Goal: Task Accomplishment & Management: Manage account settings

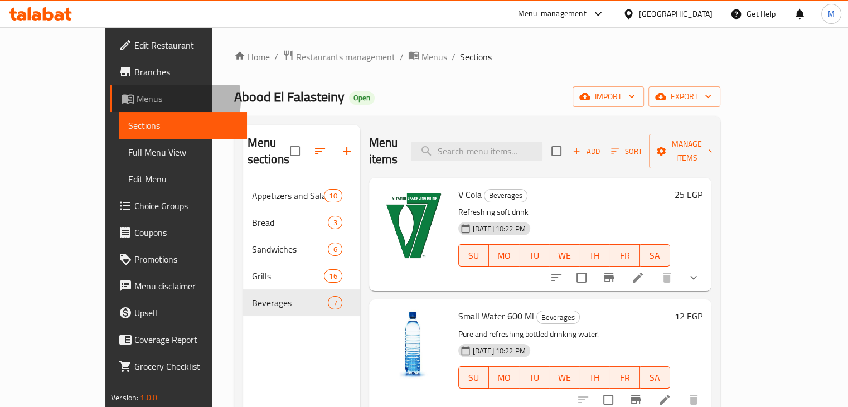
click at [137, 100] on span "Menus" at bounding box center [188, 98] width 102 height 13
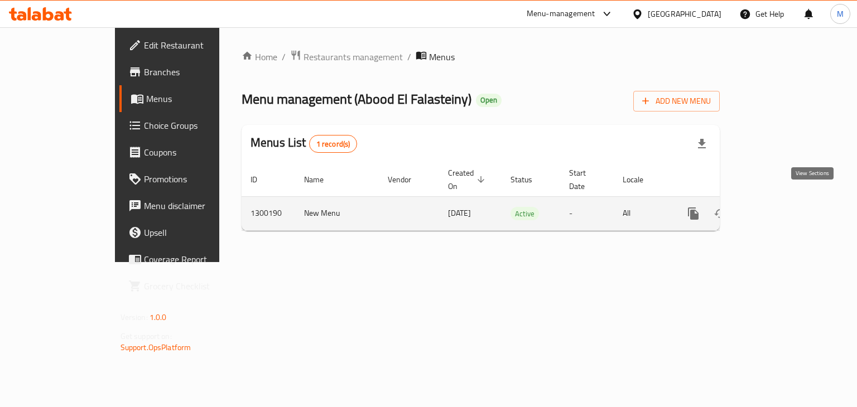
click at [779, 209] on icon "enhanced table" at bounding box center [774, 214] width 10 height 10
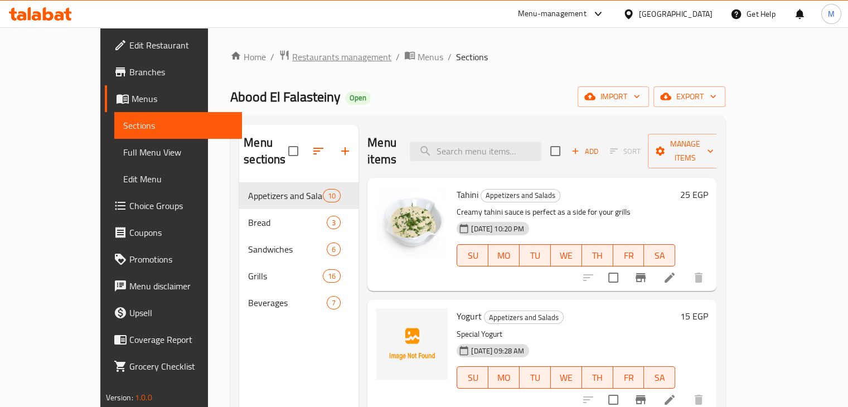
click at [292, 56] on span "Restaurants management" at bounding box center [341, 56] width 99 height 13
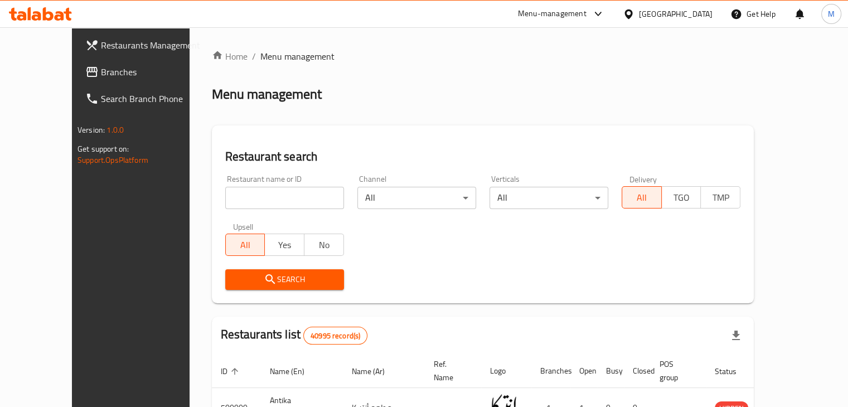
click at [264, 195] on input "search" at bounding box center [284, 198] width 119 height 22
type input "hashville"
click button "Search" at bounding box center [284, 279] width 119 height 21
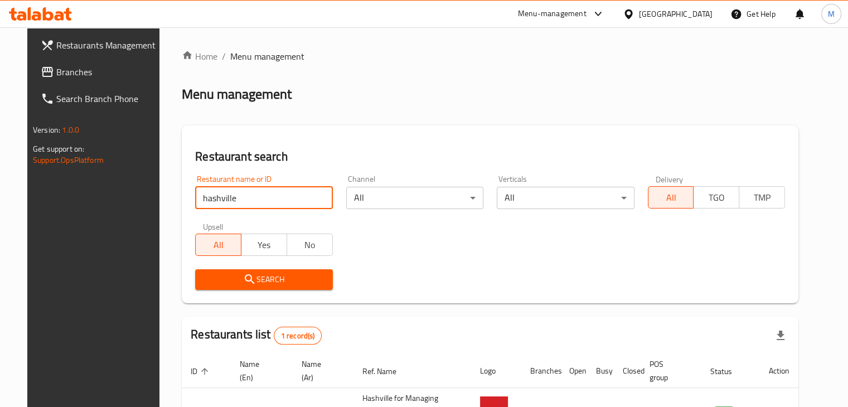
click at [470, 243] on div "Restaurant name or ID hashville Restaurant name or ID Channel All ​ Verticals A…" at bounding box center [490, 232] width 603 height 128
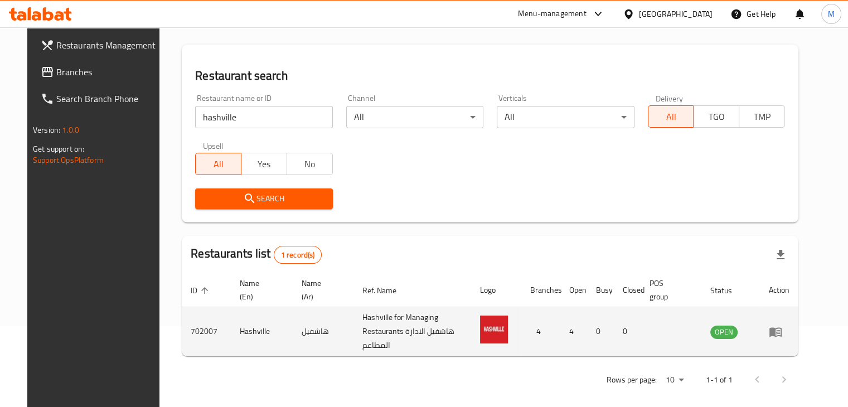
click at [782, 327] on icon "enhanced table" at bounding box center [775, 331] width 13 height 13
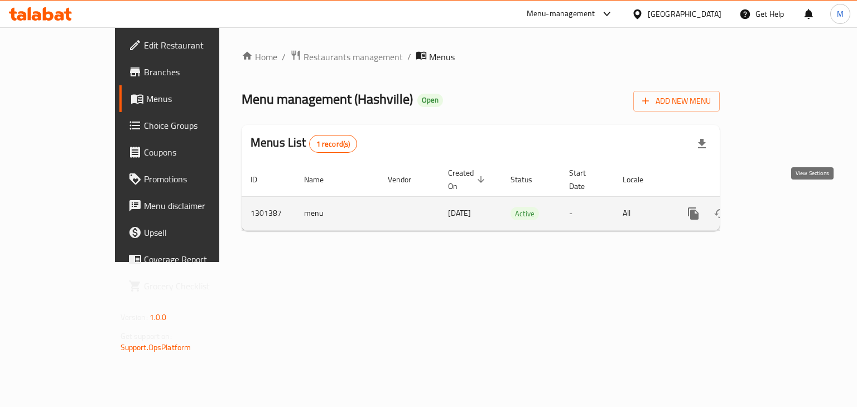
click at [787, 203] on link "enhanced table" at bounding box center [773, 213] width 27 height 27
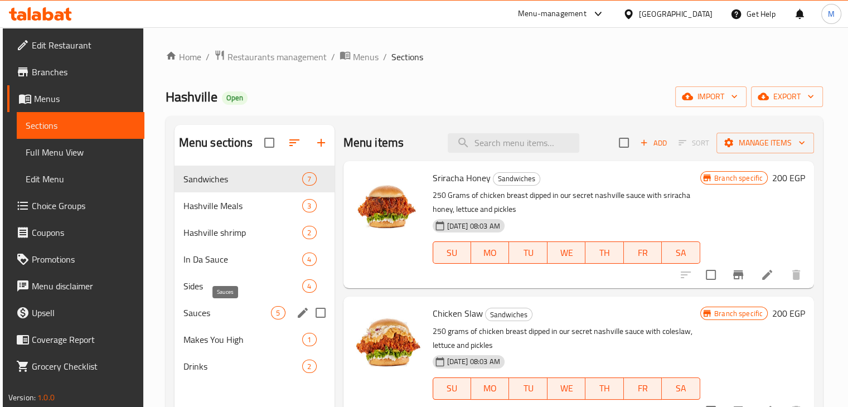
click at [245, 315] on span "Sauces" at bounding box center [227, 312] width 88 height 13
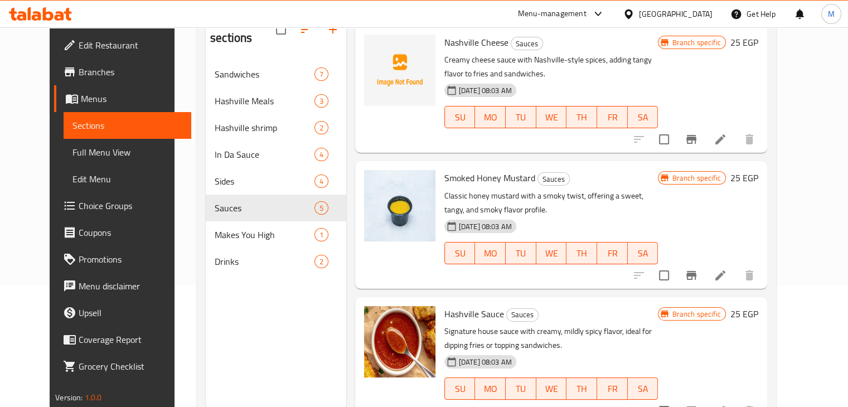
scroll to position [122, 0]
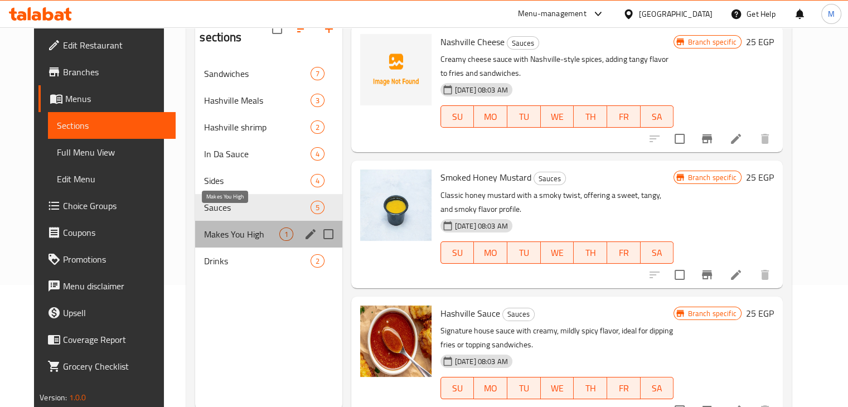
click at [215, 228] on span "Makes You High" at bounding box center [241, 234] width 75 height 13
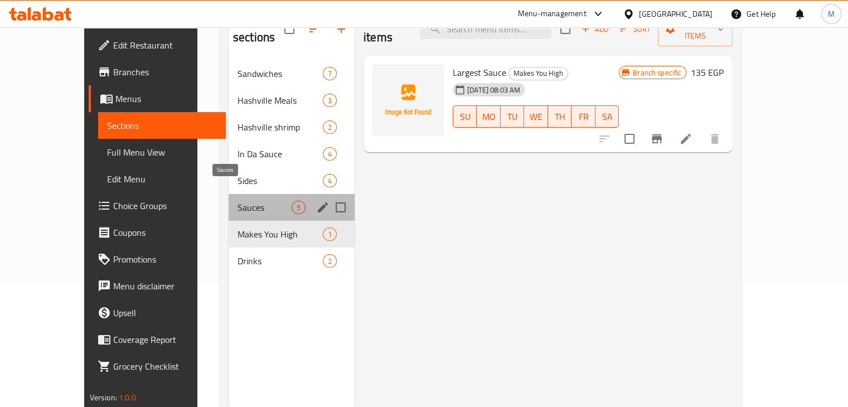
click at [238, 201] on span "Sauces" at bounding box center [265, 207] width 54 height 13
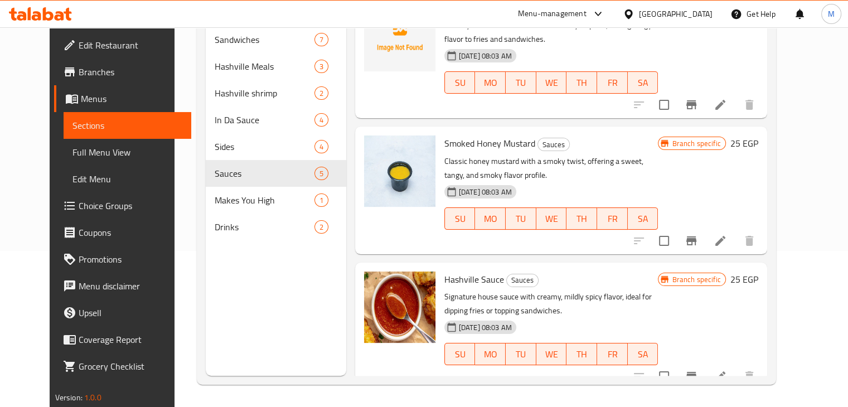
scroll to position [132, 0]
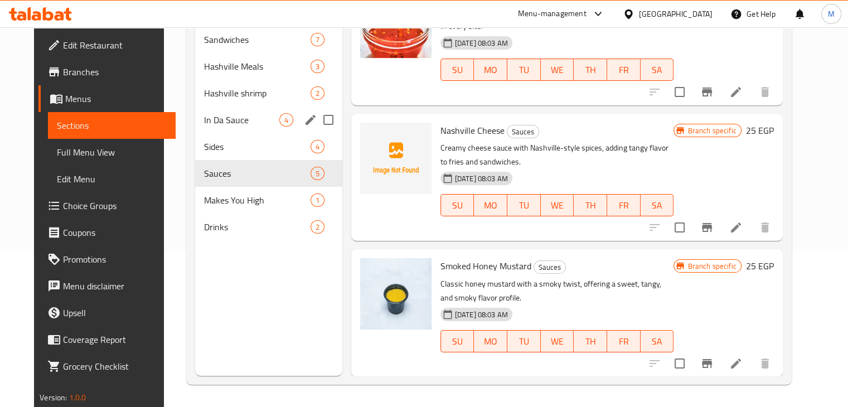
click at [241, 113] on span "In Da Sauce" at bounding box center [241, 119] width 75 height 13
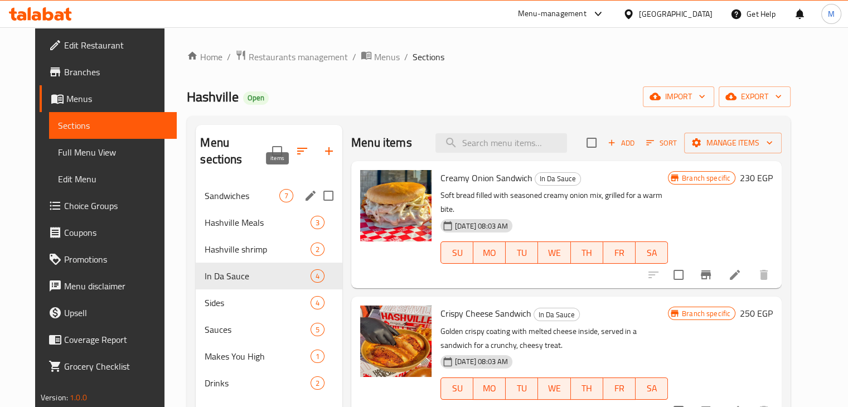
click at [280, 191] on span "7" at bounding box center [286, 196] width 13 height 11
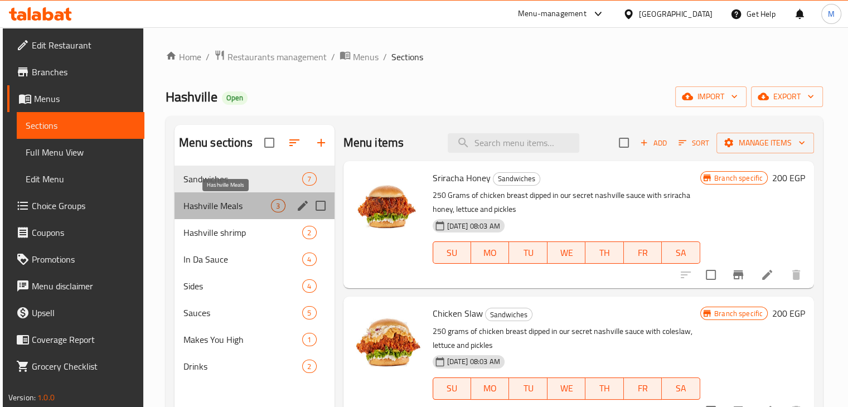
click at [265, 209] on span "Hashville Meals" at bounding box center [227, 205] width 88 height 13
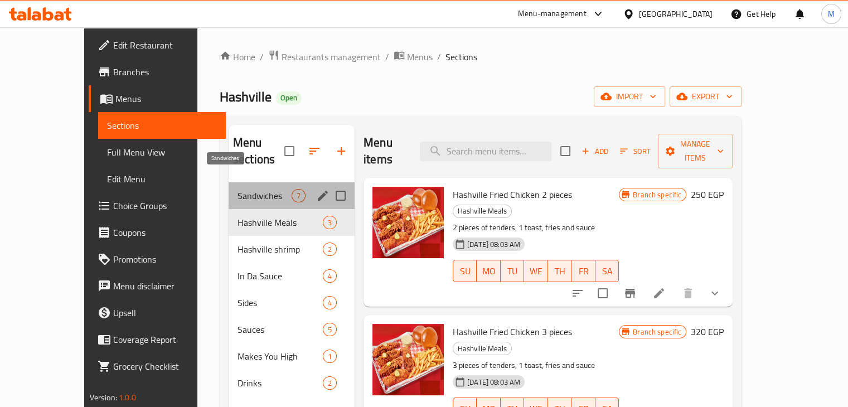
click at [263, 189] on span "Sandwiches" at bounding box center [265, 195] width 54 height 13
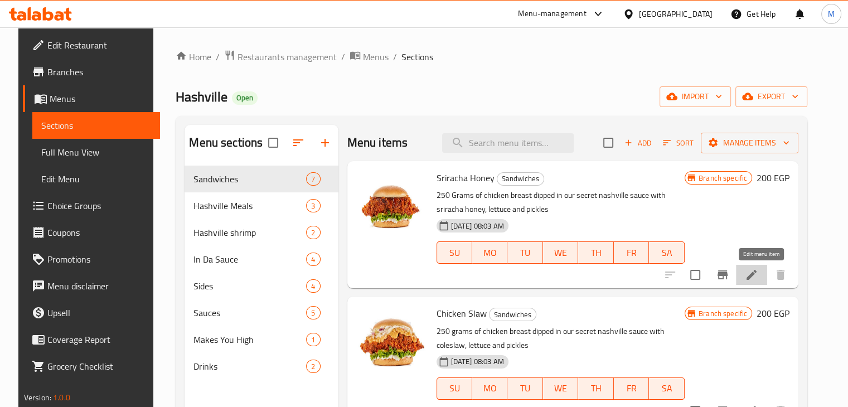
click at [757, 270] on icon at bounding box center [751, 274] width 13 height 13
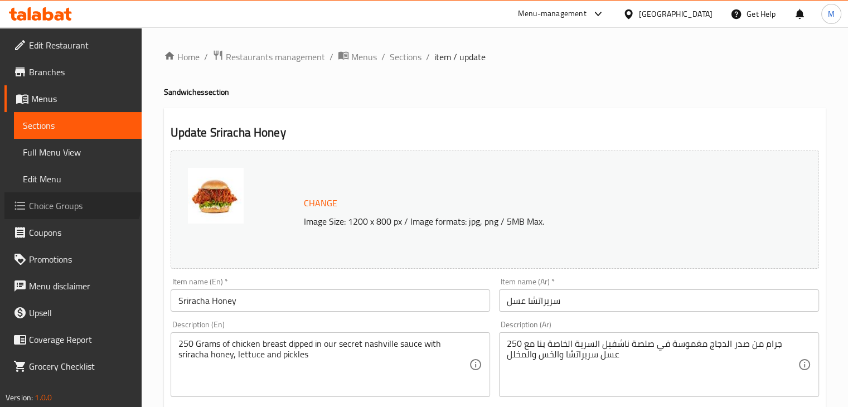
click at [71, 200] on span "Choice Groups" at bounding box center [81, 205] width 104 height 13
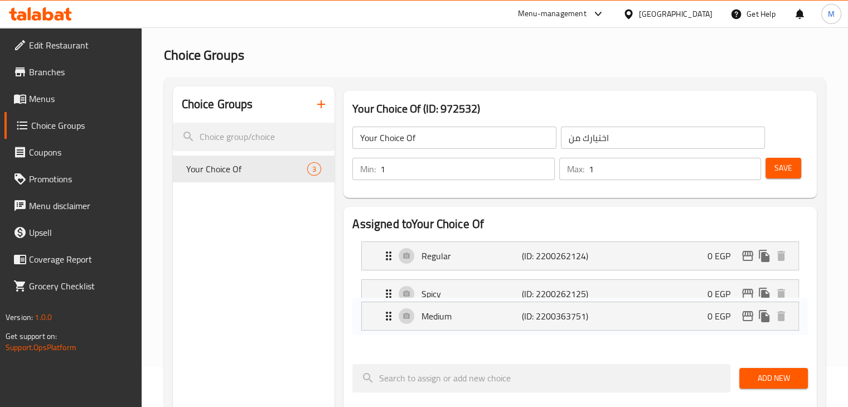
scroll to position [41, 0]
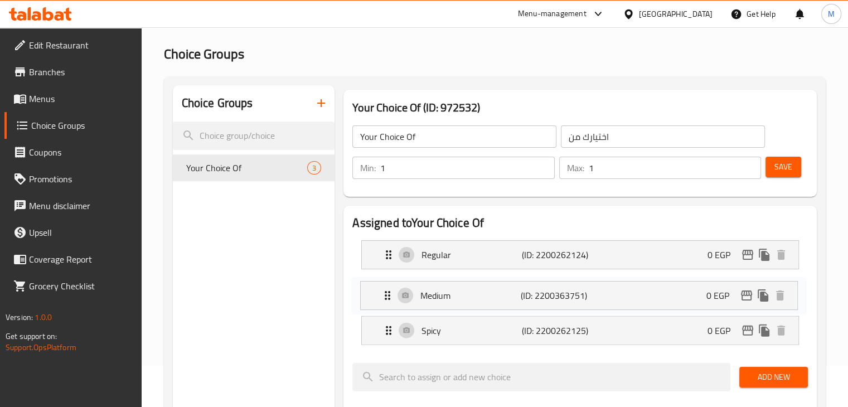
drag, startPoint x: 510, startPoint y: 331, endPoint x: 509, endPoint y: 283, distance: 48.0
click at [509, 283] on nav "Regular (ID: 2200262124) 0 EGP Name (En) Regular Name (En) Name (Ar) عادي Name …" at bounding box center [580, 292] width 456 height 123
click at [782, 167] on span "Save" at bounding box center [784, 167] width 18 height 14
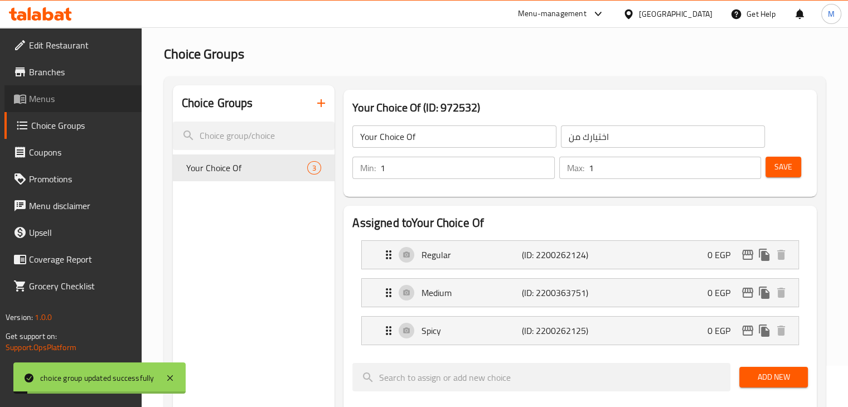
click at [63, 108] on link "Menus" at bounding box center [72, 98] width 137 height 27
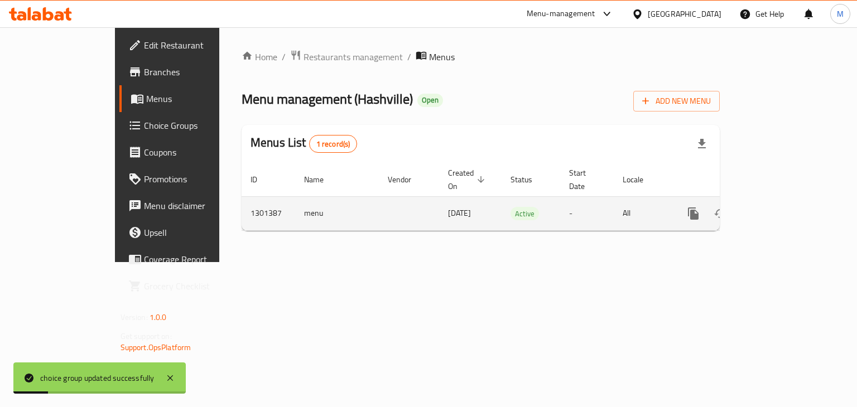
click at [787, 200] on link "enhanced table" at bounding box center [773, 213] width 27 height 27
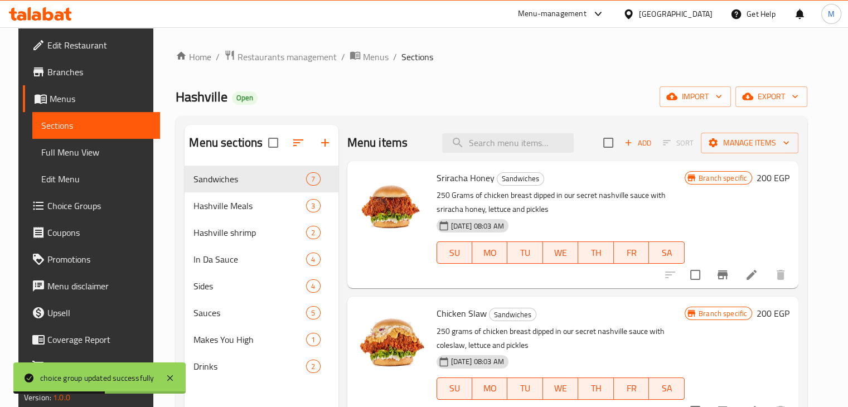
click at [753, 282] on li at bounding box center [751, 275] width 31 height 20
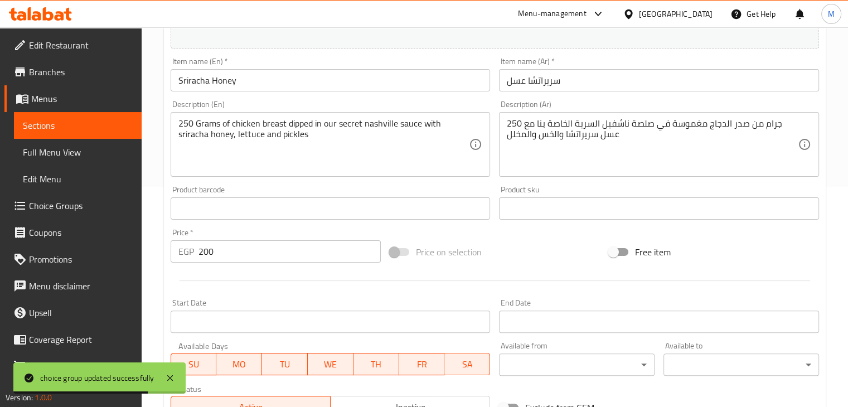
scroll to position [397, 0]
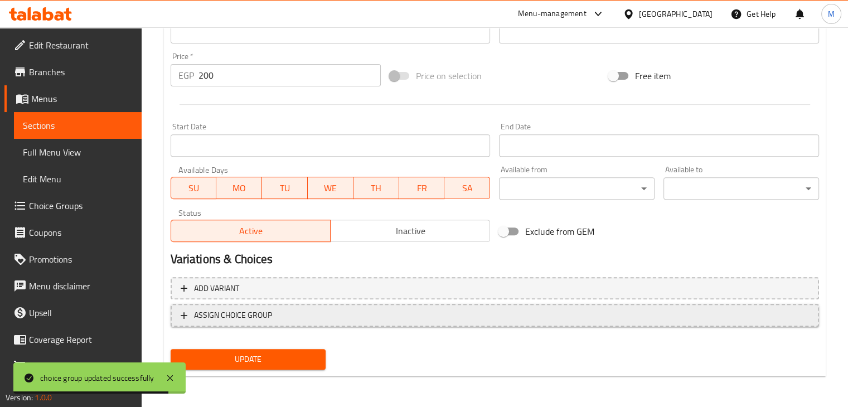
click at [263, 311] on span "ASSIGN CHOICE GROUP" at bounding box center [233, 315] width 78 height 14
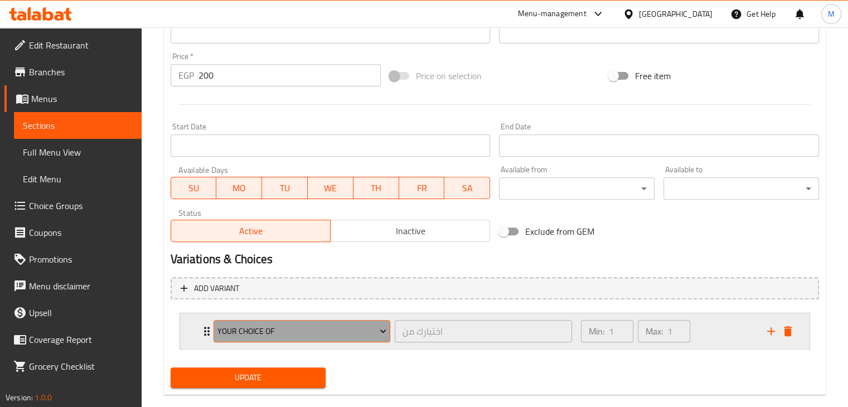
click at [288, 340] on button "Your Choice Of" at bounding box center [302, 331] width 177 height 22
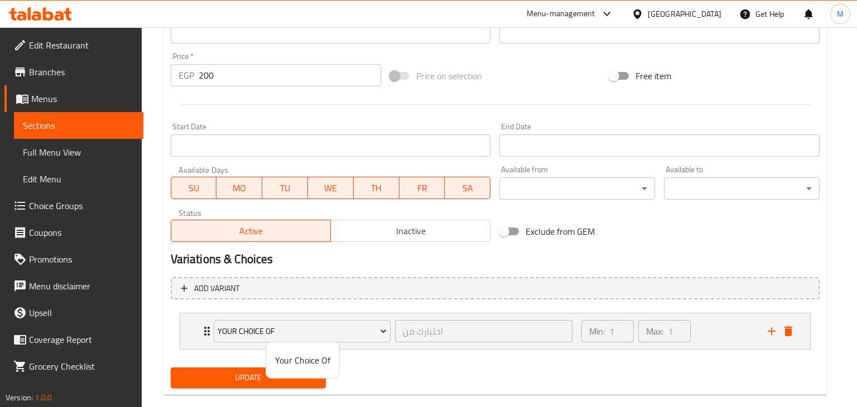
click at [437, 374] on div at bounding box center [428, 203] width 857 height 407
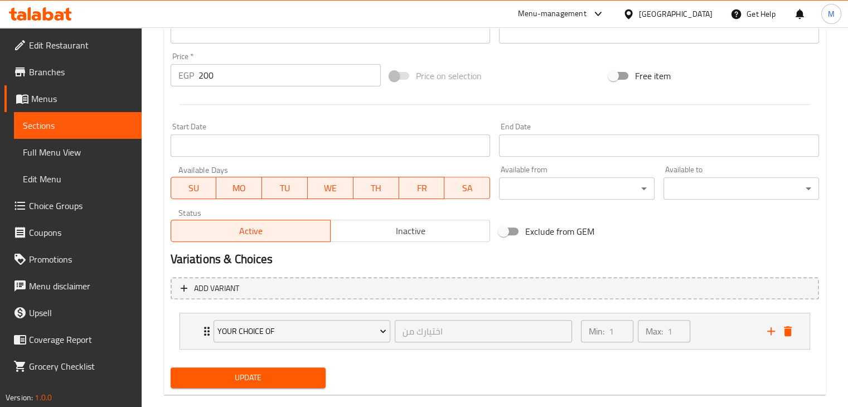
click at [296, 388] on div "Update" at bounding box center [248, 378] width 165 height 30
click at [303, 378] on span "Update" at bounding box center [249, 378] width 138 height 14
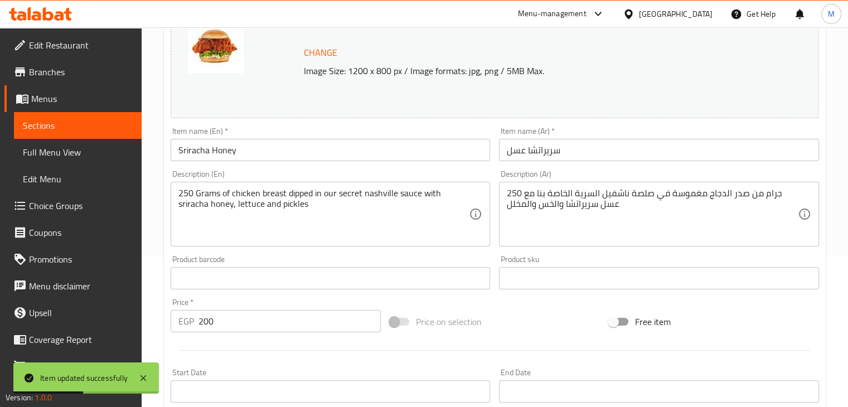
scroll to position [0, 0]
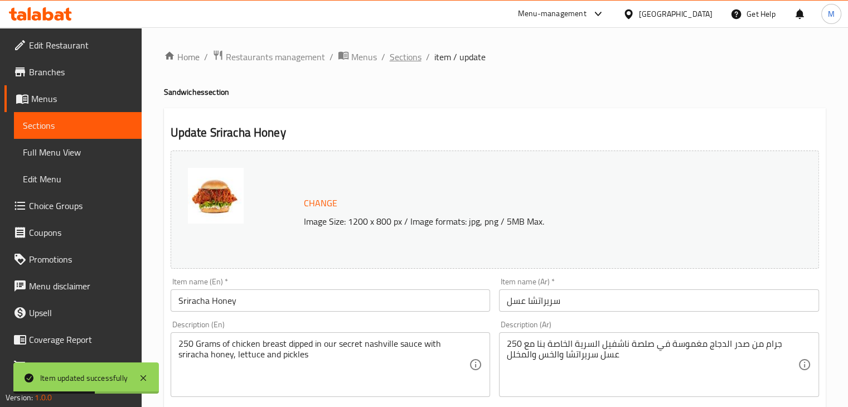
click at [411, 55] on span "Sections" at bounding box center [406, 56] width 32 height 13
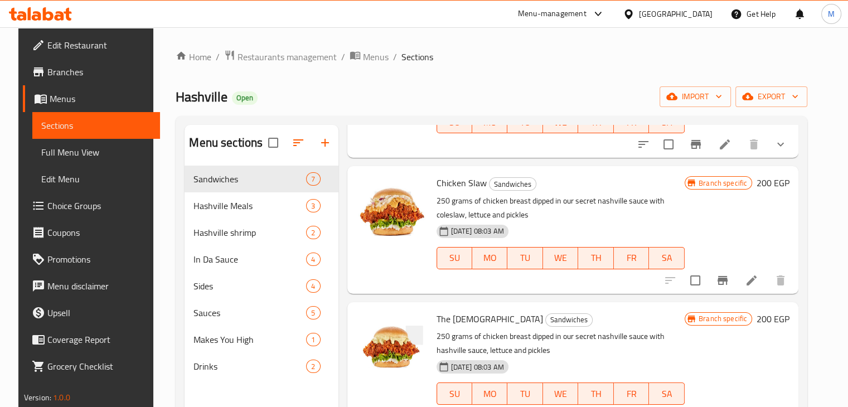
scroll to position [132, 0]
click at [758, 276] on icon at bounding box center [751, 279] width 13 height 13
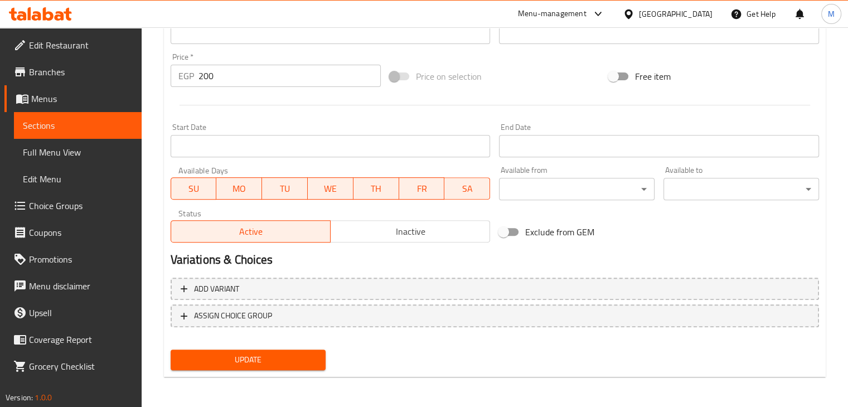
scroll to position [397, 0]
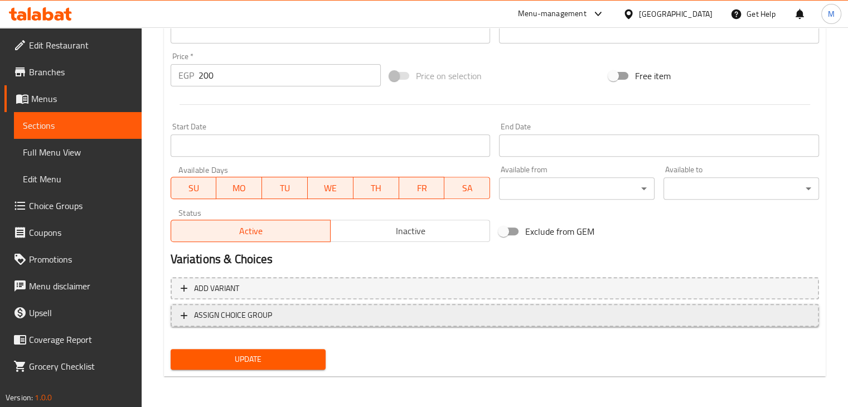
click at [340, 311] on span "ASSIGN CHOICE GROUP" at bounding box center [495, 315] width 629 height 14
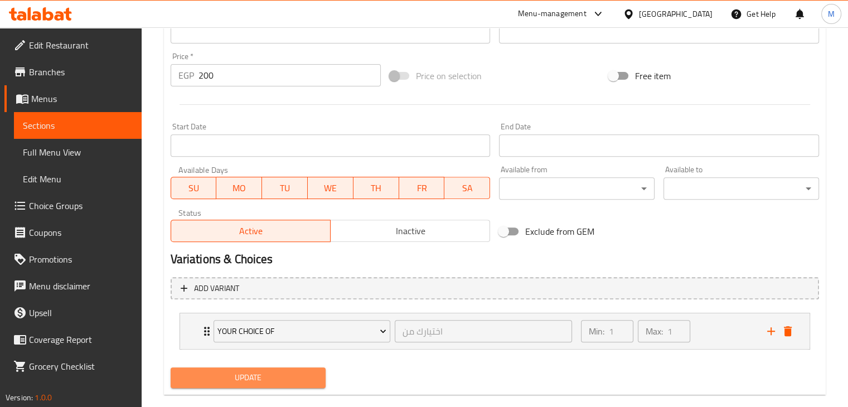
click at [264, 376] on span "Update" at bounding box center [249, 378] width 138 height 14
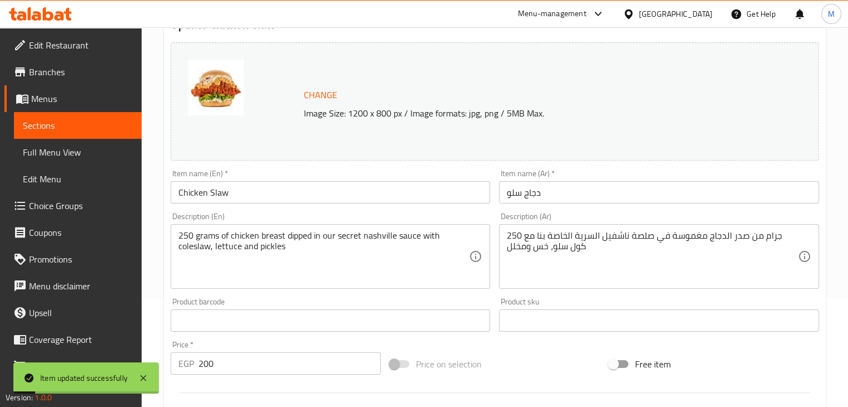
scroll to position [0, 0]
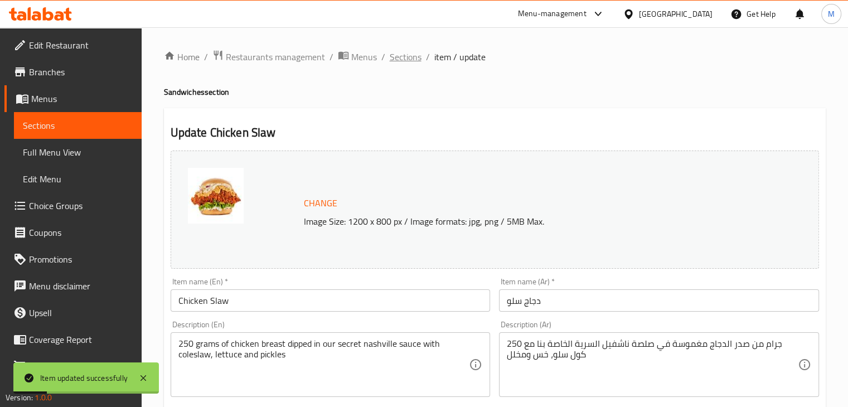
click at [406, 60] on span "Sections" at bounding box center [406, 56] width 32 height 13
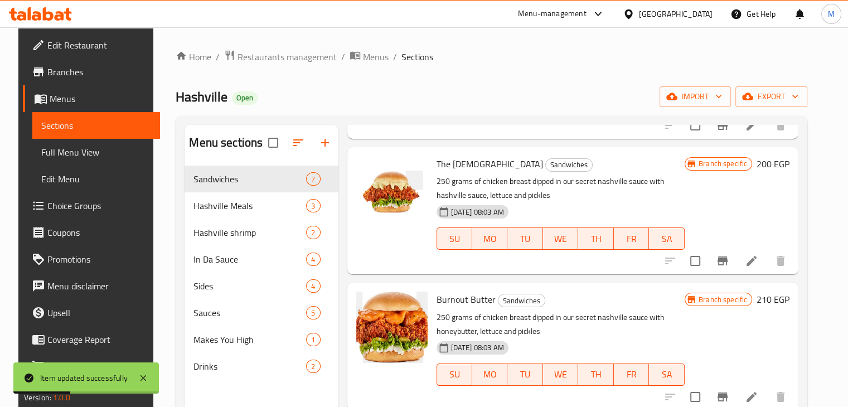
scroll to position [288, 0]
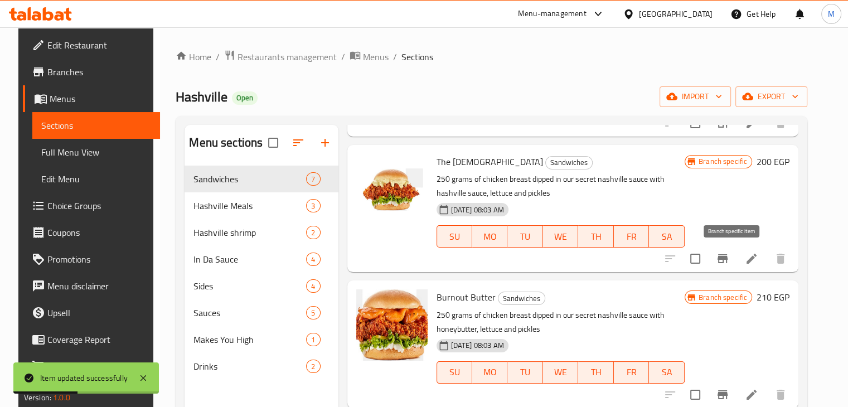
click at [728, 259] on icon "Branch-specific-item" at bounding box center [723, 258] width 10 height 9
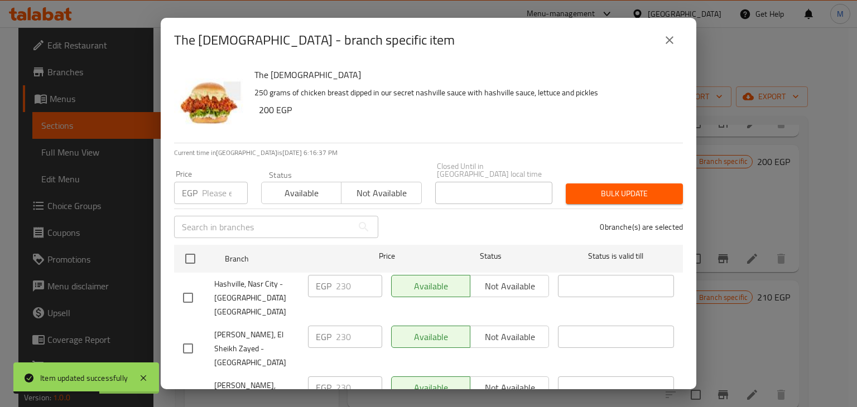
click at [675, 43] on icon "close" at bounding box center [669, 39] width 13 height 13
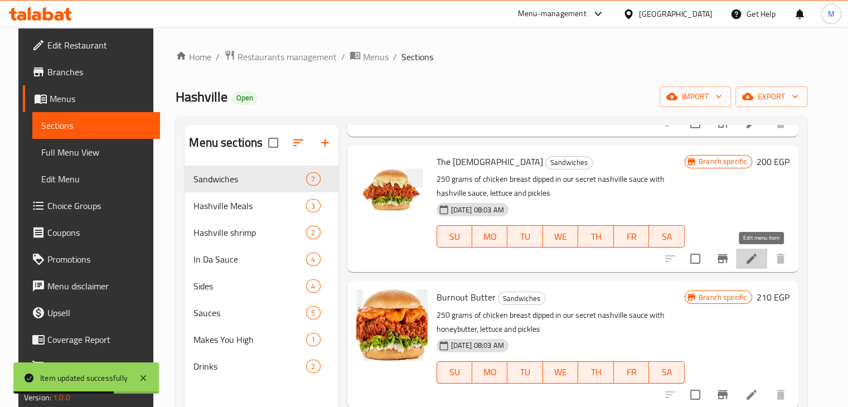
click at [758, 261] on icon at bounding box center [751, 258] width 13 height 13
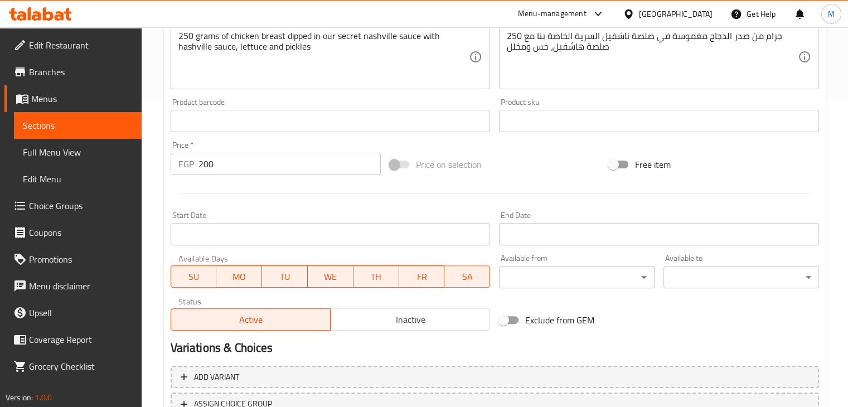
scroll to position [397, 0]
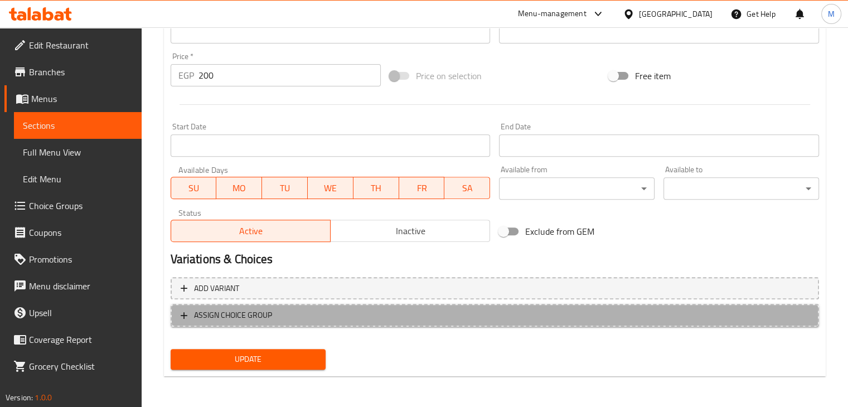
click at [277, 322] on span "ASSIGN CHOICE GROUP" at bounding box center [495, 315] width 629 height 14
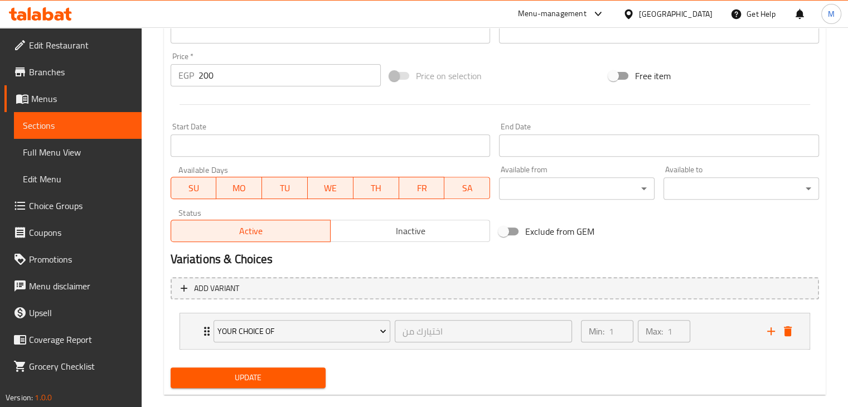
click at [268, 378] on span "Update" at bounding box center [249, 378] width 138 height 14
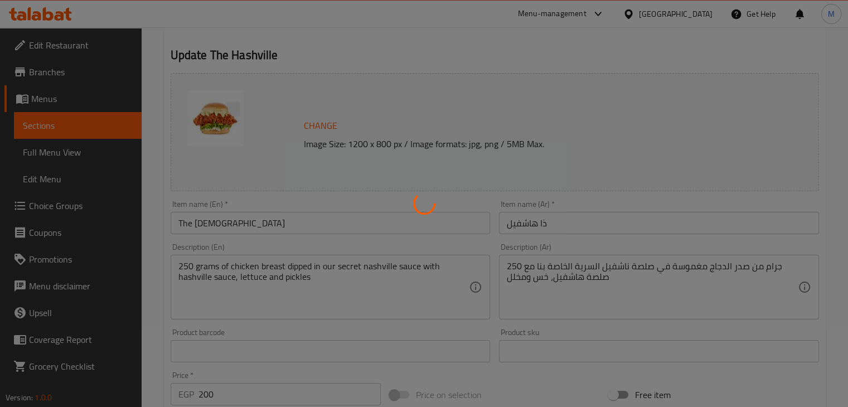
scroll to position [0, 0]
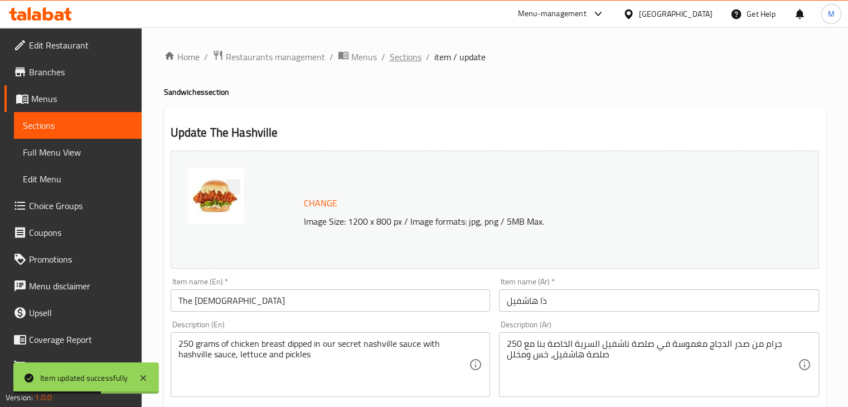
click at [397, 60] on span "Sections" at bounding box center [406, 56] width 32 height 13
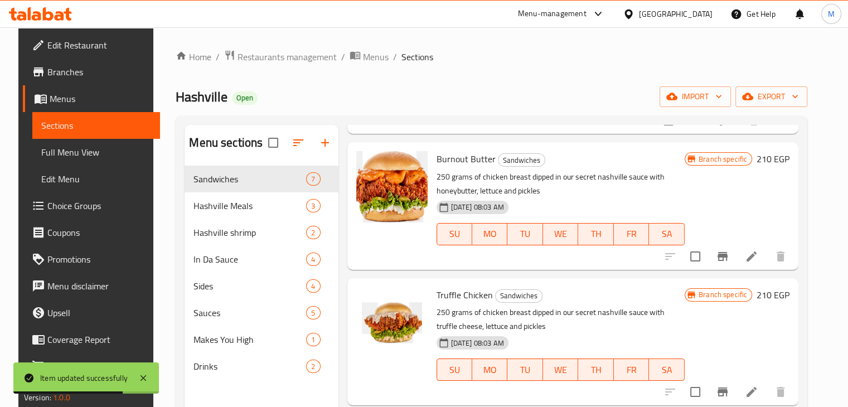
scroll to position [431, 0]
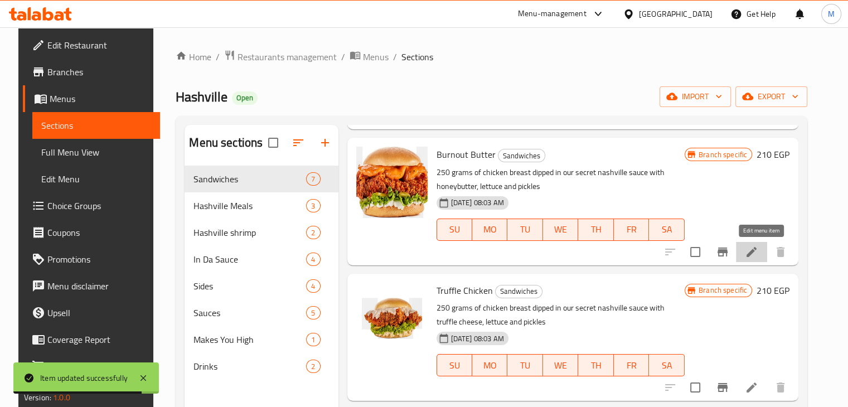
click at [758, 251] on icon at bounding box center [751, 251] width 13 height 13
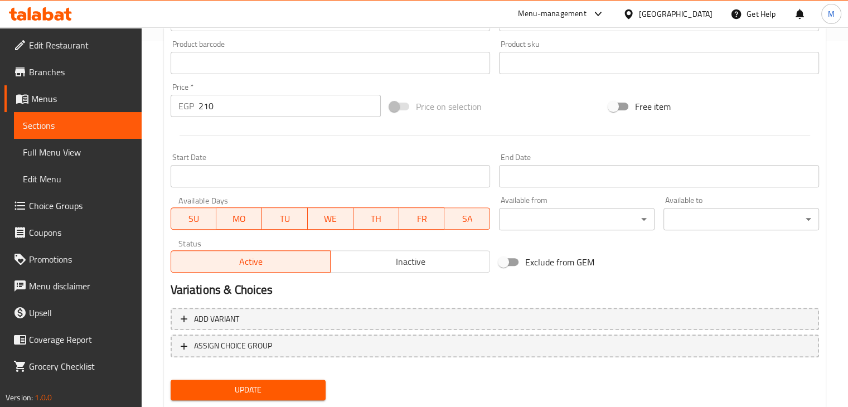
scroll to position [397, 0]
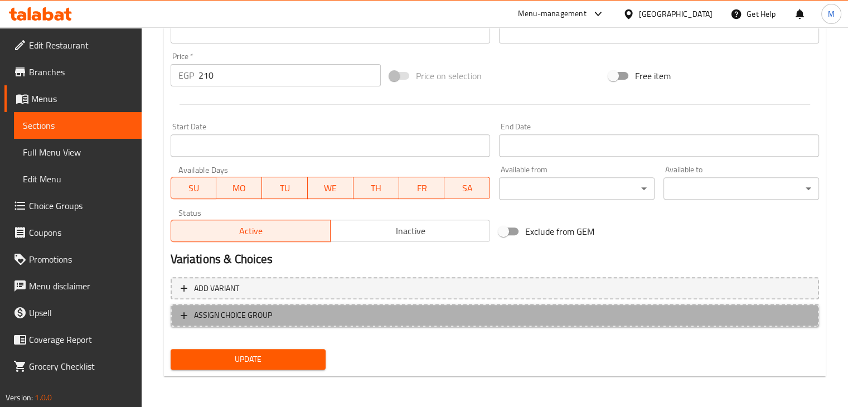
click at [214, 319] on span "ASSIGN CHOICE GROUP" at bounding box center [233, 315] width 78 height 14
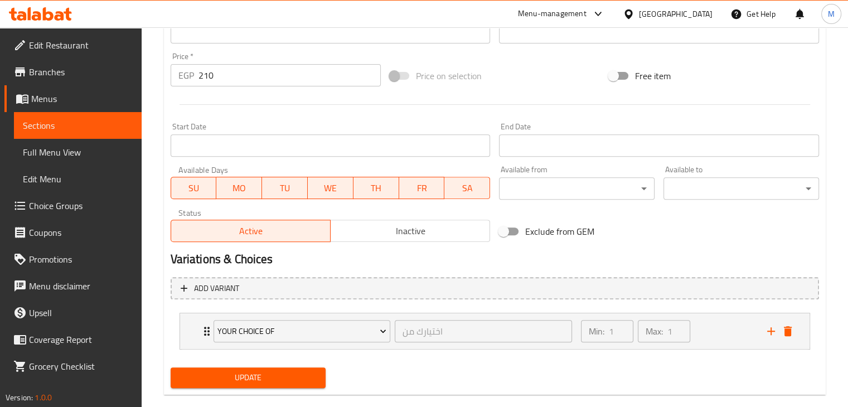
click at [247, 373] on span "Update" at bounding box center [249, 378] width 138 height 14
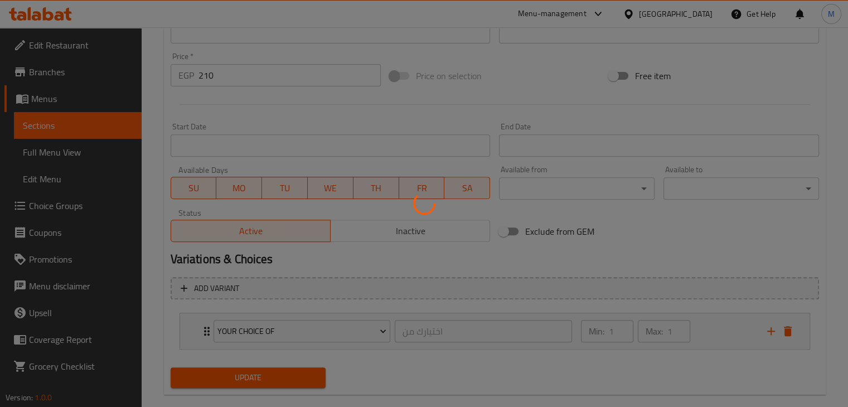
scroll to position [0, 0]
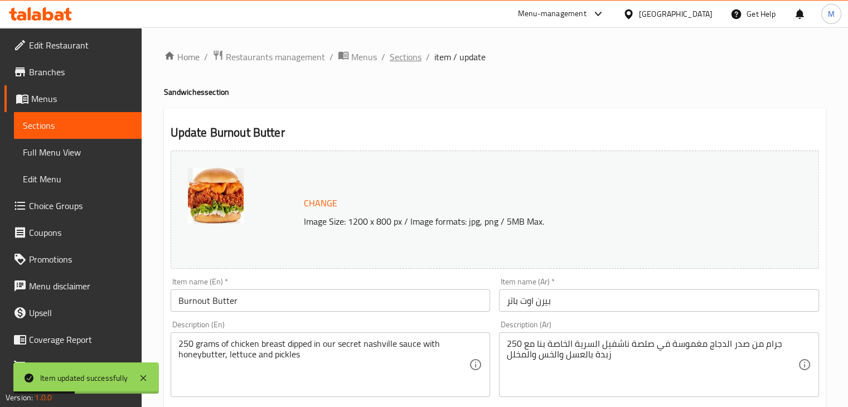
click at [403, 52] on span "Sections" at bounding box center [406, 56] width 32 height 13
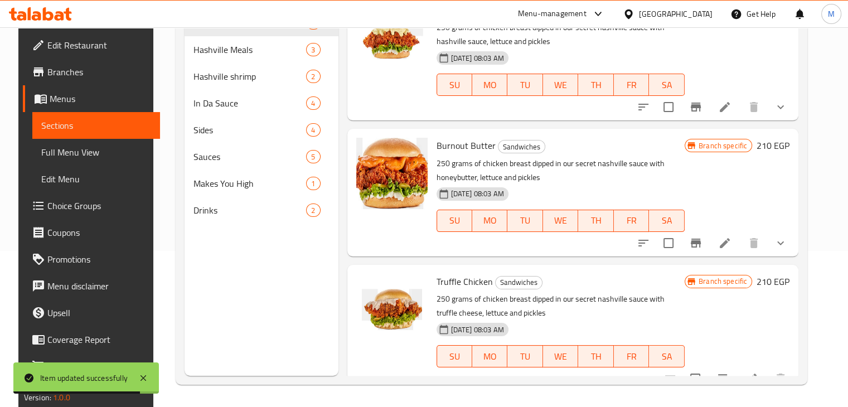
scroll to position [283, 0]
click at [730, 246] on icon at bounding box center [725, 243] width 10 height 10
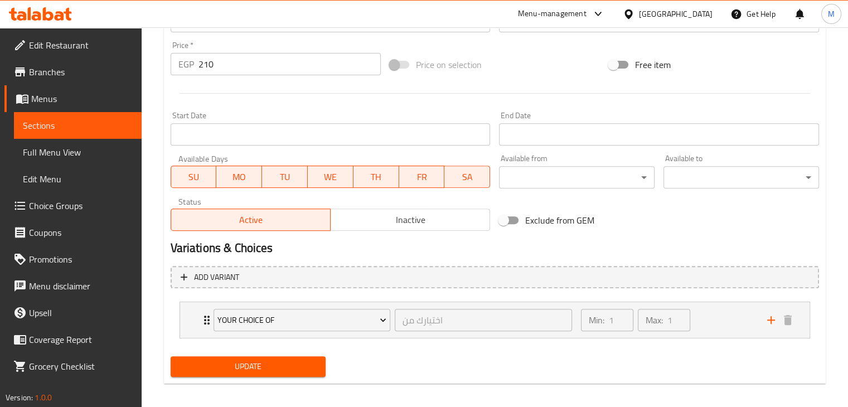
scroll to position [415, 0]
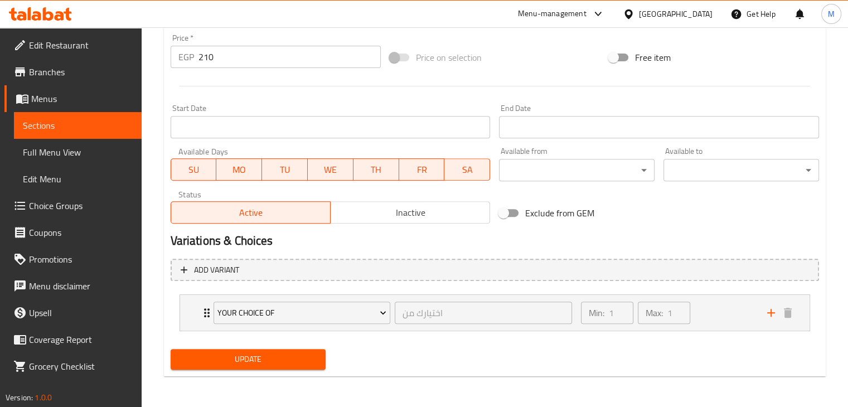
click at [277, 353] on span "Update" at bounding box center [249, 359] width 138 height 14
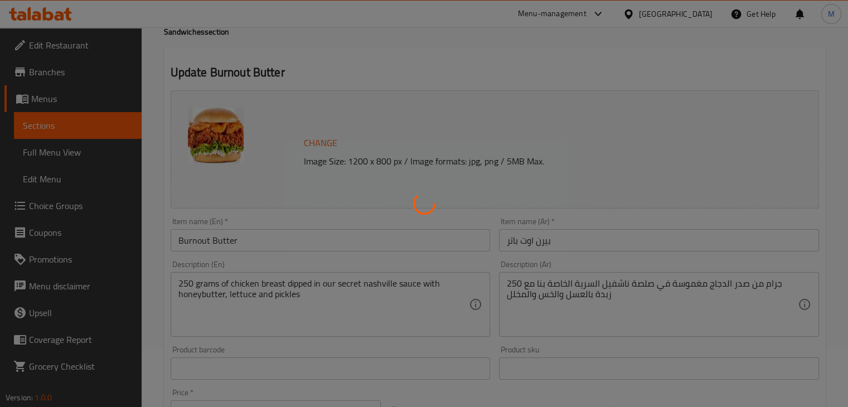
scroll to position [0, 0]
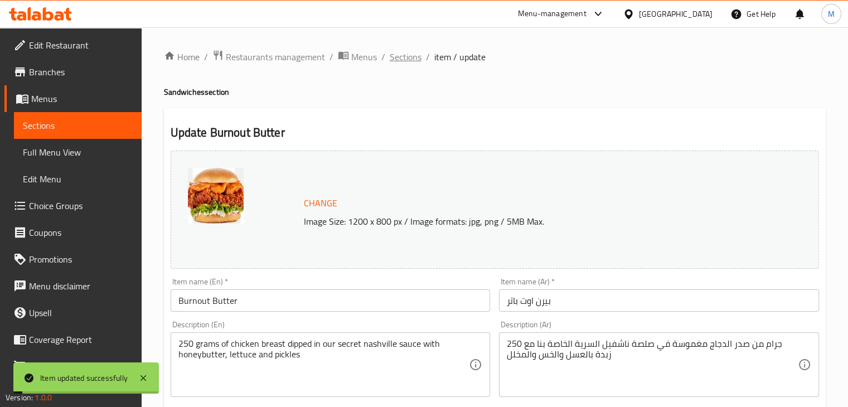
click at [399, 53] on span "Sections" at bounding box center [406, 56] width 32 height 13
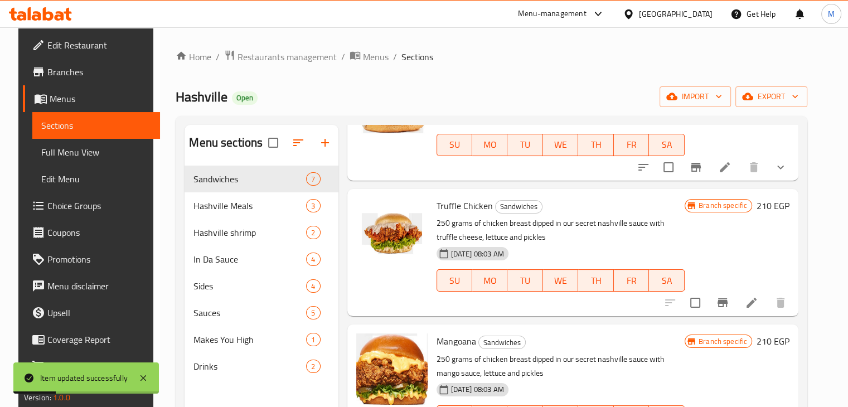
scroll to position [516, 0]
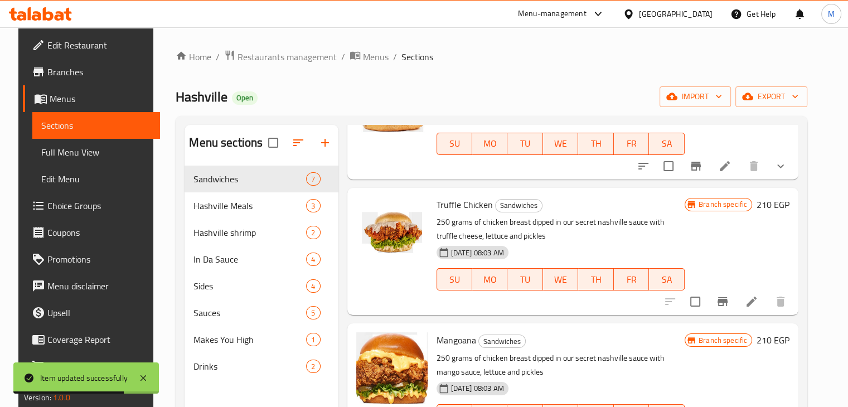
click at [758, 295] on icon at bounding box center [751, 301] width 13 height 13
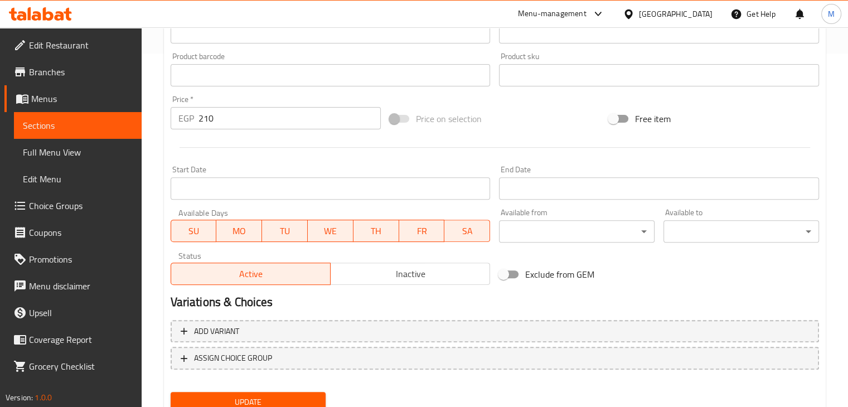
scroll to position [397, 0]
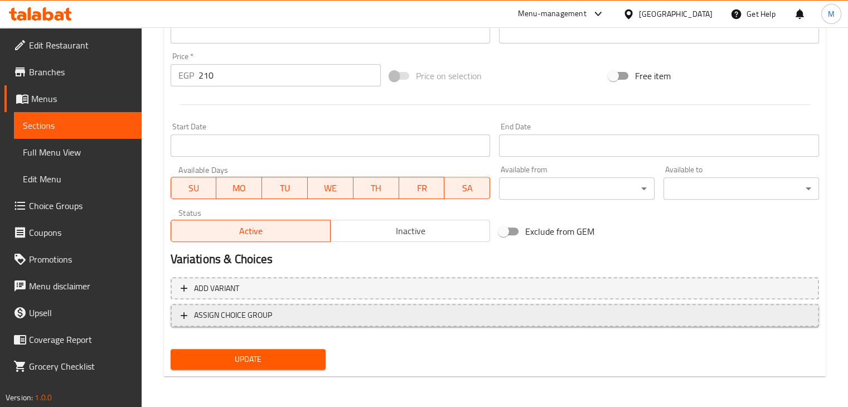
click at [328, 321] on span "ASSIGN CHOICE GROUP" at bounding box center [495, 315] width 629 height 14
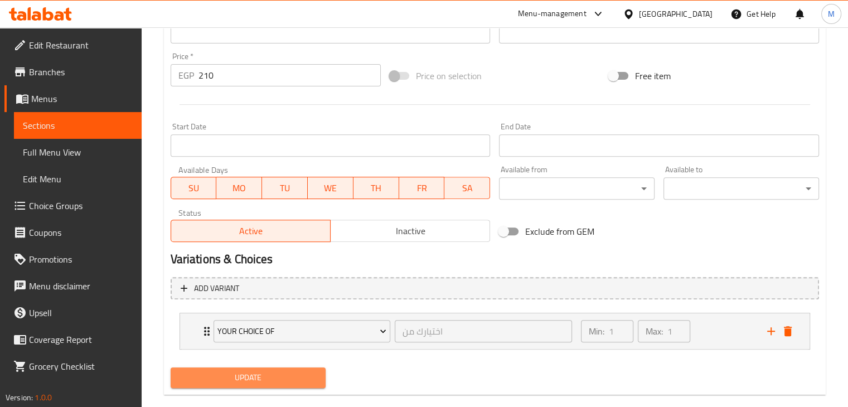
click at [259, 382] on span "Update" at bounding box center [249, 378] width 138 height 14
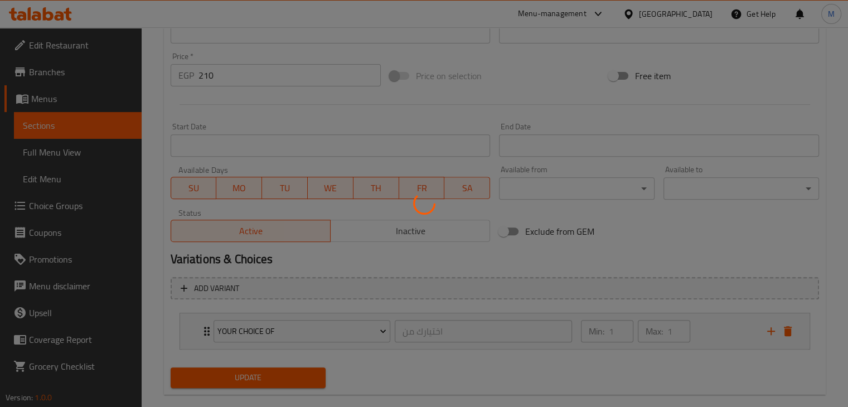
scroll to position [0, 0]
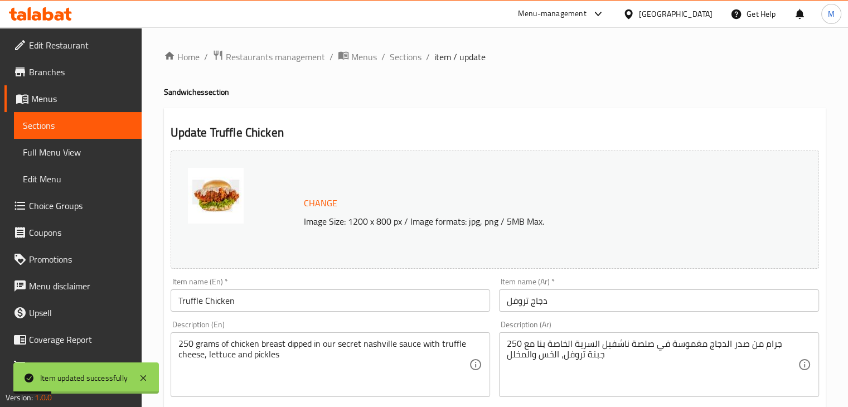
click at [387, 59] on ol "Home / Restaurants management / Menus / Sections / item / update" at bounding box center [495, 57] width 662 height 15
click at [390, 56] on span "Sections" at bounding box center [406, 56] width 32 height 13
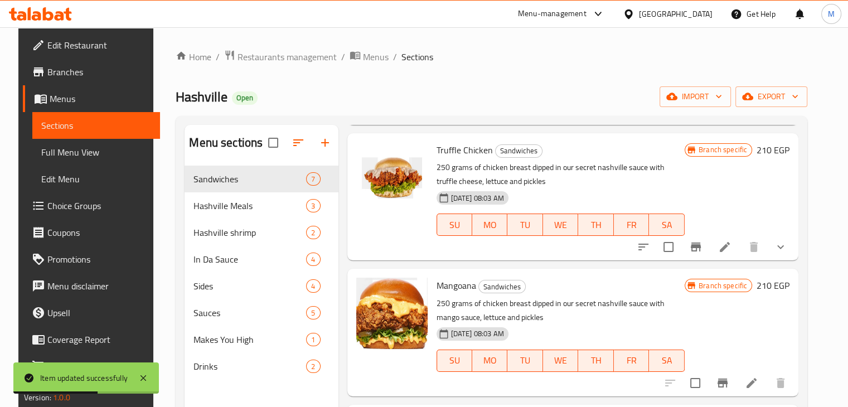
scroll to position [156, 0]
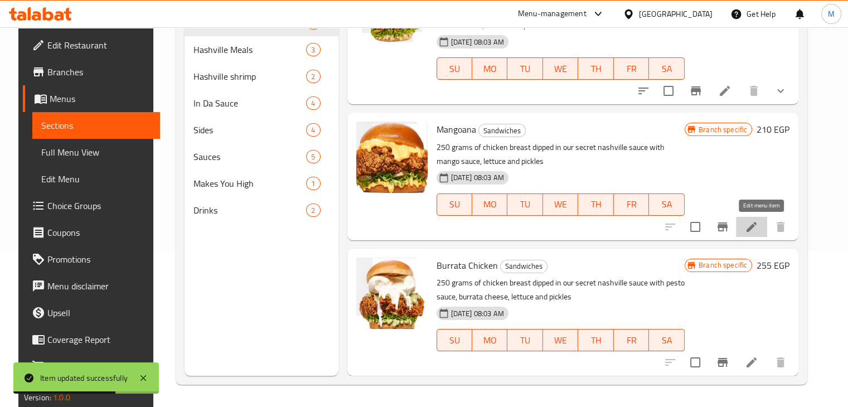
click at [757, 226] on icon at bounding box center [751, 226] width 13 height 13
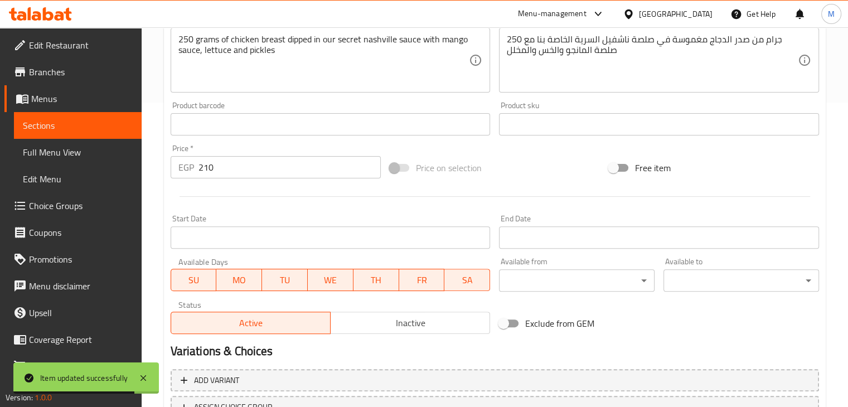
scroll to position [397, 0]
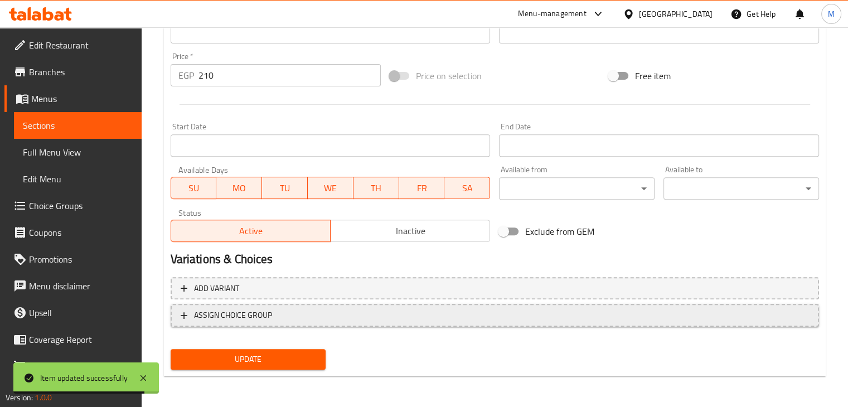
click at [230, 316] on span "ASSIGN CHOICE GROUP" at bounding box center [233, 315] width 78 height 14
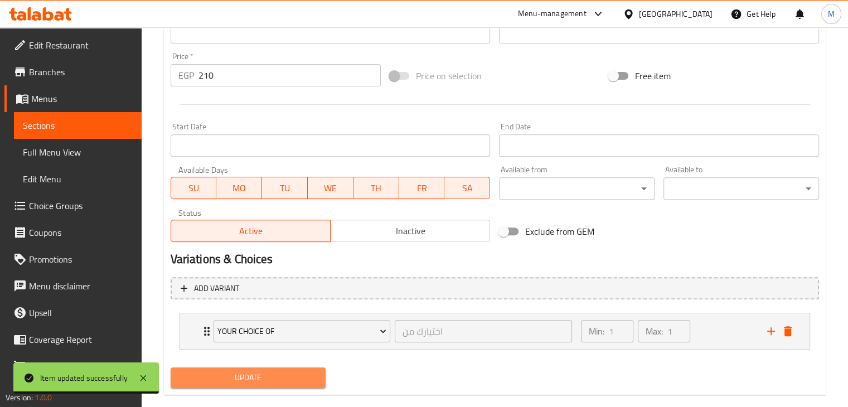
click at [288, 385] on button "Update" at bounding box center [249, 378] width 156 height 21
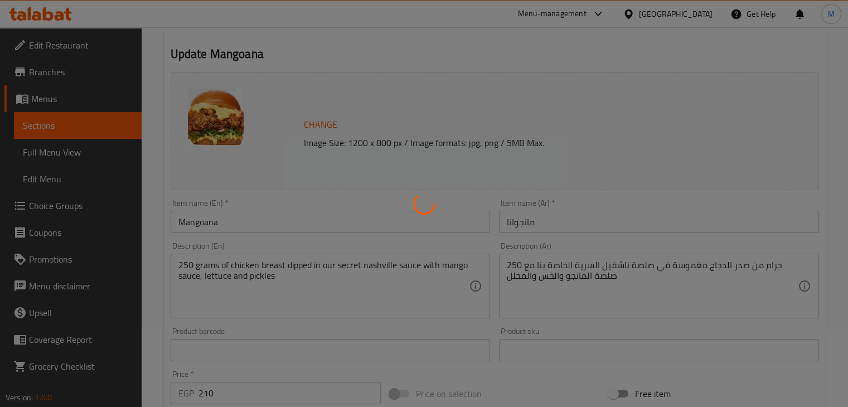
scroll to position [0, 0]
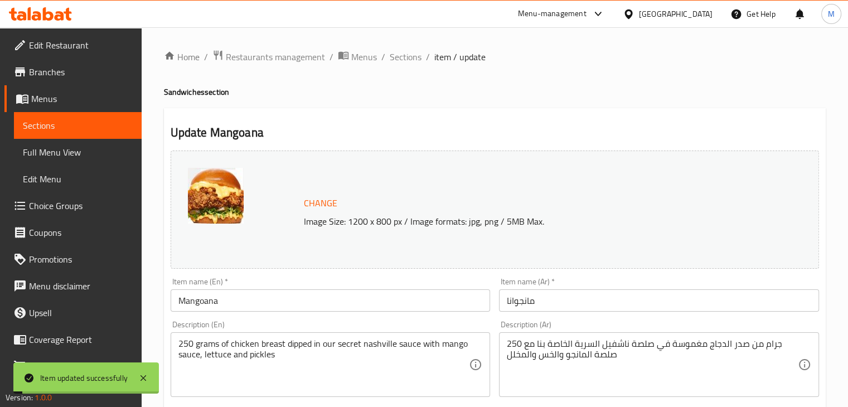
click at [388, 50] on ol "Home / Restaurants management / Menus / Sections / item / update" at bounding box center [495, 57] width 662 height 15
click at [399, 60] on span "Sections" at bounding box center [406, 56] width 32 height 13
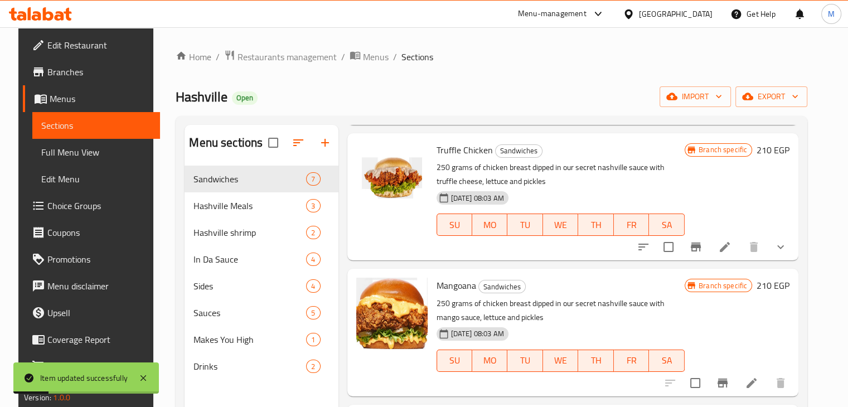
scroll to position [156, 0]
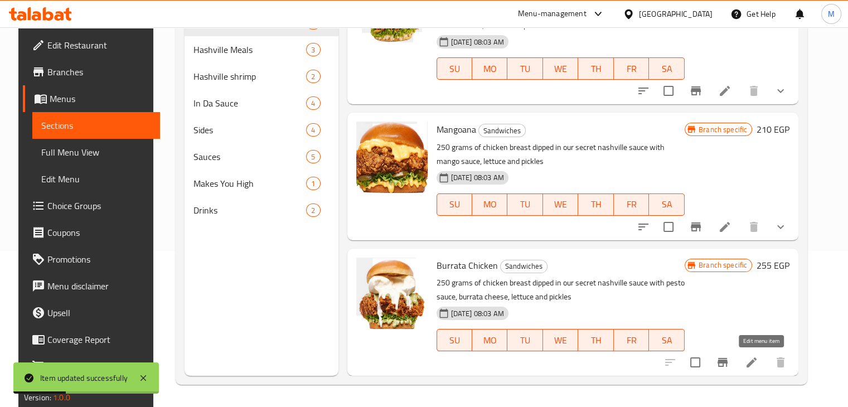
click at [758, 369] on icon at bounding box center [751, 362] width 13 height 13
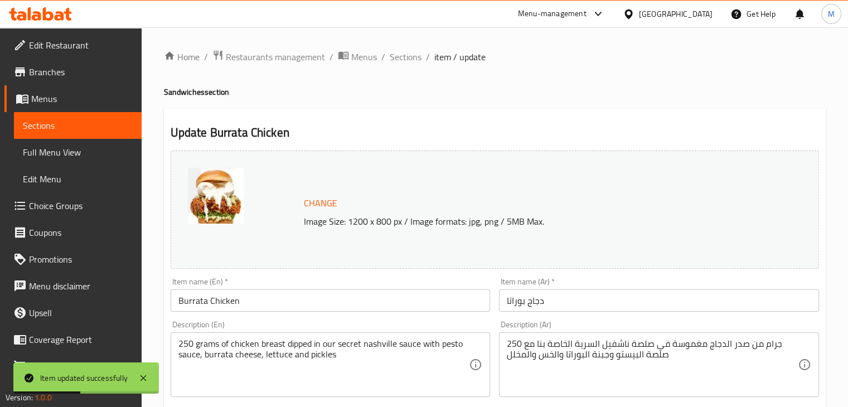
scroll to position [397, 0]
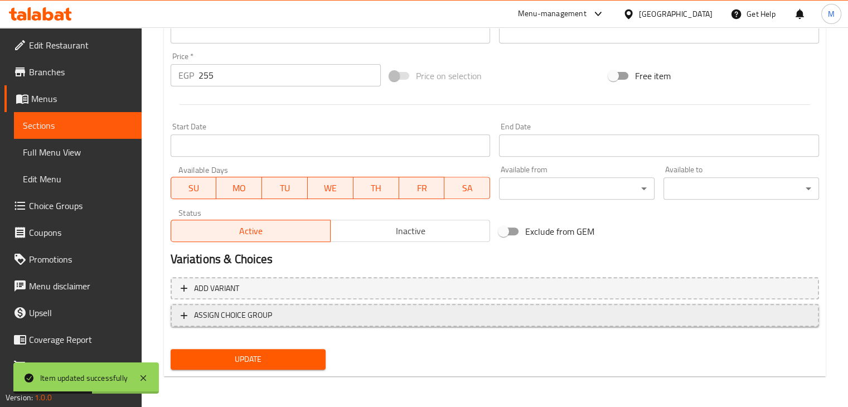
click at [401, 320] on span "ASSIGN CHOICE GROUP" at bounding box center [495, 315] width 629 height 14
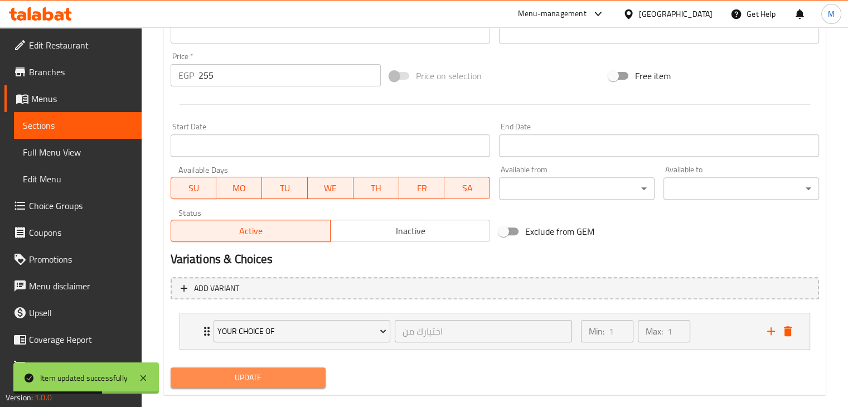
click at [261, 380] on span "Update" at bounding box center [249, 378] width 138 height 14
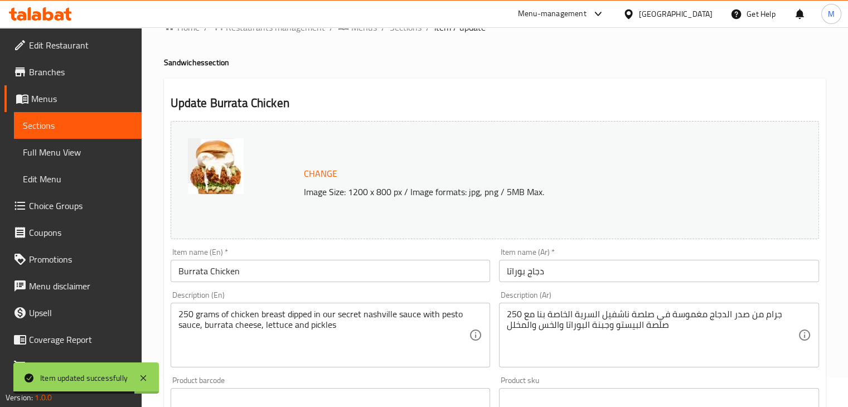
scroll to position [0, 0]
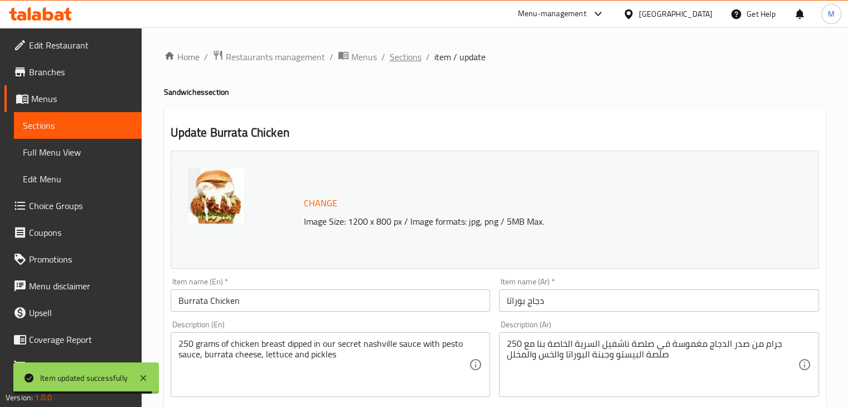
click at [415, 61] on span "Sections" at bounding box center [406, 56] width 32 height 13
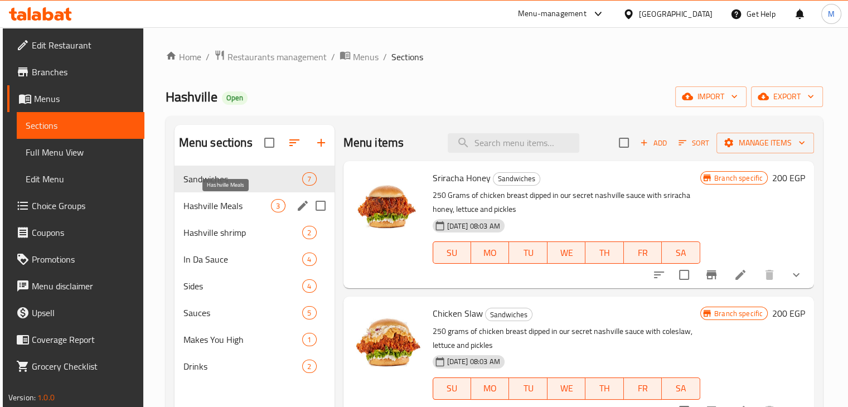
click at [253, 207] on span "Hashville Meals" at bounding box center [227, 205] width 88 height 13
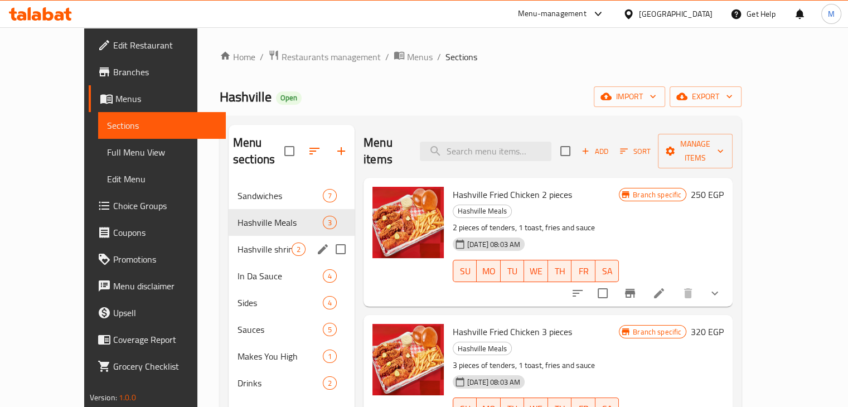
click at [271, 238] on div "Hashville shrimp 2" at bounding box center [292, 249] width 126 height 27
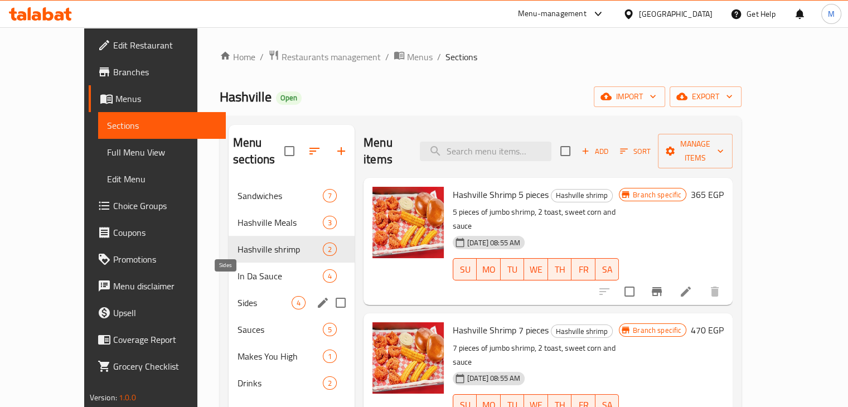
click at [238, 296] on span "Sides" at bounding box center [265, 302] width 54 height 13
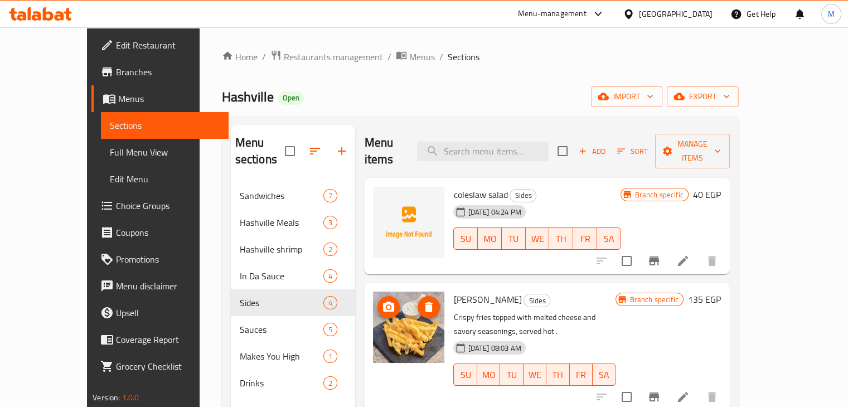
scroll to position [75, 0]
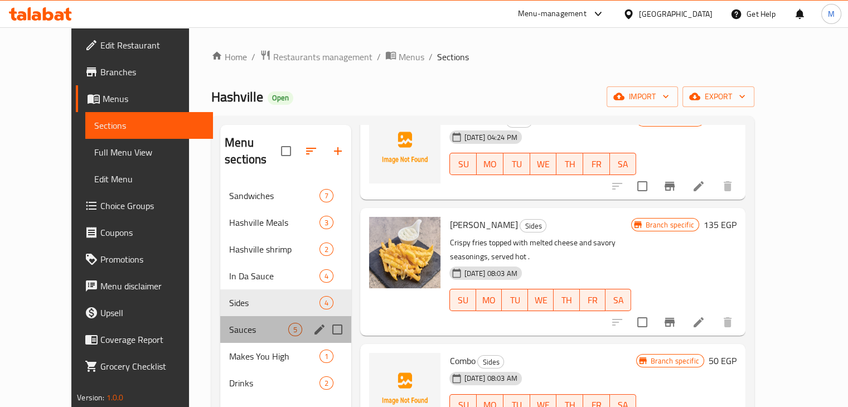
click at [260, 323] on span "Sauces" at bounding box center [258, 329] width 59 height 13
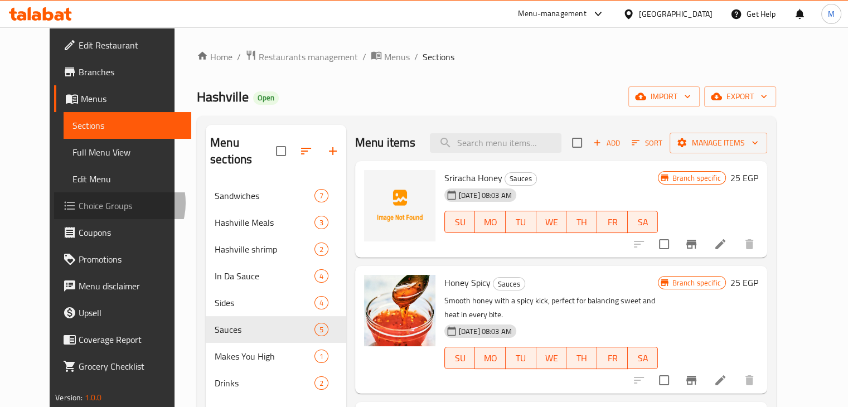
click at [79, 203] on span "Choice Groups" at bounding box center [131, 205] width 104 height 13
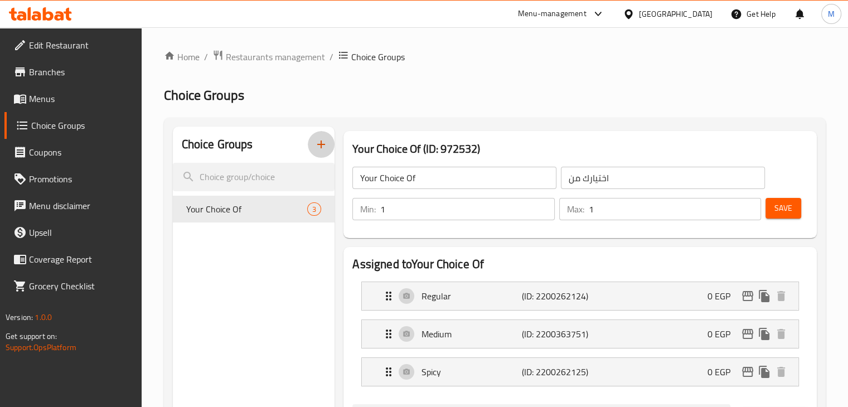
click at [327, 146] on icon "button" at bounding box center [321, 144] width 13 height 13
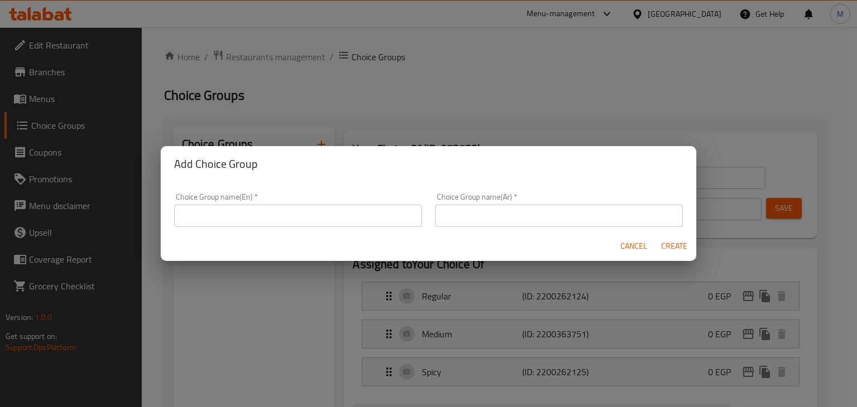
click at [364, 217] on input "text" at bounding box center [298, 216] width 248 height 22
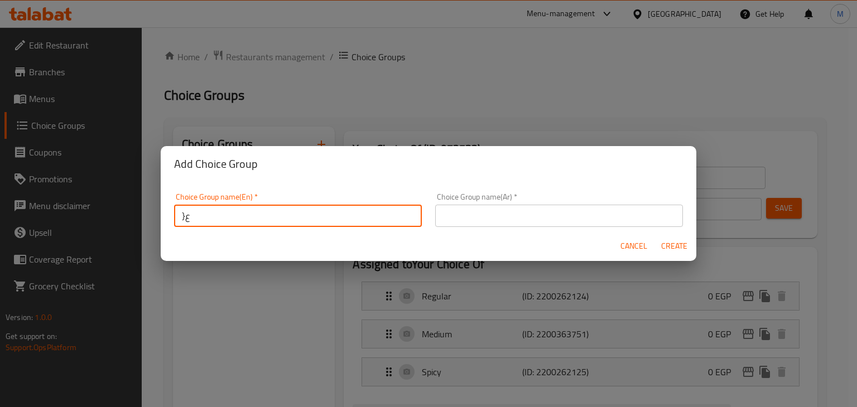
type input "}"
type input "Cup Sauce:"
click at [481, 228] on div "Choice Group name(Ar)   * Choice Group name(Ar) *" at bounding box center [558, 209] width 261 height 47
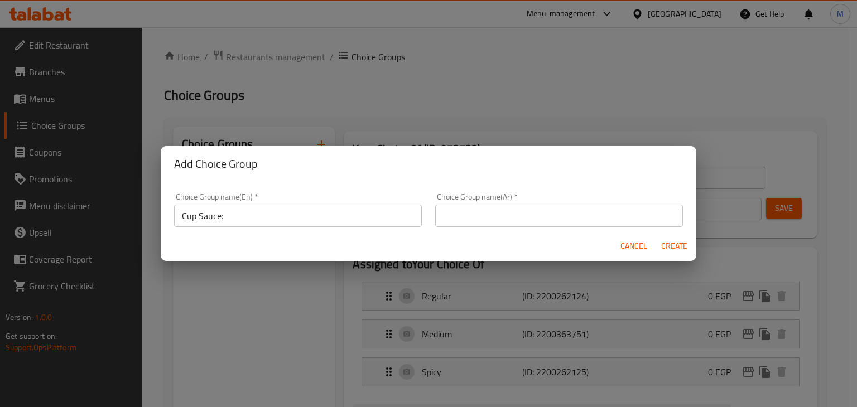
click at [488, 220] on input "text" at bounding box center [559, 216] width 248 height 22
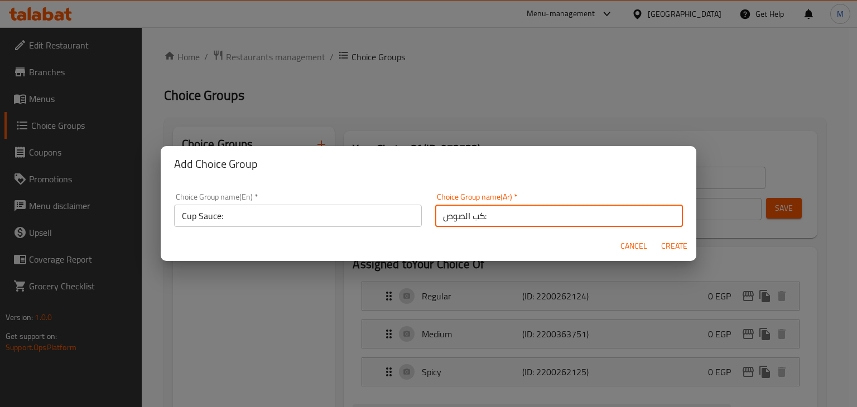
type input "كب الصوص:"
click at [669, 256] on button "Create" at bounding box center [674, 246] width 36 height 21
type input "Cup Sauce:"
type input "كب الصوص:"
type input "0"
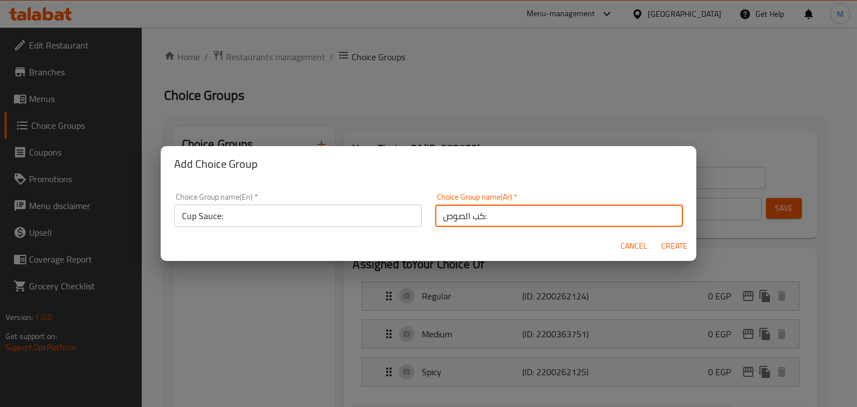
type input "0"
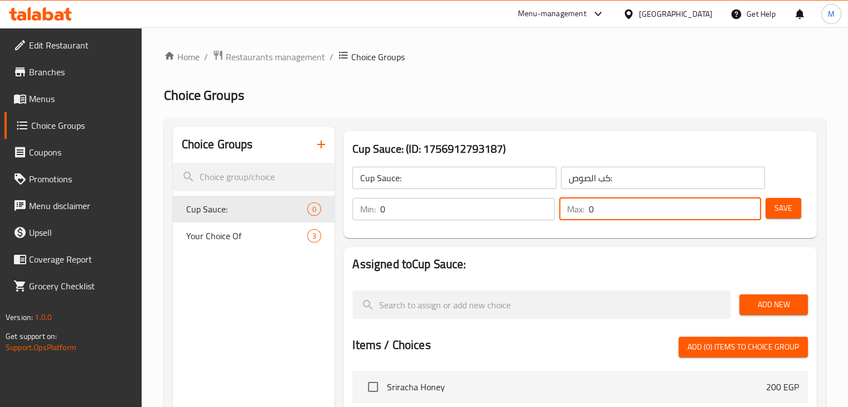
click at [637, 215] on input "0" at bounding box center [675, 209] width 172 height 22
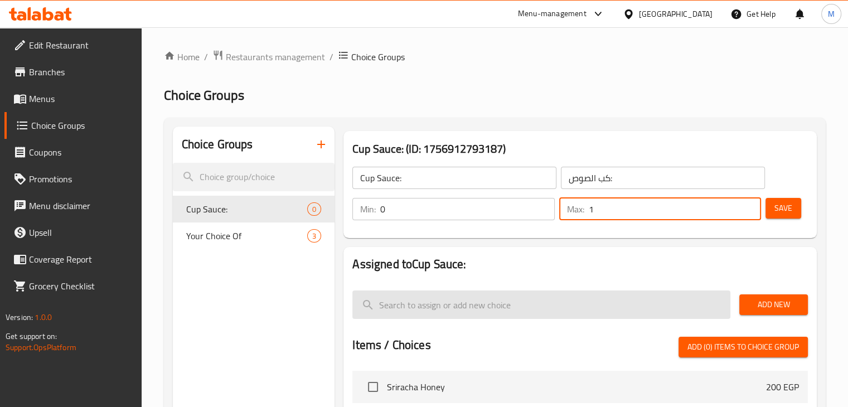
type input "1"
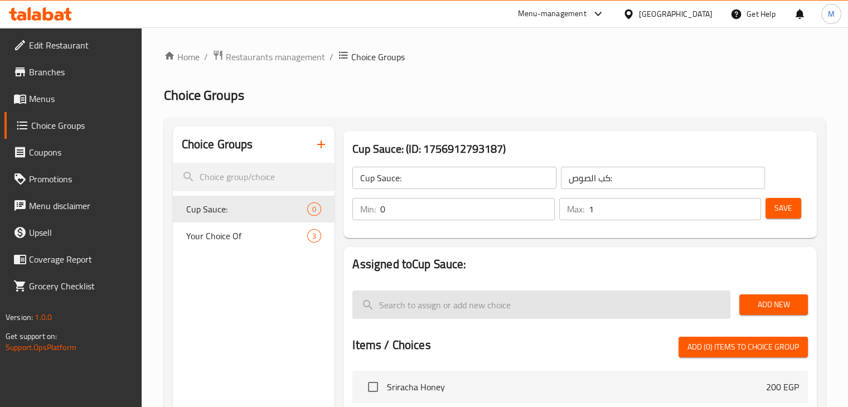
click at [488, 295] on input "search" at bounding box center [541, 305] width 378 height 28
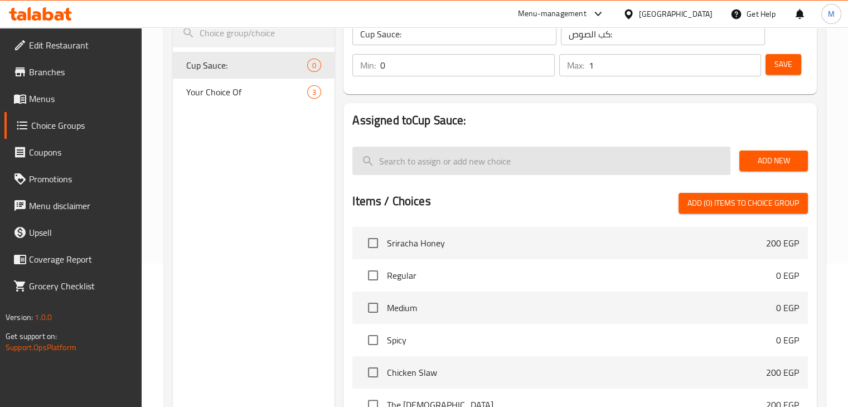
scroll to position [172, 0]
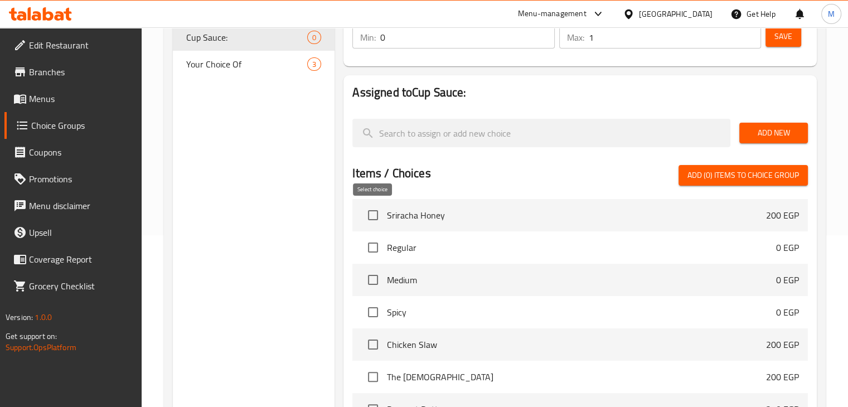
click at [377, 217] on input "checkbox" at bounding box center [372, 215] width 23 height 23
checkbox input "true"
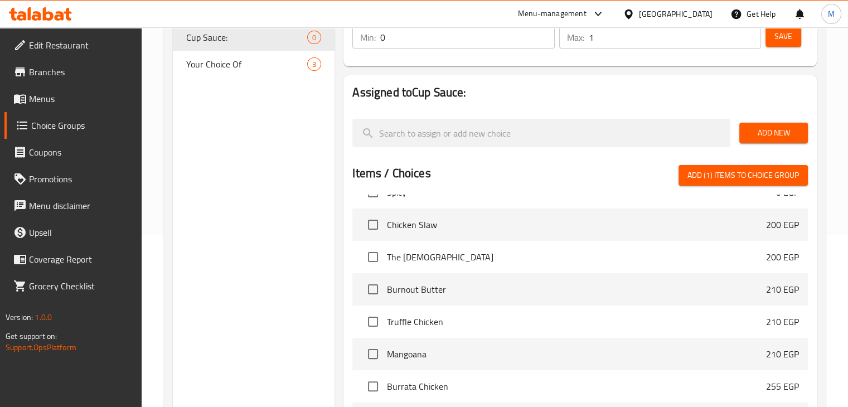
scroll to position [120, 0]
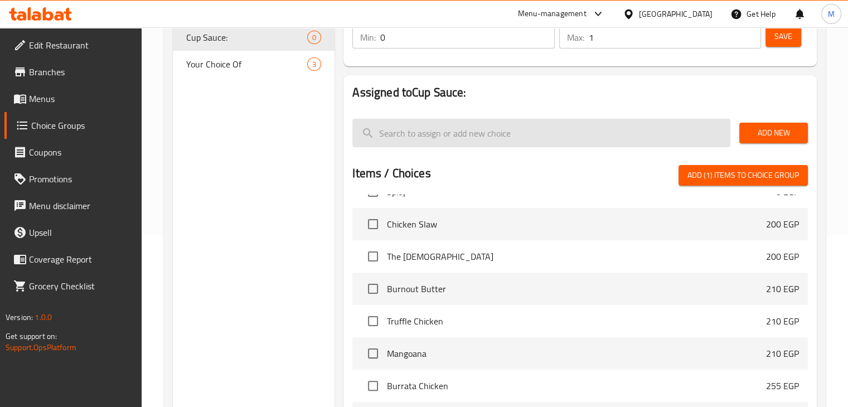
click at [439, 135] on input "search" at bounding box center [541, 133] width 378 height 28
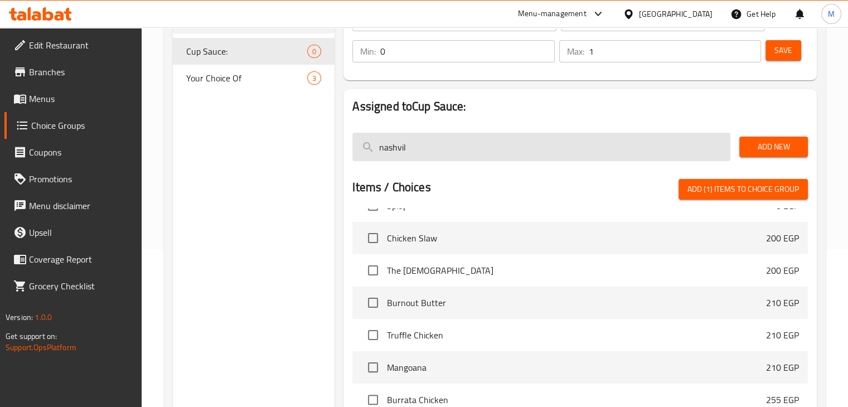
scroll to position [0, 0]
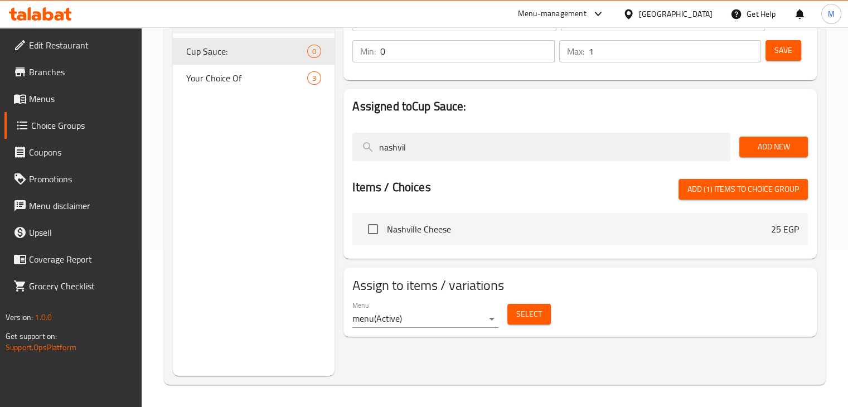
type input "nashvil"
click at [370, 234] on input "checkbox" at bounding box center [372, 229] width 23 height 23
checkbox input "true"
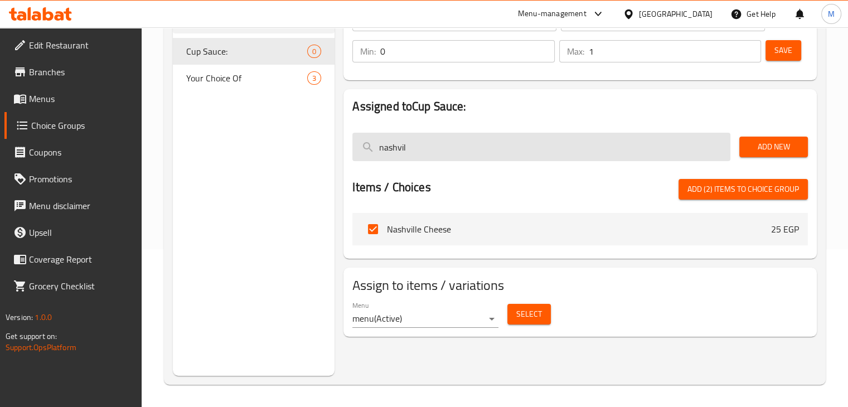
click at [421, 149] on input "nashvil" at bounding box center [541, 147] width 378 height 28
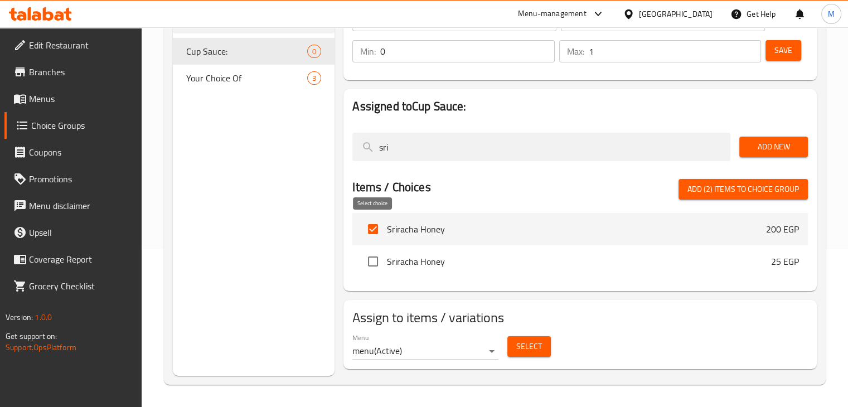
type input "sri"
click at [374, 228] on input "checkbox" at bounding box center [372, 229] width 23 height 23
checkbox input "false"
click at [373, 266] on input "checkbox" at bounding box center [372, 261] width 23 height 23
checkbox input "true"
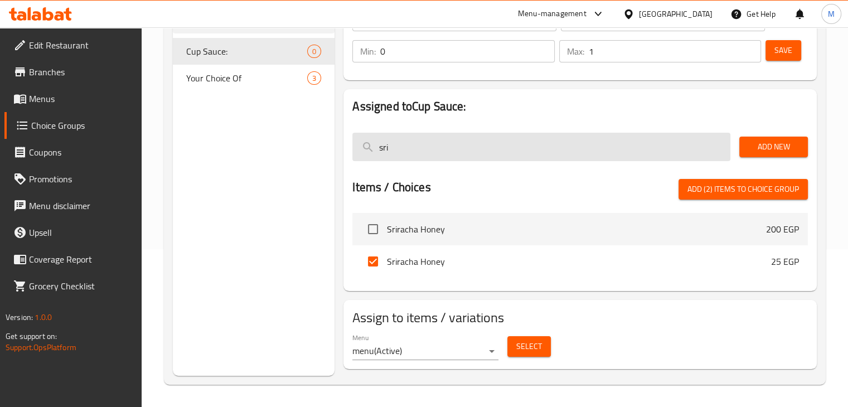
click at [412, 141] on input "sri" at bounding box center [541, 147] width 378 height 28
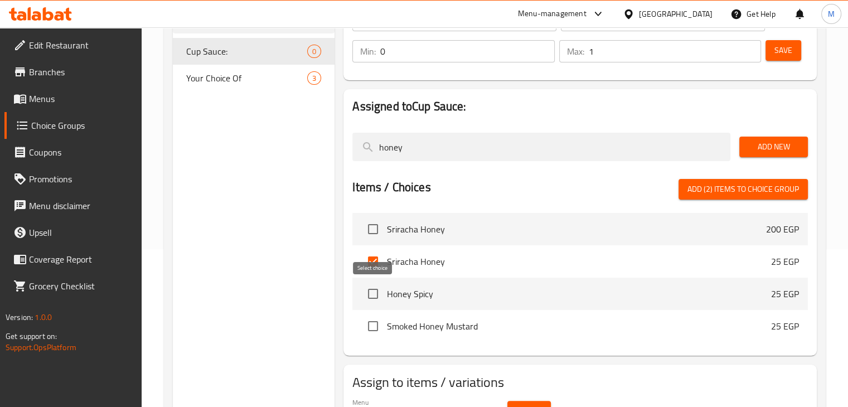
type input "honey"
click at [376, 297] on input "checkbox" at bounding box center [372, 293] width 23 height 23
checkbox input "true"
click at [374, 332] on input "checkbox" at bounding box center [372, 326] width 23 height 23
checkbox input "true"
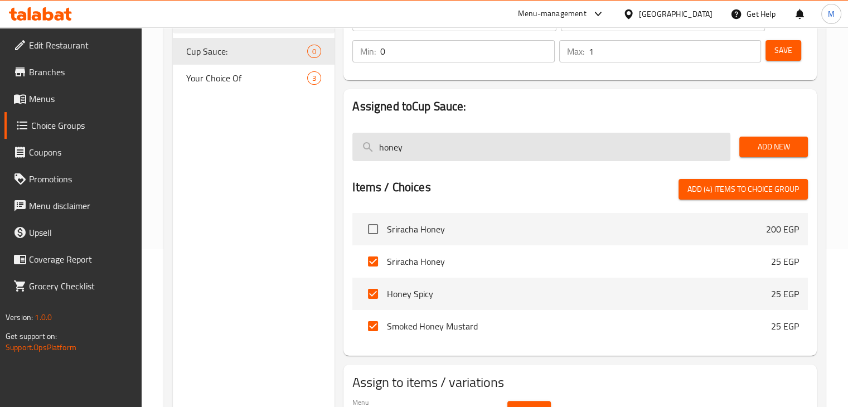
click at [446, 144] on input "honey" at bounding box center [541, 147] width 378 height 28
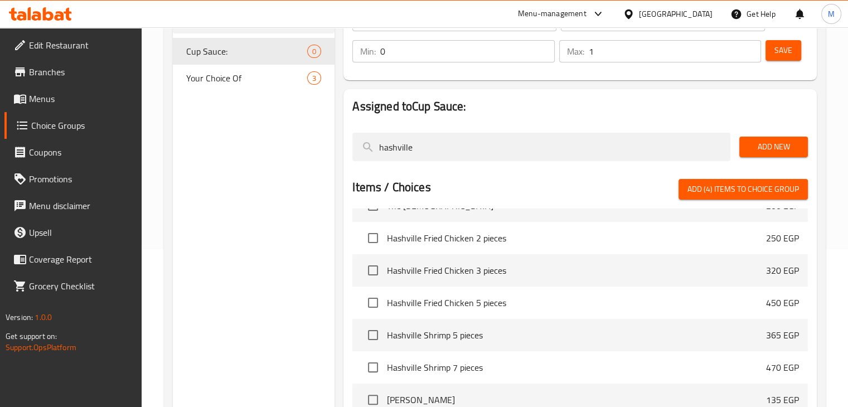
scroll to position [326, 0]
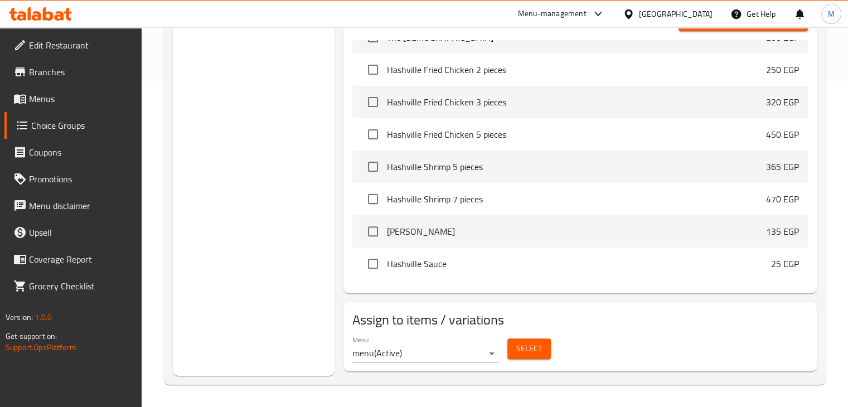
type input "hashville"
click at [381, 268] on input "checkbox" at bounding box center [372, 263] width 23 height 23
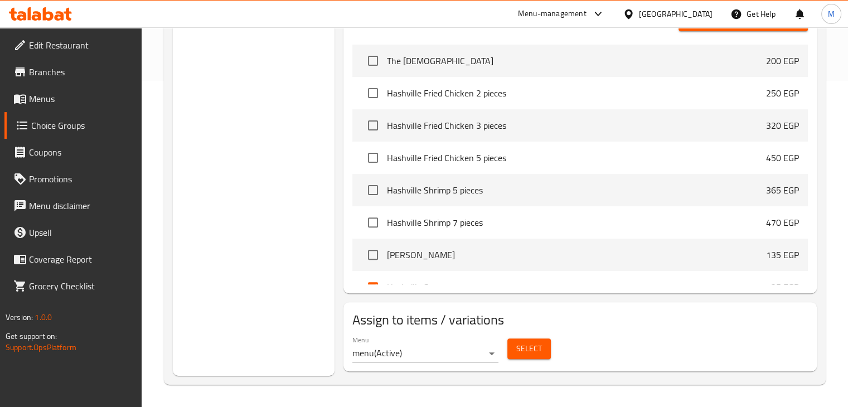
scroll to position [0, 0]
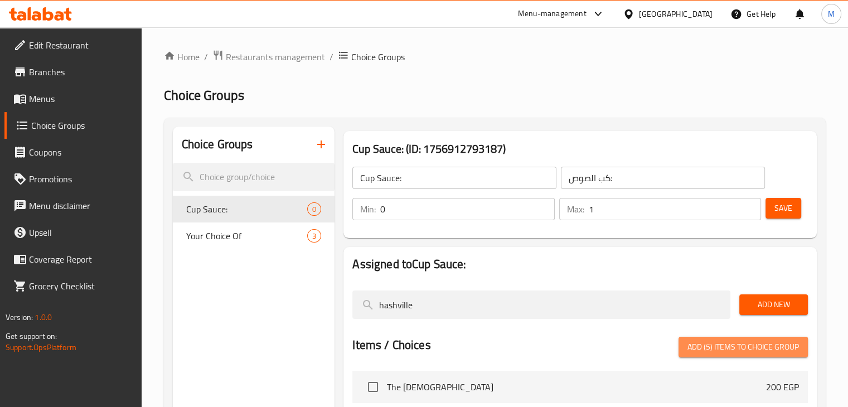
click at [747, 344] on span "Add (5) items to choice group" at bounding box center [744, 347] width 112 height 14
checkbox input "false"
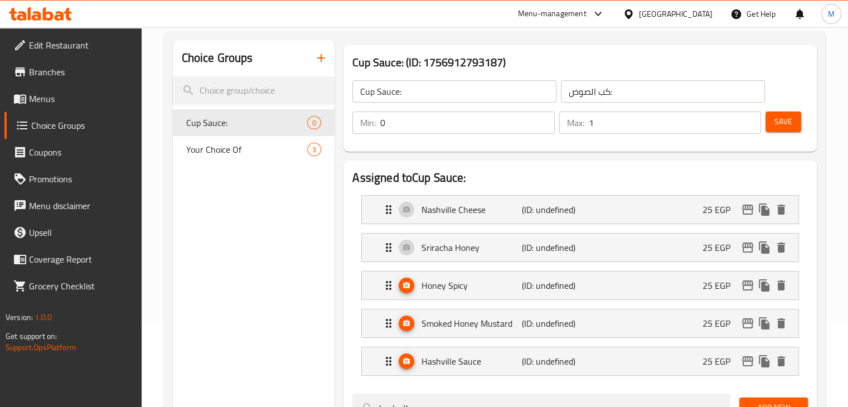
scroll to position [87, 0]
click at [792, 117] on span "Save" at bounding box center [784, 121] width 18 height 14
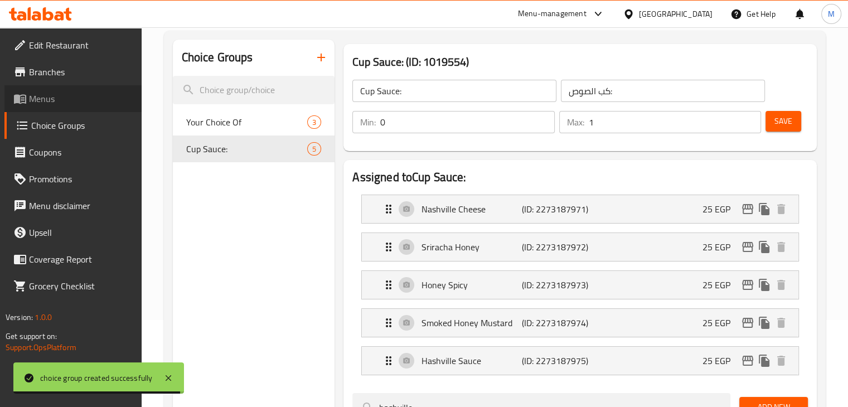
click at [58, 98] on span "Menus" at bounding box center [81, 98] width 104 height 13
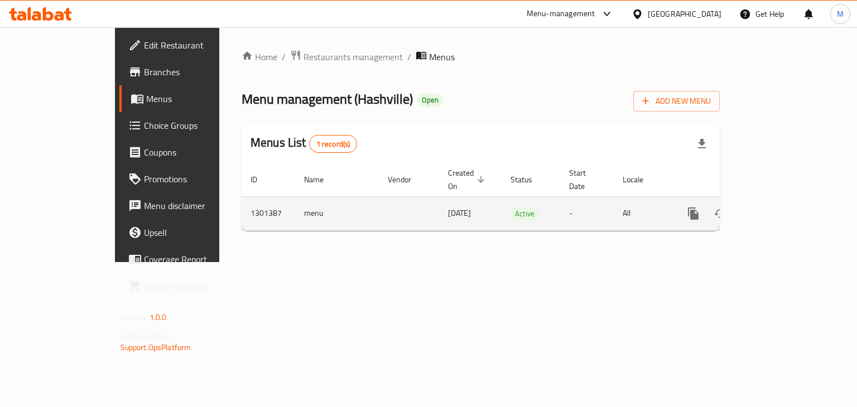
click at [780, 207] on icon "enhanced table" at bounding box center [773, 213] width 13 height 13
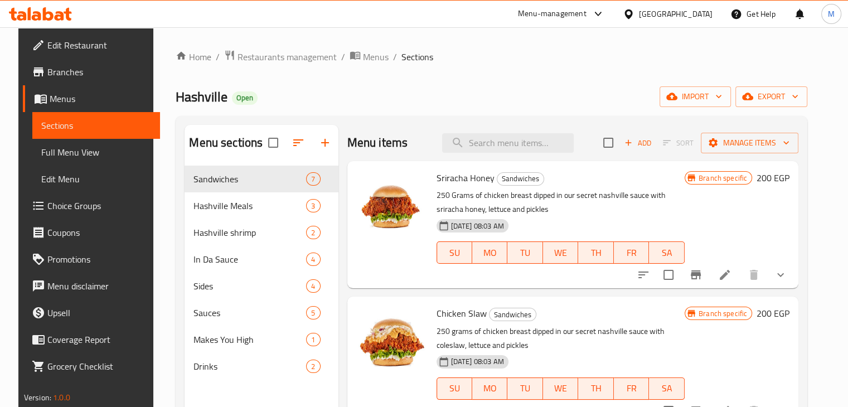
click at [591, 205] on p "250 Grams of chicken breast dipped in our secret nashville sauce with sriracha …" at bounding box center [561, 203] width 248 height 28
click at [644, 208] on p "250 Grams of chicken breast dipped in our secret nashville sauce with sriracha …" at bounding box center [561, 203] width 248 height 28
click at [603, 201] on p "250 Grams of chicken breast dipped in our secret nashville sauce with sriracha …" at bounding box center [561, 203] width 248 height 28
click at [551, 206] on p "250 Grams of chicken breast dipped in our secret nashville sauce with sriracha …" at bounding box center [561, 203] width 248 height 28
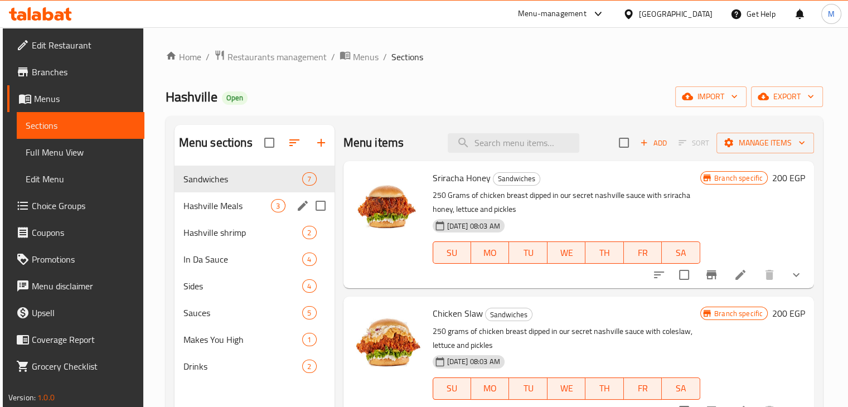
click at [248, 210] on span "Hashville Meals" at bounding box center [227, 205] width 88 height 13
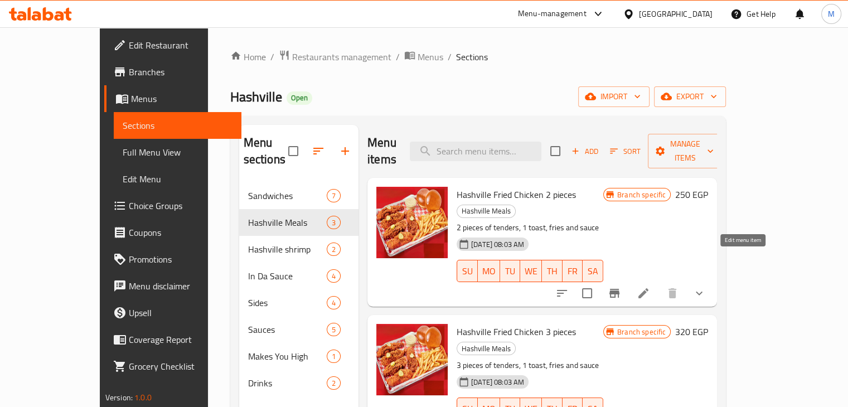
click at [649, 288] on icon at bounding box center [644, 293] width 10 height 10
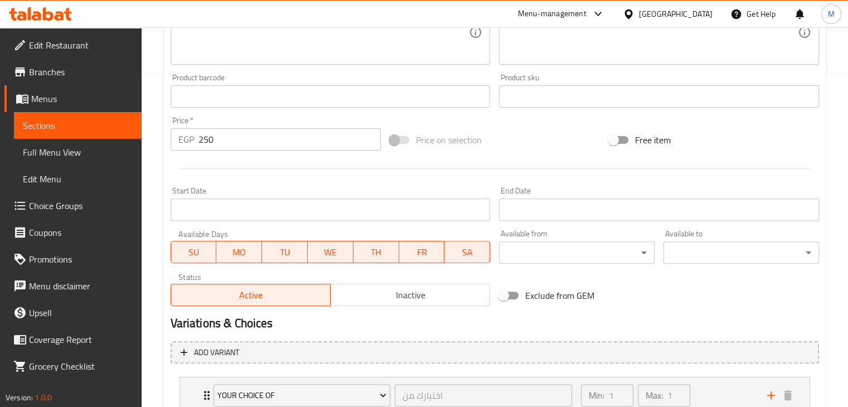
scroll to position [415, 0]
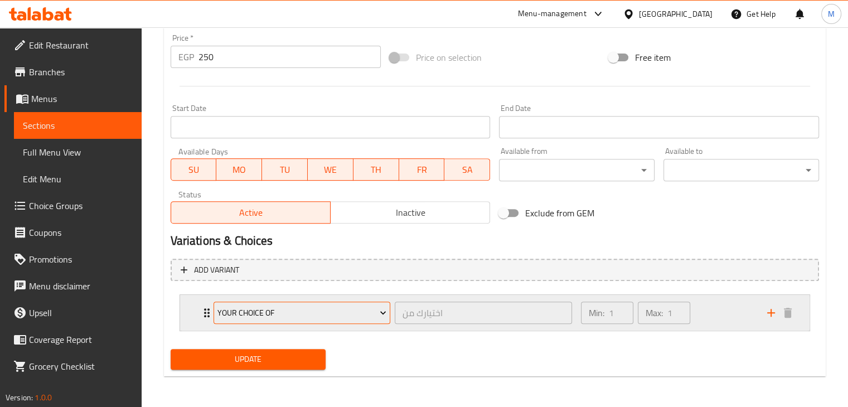
click at [378, 310] on icon "Expand" at bounding box center [383, 312] width 11 height 11
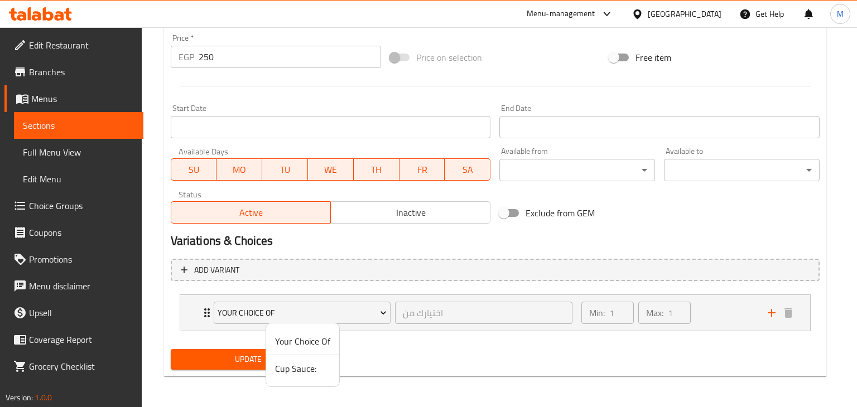
click at [301, 358] on li "Cup Sauce:" at bounding box center [302, 368] width 73 height 27
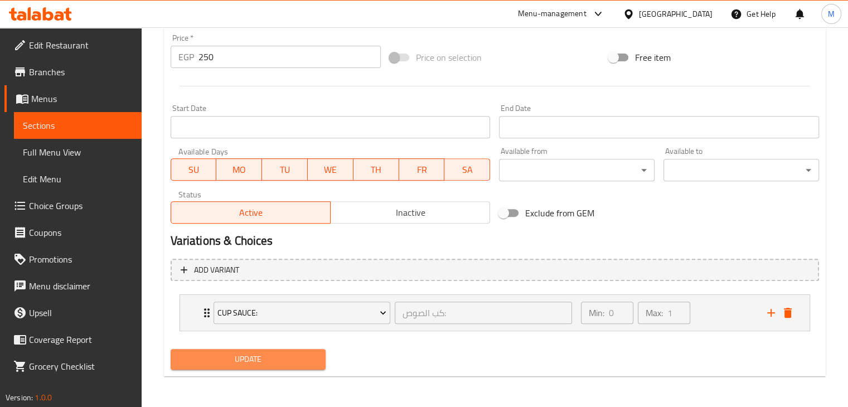
click at [287, 356] on span "Update" at bounding box center [249, 359] width 138 height 14
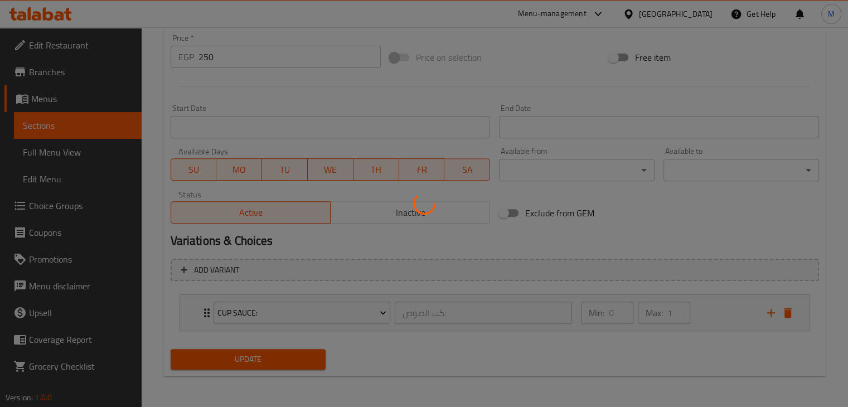
scroll to position [0, 0]
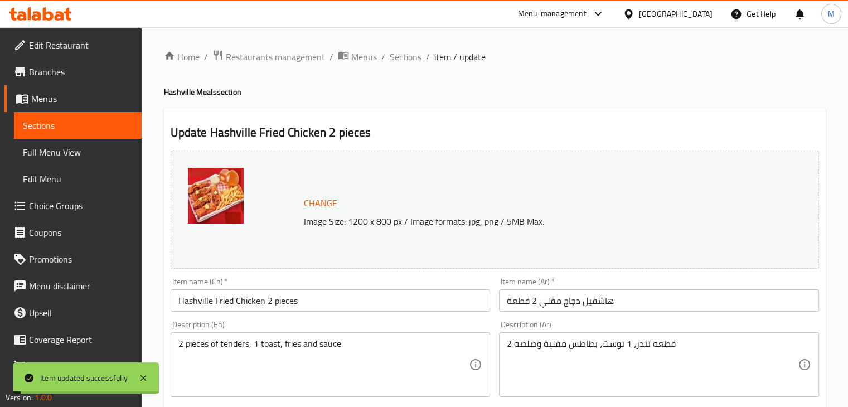
click at [402, 53] on span "Sections" at bounding box center [406, 56] width 32 height 13
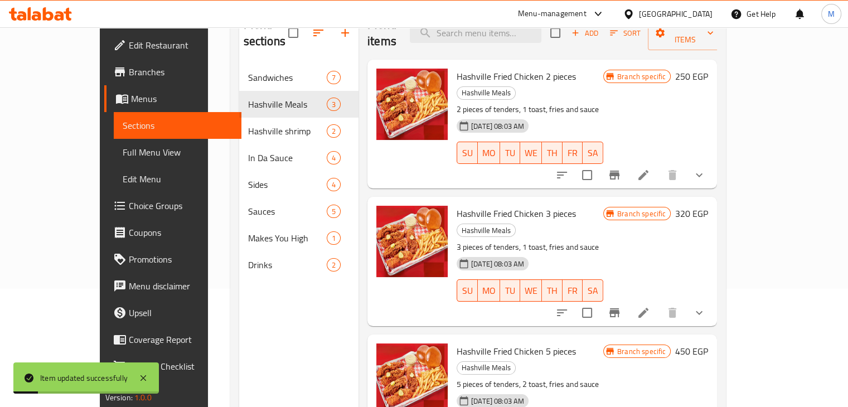
scroll to position [119, 0]
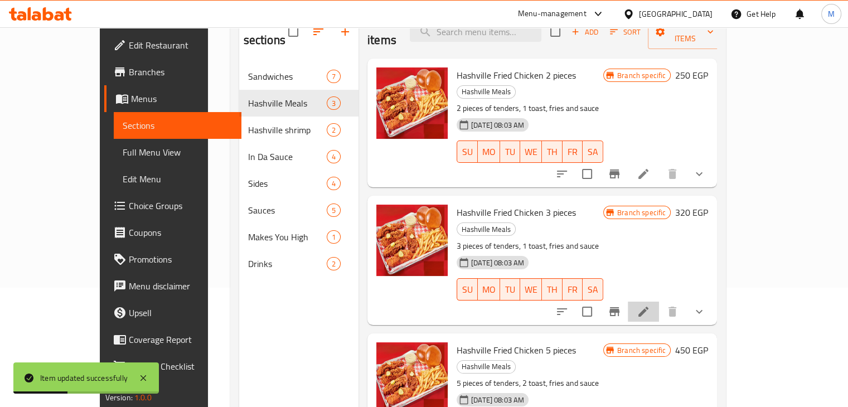
click at [659, 302] on li at bounding box center [643, 312] width 31 height 20
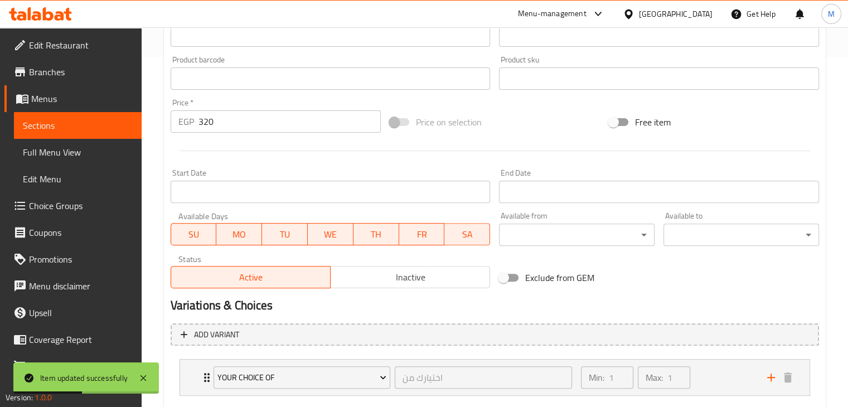
scroll to position [415, 0]
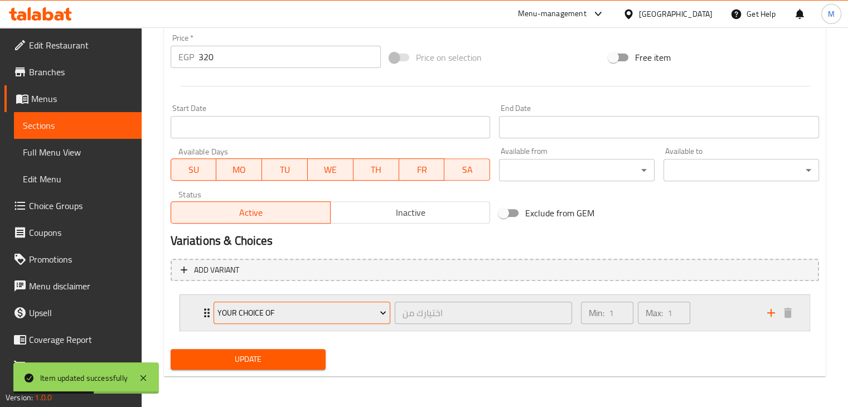
click at [379, 320] on button "Your Choice Of" at bounding box center [302, 313] width 177 height 22
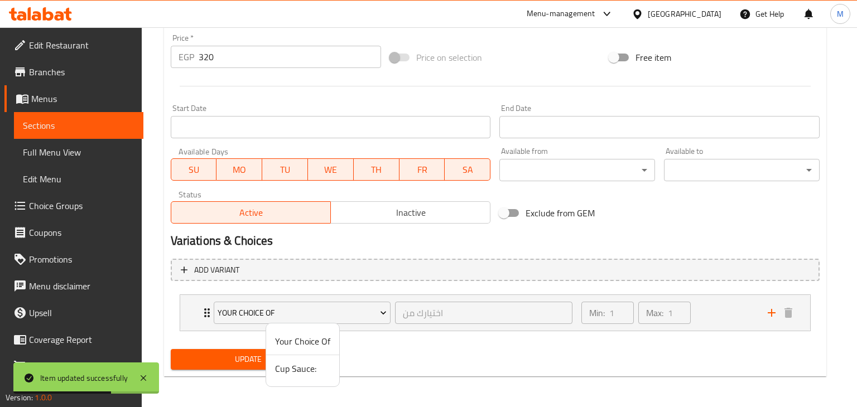
click at [314, 366] on span "Cup Sauce:" at bounding box center [302, 368] width 55 height 13
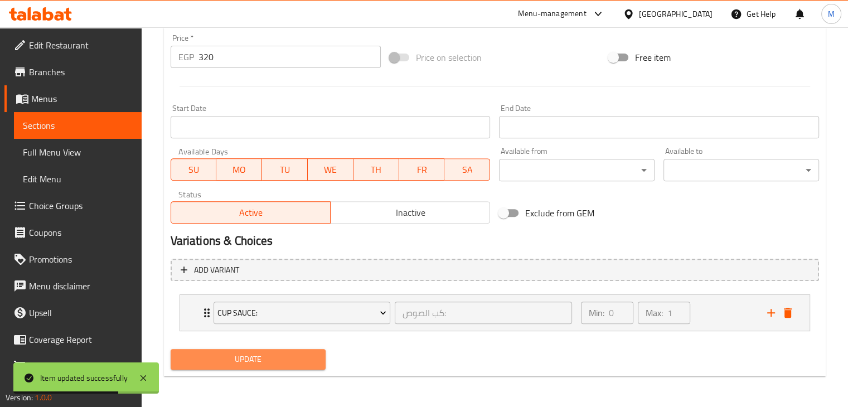
click at [281, 362] on span "Update" at bounding box center [249, 359] width 138 height 14
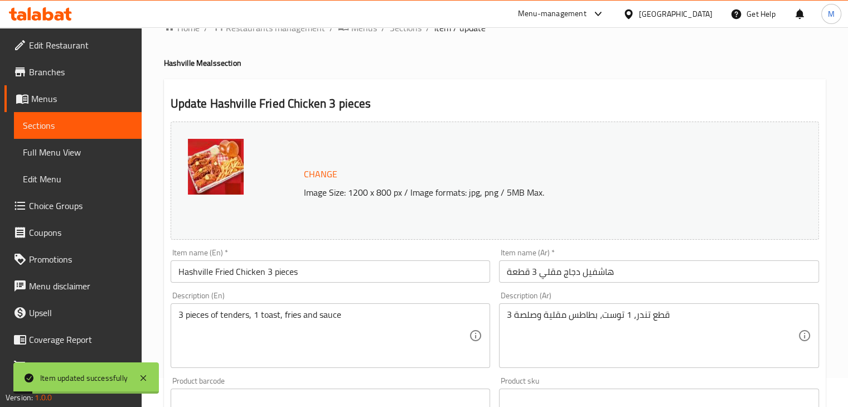
scroll to position [0, 0]
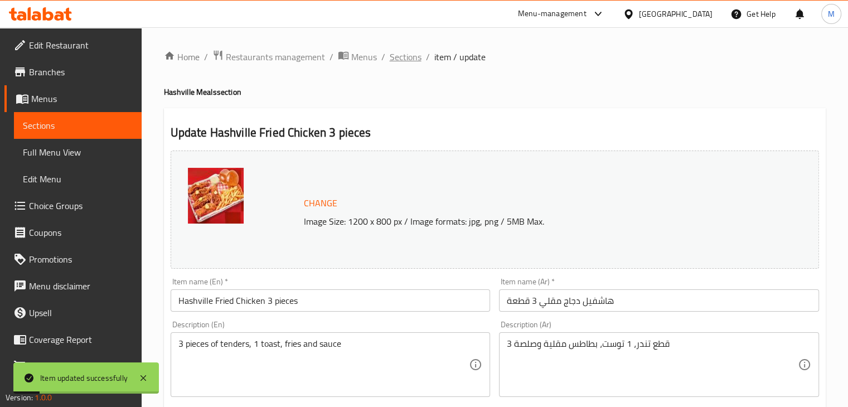
click at [408, 55] on span "Sections" at bounding box center [406, 56] width 32 height 13
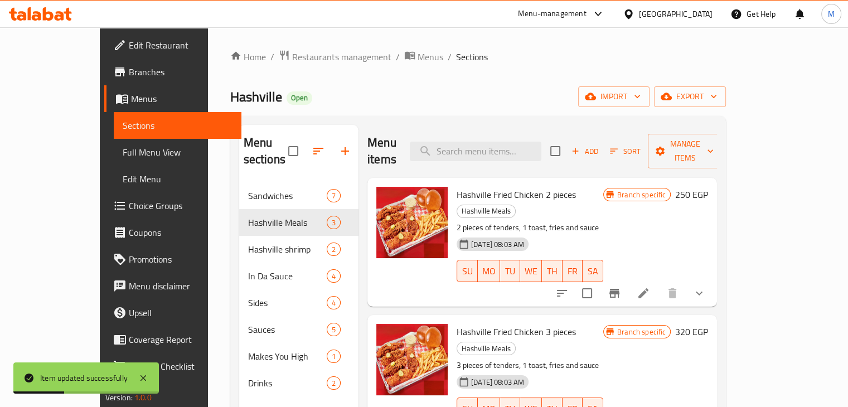
scroll to position [156, 0]
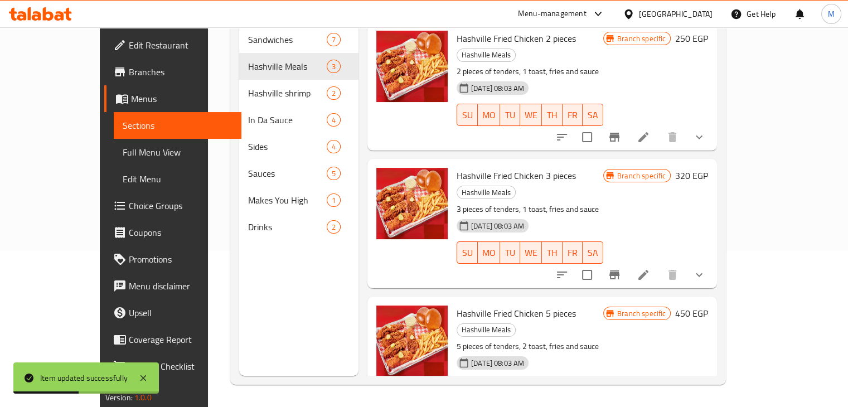
click at [650, 405] on icon at bounding box center [643, 411] width 13 height 13
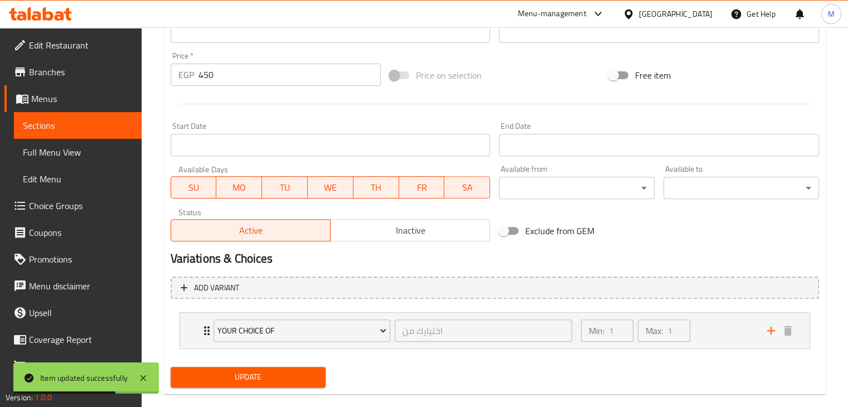
scroll to position [415, 0]
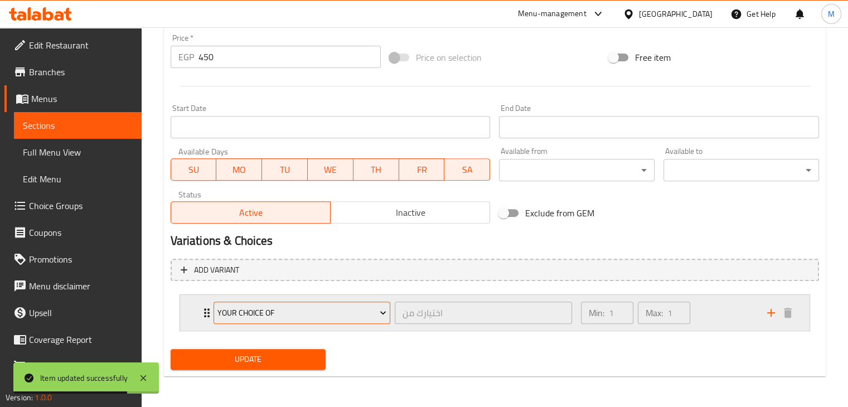
click at [335, 317] on span "Your Choice Of" at bounding box center [302, 313] width 169 height 14
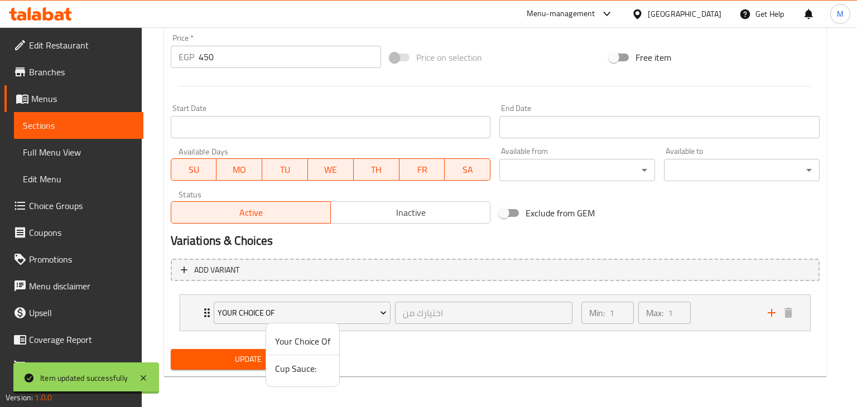
click at [294, 369] on span "Cup Sauce:" at bounding box center [302, 368] width 55 height 13
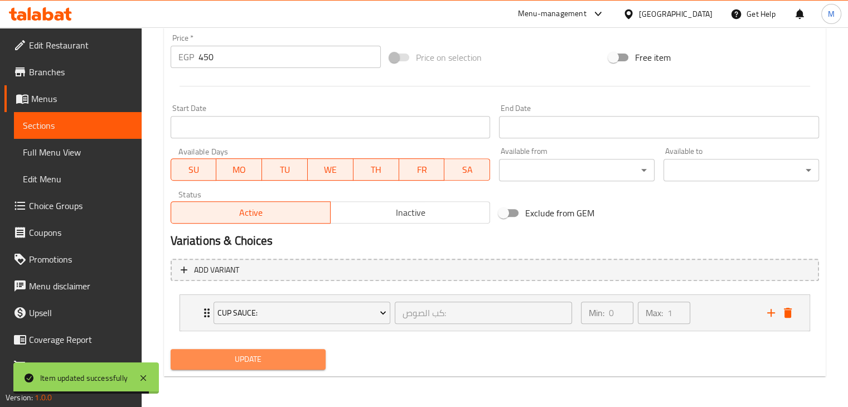
click at [265, 357] on span "Update" at bounding box center [249, 359] width 138 height 14
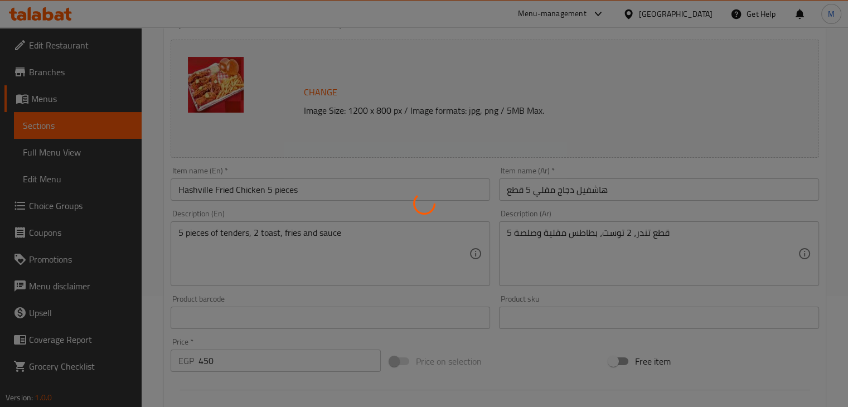
scroll to position [0, 0]
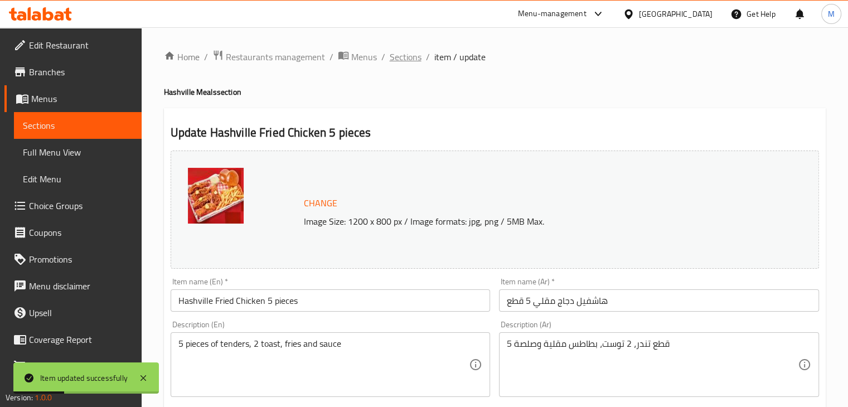
click at [408, 54] on span "Sections" at bounding box center [406, 56] width 32 height 13
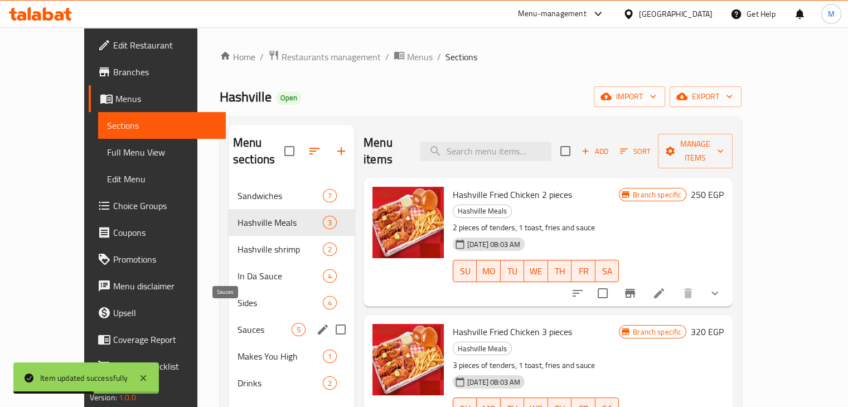
click at [256, 323] on span "Sauces" at bounding box center [265, 329] width 54 height 13
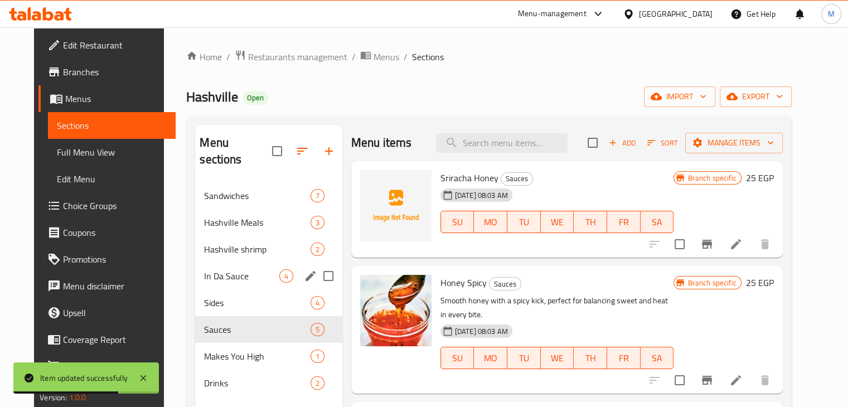
click at [251, 270] on div "In Da Sauce 4" at bounding box center [268, 276] width 147 height 27
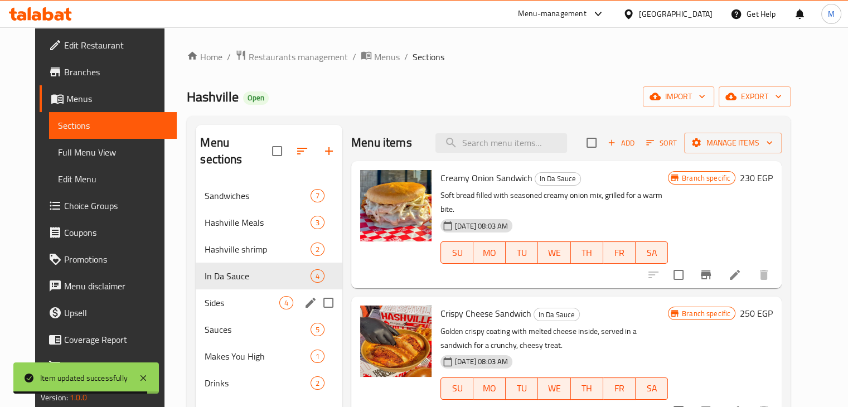
click at [247, 296] on span "Sides" at bounding box center [242, 302] width 75 height 13
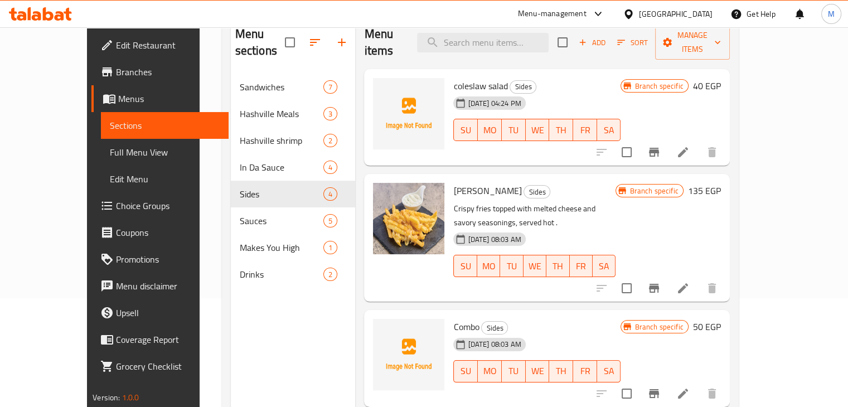
scroll to position [123, 0]
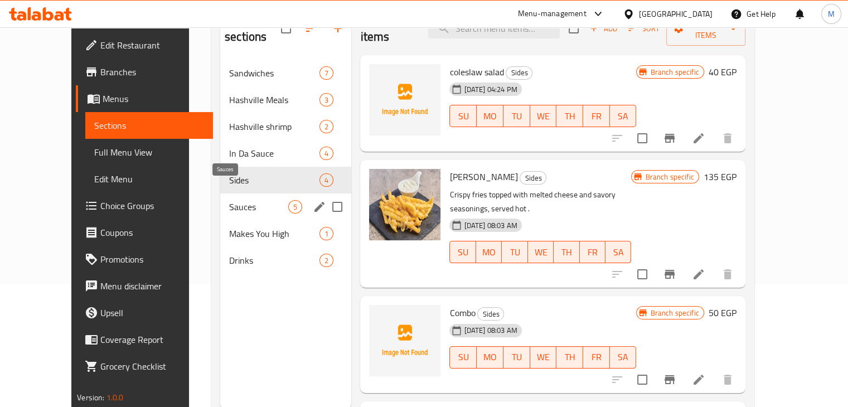
click at [261, 200] on span "Sauces" at bounding box center [258, 206] width 59 height 13
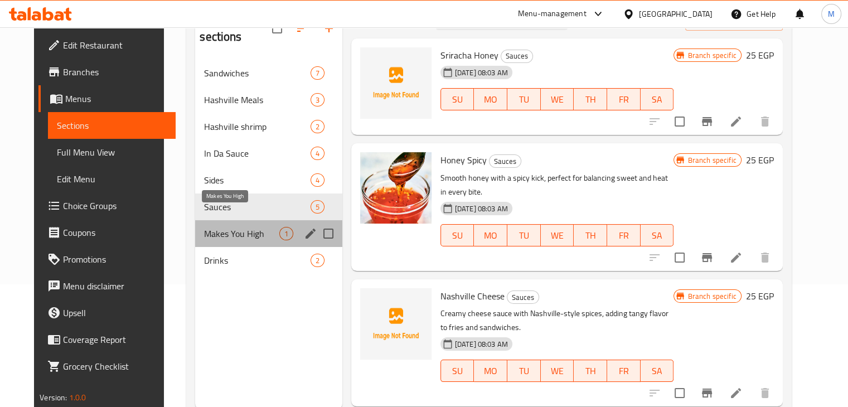
click at [252, 227] on span "Makes You High" at bounding box center [241, 233] width 75 height 13
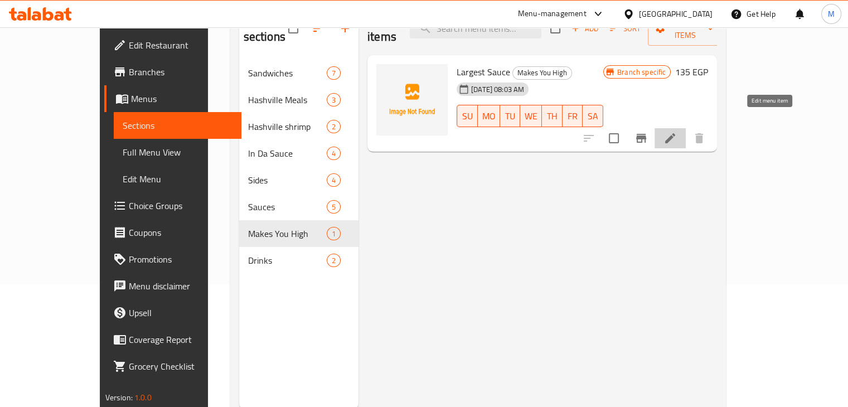
click at [677, 132] on icon at bounding box center [670, 138] width 13 height 13
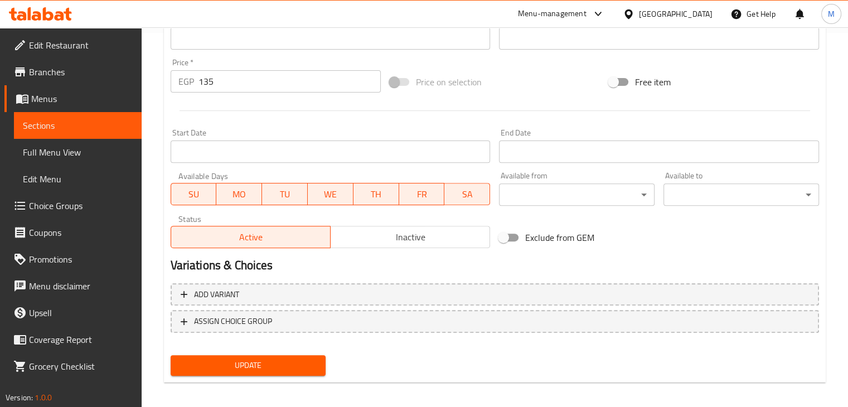
scroll to position [375, 0]
click at [67, 201] on span "Choice Groups" at bounding box center [81, 205] width 104 height 13
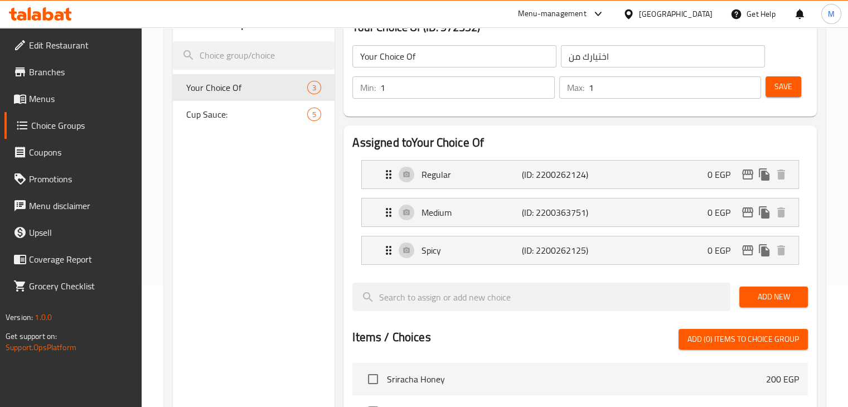
scroll to position [121, 0]
click at [263, 110] on span "Cup Sauce:" at bounding box center [247, 114] width 122 height 13
type input "Cup Sauce:"
type input "كب الصوص:"
type input "0"
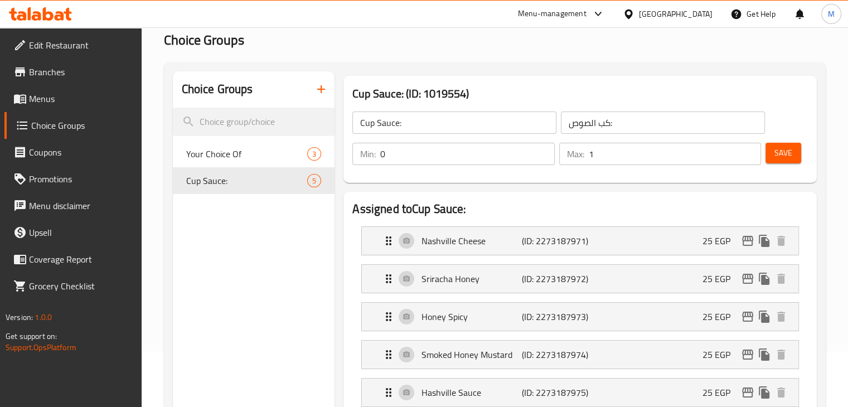
scroll to position [54, 0]
click at [325, 99] on button "button" at bounding box center [321, 90] width 27 height 27
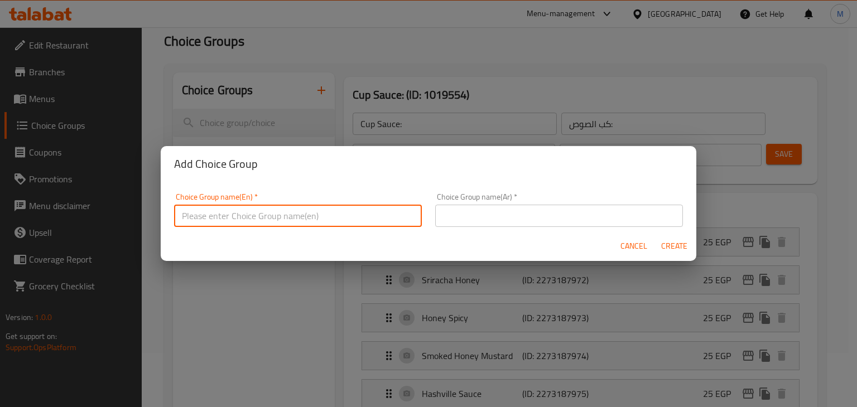
click at [277, 218] on input "text" at bounding box center [298, 216] width 248 height 22
type input "Large Sauce Choice:"
click at [477, 216] on input "text" at bounding box center [559, 216] width 248 height 22
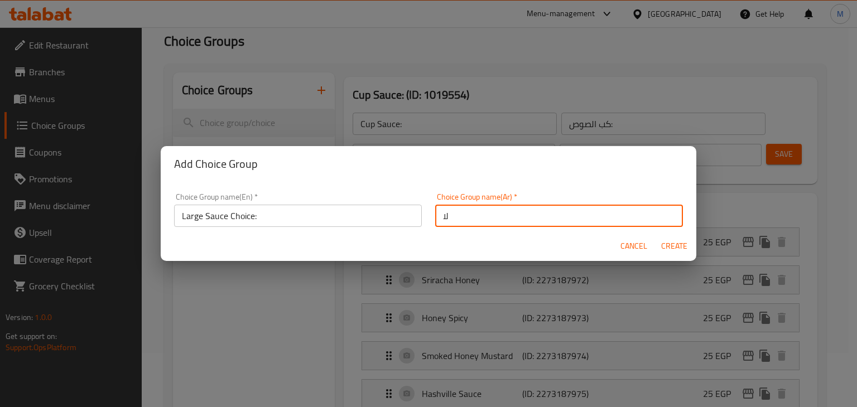
type input "ل"
type input "صوص كبير اختيار:"
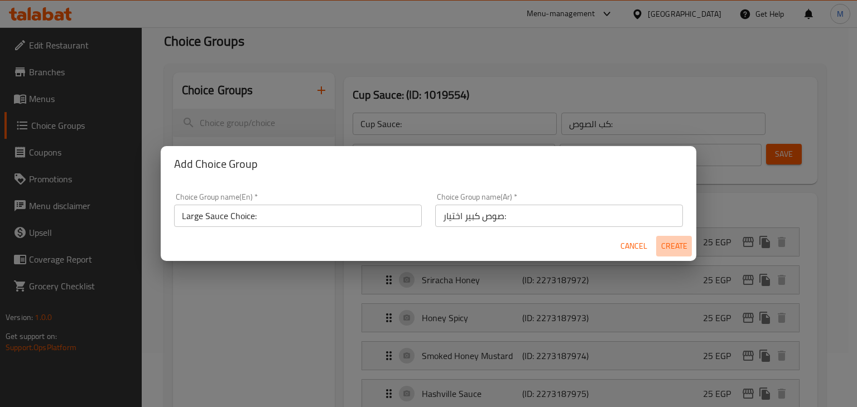
click at [663, 247] on span "Create" at bounding box center [673, 246] width 27 height 14
type input "Large Sauce Choice:"
type input "صوص كبير اختيار:"
type input "0"
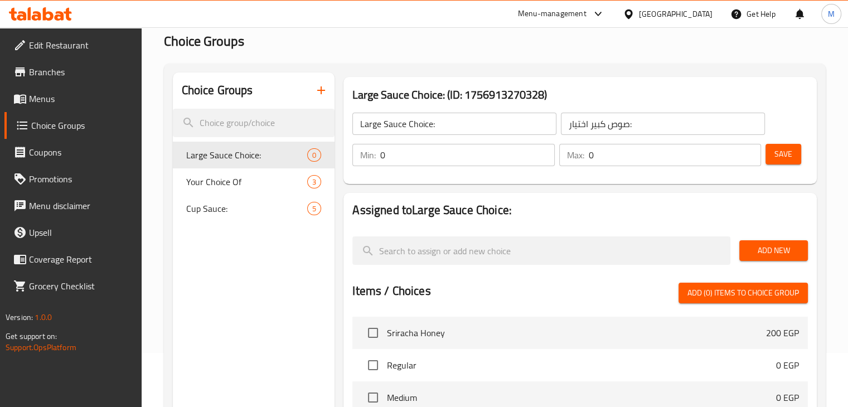
click at [609, 159] on input "0" at bounding box center [675, 155] width 172 height 22
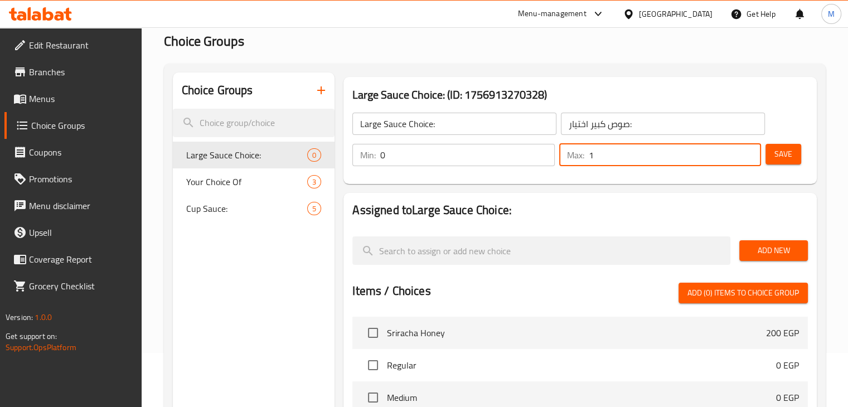
type input "1"
click at [456, 162] on input "0" at bounding box center [467, 155] width 174 height 22
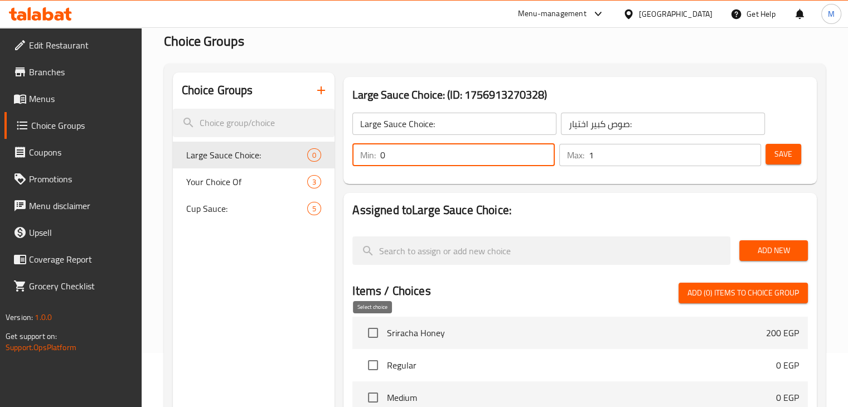
click at [377, 335] on input "checkbox" at bounding box center [372, 332] width 23 height 23
checkbox input "true"
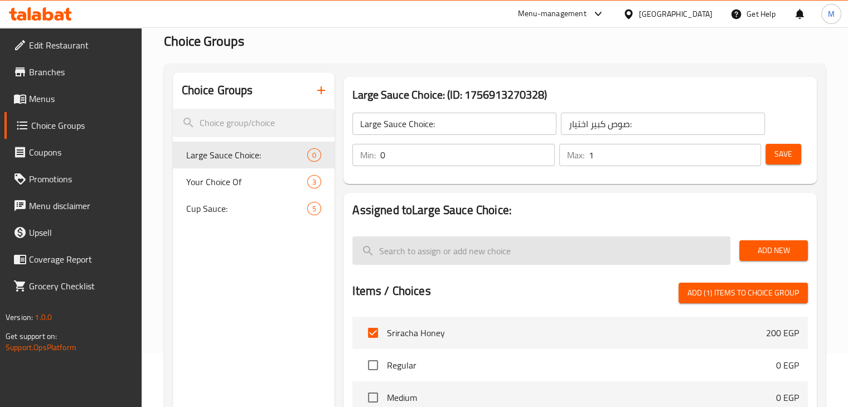
click at [415, 239] on input "search" at bounding box center [541, 250] width 378 height 28
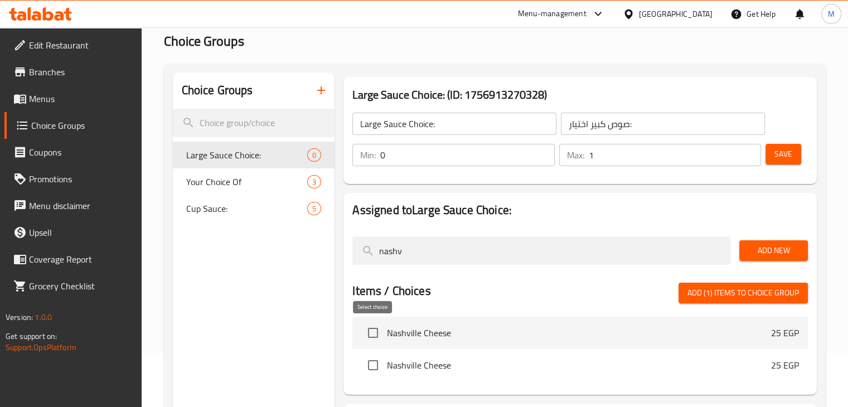
type input "nashv"
click at [369, 342] on input "checkbox" at bounding box center [372, 332] width 23 height 23
checkbox input "true"
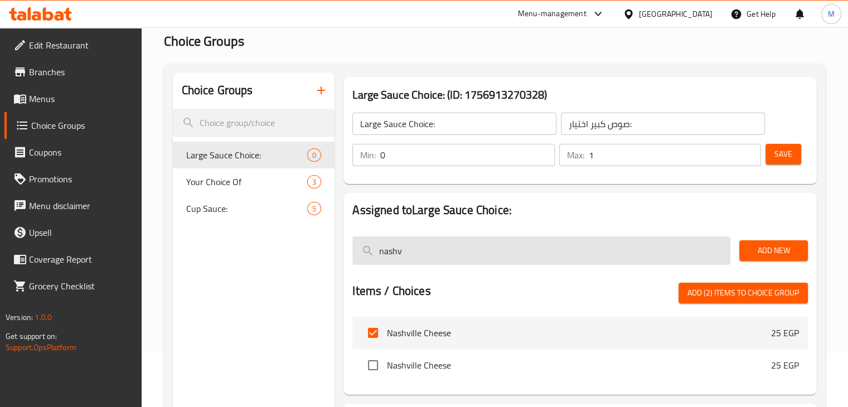
click at [433, 244] on input "nashv" at bounding box center [541, 250] width 378 height 28
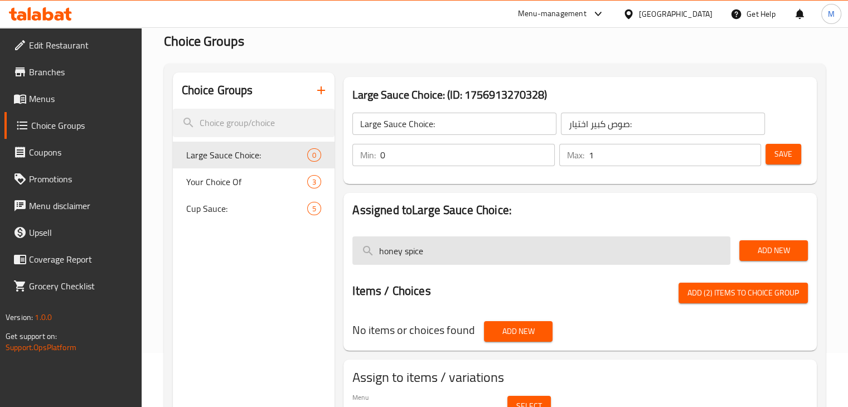
scroll to position [158, 0]
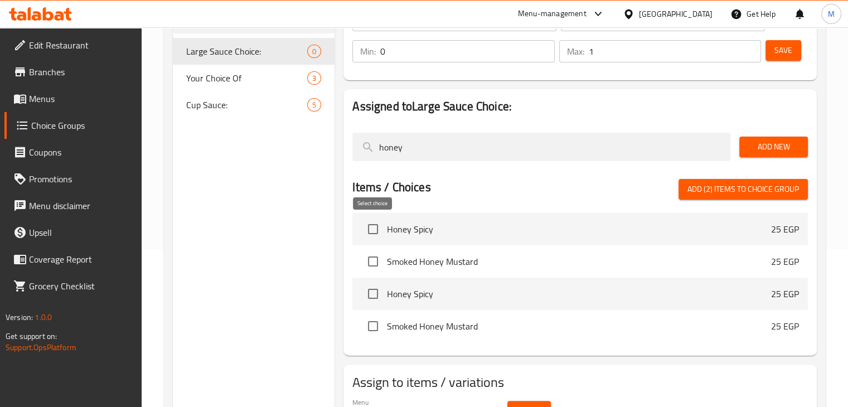
type input "honey"
click at [371, 230] on input "checkbox" at bounding box center [372, 229] width 23 height 23
checkbox input "true"
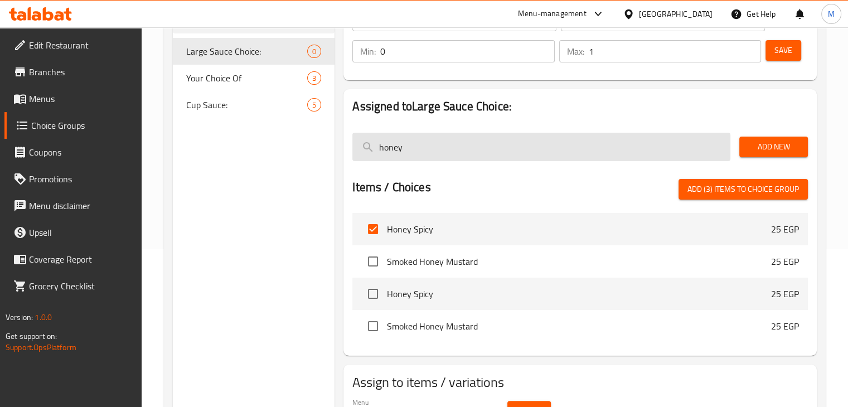
click at [444, 144] on input "honey" at bounding box center [541, 147] width 378 height 28
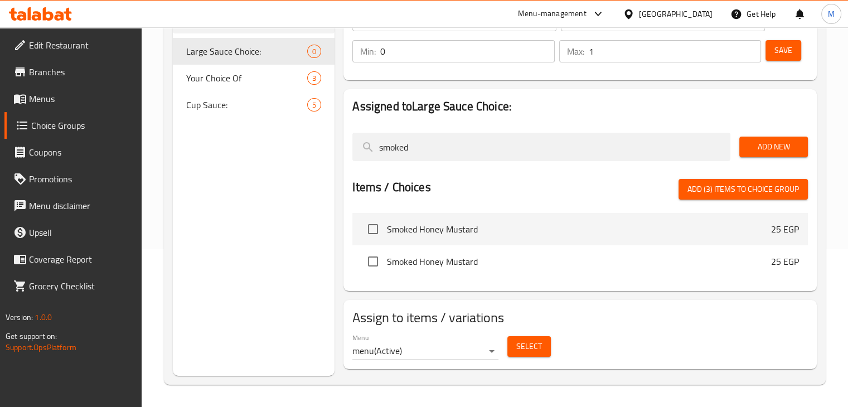
type input "smoked"
click at [379, 228] on input "checkbox" at bounding box center [372, 229] width 23 height 23
checkbox input "true"
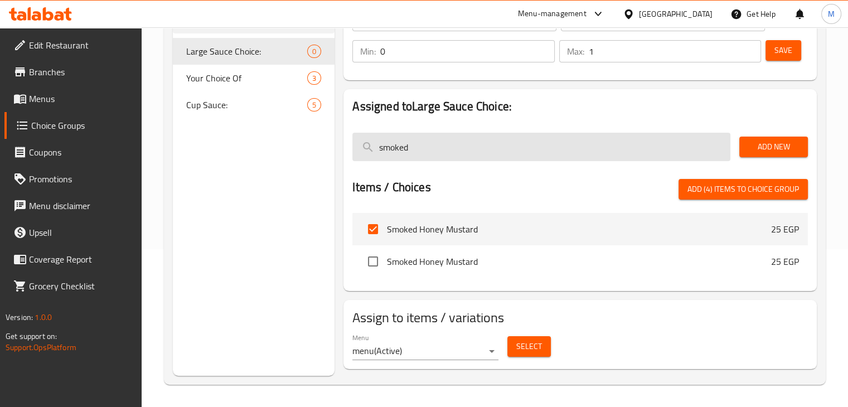
click at [460, 154] on input "smoked" at bounding box center [541, 147] width 378 height 28
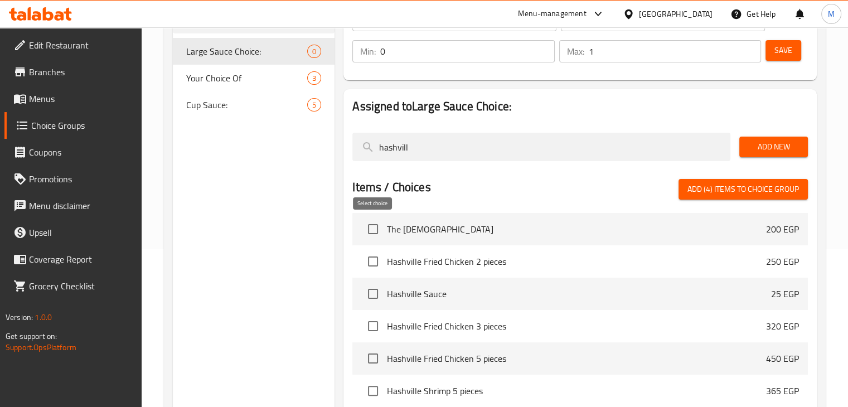
type input "hashvill"
click at [377, 229] on input "checkbox" at bounding box center [372, 229] width 23 height 23
checkbox input "false"
click at [374, 287] on input "checkbox" at bounding box center [372, 293] width 23 height 23
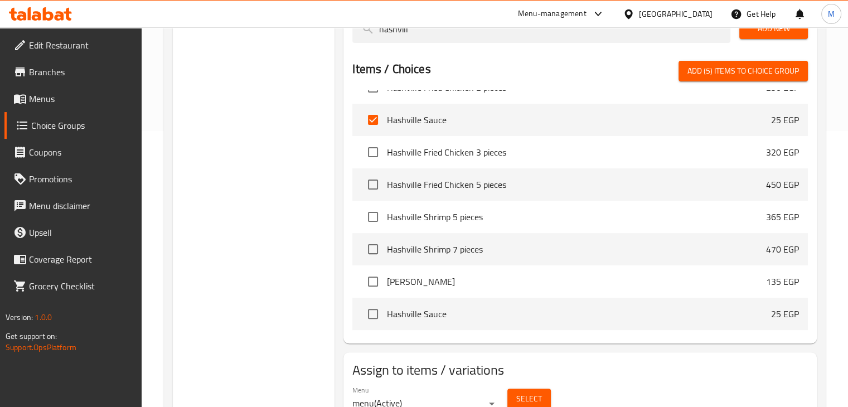
scroll to position [0, 0]
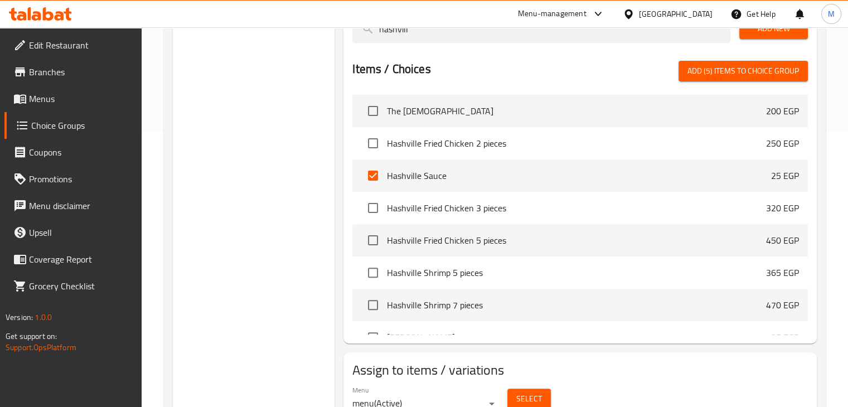
click at [723, 67] on span "Add (5) items to choice group" at bounding box center [744, 71] width 112 height 14
checkbox input "false"
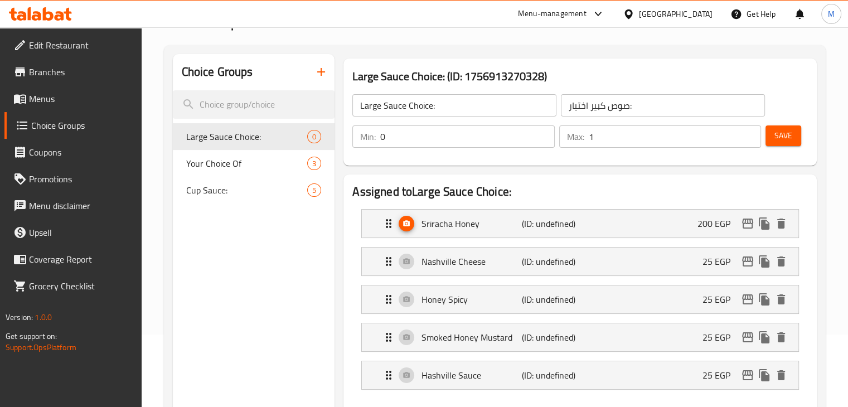
scroll to position [71, 0]
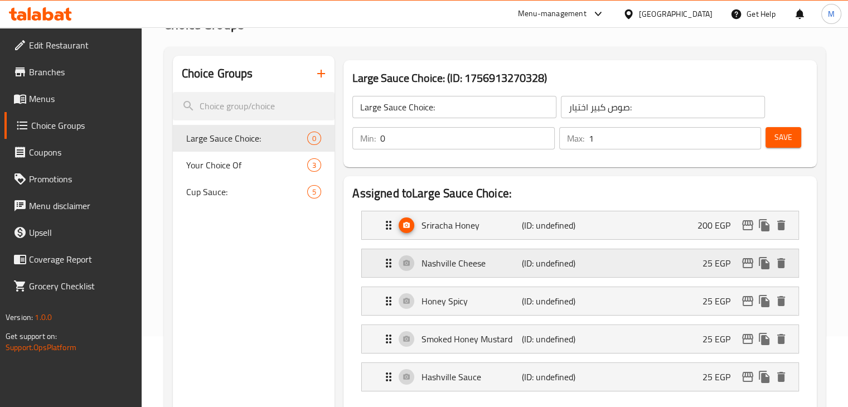
click at [707, 262] on p "25 EGP" at bounding box center [721, 263] width 37 height 13
click at [620, 226] on div "Sriracha Honey (ID: undefined) 200 EGP" at bounding box center [583, 225] width 403 height 28
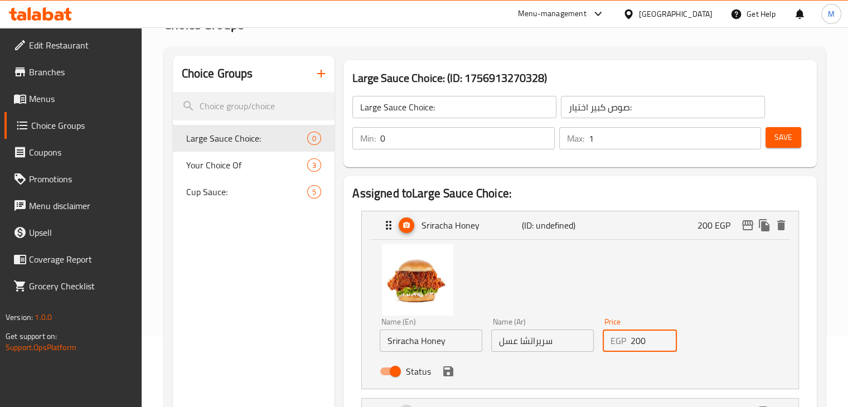
drag, startPoint x: 651, startPoint y: 344, endPoint x: 591, endPoint y: 337, distance: 61.1
click at [591, 337] on div "Name (En) Sriracha Honey Name (En) Name (Ar) سريراتشا عسل Name (Ar) Price EGP 2…" at bounding box center [542, 349] width 334 height 73
click at [438, 260] on icon "delete image" at bounding box center [438, 260] width 8 height 10
type input "150"
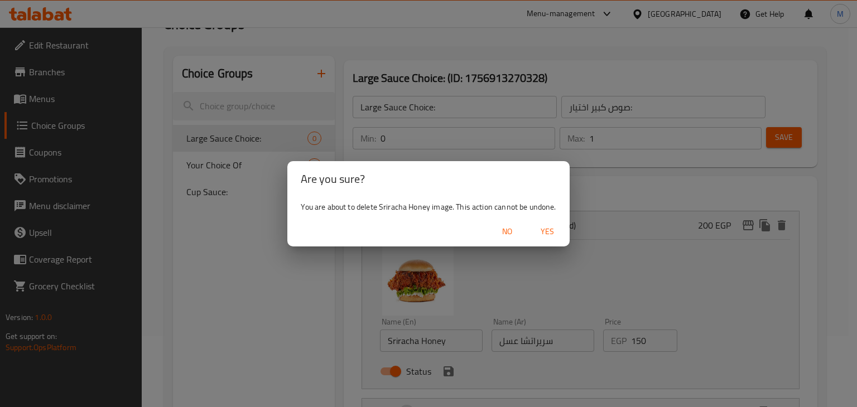
click at [553, 231] on span "Yes" at bounding box center [547, 232] width 27 height 14
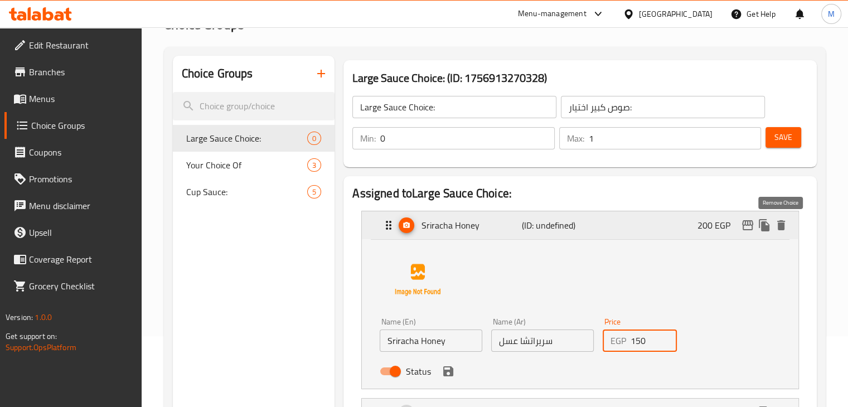
click at [780, 225] on icon "delete" at bounding box center [781, 225] width 8 height 10
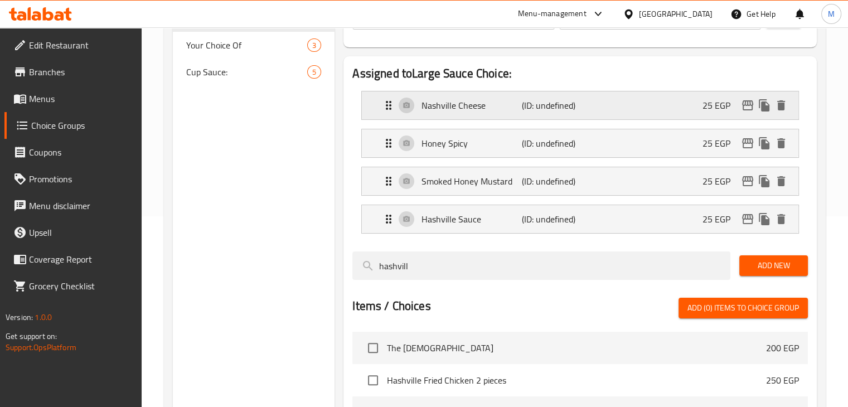
scroll to position [205, 0]
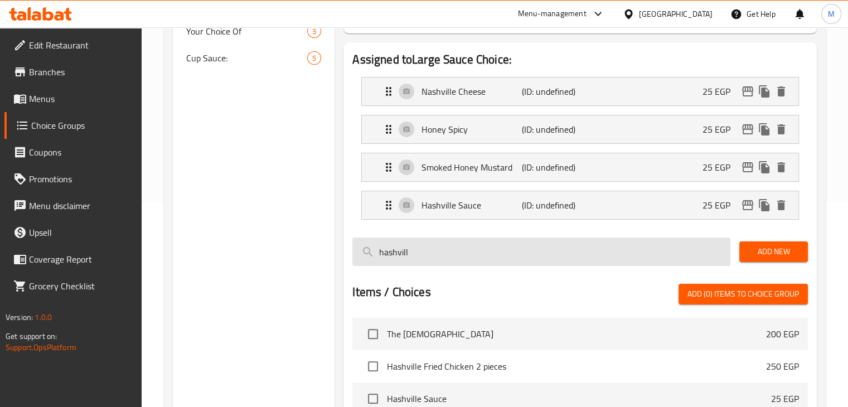
click at [436, 249] on input "hashvill" at bounding box center [541, 252] width 378 height 28
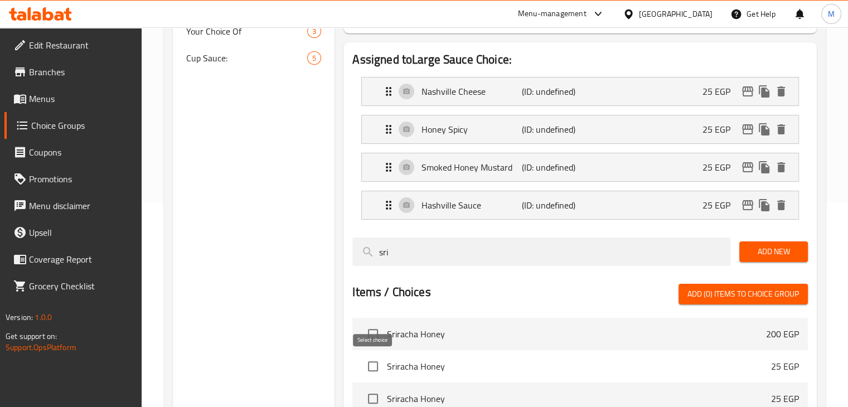
type input "sri"
click at [373, 361] on input "checkbox" at bounding box center [372, 366] width 23 height 23
checkbox input "true"
click at [766, 251] on span "Add New" at bounding box center [773, 252] width 51 height 14
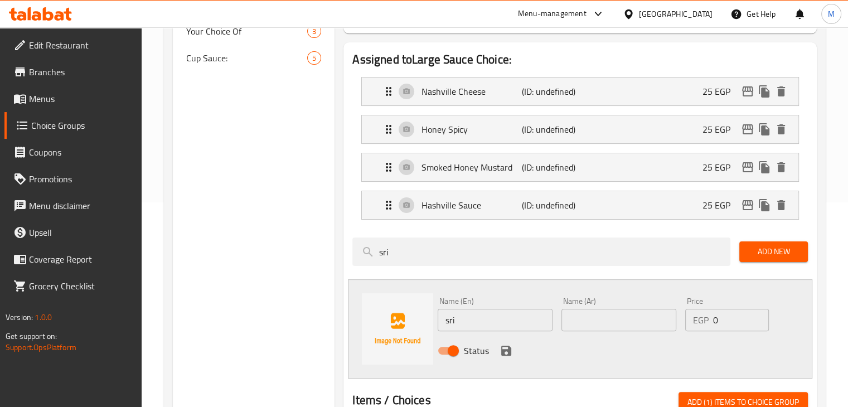
click at [518, 316] on input "sri" at bounding box center [495, 320] width 115 height 22
type input "Sriracha Honey"
click at [614, 315] on input "text" at bounding box center [619, 320] width 115 height 22
type input "سريراتشا عسل"
click at [726, 325] on input "0" at bounding box center [741, 320] width 56 height 22
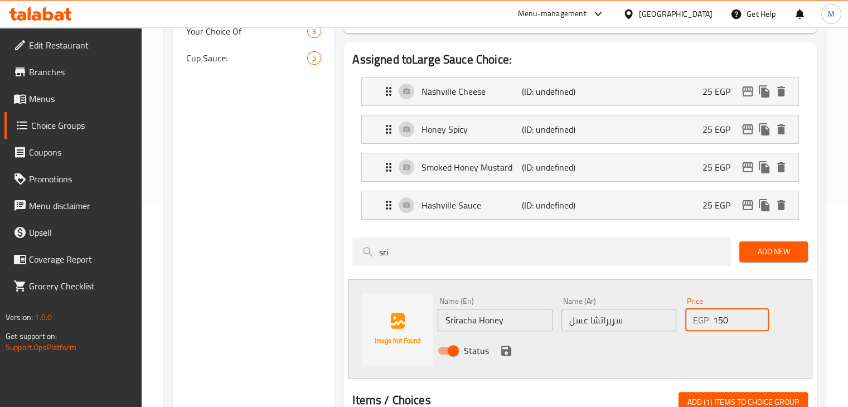
type input "150"
click at [506, 347] on icon "save" at bounding box center [506, 350] width 13 height 13
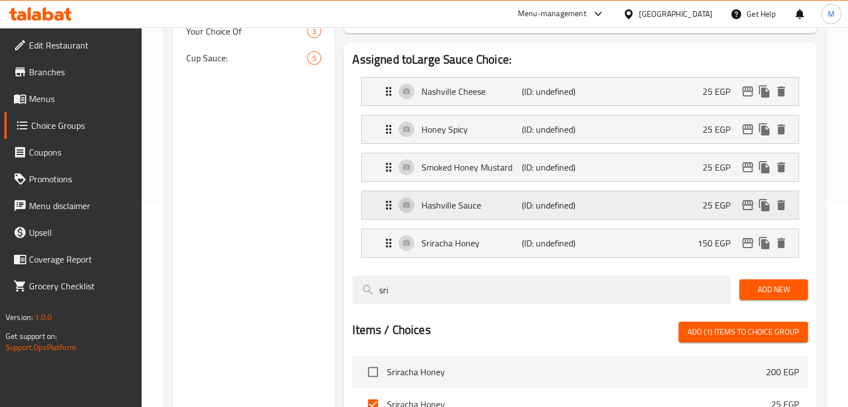
click at [700, 209] on div "[PERSON_NAME] (ID: undefined) 25 EGP" at bounding box center [583, 205] width 403 height 28
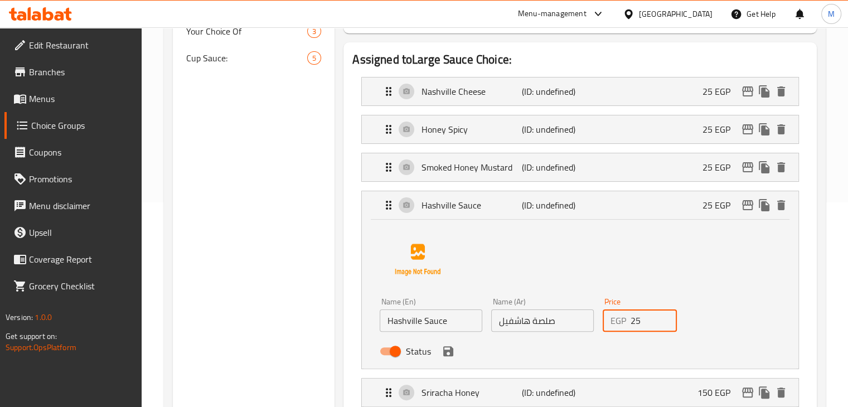
click at [649, 317] on input "25" at bounding box center [654, 321] width 47 height 22
click at [451, 350] on icon "save" at bounding box center [448, 351] width 10 height 10
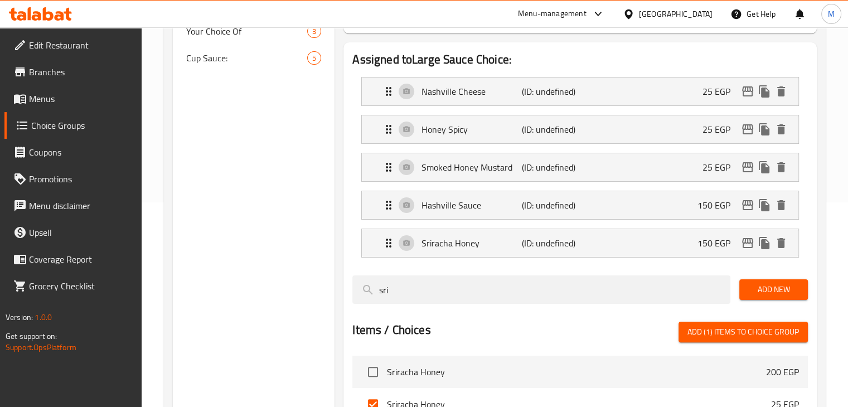
type input "150"
click at [718, 166] on p "25 EGP" at bounding box center [721, 167] width 37 height 13
click at [719, 170] on p "25 EGP" at bounding box center [721, 167] width 37 height 13
click at [704, 166] on p "25 EGP" at bounding box center [721, 167] width 37 height 13
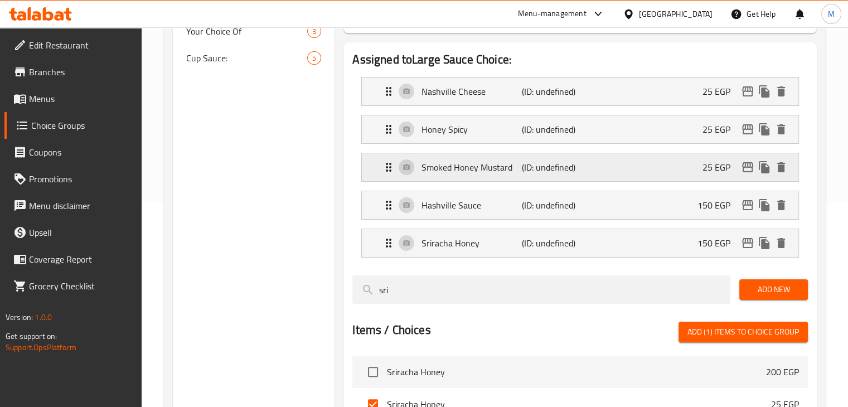
click at [704, 166] on p "25 EGP" at bounding box center [721, 167] width 37 height 13
click at [630, 156] on div "Smoked Honey Mustard (ID: undefined) 25 EGP" at bounding box center [583, 167] width 403 height 28
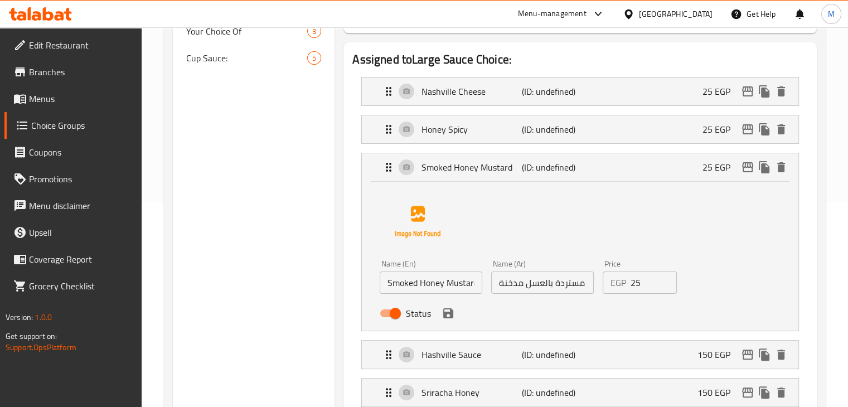
click at [644, 281] on input "25" at bounding box center [654, 283] width 47 height 22
click at [446, 313] on icon "save" at bounding box center [448, 313] width 10 height 10
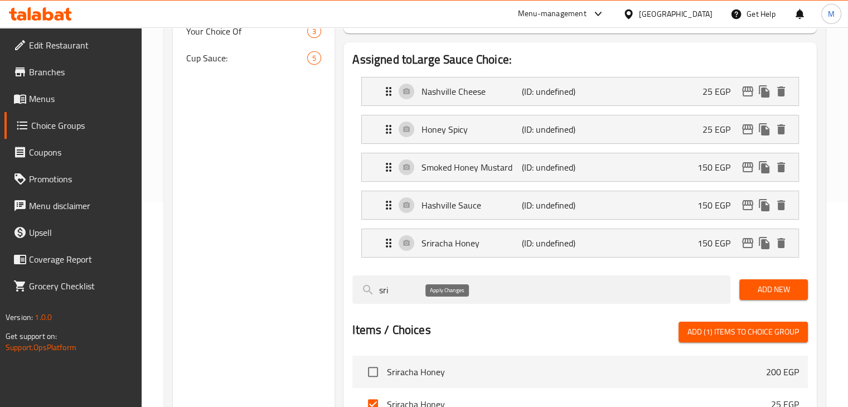
type input "150"
click at [677, 123] on div "Honey Spicy (ID: undefined) 25 EGP" at bounding box center [583, 129] width 403 height 28
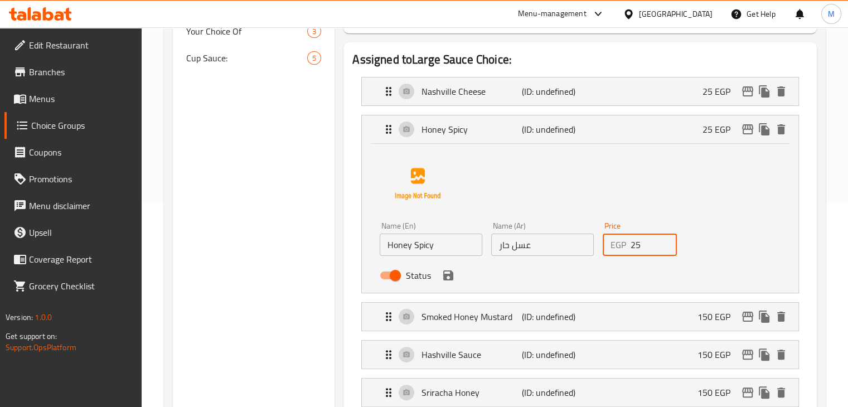
click at [641, 244] on input "25" at bounding box center [654, 245] width 47 height 22
click at [451, 277] on icon "save" at bounding box center [448, 275] width 10 height 10
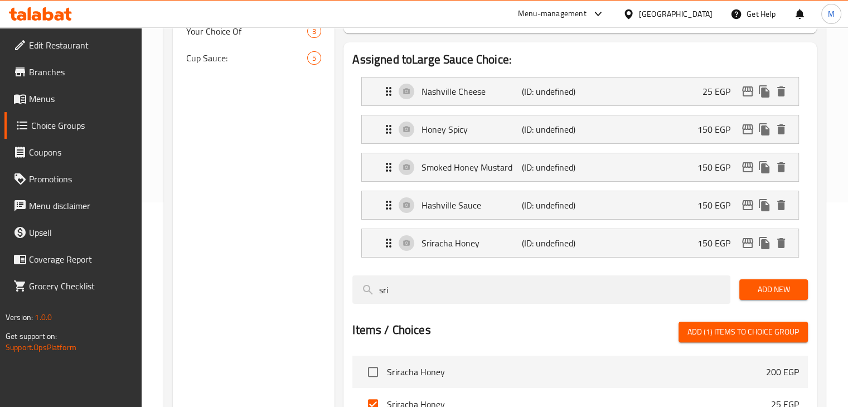
type input "150"
click at [650, 87] on div "Nashville Cheese (ID: undefined) 25 EGP" at bounding box center [583, 92] width 403 height 28
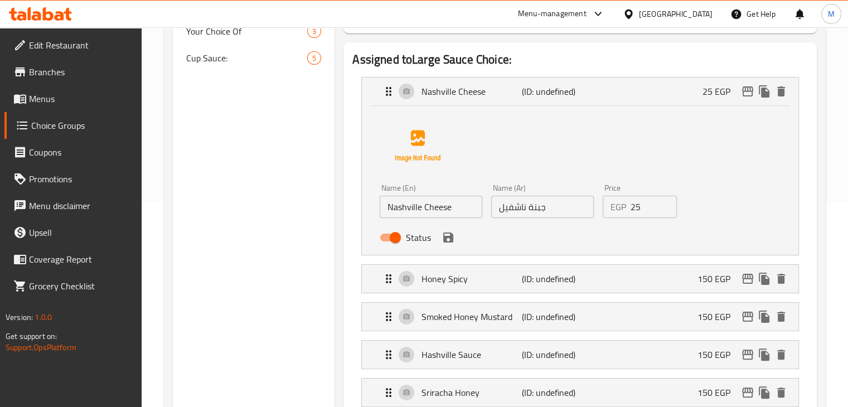
click at [641, 211] on input "25" at bounding box center [654, 207] width 47 height 22
click at [452, 239] on icon "save" at bounding box center [448, 238] width 10 height 10
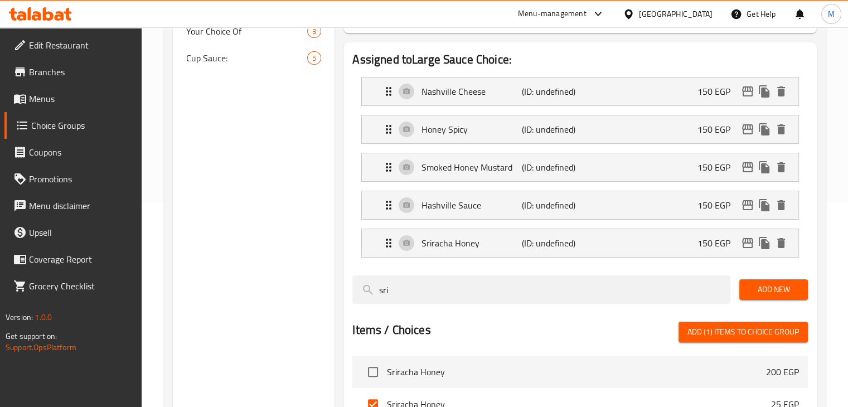
type input "150"
click at [819, 147] on div "Assigned to Large Sauce Choice: Nashville Cheese (ID: undefined) 150 EGP Name (…" at bounding box center [580, 254] width 482 height 433
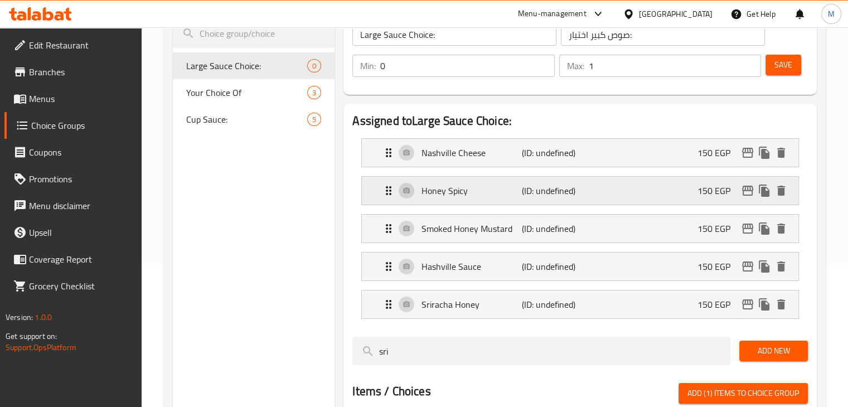
scroll to position [149, 0]
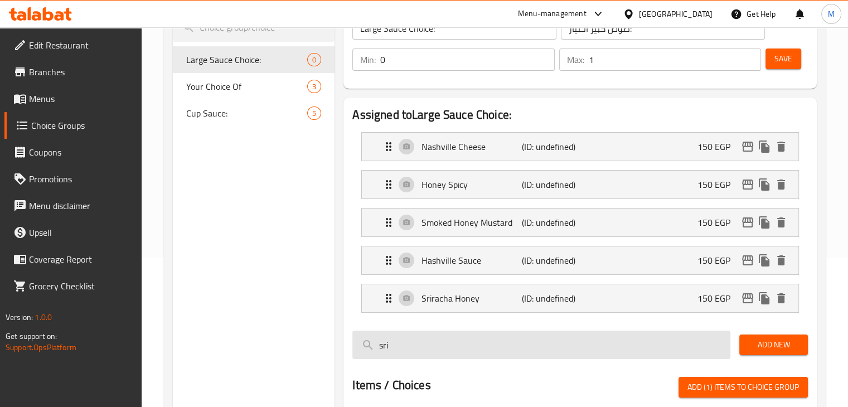
click at [467, 350] on input "sri" at bounding box center [541, 345] width 378 height 28
click at [620, 115] on h2 "Assigned to Large Sauce Choice:" at bounding box center [580, 115] width 456 height 17
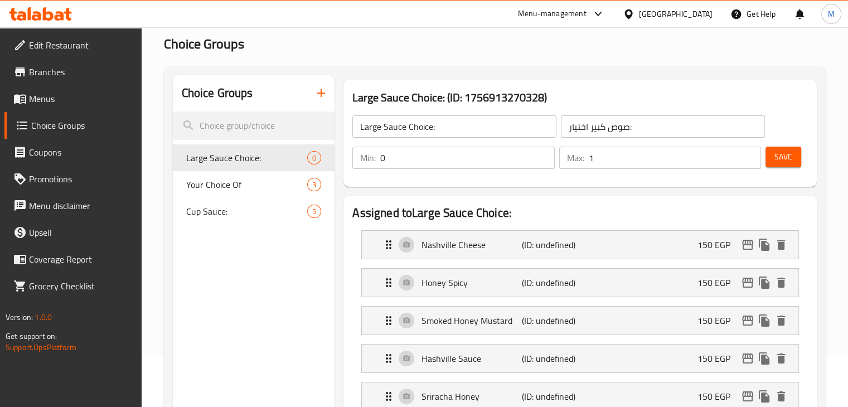
scroll to position [51, 0]
click at [785, 147] on button "Save" at bounding box center [784, 157] width 36 height 21
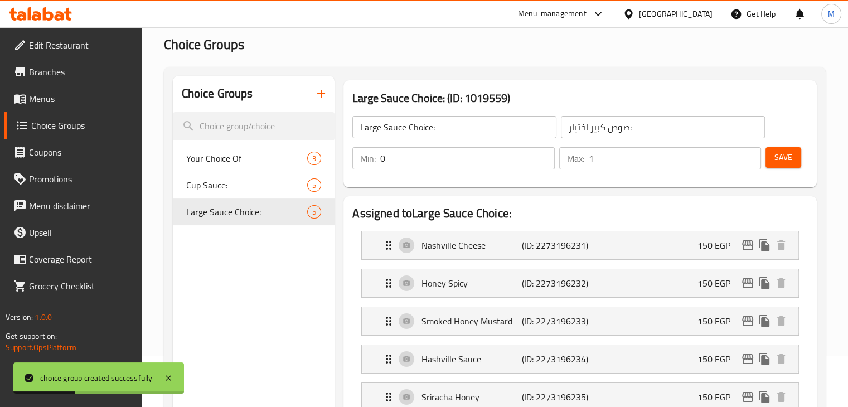
click at [62, 98] on span "Menus" at bounding box center [81, 98] width 104 height 13
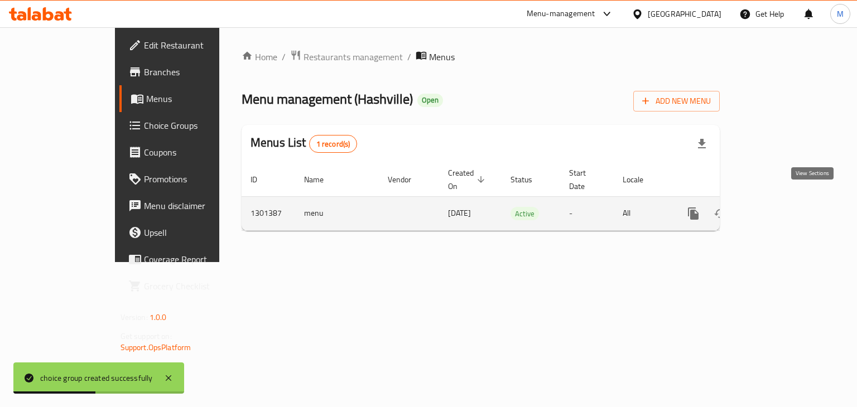
click at [780, 207] on icon "enhanced table" at bounding box center [773, 213] width 13 height 13
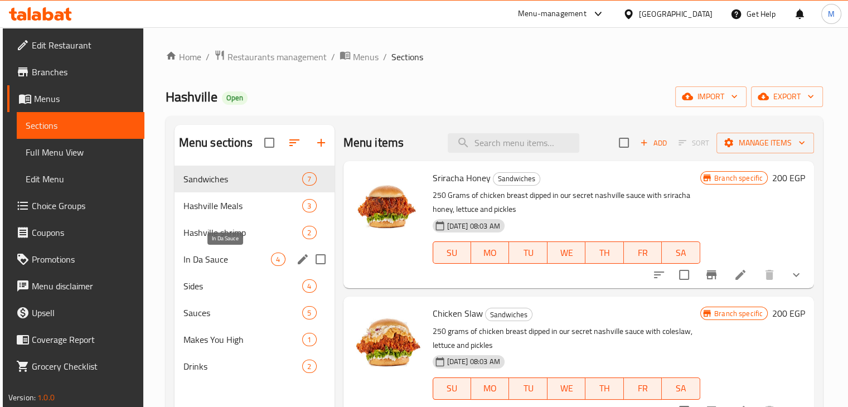
click at [254, 262] on span "In Da Sauce" at bounding box center [227, 259] width 88 height 13
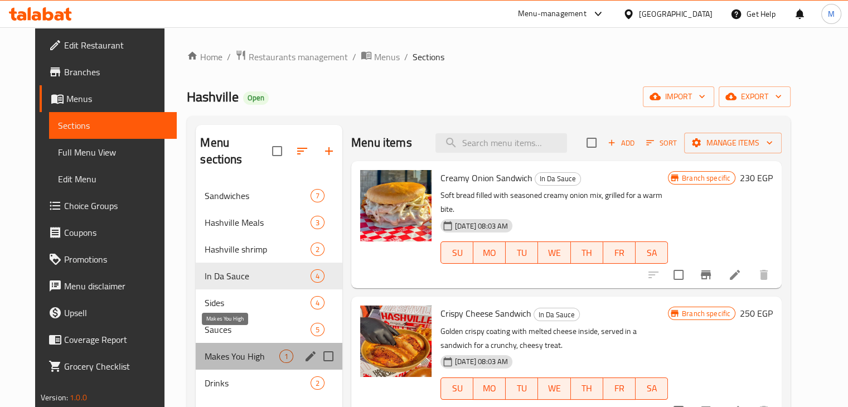
click at [254, 350] on span "Makes You High" at bounding box center [242, 356] width 75 height 13
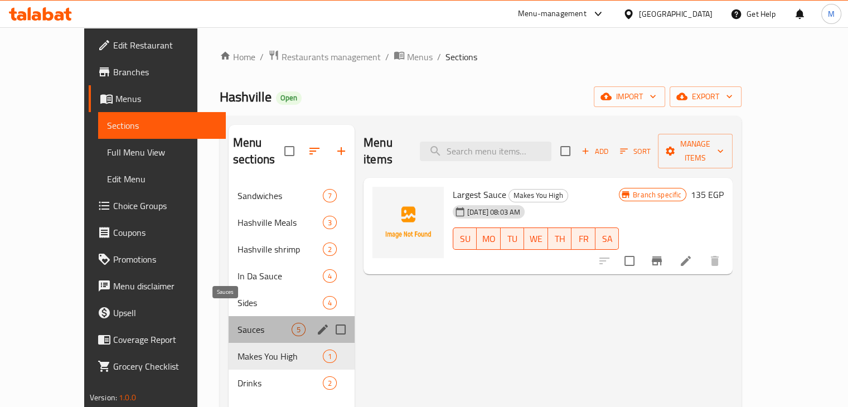
click at [256, 323] on span "Sauces" at bounding box center [265, 329] width 54 height 13
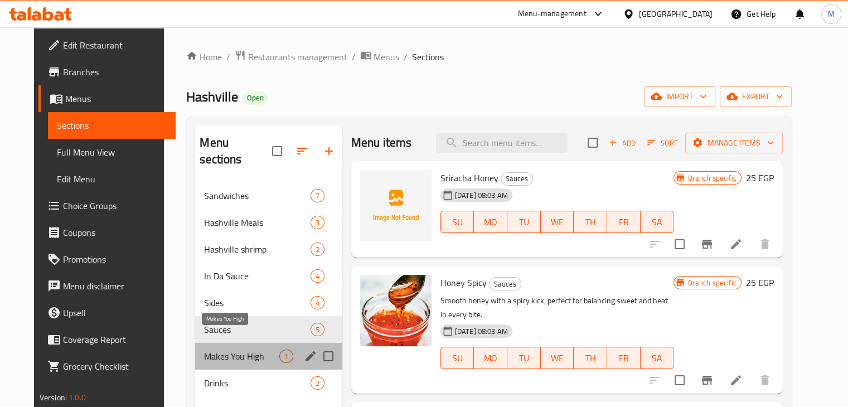
click at [238, 350] on span "Makes You High" at bounding box center [241, 356] width 75 height 13
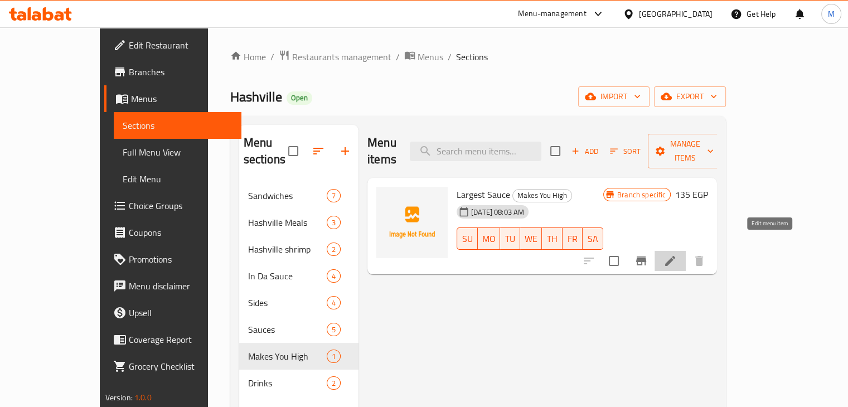
click at [677, 254] on icon at bounding box center [670, 260] width 13 height 13
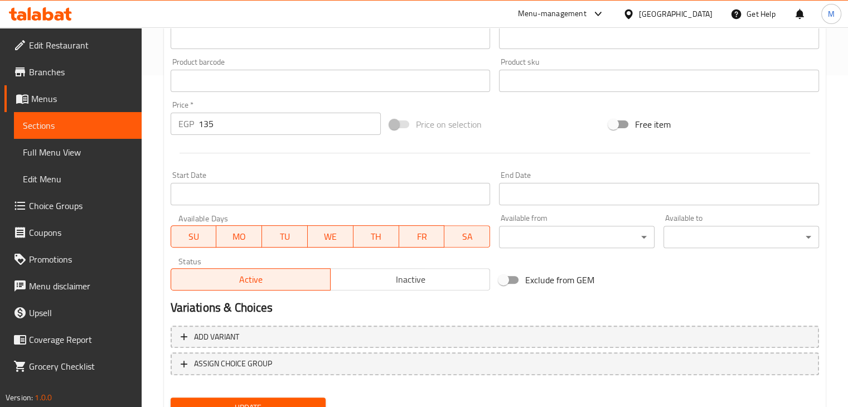
scroll to position [332, 0]
click at [253, 128] on input "135" at bounding box center [290, 123] width 182 height 22
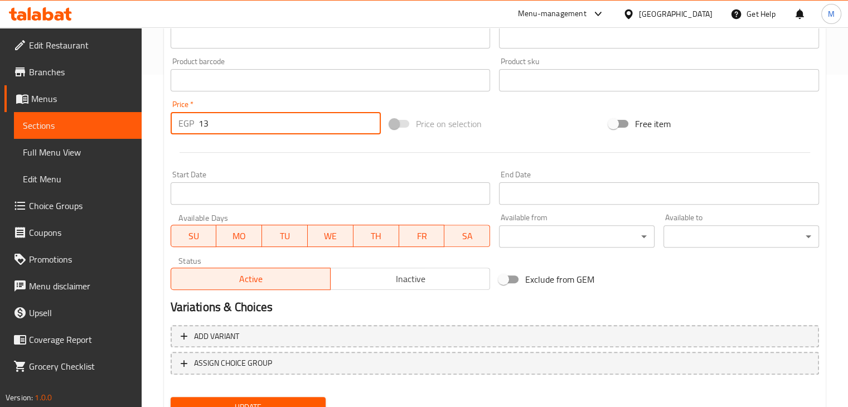
type input "1"
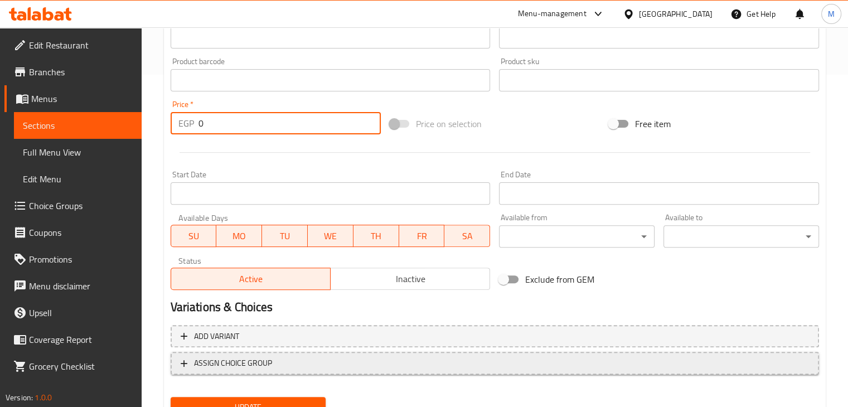
type input "0"
click at [277, 357] on span "ASSIGN CHOICE GROUP" at bounding box center [495, 363] width 629 height 14
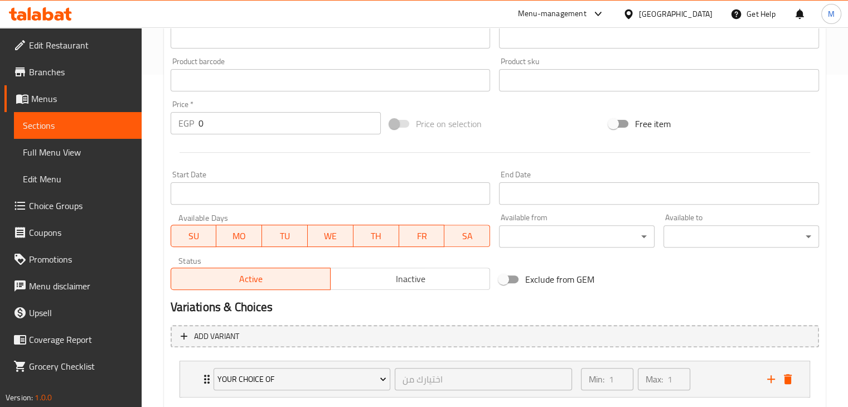
scroll to position [399, 0]
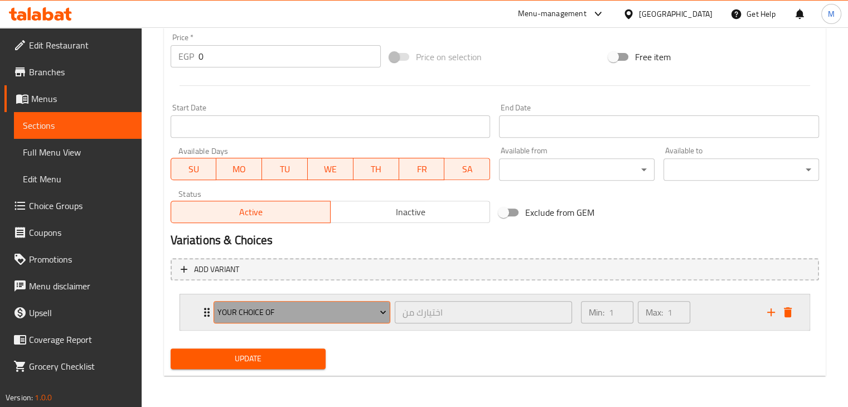
click at [337, 318] on span "Your Choice Of" at bounding box center [302, 313] width 169 height 14
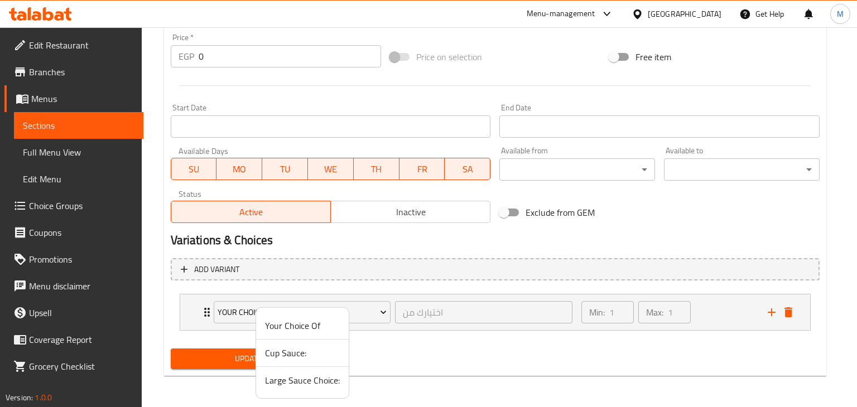
click at [307, 380] on span "Large Sauce Choice:" at bounding box center [302, 380] width 75 height 13
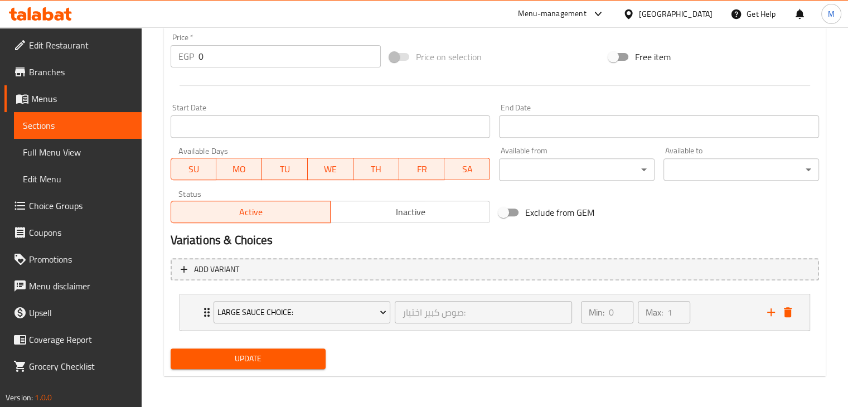
click at [277, 370] on div "Update" at bounding box center [248, 359] width 165 height 30
click at [286, 363] on span "Update" at bounding box center [249, 359] width 138 height 14
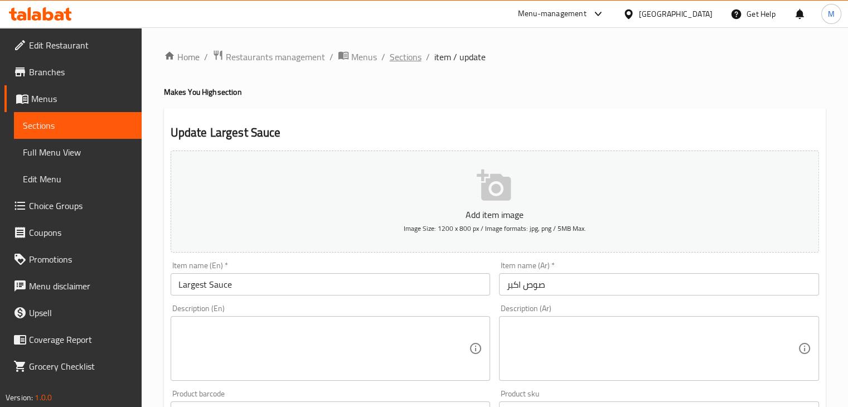
click at [419, 56] on span "Sections" at bounding box center [406, 56] width 32 height 13
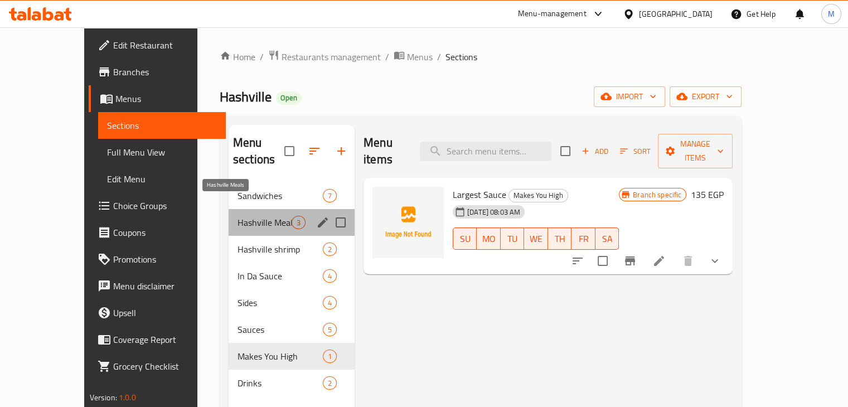
click at [253, 216] on span "Hashville Meals" at bounding box center [265, 222] width 54 height 13
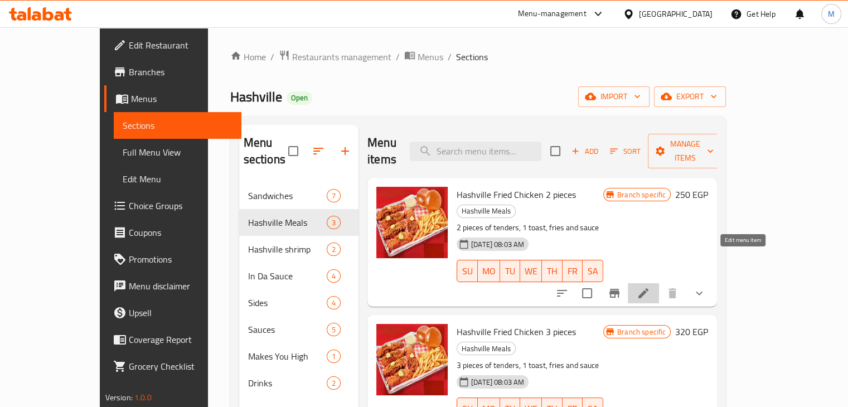
click at [649, 288] on icon at bounding box center [644, 293] width 10 height 10
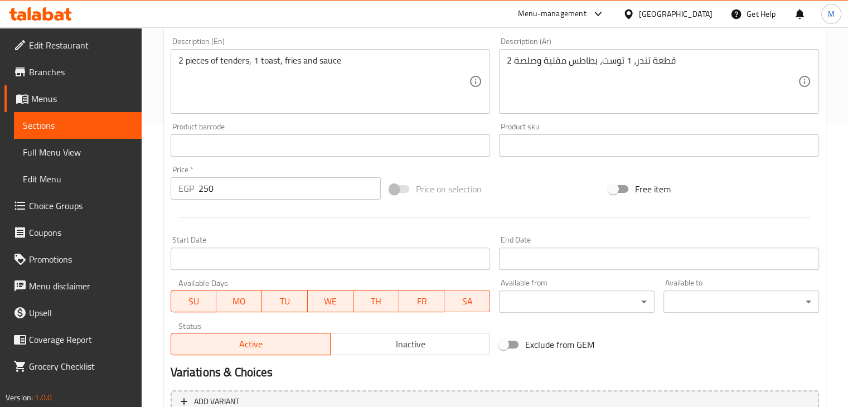
scroll to position [415, 0]
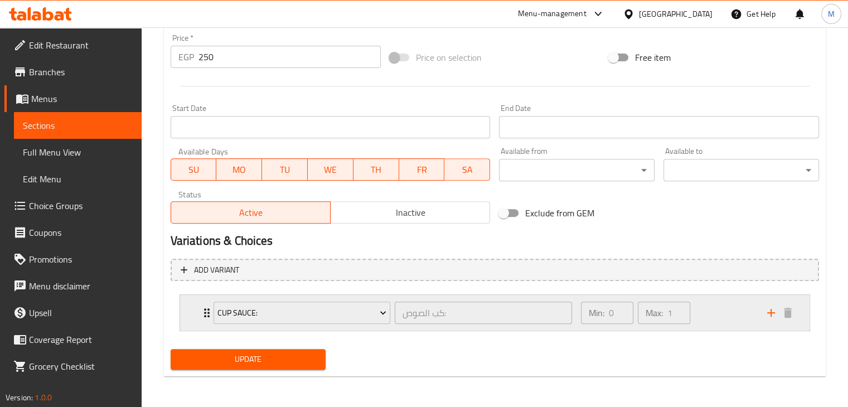
click at [703, 310] on div "Min: 0 ​ Max: 1 ​" at bounding box center [667, 313] width 186 height 36
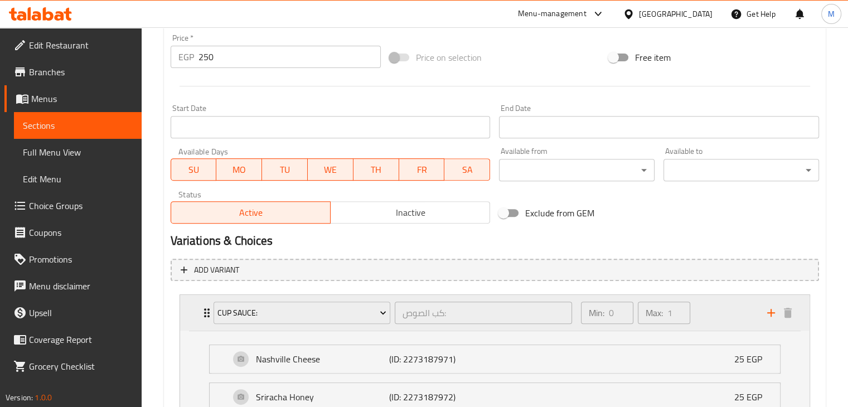
scroll to position [448, 0]
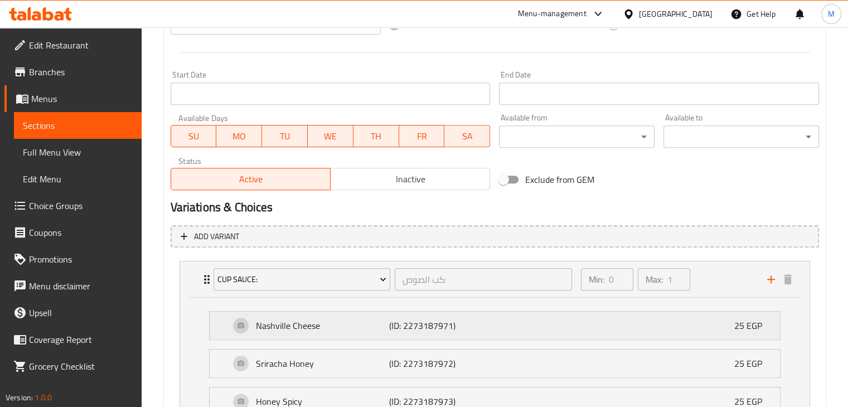
click at [679, 333] on div "Nashville Cheese (ID: 2273187971) 25 EGP" at bounding box center [498, 326] width 537 height 28
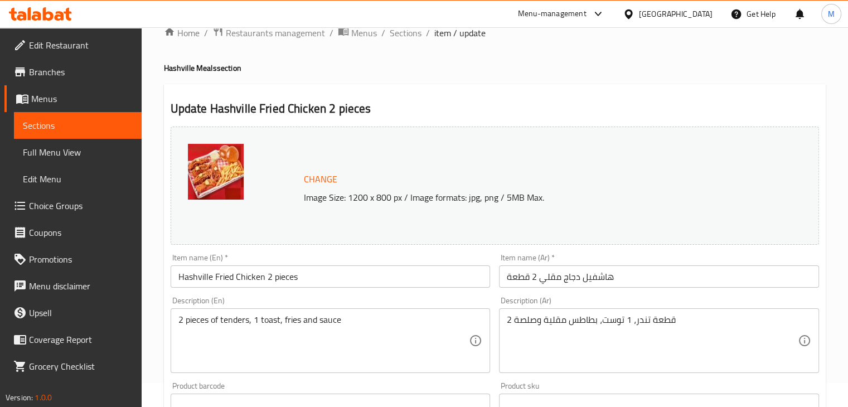
scroll to position [0, 0]
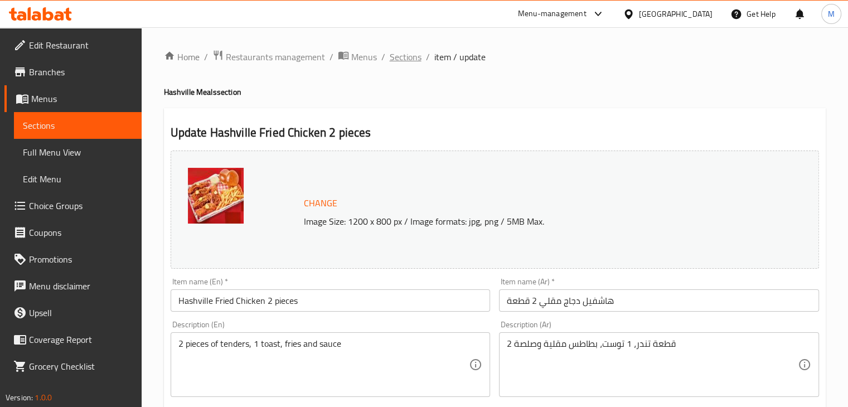
click at [415, 59] on span "Sections" at bounding box center [406, 56] width 32 height 13
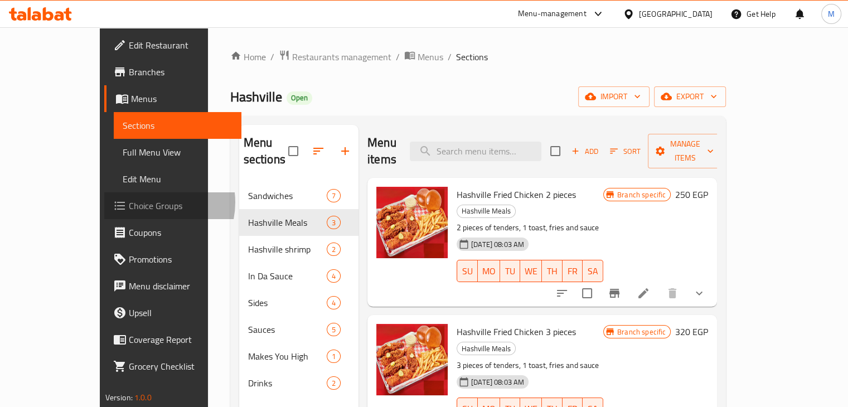
click at [129, 202] on span "Choice Groups" at bounding box center [181, 205] width 104 height 13
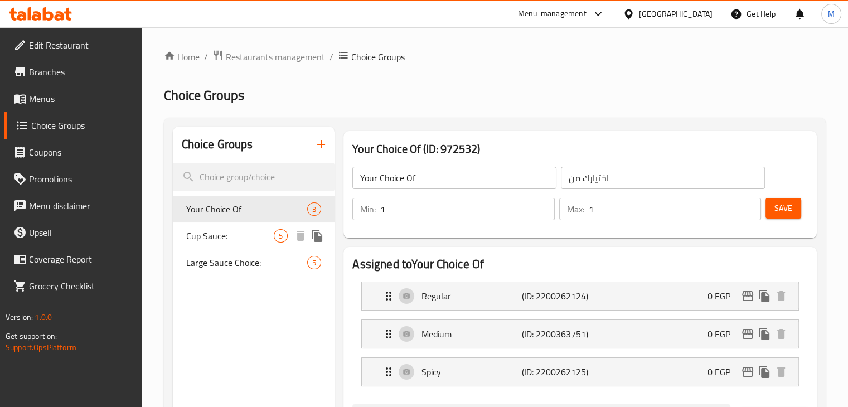
click at [255, 225] on div "Cup Sauce: 5" at bounding box center [254, 236] width 162 height 27
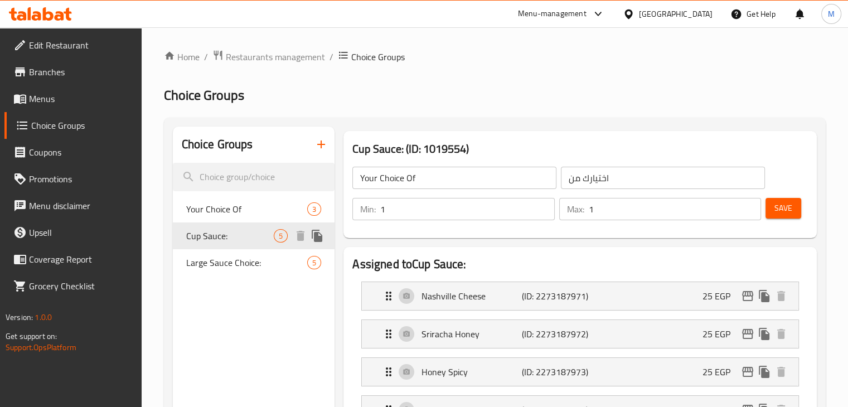
type input "Cup Sauce:"
type input "كب الصوص:"
type input "0"
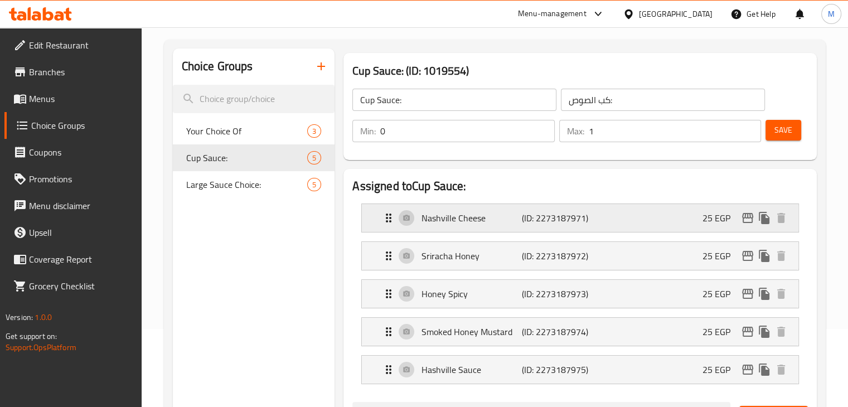
scroll to position [80, 0]
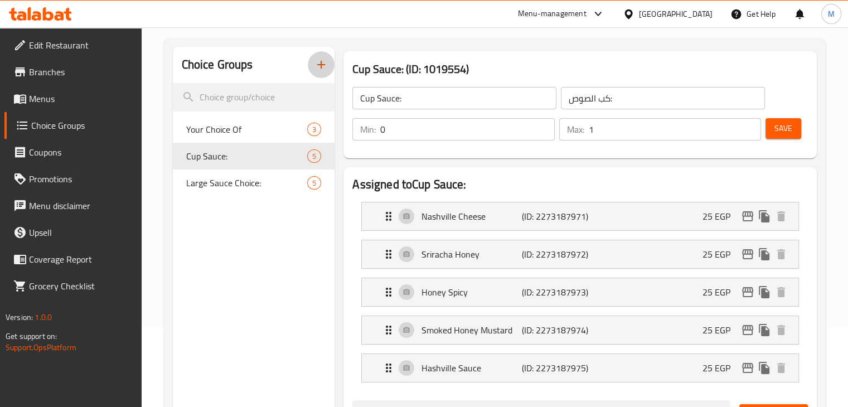
click at [317, 61] on icon "button" at bounding box center [321, 64] width 13 height 13
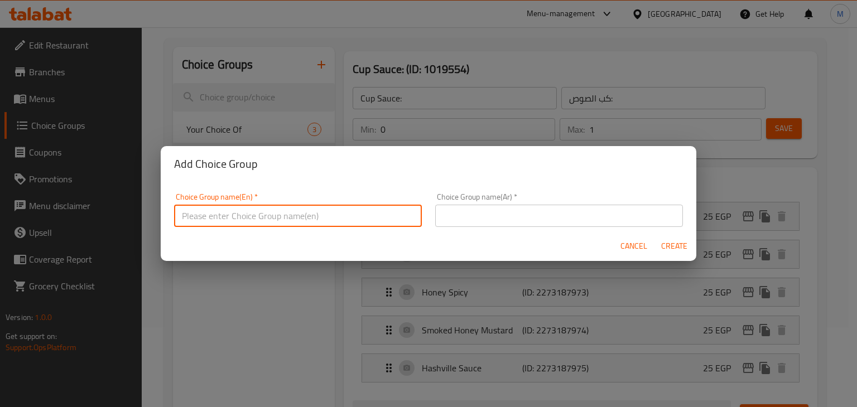
click at [249, 208] on input "text" at bounding box center [298, 216] width 248 height 22
type input "}"
type input "Cup Sauce (Sandwiches):"
click at [506, 209] on input "text" at bounding box center [559, 216] width 248 height 22
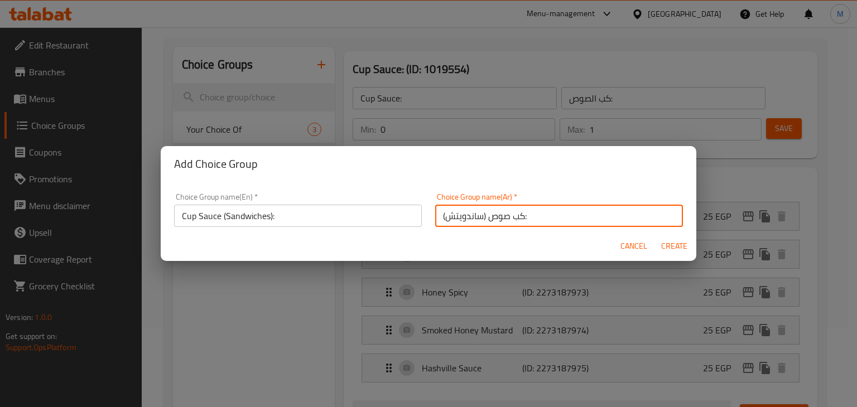
type input "كب صوص (ساندويتش):"
click at [660, 244] on span "Create" at bounding box center [673, 246] width 27 height 14
type input "Cup Sauce (Sandwiches):"
type input "كب صوص (ساندويتش):"
type input "0"
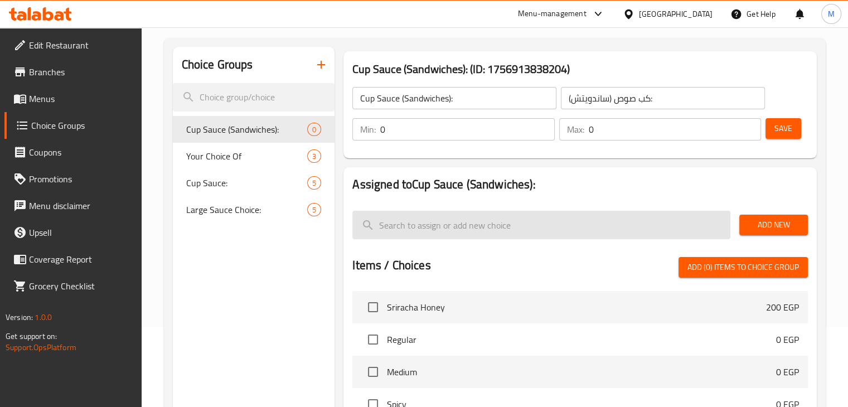
click at [431, 220] on input "search" at bounding box center [541, 225] width 378 height 28
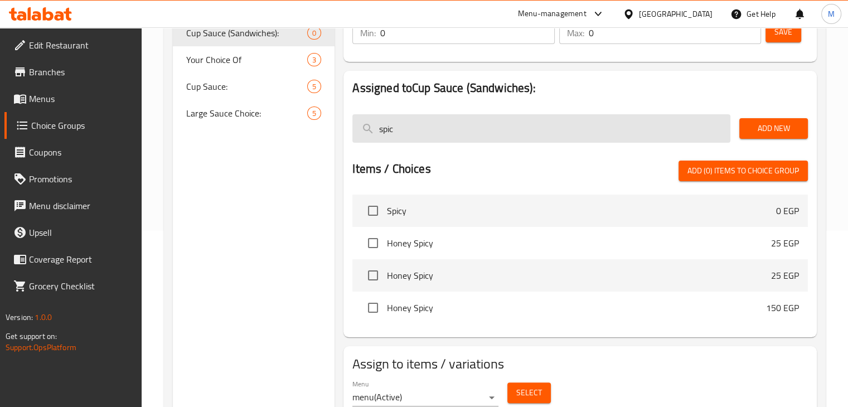
scroll to position [182, 0]
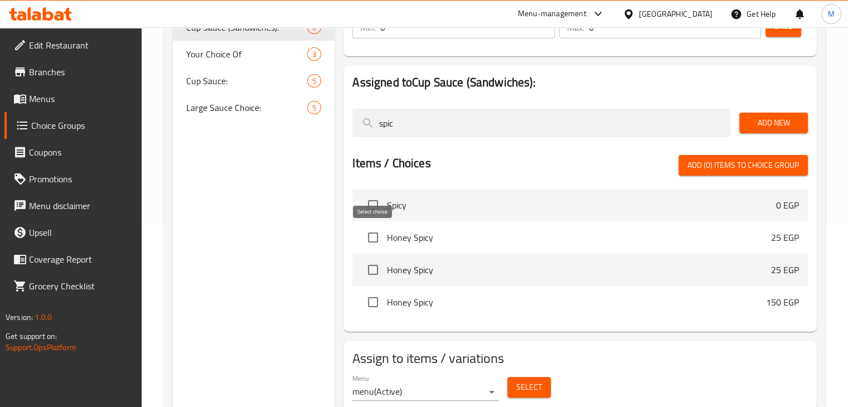
type input "spic"
click at [374, 234] on input "checkbox" at bounding box center [372, 237] width 23 height 23
checkbox input "true"
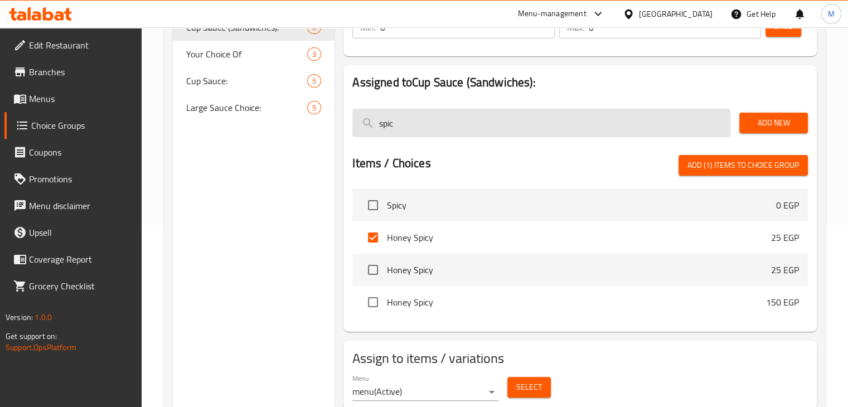
click at [451, 130] on input "spic" at bounding box center [541, 123] width 378 height 28
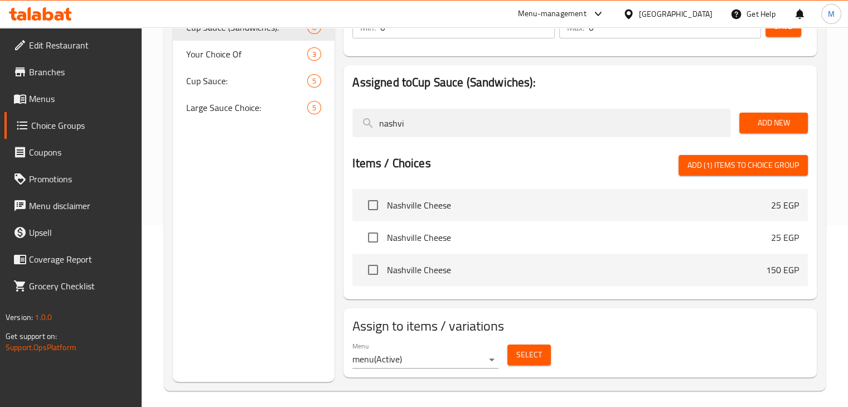
type input "nashvi"
click at [373, 202] on input "checkbox" at bounding box center [372, 205] width 23 height 23
checkbox input "true"
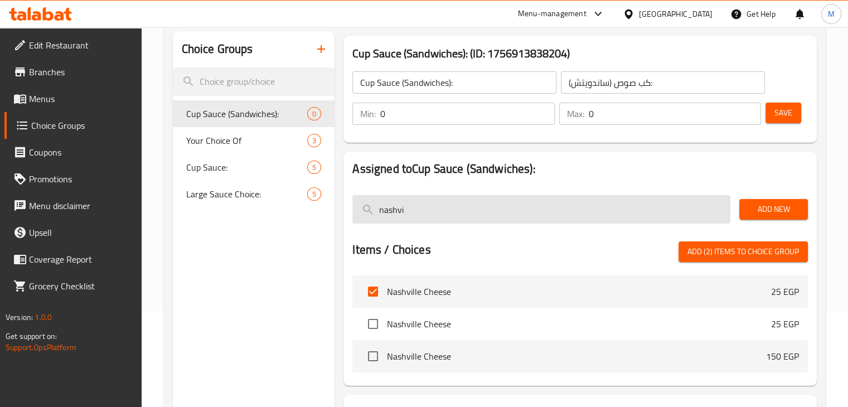
scroll to position [95, 0]
click at [460, 215] on input "nashvi" at bounding box center [541, 210] width 378 height 28
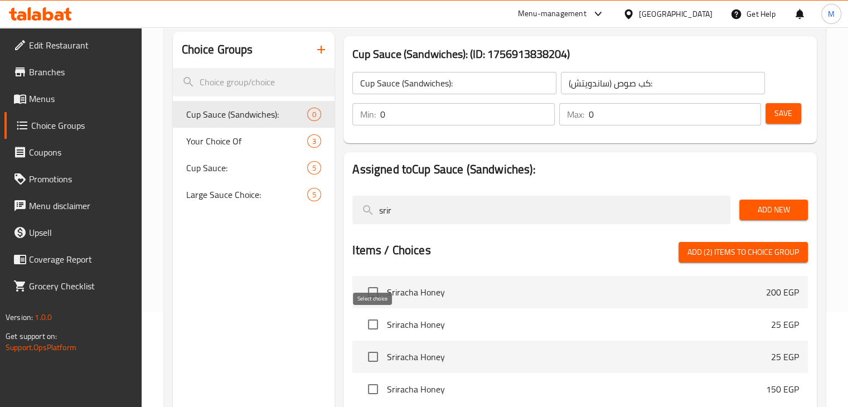
type input "srir"
click at [374, 324] on input "checkbox" at bounding box center [372, 324] width 23 height 23
checkbox input "true"
click at [422, 192] on div "srir" at bounding box center [541, 209] width 387 height 37
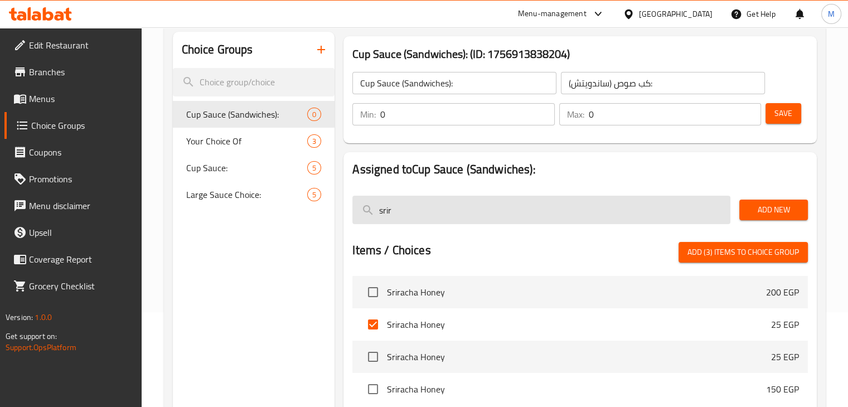
click at [412, 202] on input "srir" at bounding box center [541, 210] width 378 height 28
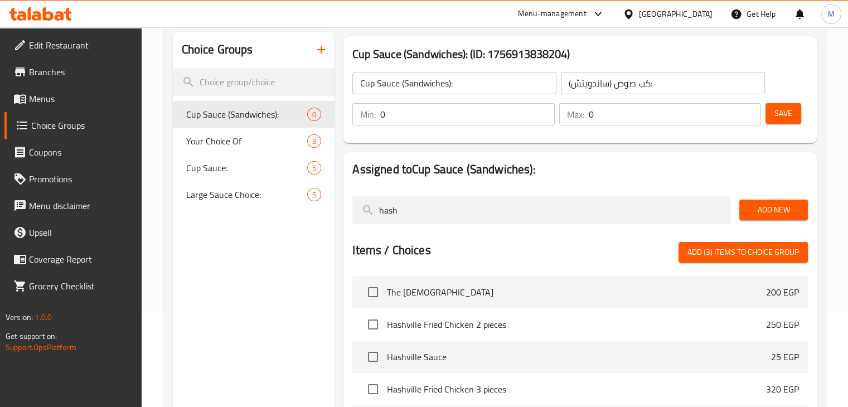
scroll to position [24, 0]
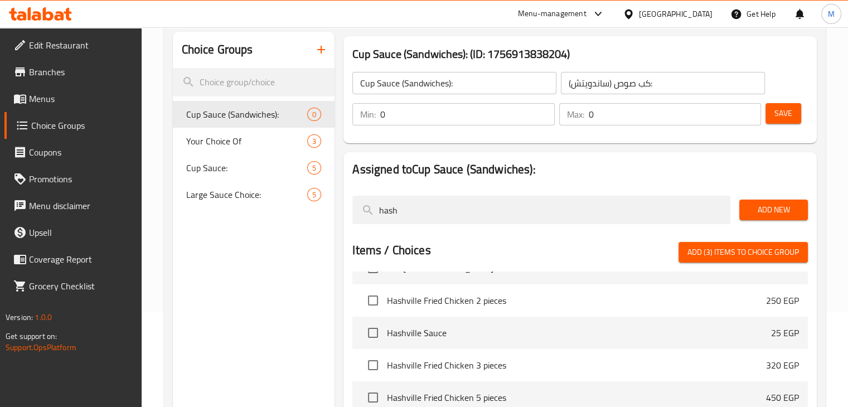
type input "hash"
click at [381, 333] on input "checkbox" at bounding box center [372, 332] width 23 height 23
checkbox input "true"
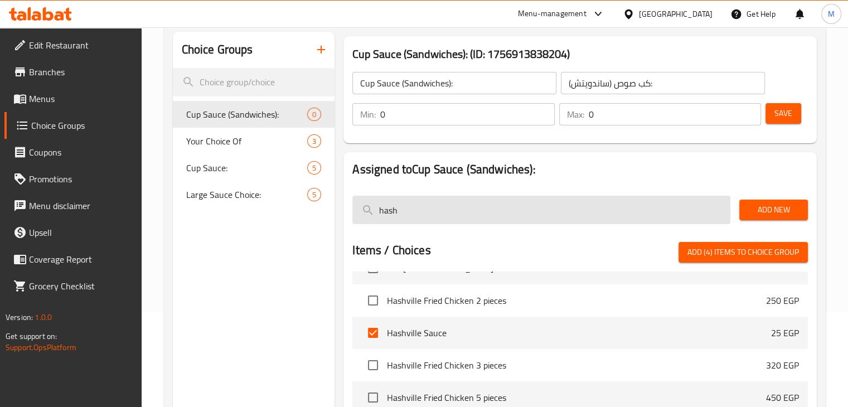
click at [442, 208] on input "hash" at bounding box center [541, 210] width 378 height 28
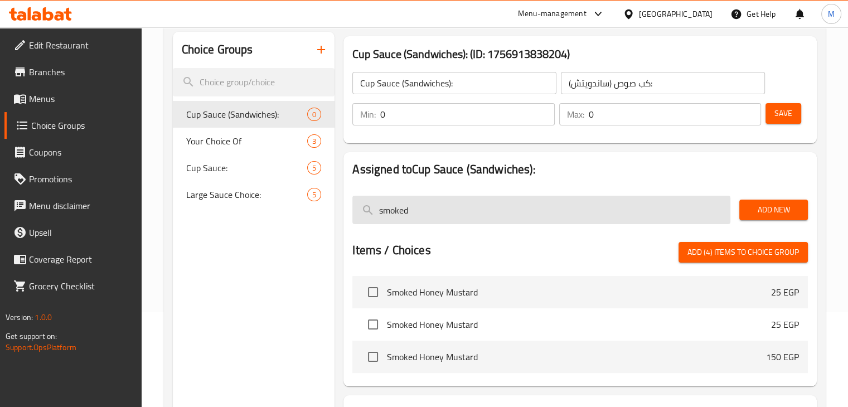
scroll to position [0, 0]
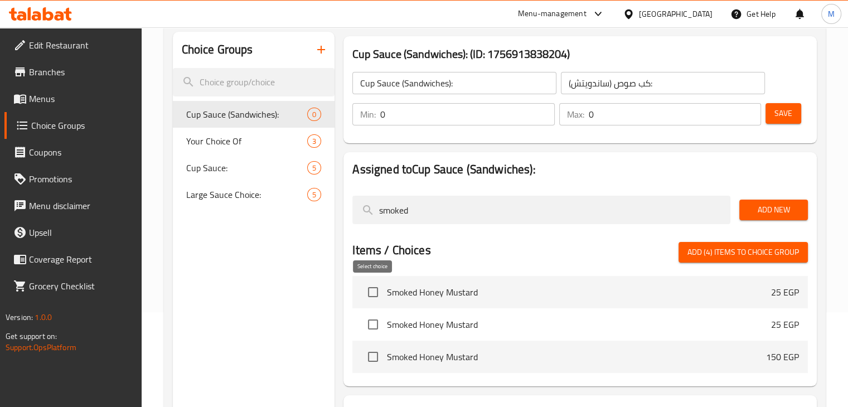
type input "smoked"
click at [371, 291] on input "checkbox" at bounding box center [372, 292] width 23 height 23
click at [714, 250] on span "Add (5) items to choice group" at bounding box center [744, 252] width 112 height 14
checkbox input "false"
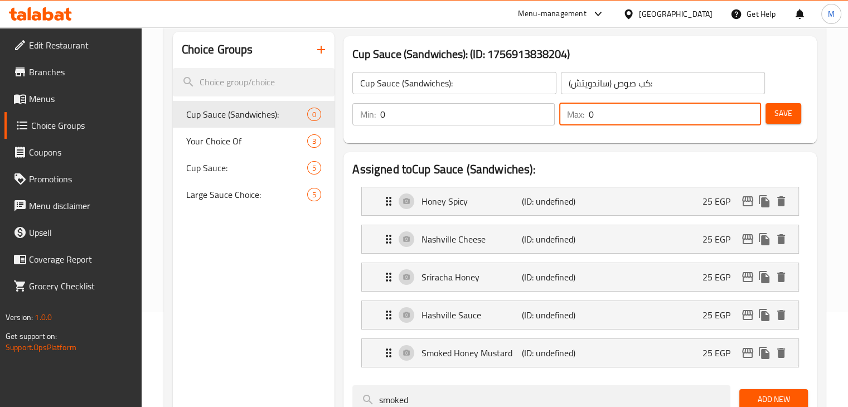
click at [604, 118] on input "0" at bounding box center [675, 114] width 172 height 22
type input "1"
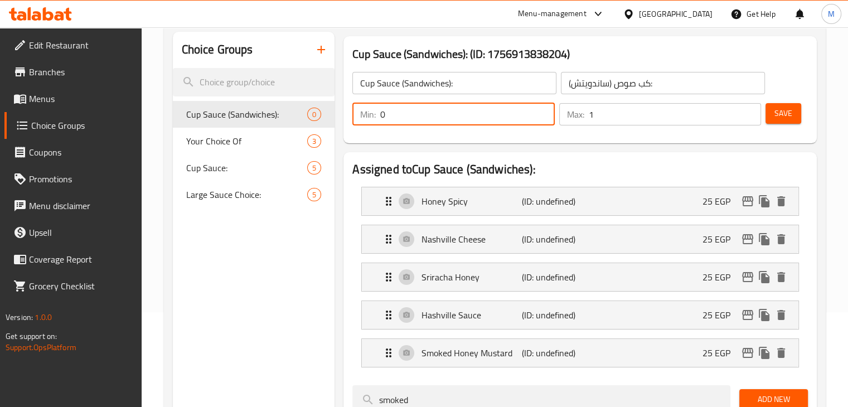
click at [454, 115] on input "0" at bounding box center [467, 114] width 174 height 22
click at [687, 200] on div "Honey Spicy (ID: undefined) 25 EGP" at bounding box center [583, 201] width 403 height 28
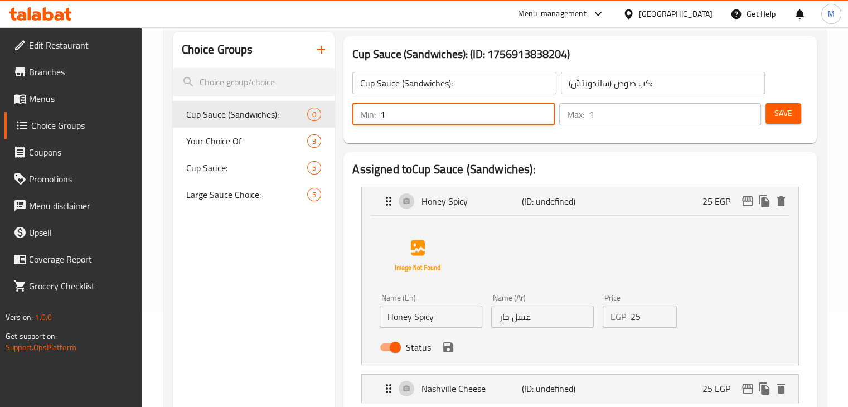
type input "1"
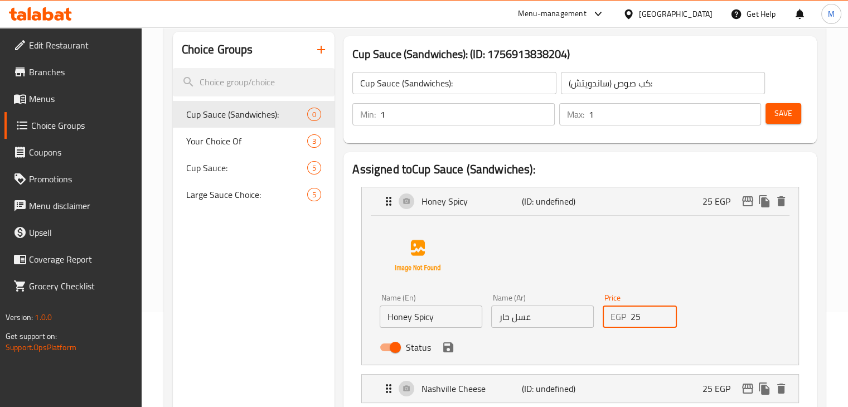
click at [659, 323] on input "25" at bounding box center [654, 317] width 47 height 22
click at [447, 349] on icon "save" at bounding box center [448, 347] width 13 height 13
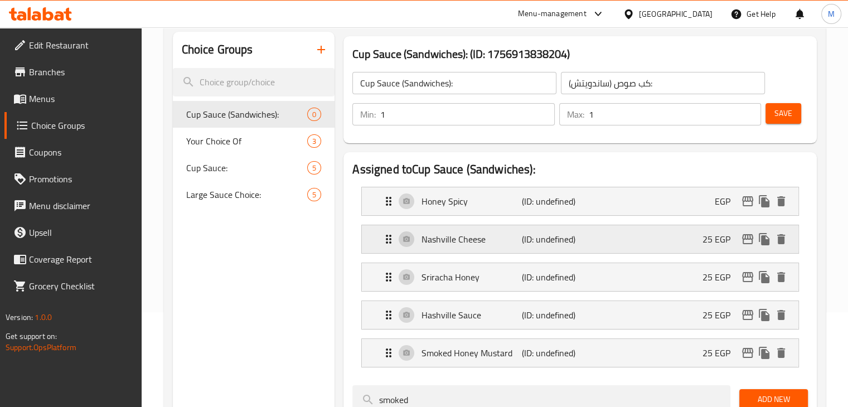
click at [668, 233] on div "Nashville Cheese (ID: undefined) 25 EGP" at bounding box center [583, 239] width 403 height 28
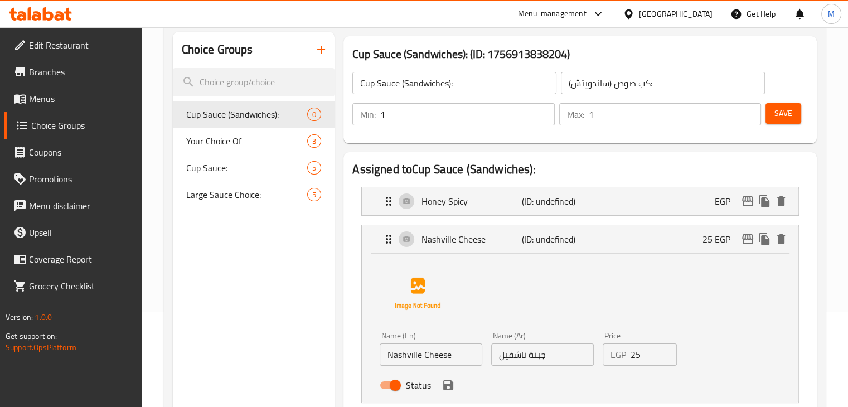
click at [645, 370] on div "Status" at bounding box center [542, 385] width 334 height 30
click at [647, 360] on input "25" at bounding box center [654, 355] width 47 height 22
click at [456, 382] on div "Status" at bounding box center [542, 385] width 334 height 30
click at [446, 386] on icon "save" at bounding box center [448, 385] width 10 height 10
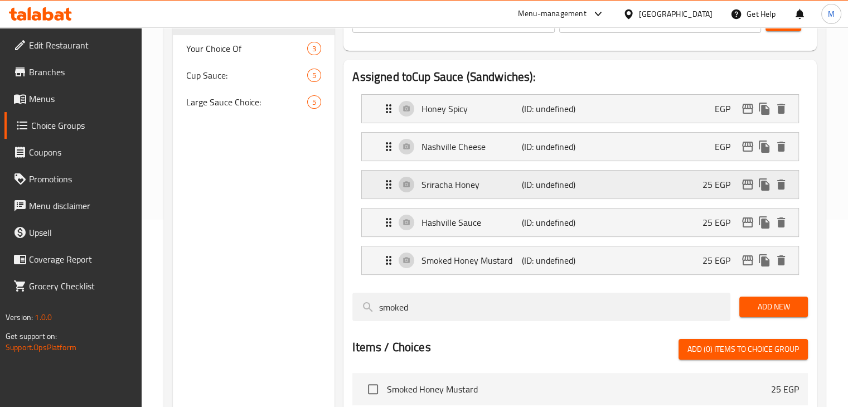
scroll to position [187, 0]
click at [683, 187] on div "Sriracha Honey (ID: undefined) 25 EGP" at bounding box center [583, 185] width 403 height 28
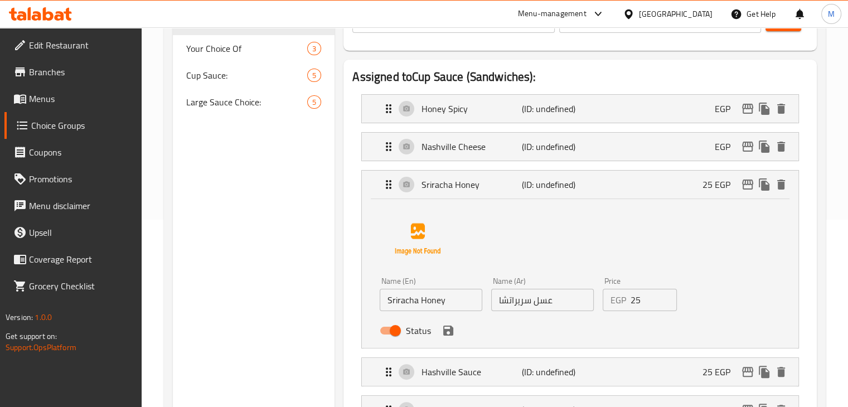
click at [642, 299] on input "25" at bounding box center [654, 300] width 47 height 22
type input "0"
click at [451, 335] on icon "save" at bounding box center [448, 330] width 13 height 13
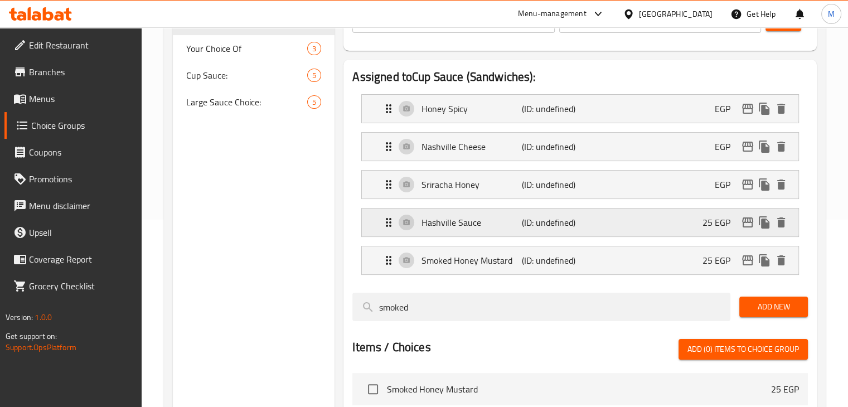
click at [647, 234] on div "[PERSON_NAME] (ID: undefined) 25 EGP" at bounding box center [583, 223] width 403 height 28
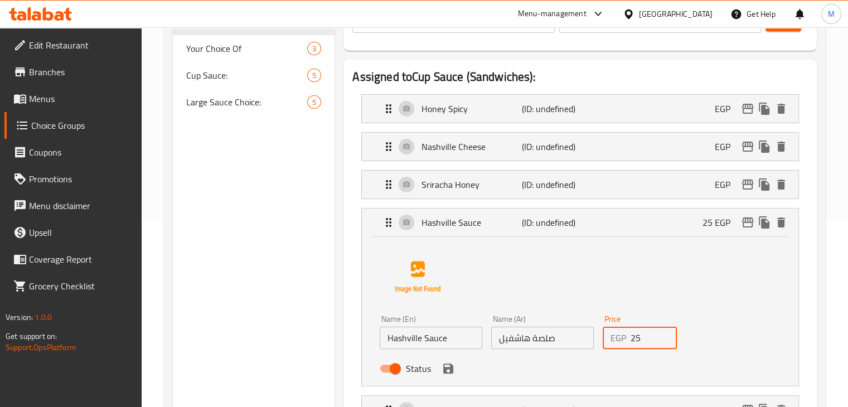
click at [646, 334] on input "25" at bounding box center [654, 338] width 47 height 22
click at [447, 369] on icon "save" at bounding box center [448, 368] width 13 height 13
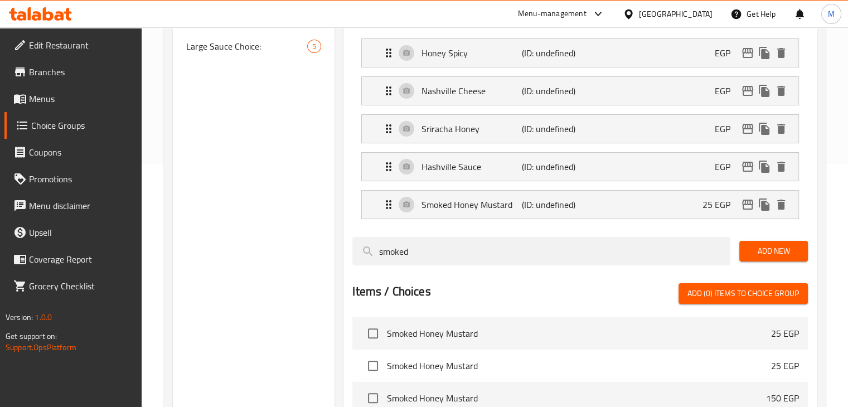
scroll to position [243, 0]
click at [647, 214] on div "Smoked Honey Mustard (ID: undefined) 25 EGP" at bounding box center [583, 205] width 403 height 28
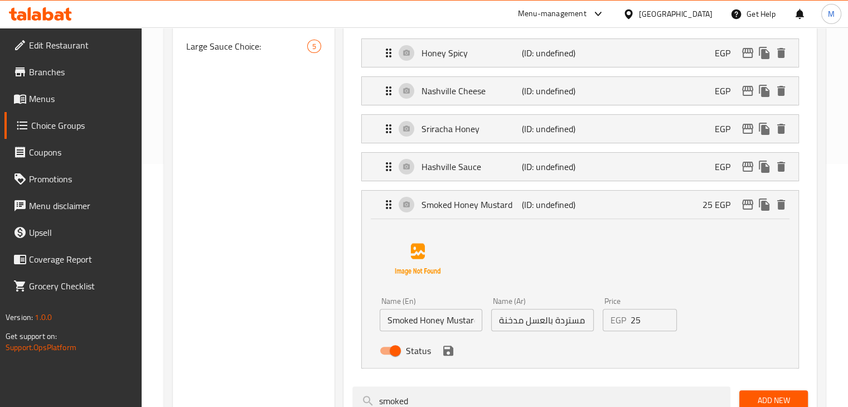
click at [643, 322] on input "25" at bounding box center [654, 320] width 47 height 22
click at [451, 355] on icon "save" at bounding box center [448, 350] width 13 height 13
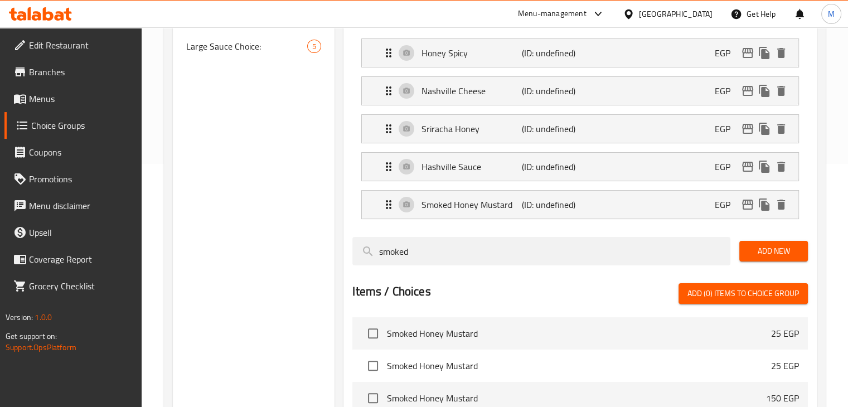
scroll to position [89, 0]
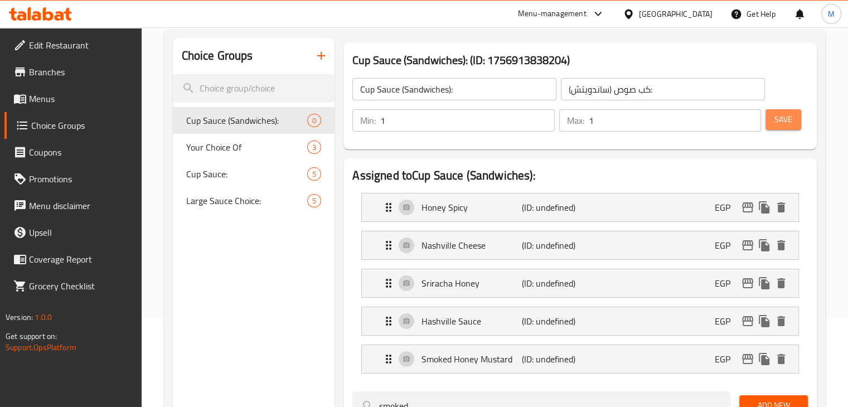
click at [784, 121] on span "Save" at bounding box center [784, 120] width 18 height 14
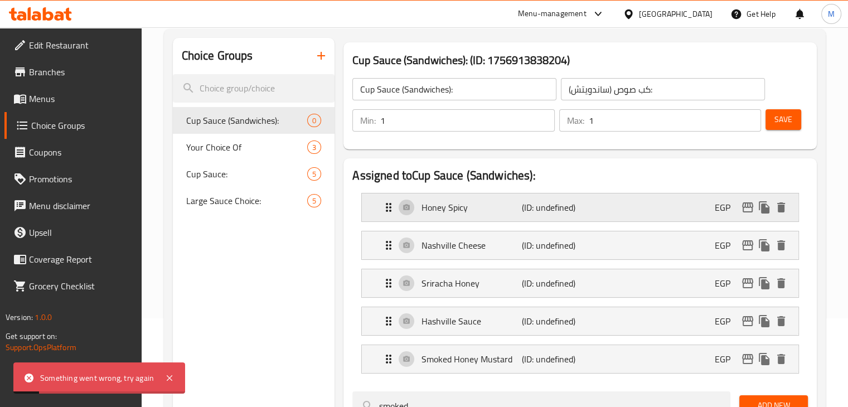
click at [642, 201] on div "Honey Spicy (ID: undefined) EGP" at bounding box center [583, 208] width 403 height 28
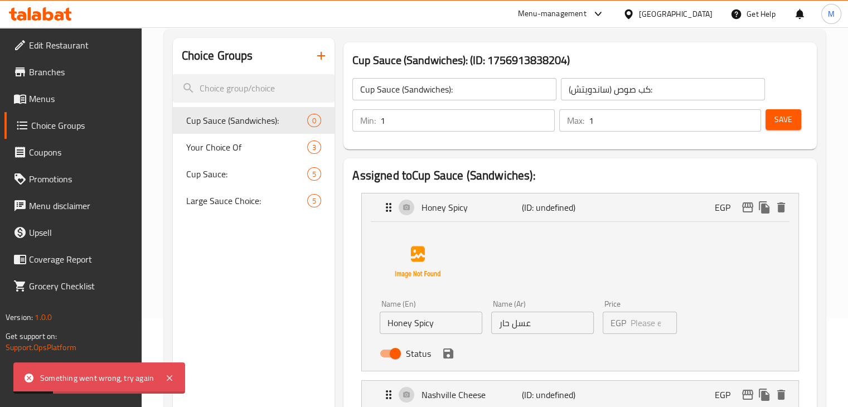
click at [645, 322] on input "number" at bounding box center [654, 323] width 47 height 22
click at [452, 355] on icon "save" at bounding box center [448, 354] width 10 height 10
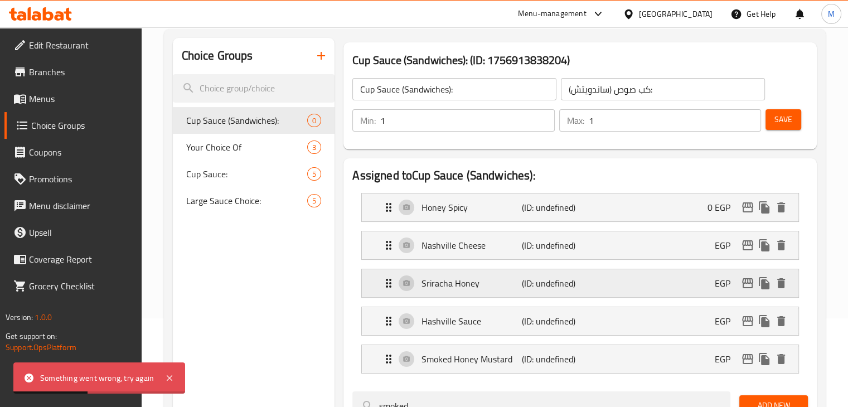
type input "0"
click at [684, 246] on div "Nashville Cheese (ID: undefined) EGP" at bounding box center [583, 245] width 403 height 28
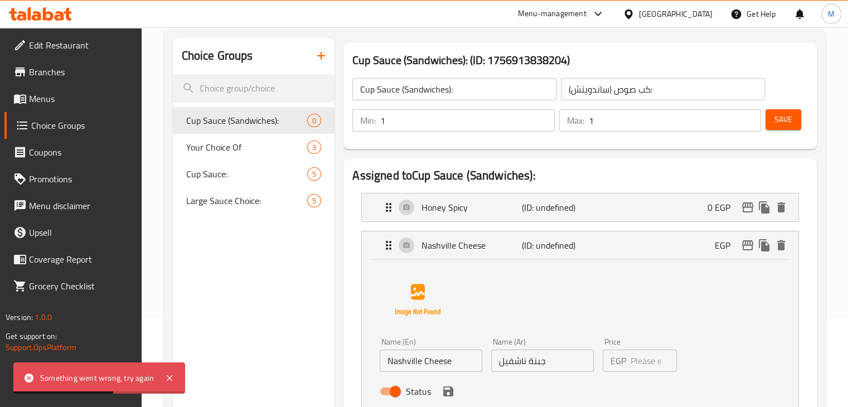
click at [641, 359] on input "number" at bounding box center [654, 361] width 47 height 22
click at [453, 390] on icon "save" at bounding box center [448, 391] width 13 height 13
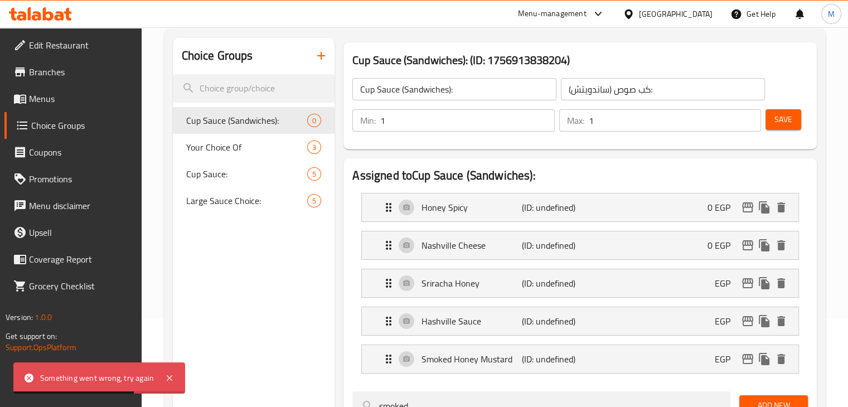
type input "0"
click at [673, 278] on div "Sriracha Honey (ID: undefined) EGP" at bounding box center [583, 283] width 403 height 28
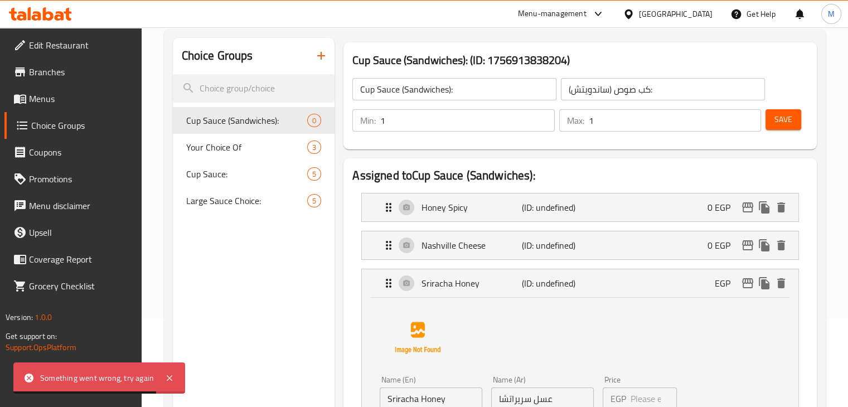
click at [637, 393] on input "number" at bounding box center [654, 399] width 47 height 22
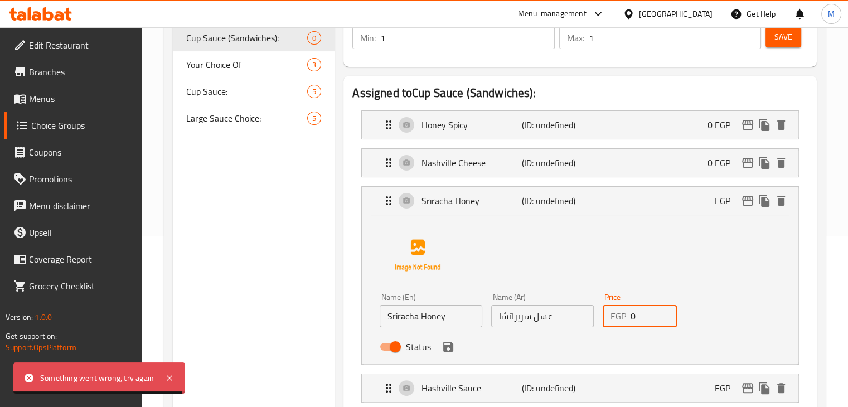
click at [451, 350] on icon "save" at bounding box center [448, 347] width 10 height 10
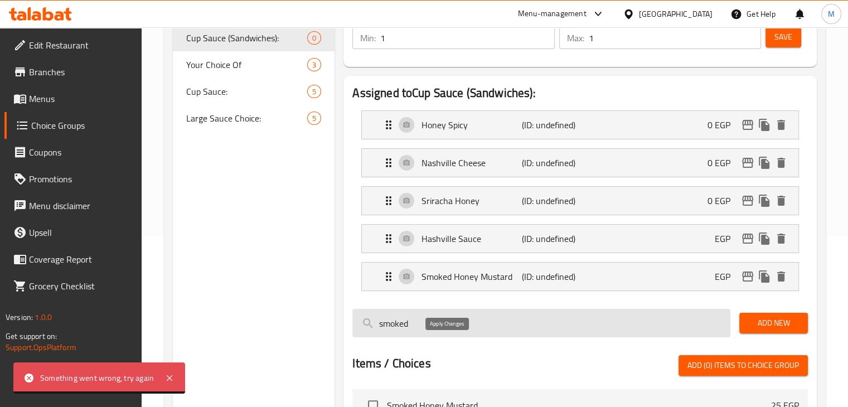
type input "0"
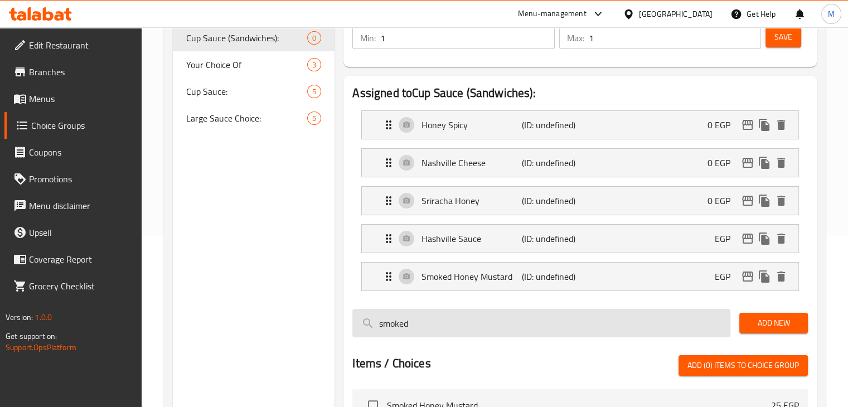
scroll to position [214, 0]
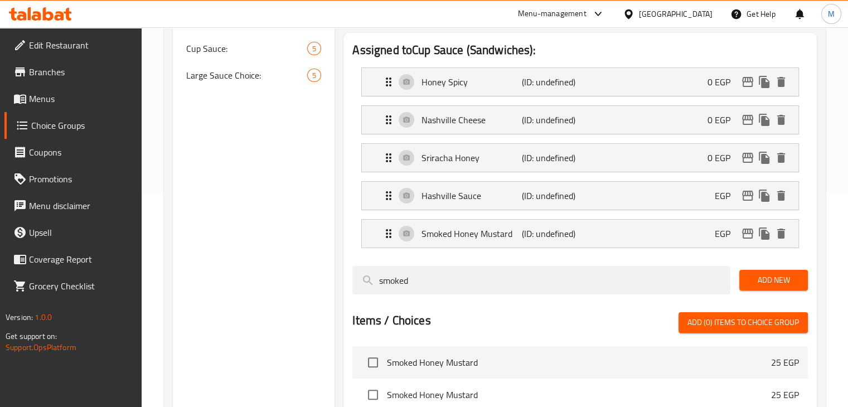
click at [683, 177] on li "[PERSON_NAME] (ID: undefined) EGP Name (En) Hashville Sauce Name (En) Name (Ar)…" at bounding box center [580, 196] width 456 height 38
click at [658, 202] on div "[PERSON_NAME] (ID: undefined) EGP" at bounding box center [583, 196] width 403 height 28
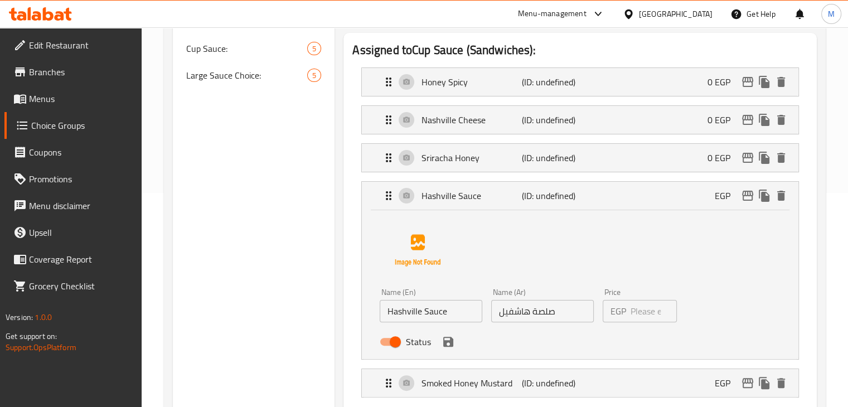
click at [640, 317] on input "number" at bounding box center [654, 311] width 47 height 22
click at [446, 342] on icon "save" at bounding box center [448, 342] width 10 height 10
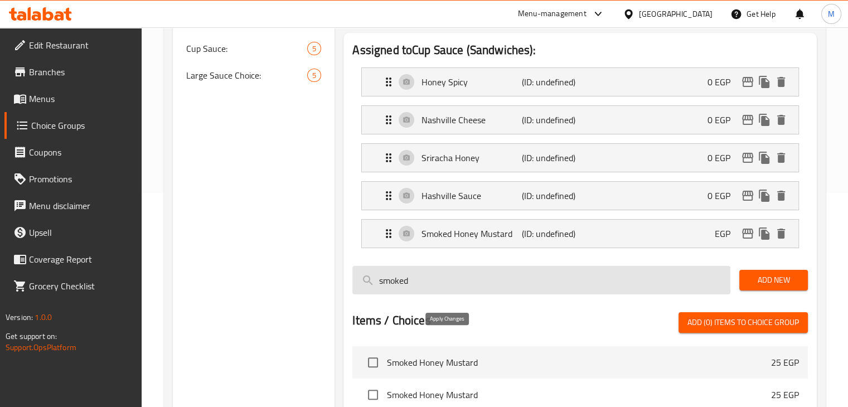
type input "0"
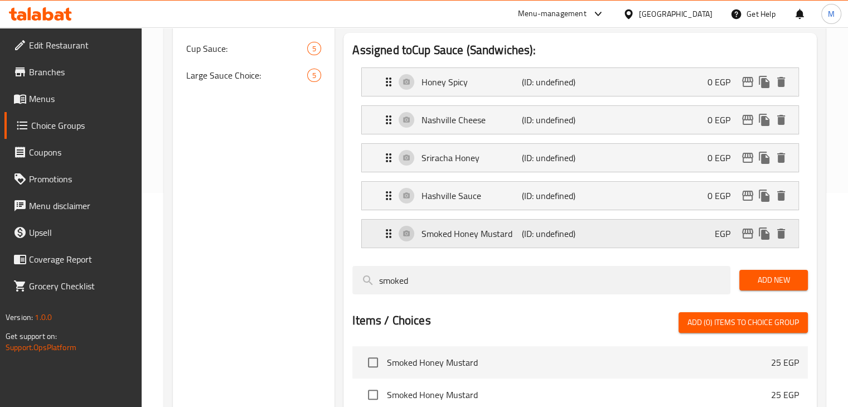
click at [692, 241] on div "Smoked Honey Mustard (ID: undefined) EGP" at bounding box center [583, 234] width 403 height 28
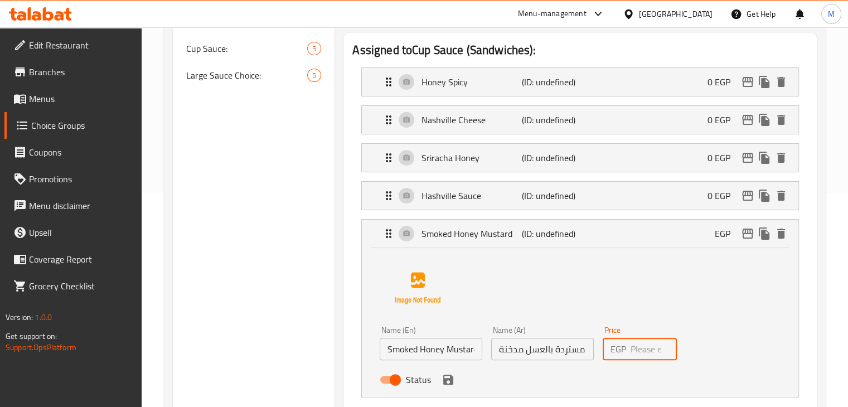
click at [649, 355] on input "number" at bounding box center [654, 349] width 47 height 22
click at [446, 385] on icon "save" at bounding box center [448, 379] width 13 height 13
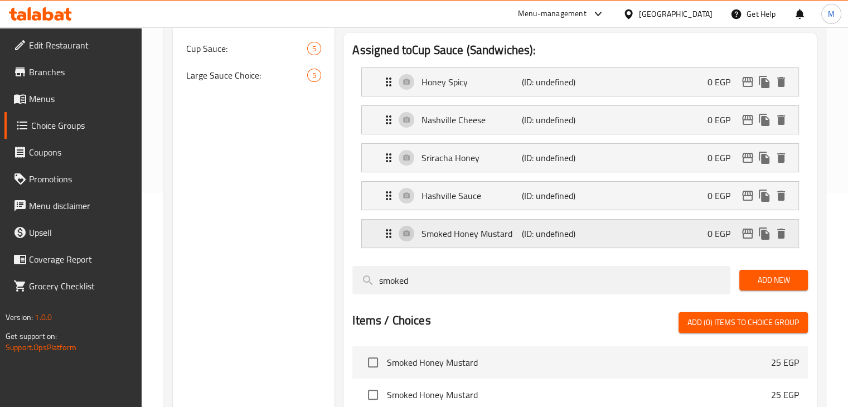
type input "0"
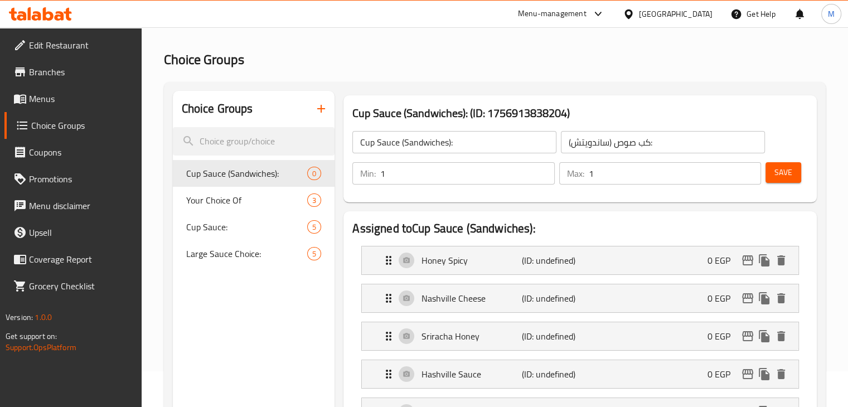
scroll to position [33, 0]
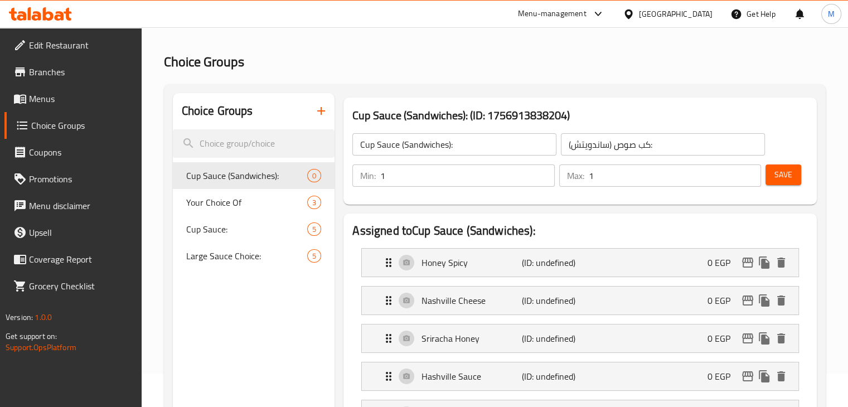
click at [790, 169] on span "Save" at bounding box center [784, 175] width 18 height 14
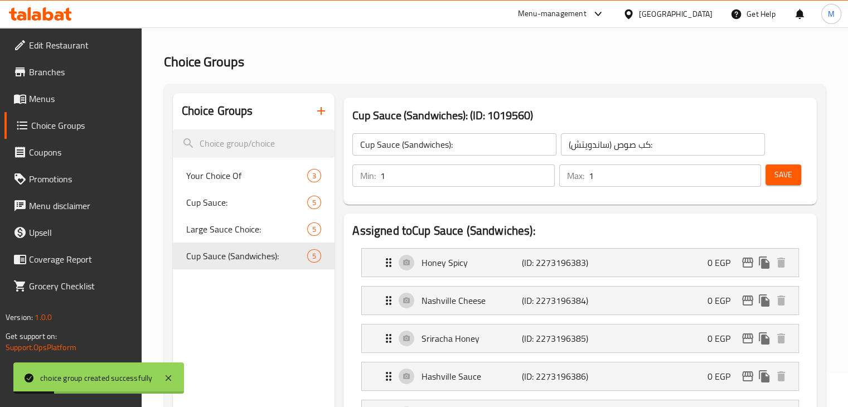
click at [75, 102] on span "Menus" at bounding box center [81, 98] width 104 height 13
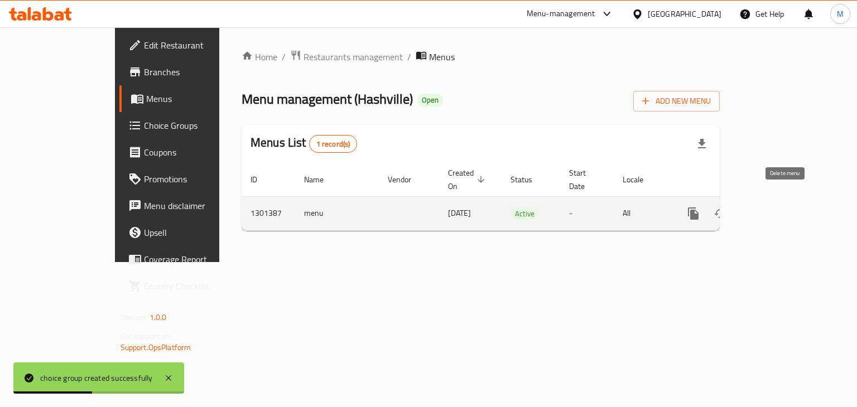
click at [779, 209] on icon "enhanced table" at bounding box center [774, 214] width 10 height 10
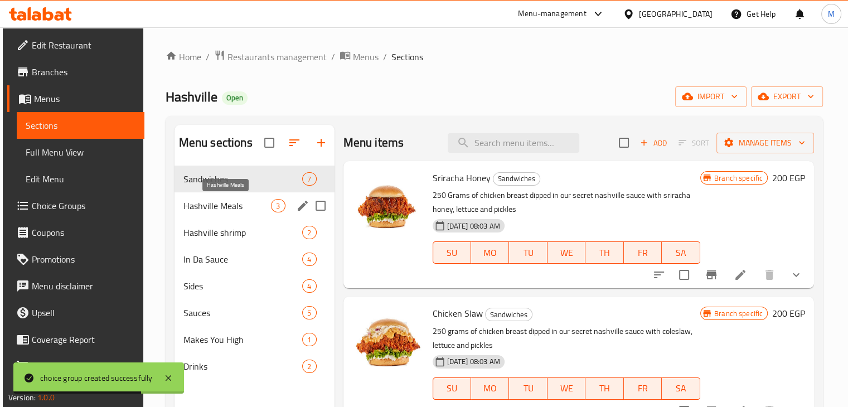
click at [241, 204] on span "Hashville Meals" at bounding box center [227, 205] width 88 height 13
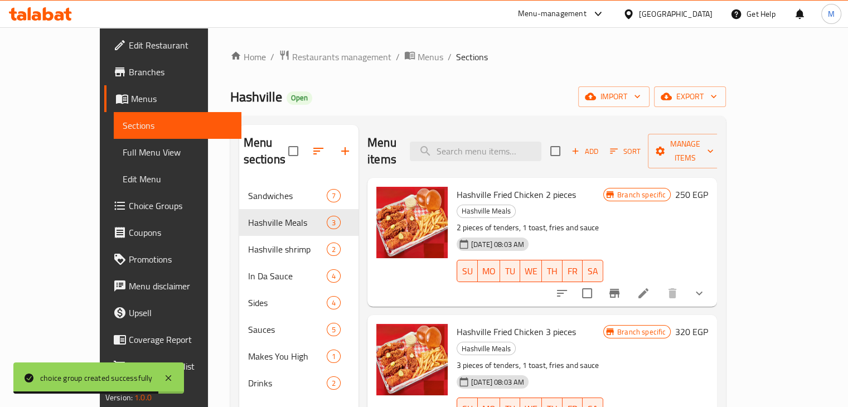
click at [650, 287] on icon at bounding box center [643, 293] width 13 height 13
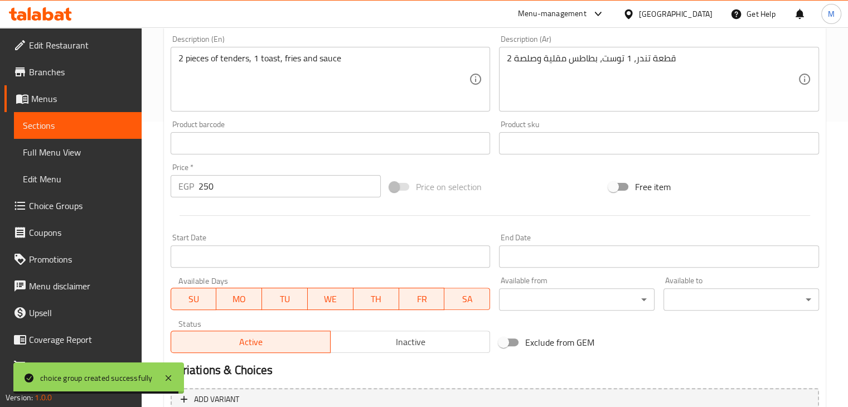
scroll to position [415, 0]
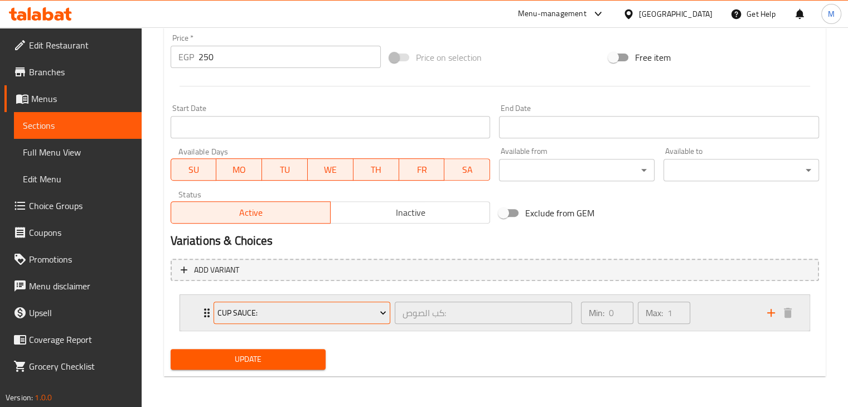
click at [297, 314] on span "Cup Sauce:" at bounding box center [302, 313] width 169 height 14
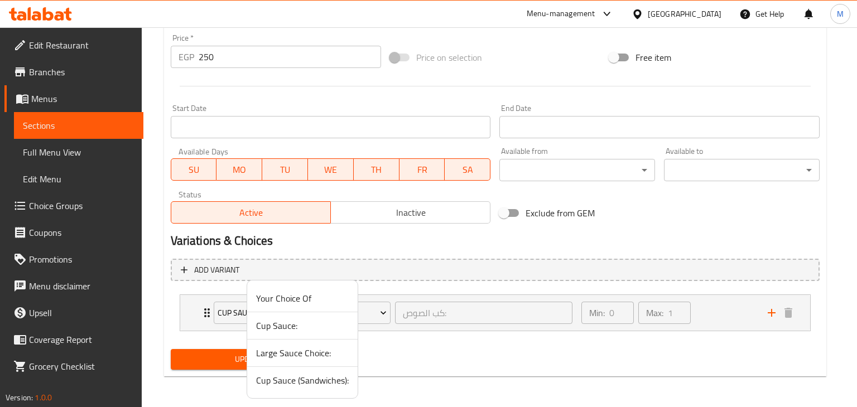
click at [289, 378] on span "Cup Sauce (Sandwiches):" at bounding box center [302, 380] width 93 height 13
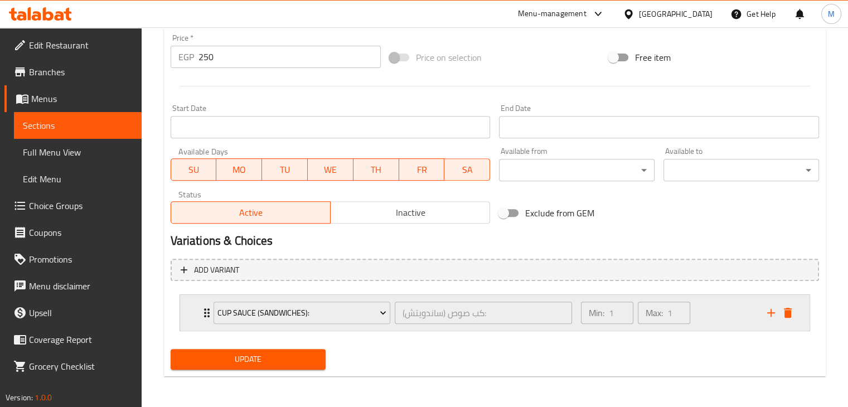
click at [731, 311] on div "Min: 1 ​ Max: 1 ​" at bounding box center [667, 313] width 186 height 36
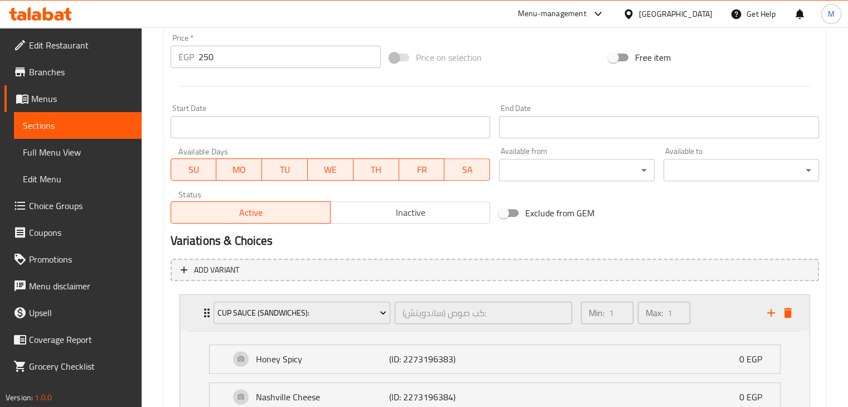
click at [731, 311] on div "Min: 1 ​ Max: 1 ​" at bounding box center [667, 313] width 186 height 36
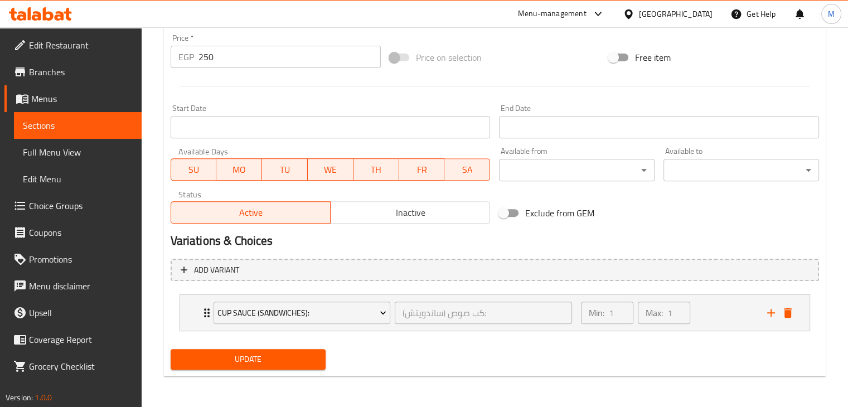
click at [294, 360] on span "Update" at bounding box center [249, 359] width 138 height 14
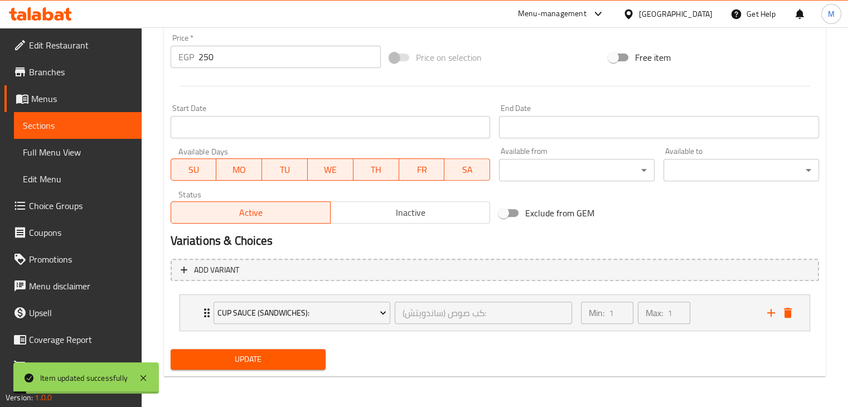
scroll to position [0, 0]
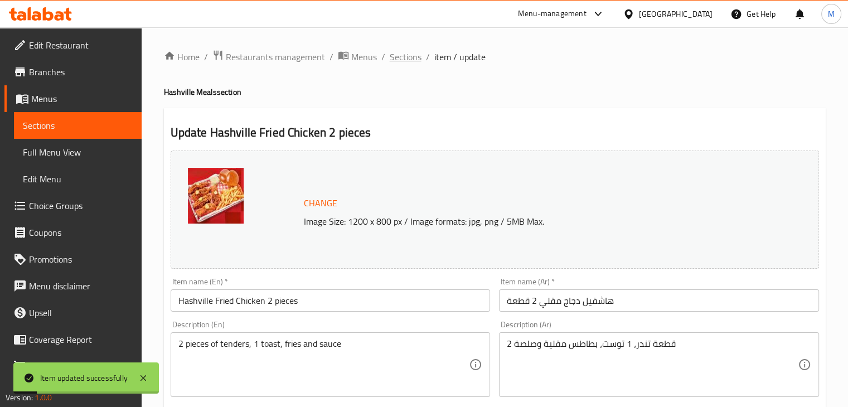
click at [410, 60] on span "Sections" at bounding box center [406, 56] width 32 height 13
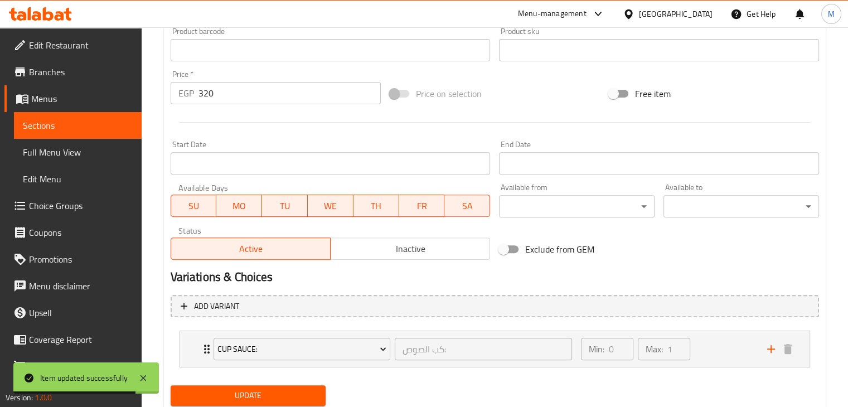
scroll to position [415, 0]
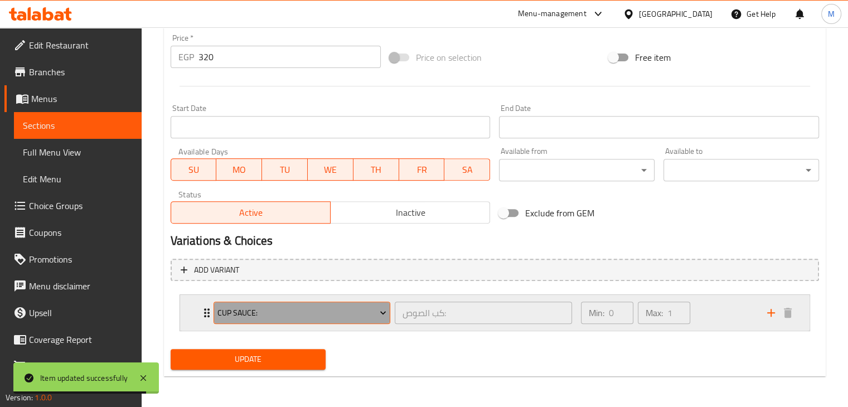
click at [366, 313] on span "Cup Sauce:" at bounding box center [302, 313] width 169 height 14
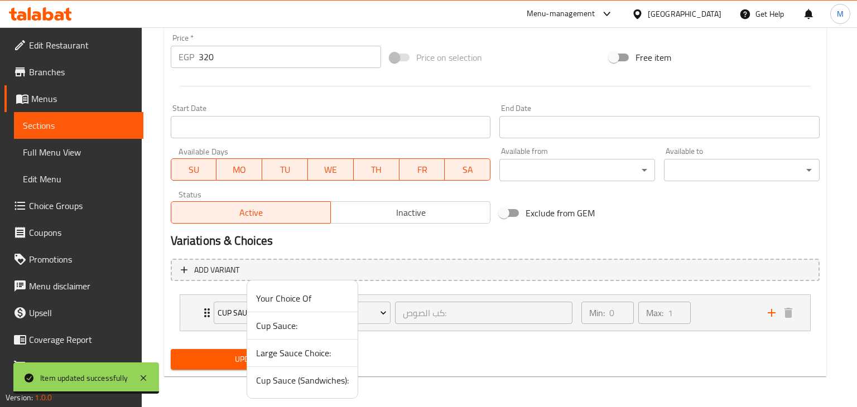
click at [283, 379] on span "Cup Sauce (Sandwiches):" at bounding box center [302, 380] width 93 height 13
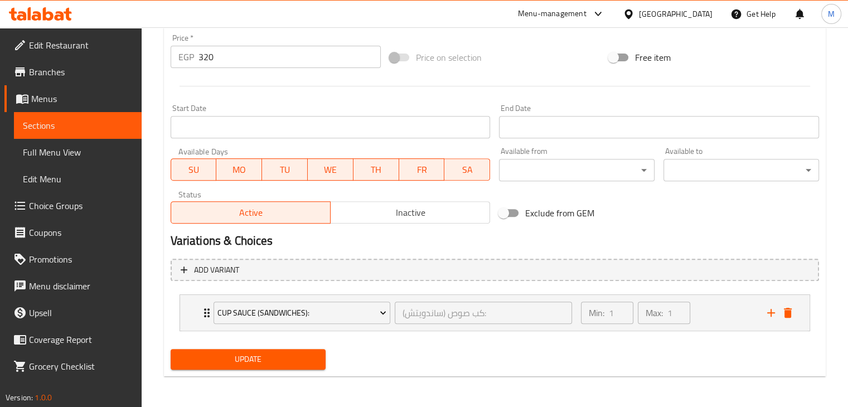
click at [317, 356] on button "Update" at bounding box center [249, 359] width 156 height 21
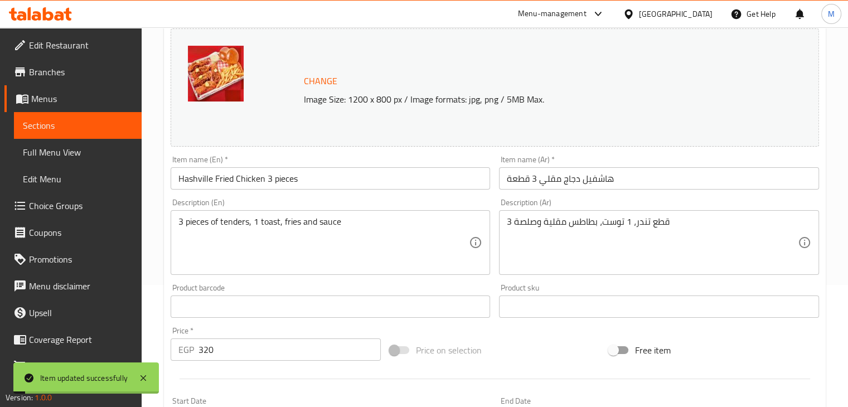
scroll to position [0, 0]
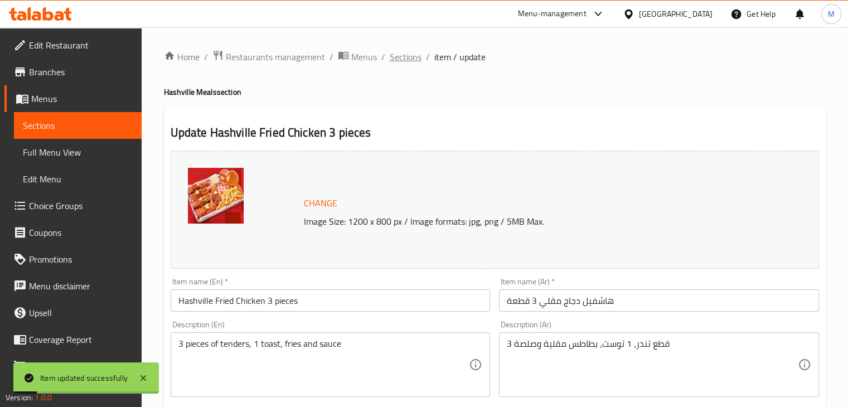
click at [415, 54] on span "Sections" at bounding box center [406, 56] width 32 height 13
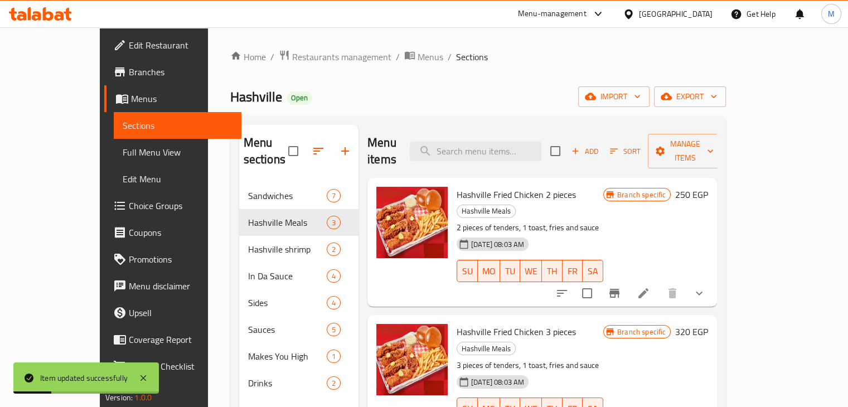
scroll to position [156, 0]
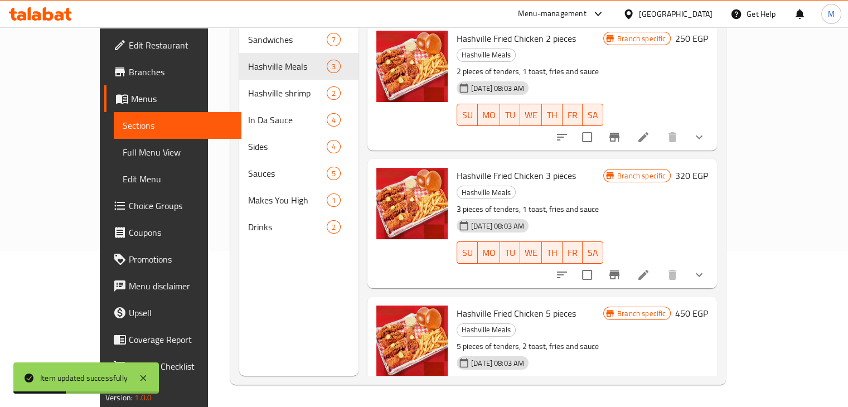
click at [659, 402] on li at bounding box center [643, 412] width 31 height 20
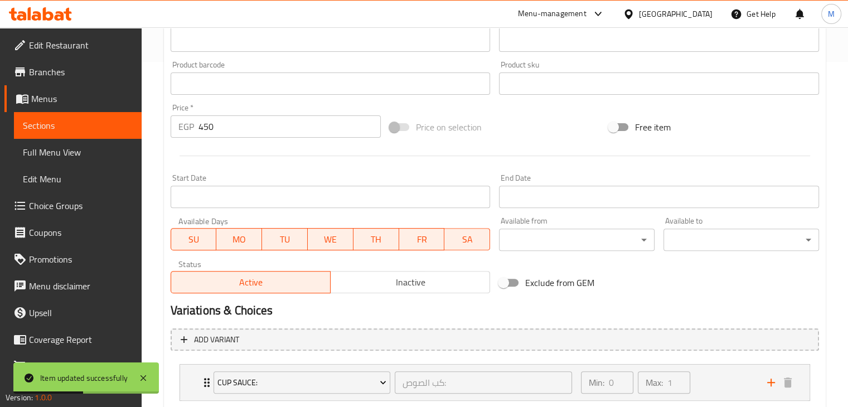
scroll to position [415, 0]
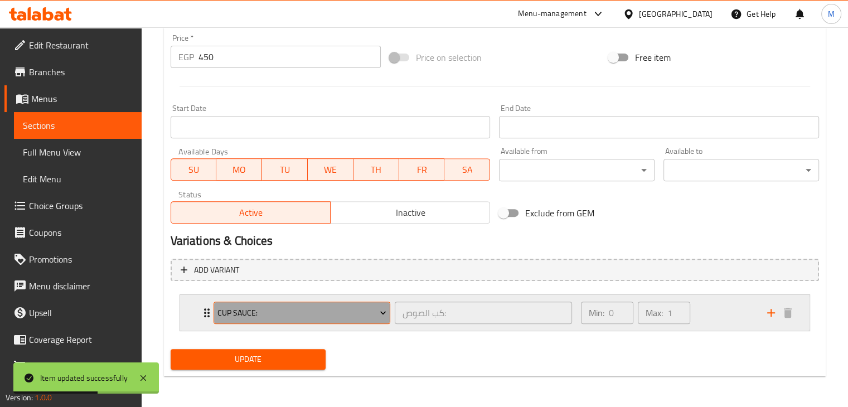
click at [370, 309] on span "Cup Sauce:" at bounding box center [302, 313] width 169 height 14
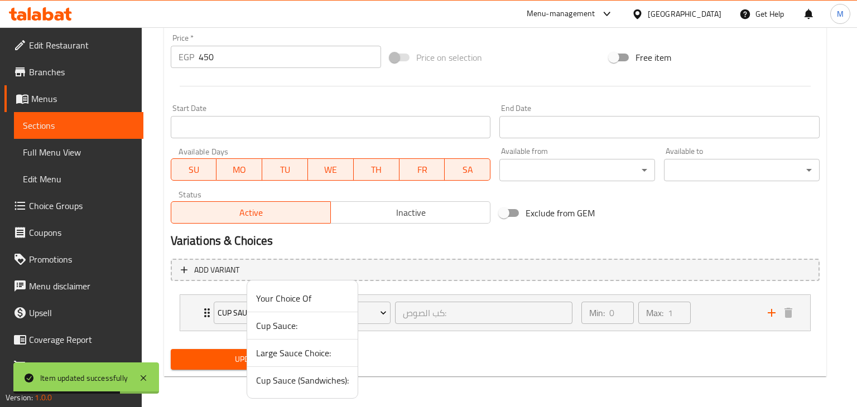
click at [274, 378] on span "Cup Sauce (Sandwiches):" at bounding box center [302, 380] width 93 height 13
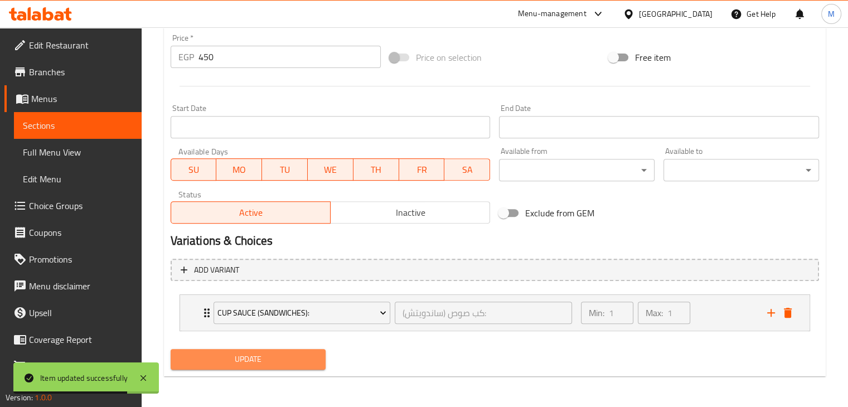
click at [228, 361] on span "Update" at bounding box center [249, 359] width 138 height 14
click at [350, 226] on div "Status Active Inactive" at bounding box center [330, 207] width 329 height 42
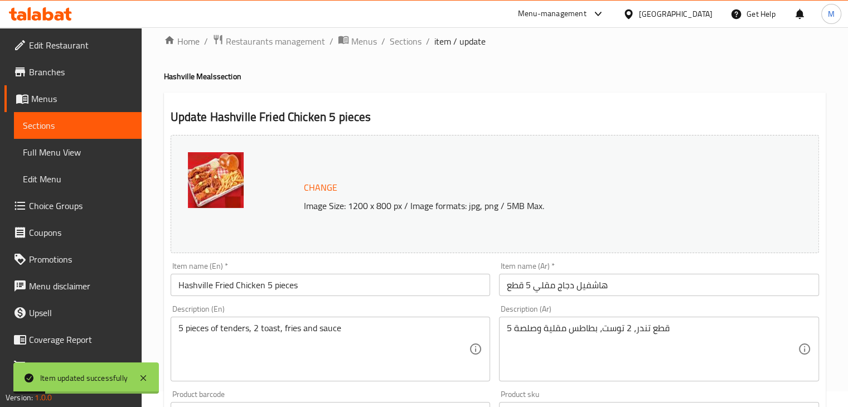
scroll to position [0, 0]
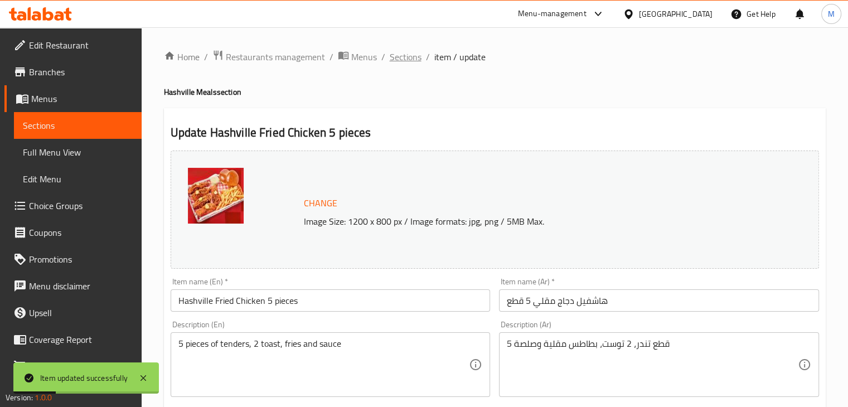
click at [406, 50] on span "Sections" at bounding box center [406, 56] width 32 height 13
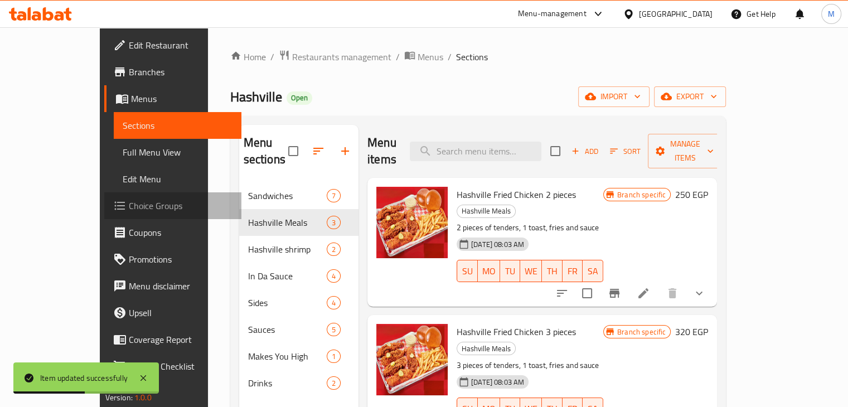
click at [129, 201] on span "Choice Groups" at bounding box center [181, 205] width 104 height 13
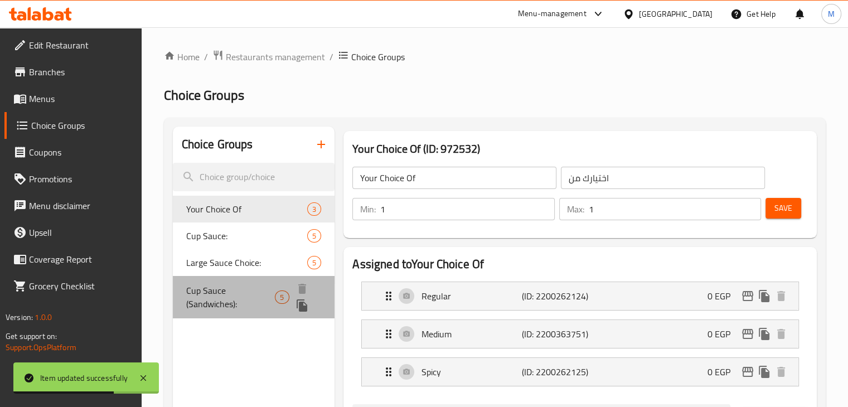
click at [266, 287] on span "Cup Sauce (Sandwiches):" at bounding box center [230, 297] width 89 height 27
type input "Cup Sauce (Sandwiches):"
type input "كب صوص (ساندويتش):"
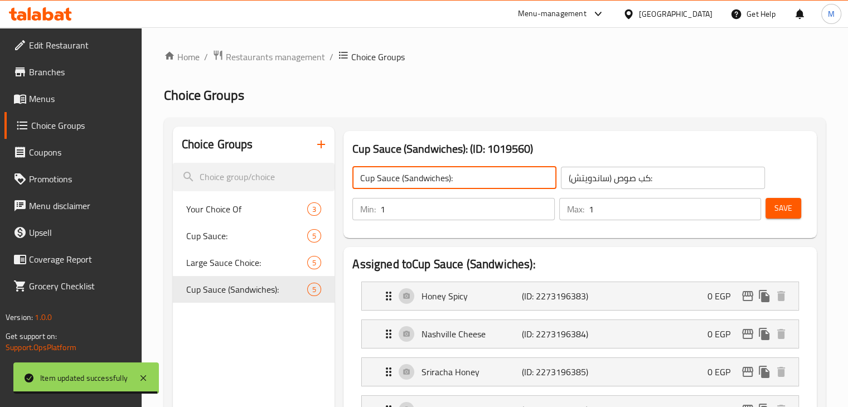
drag, startPoint x: 404, startPoint y: 177, endPoint x: 448, endPoint y: 178, distance: 44.1
click at [448, 178] on input "Cup Sauce (Sandwiches):" at bounding box center [454, 178] width 204 height 22
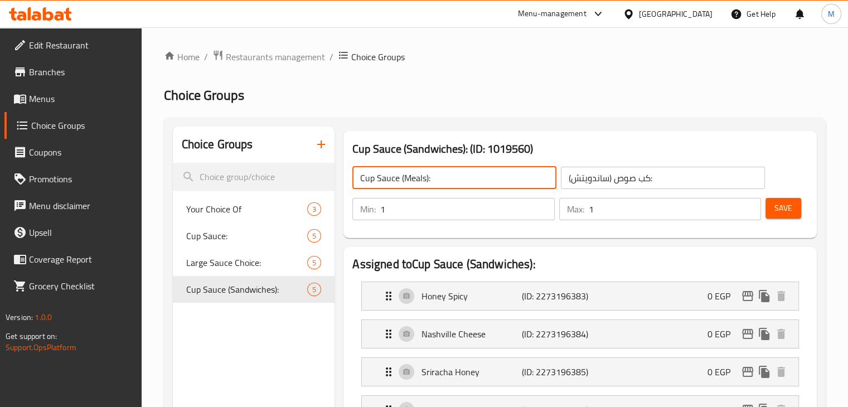
type input "Cup Sauce (Meals):"
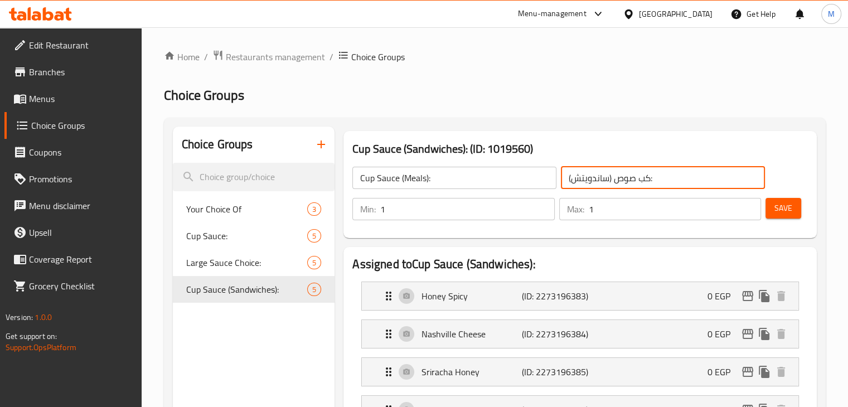
drag, startPoint x: 574, startPoint y: 180, endPoint x: 606, endPoint y: 181, distance: 31.8
click at [606, 181] on input "كب صوص (ساندويتش):" at bounding box center [663, 178] width 204 height 22
type input "كب صوص (وجبات):"
click at [767, 206] on button "Save" at bounding box center [784, 208] width 36 height 21
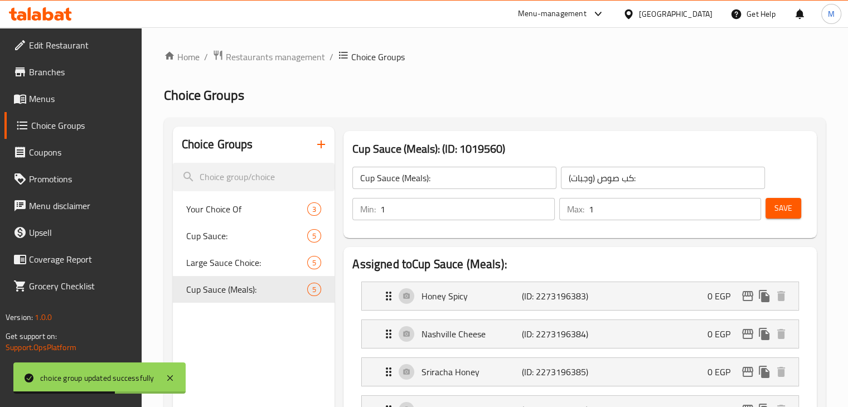
click at [60, 102] on span "Menus" at bounding box center [81, 98] width 104 height 13
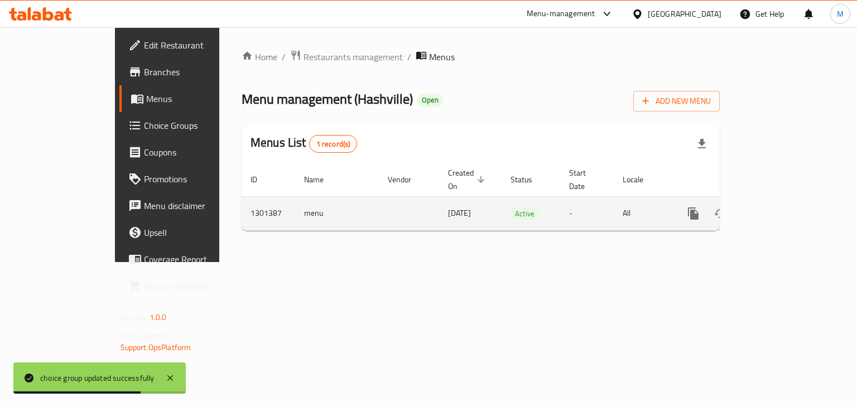
click at [779, 209] on icon "enhanced table" at bounding box center [774, 214] width 10 height 10
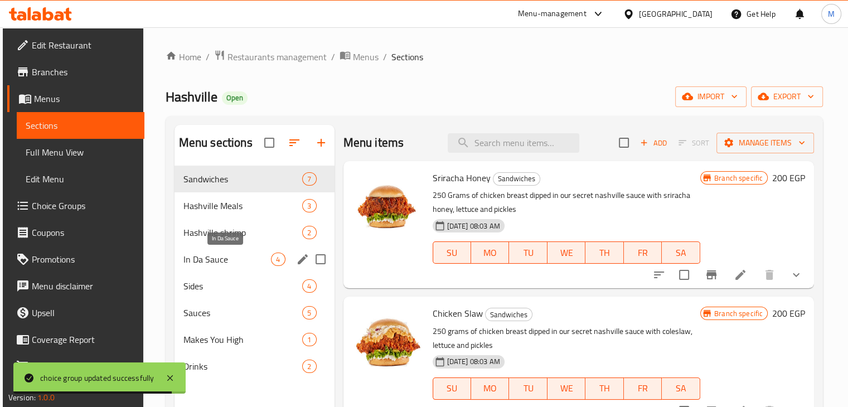
click at [249, 254] on span "In Da Sauce" at bounding box center [227, 259] width 88 height 13
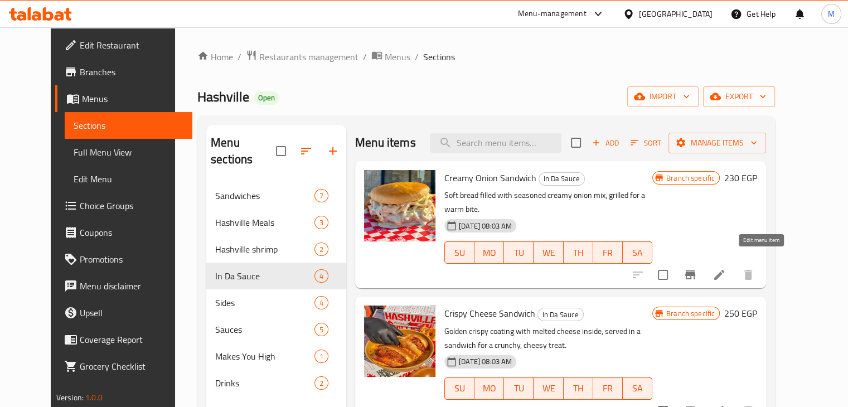
click at [724, 270] on icon at bounding box center [719, 275] width 10 height 10
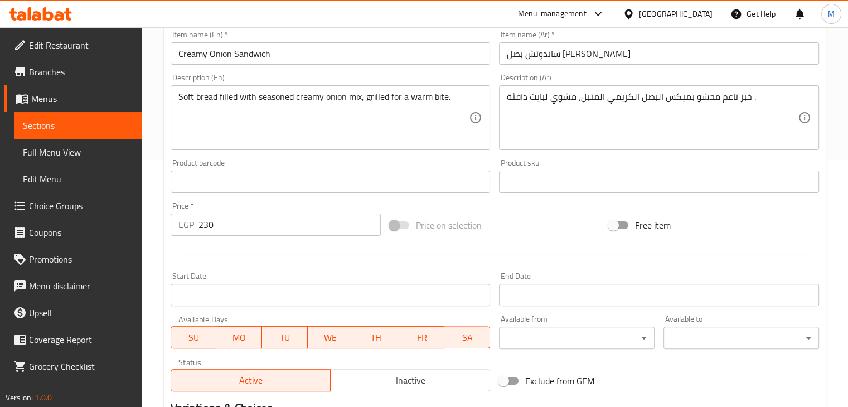
scroll to position [397, 0]
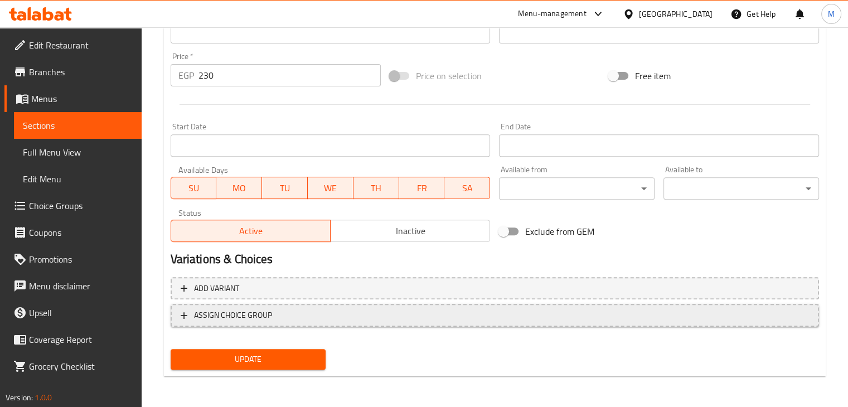
click at [269, 315] on span "ASSIGN CHOICE GROUP" at bounding box center [233, 315] width 78 height 14
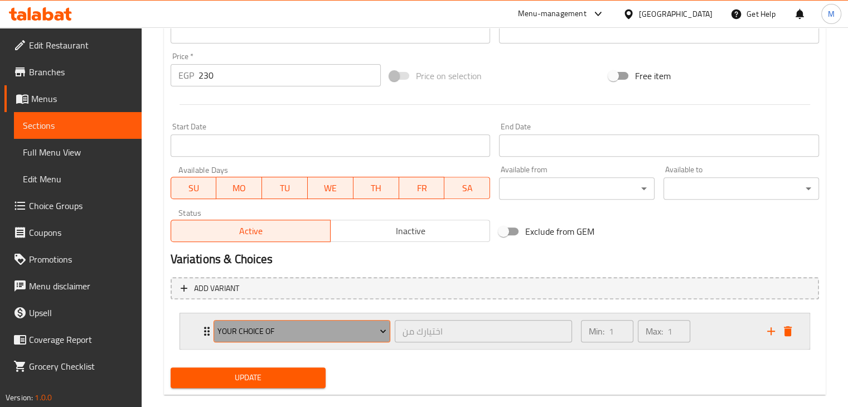
click at [312, 332] on span "Your Choice Of" at bounding box center [302, 332] width 169 height 14
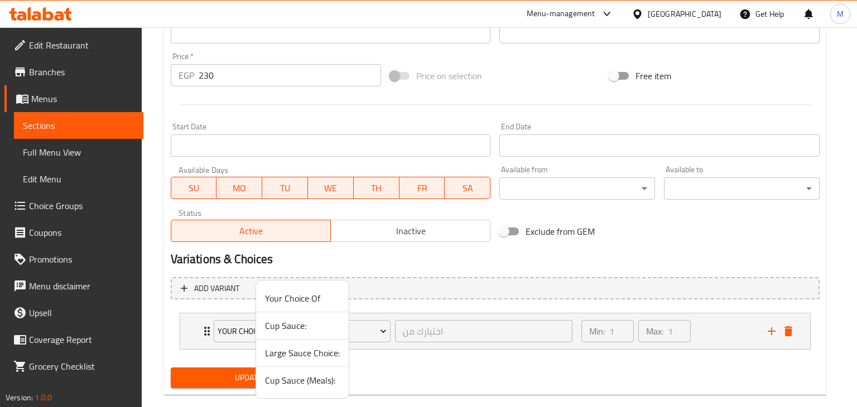
click at [289, 323] on span "Cup Sauce:" at bounding box center [302, 325] width 75 height 13
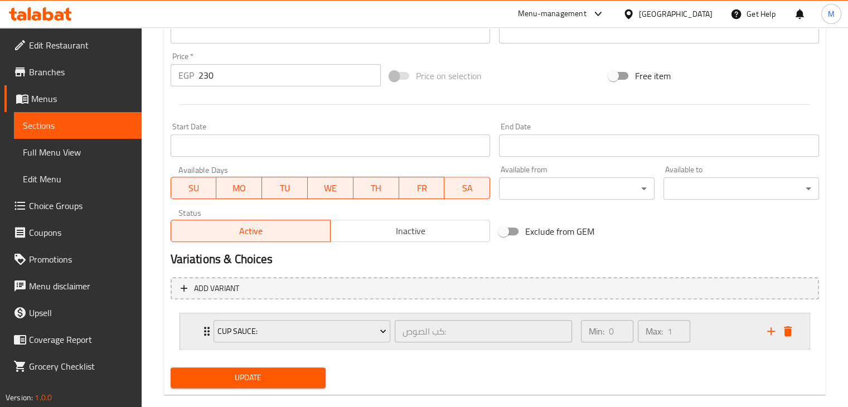
click at [722, 327] on div "Min: 0 ​ Max: 1 ​" at bounding box center [667, 331] width 186 height 36
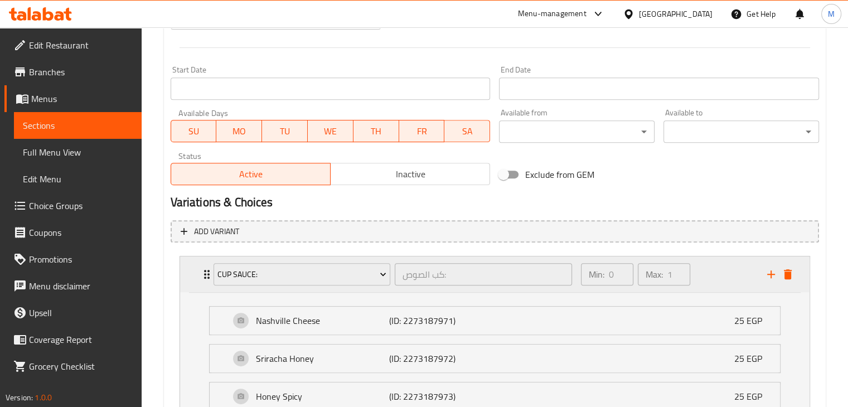
scroll to position [461, 0]
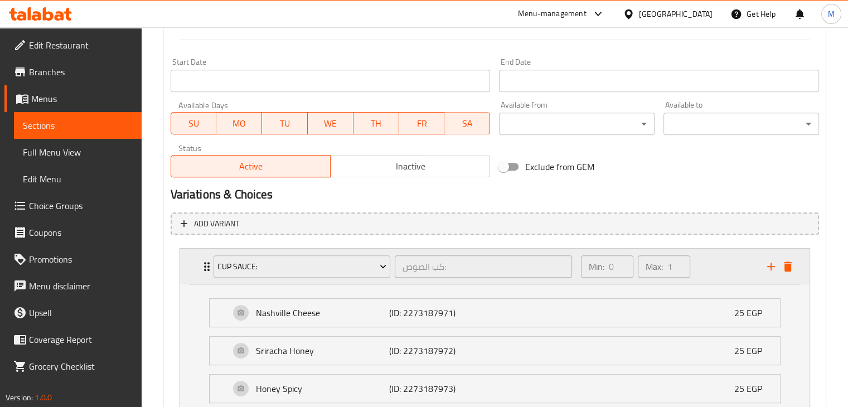
click at [713, 273] on div "Min: 0 ​ Max: 1 ​" at bounding box center [667, 267] width 186 height 36
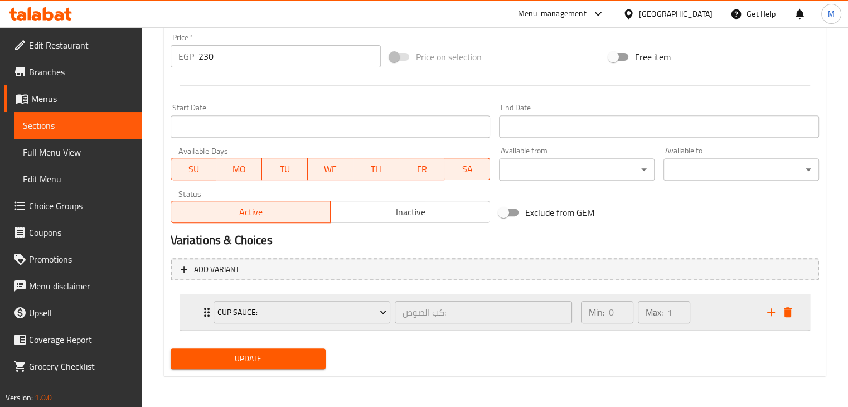
scroll to position [415, 0]
click at [303, 335] on nav "Cup Sauce: كب الصوص: ​ Min: 0 ​ Max: 1 ​ Nashville Cheese (ID: 2273187971) 25 E…" at bounding box center [495, 313] width 649 height 55
click at [257, 356] on span "Update" at bounding box center [249, 359] width 138 height 14
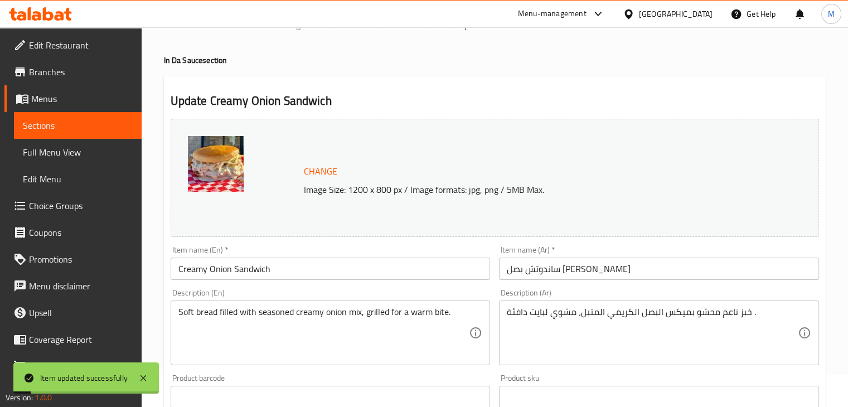
scroll to position [0, 0]
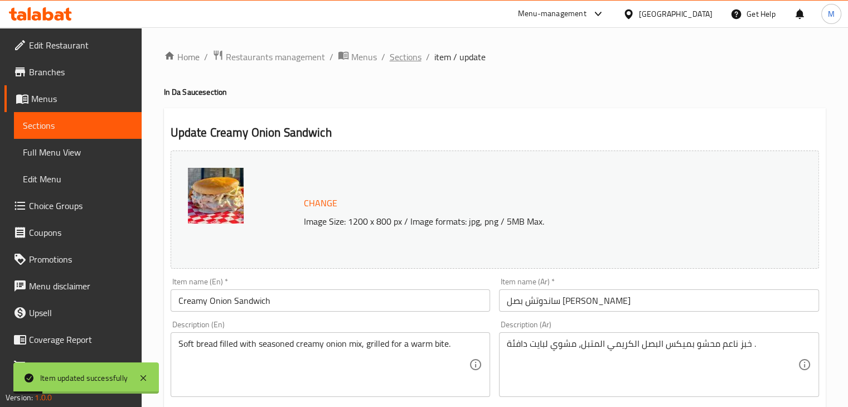
click at [410, 59] on span "Sections" at bounding box center [406, 56] width 32 height 13
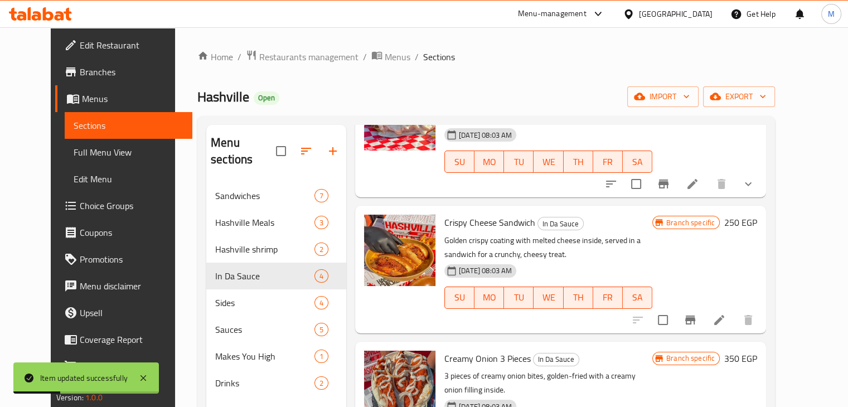
scroll to position [91, 0]
click at [724, 315] on icon at bounding box center [719, 320] width 10 height 10
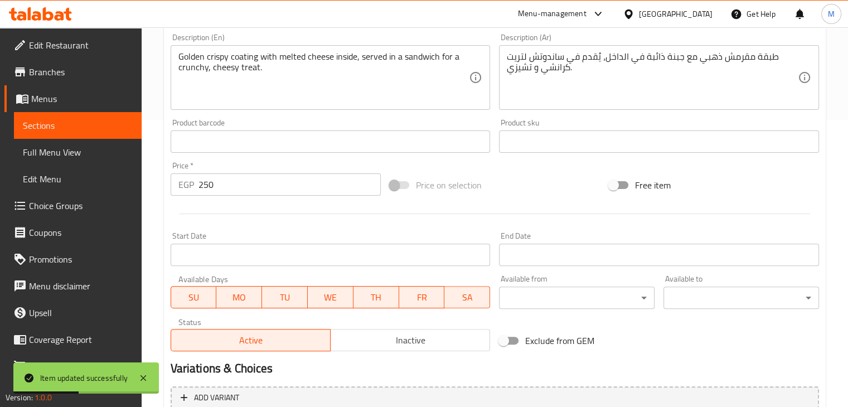
scroll to position [397, 0]
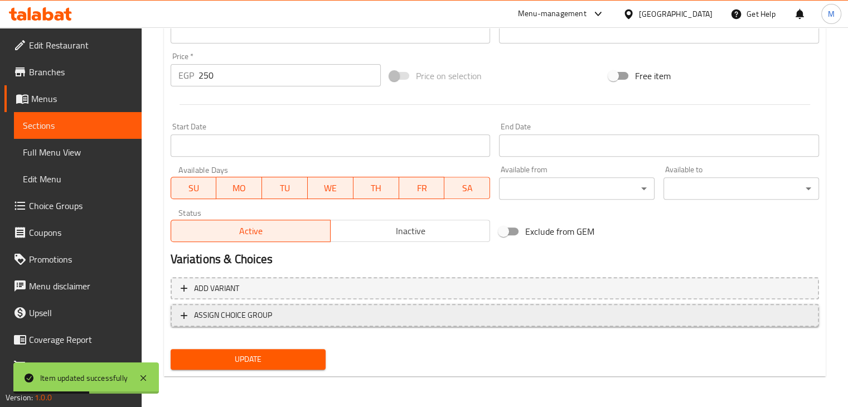
click at [270, 311] on span "ASSIGN CHOICE GROUP" at bounding box center [233, 315] width 78 height 14
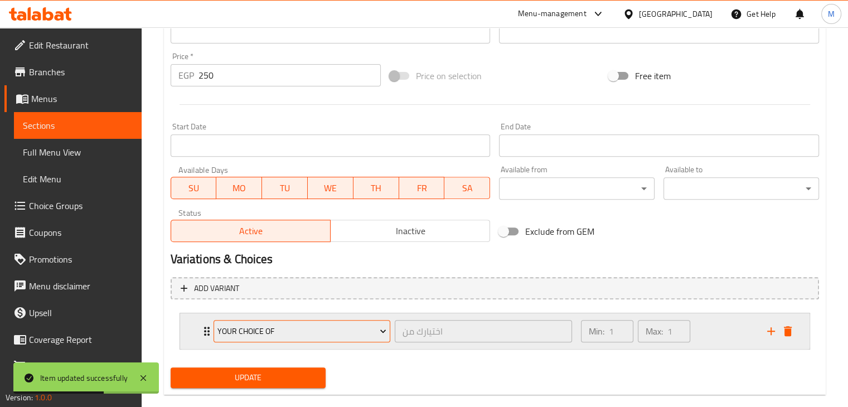
click at [346, 332] on span "Your Choice Of" at bounding box center [302, 332] width 169 height 14
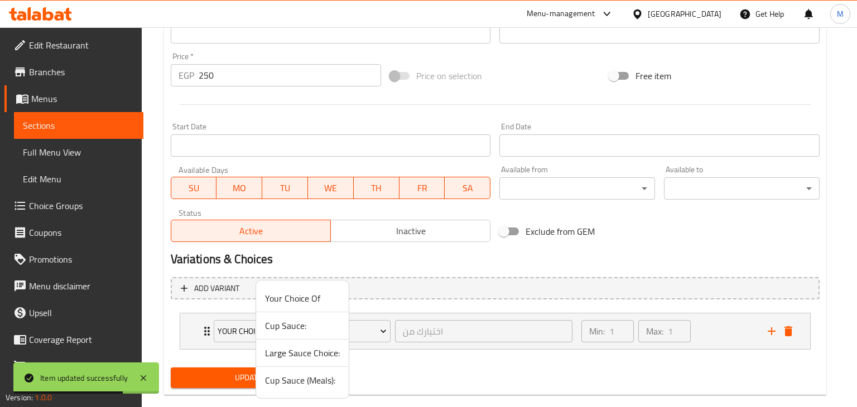
click at [285, 322] on span "Cup Sauce:" at bounding box center [302, 325] width 75 height 13
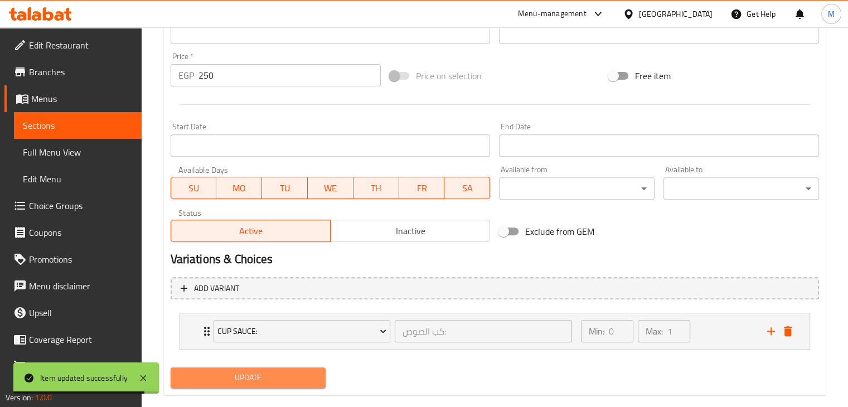
click at [249, 379] on span "Update" at bounding box center [249, 378] width 138 height 14
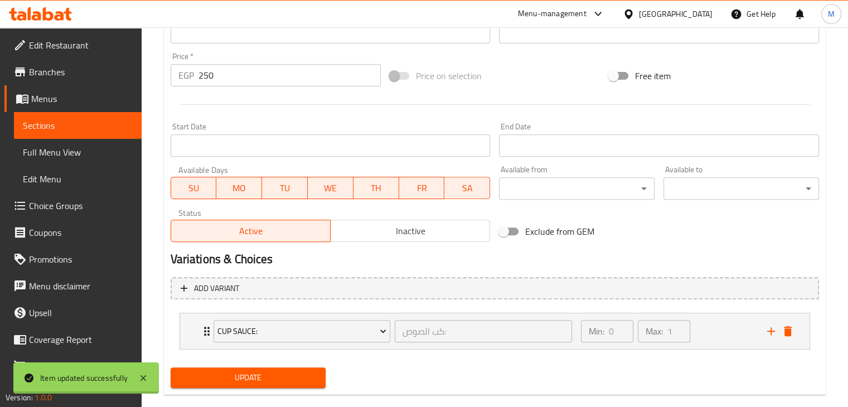
scroll to position [0, 0]
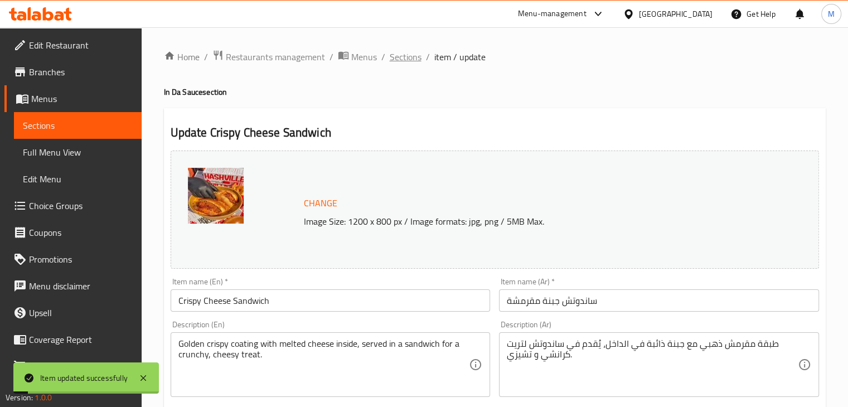
click at [399, 54] on span "Sections" at bounding box center [406, 56] width 32 height 13
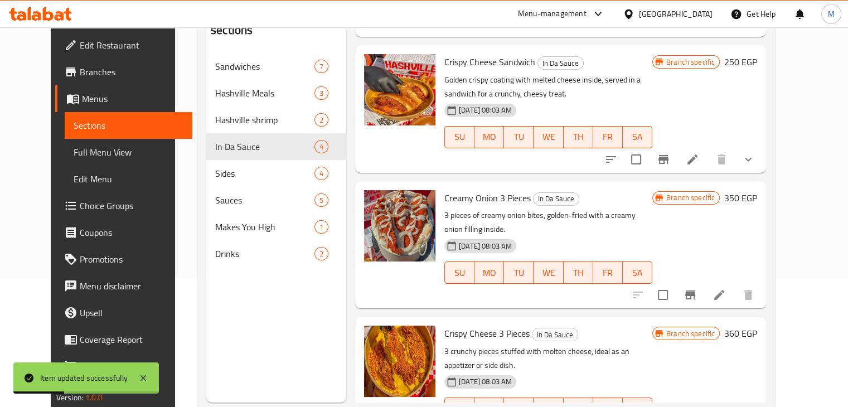
scroll to position [131, 0]
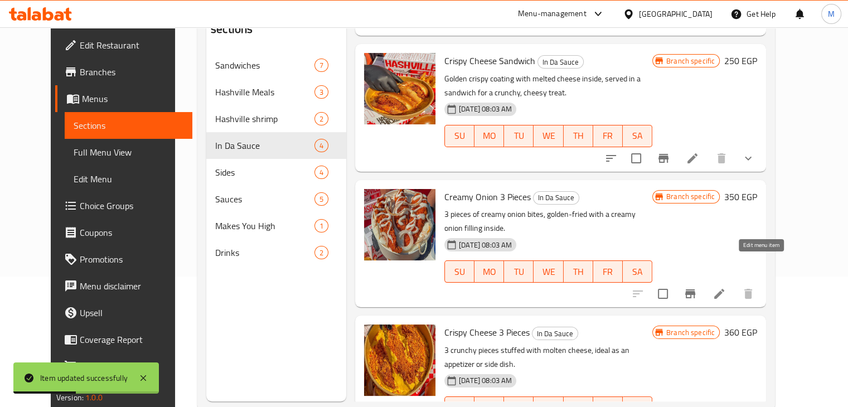
click at [726, 287] on icon at bounding box center [719, 293] width 13 height 13
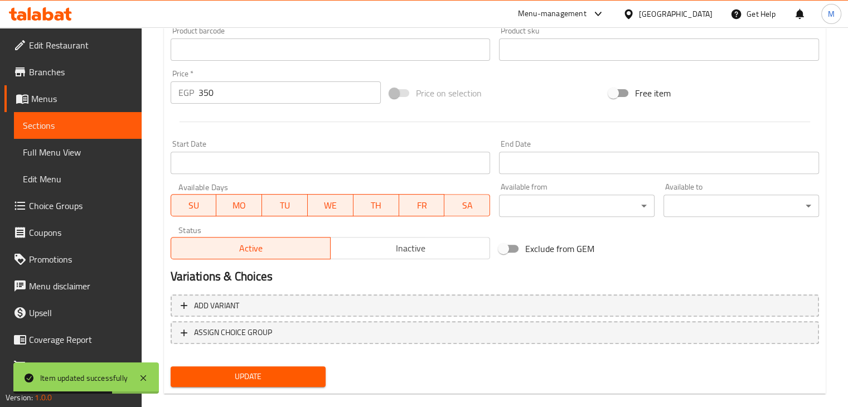
scroll to position [379, 0]
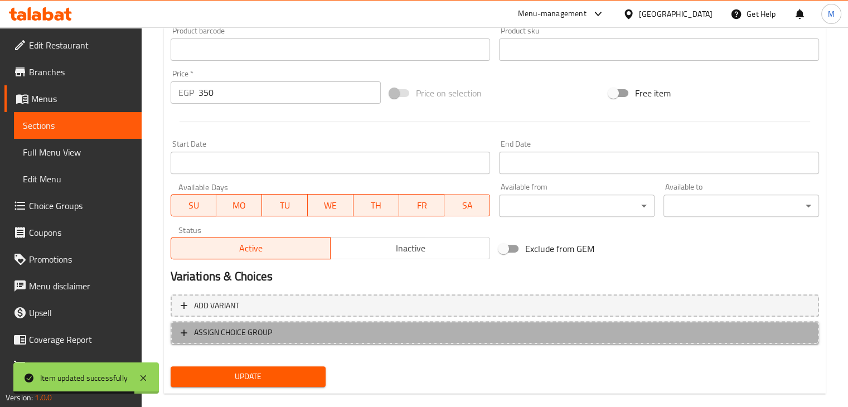
click at [304, 331] on span "ASSIGN CHOICE GROUP" at bounding box center [495, 333] width 629 height 14
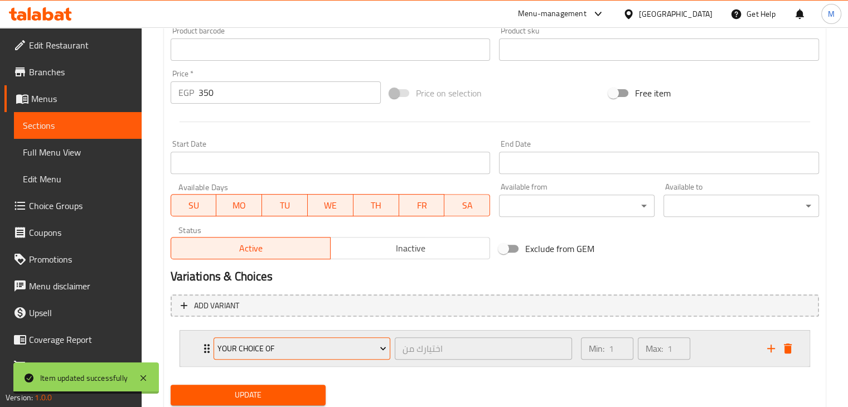
click at [293, 349] on span "Your Choice Of" at bounding box center [302, 349] width 169 height 14
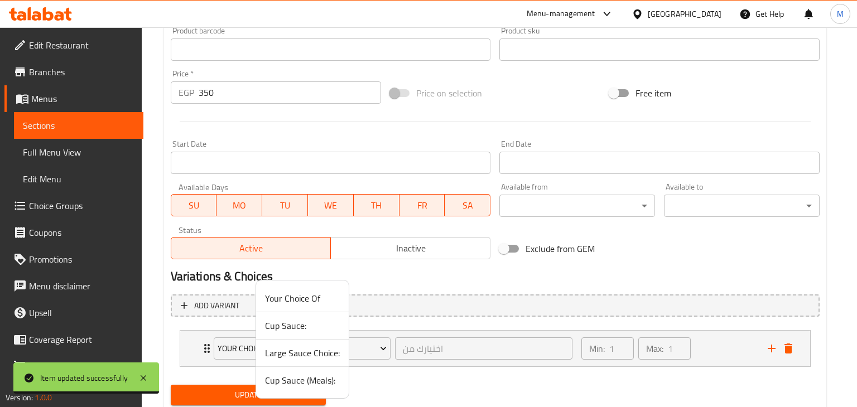
click at [302, 327] on span "Cup Sauce:" at bounding box center [302, 325] width 75 height 13
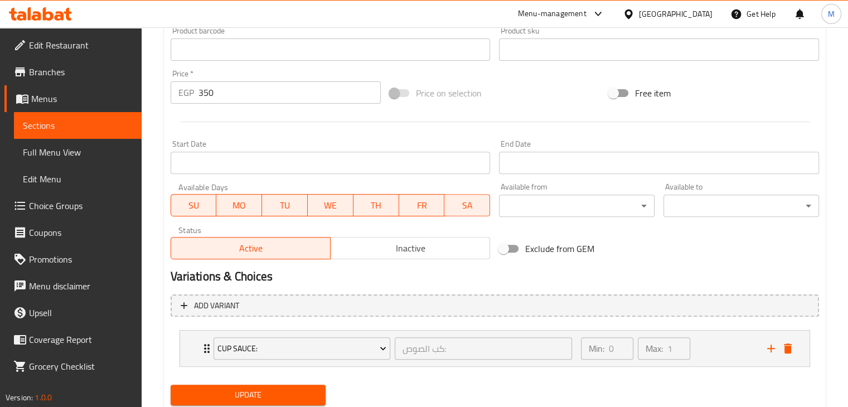
click at [245, 393] on span "Update" at bounding box center [249, 395] width 138 height 14
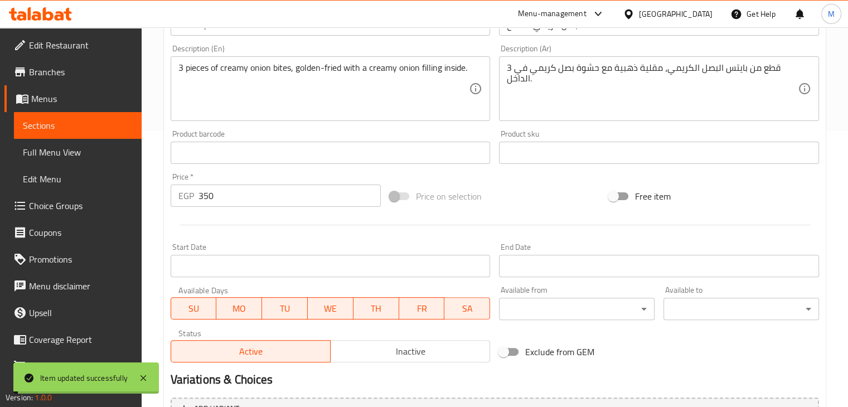
scroll to position [0, 0]
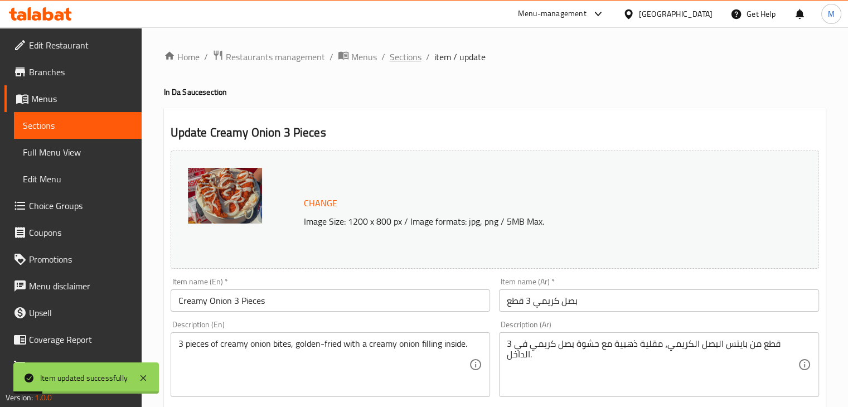
click at [403, 56] on span "Sections" at bounding box center [406, 56] width 32 height 13
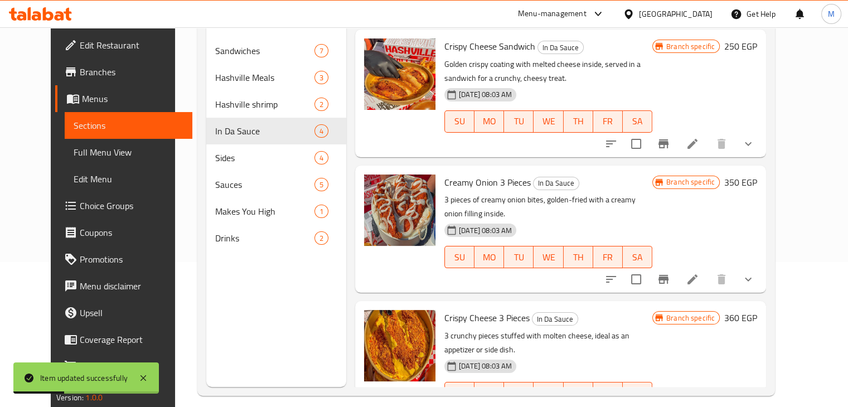
scroll to position [156, 0]
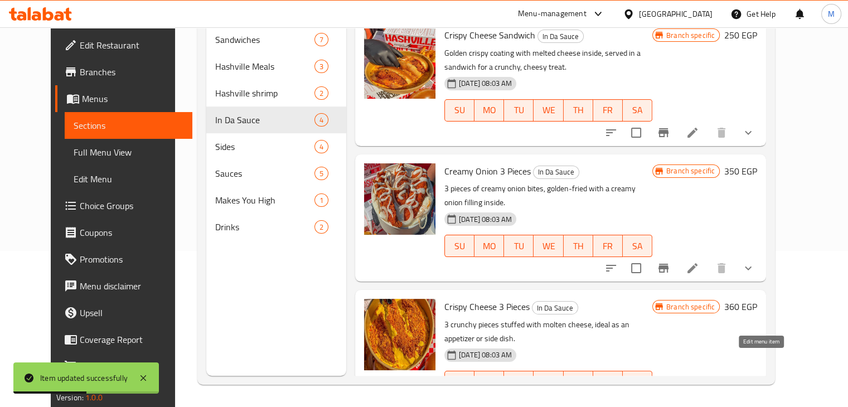
click at [726, 398] on icon at bounding box center [719, 404] width 13 height 13
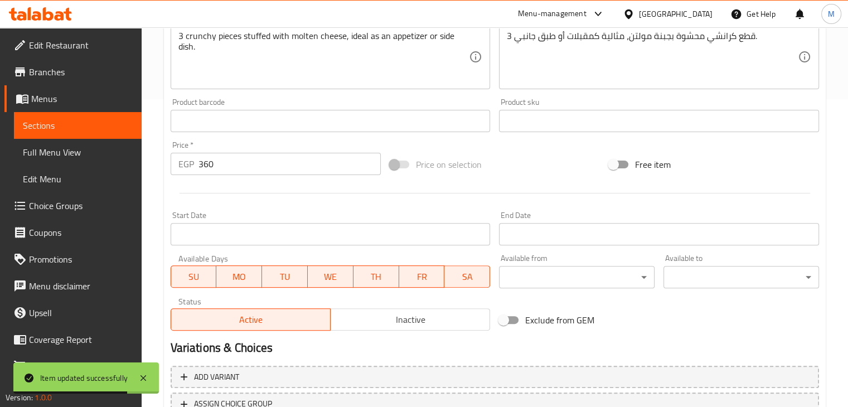
scroll to position [397, 0]
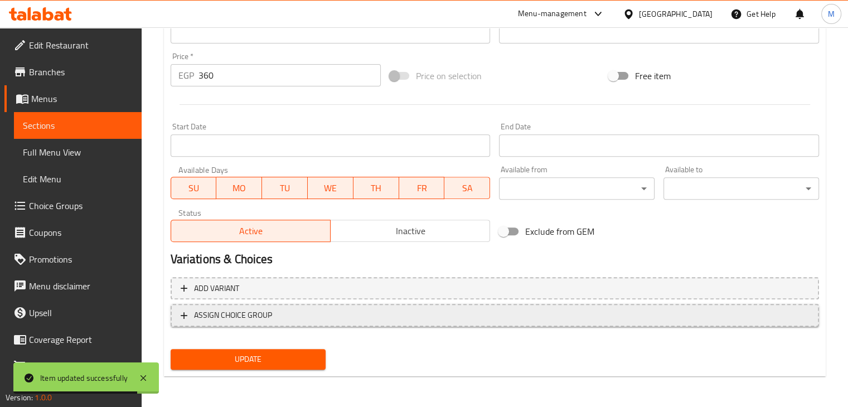
click at [332, 321] on span "ASSIGN CHOICE GROUP" at bounding box center [495, 315] width 629 height 14
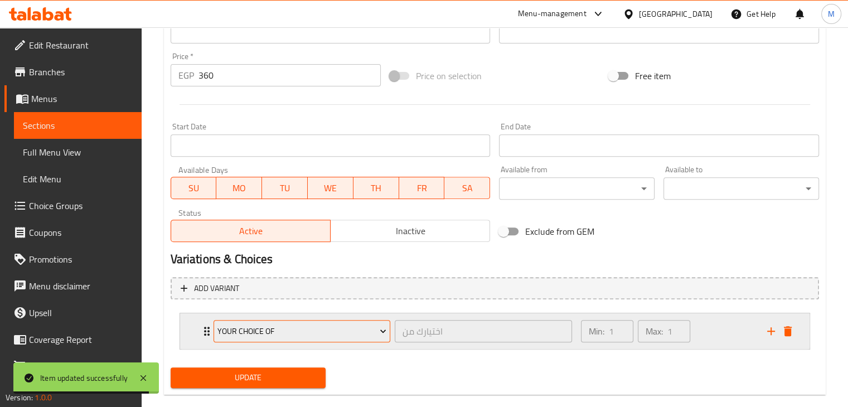
click at [355, 328] on span "Your Choice Of" at bounding box center [302, 332] width 169 height 14
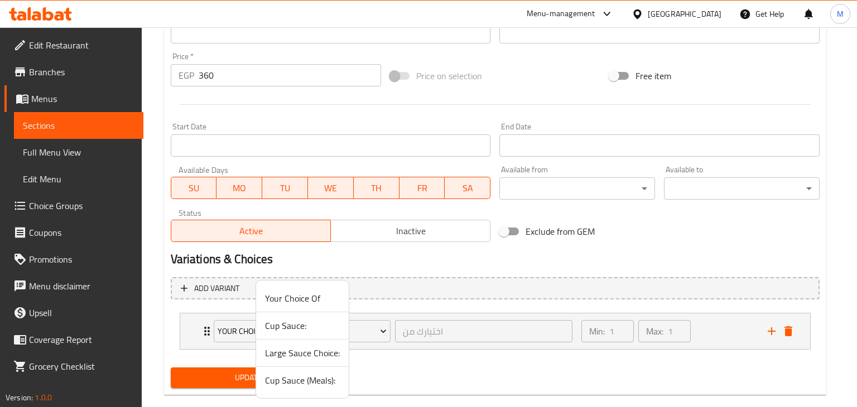
click at [294, 328] on span "Cup Sauce:" at bounding box center [302, 325] width 75 height 13
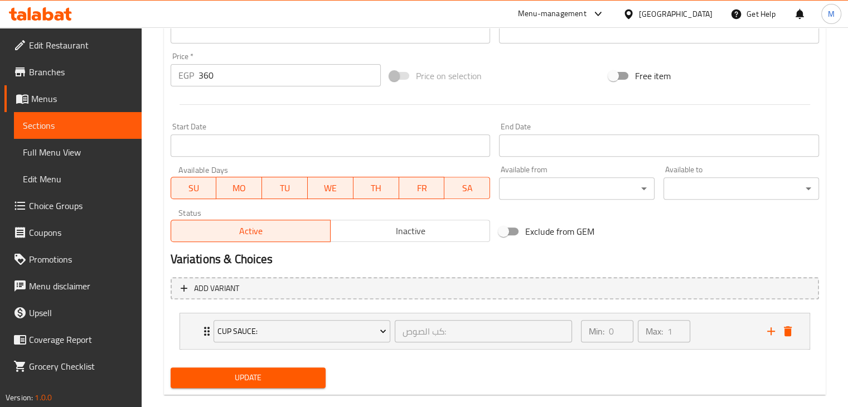
click at [238, 378] on span "Update" at bounding box center [249, 378] width 138 height 14
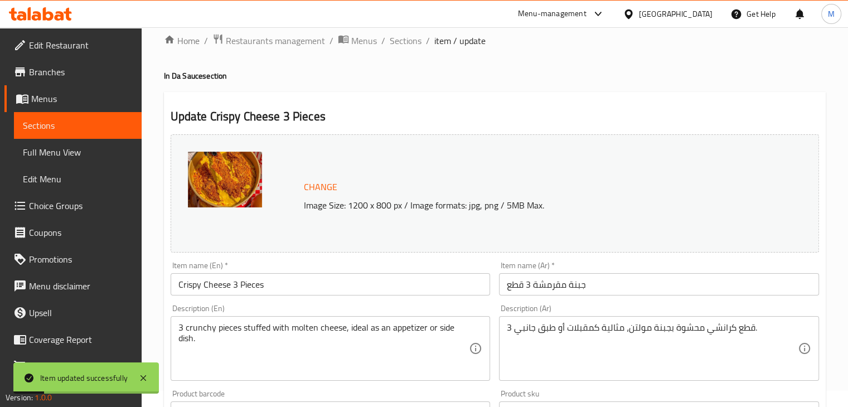
scroll to position [0, 0]
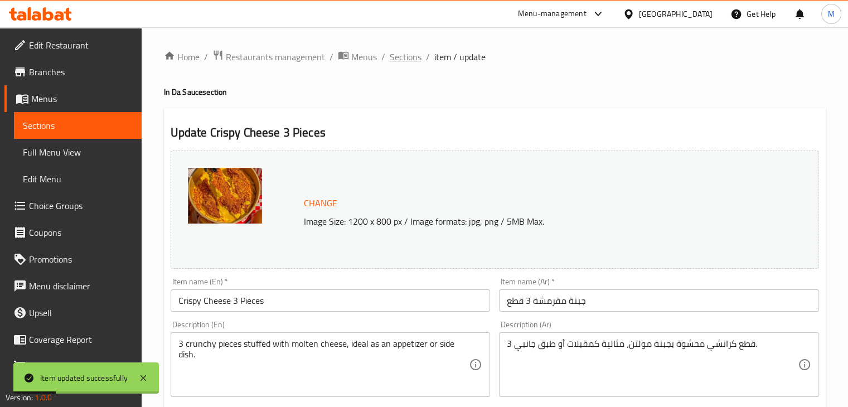
click at [415, 60] on span "Sections" at bounding box center [406, 56] width 32 height 13
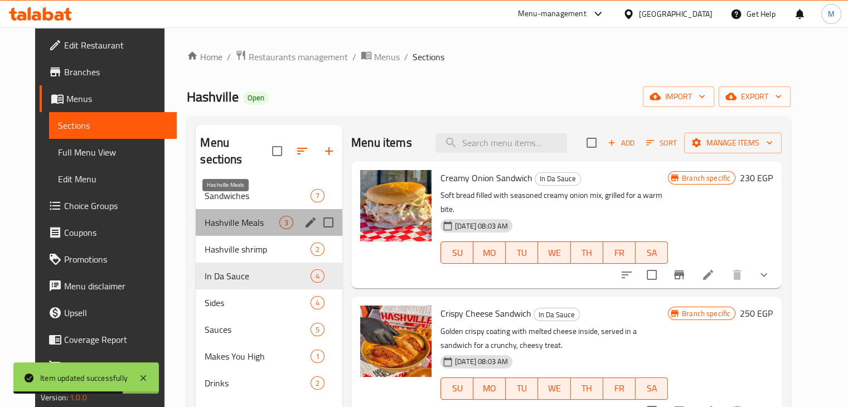
click at [243, 216] on span "Hashville Meals" at bounding box center [242, 222] width 75 height 13
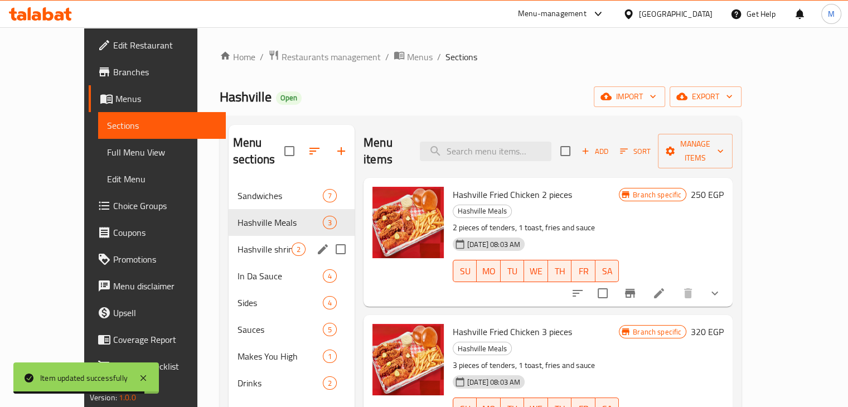
click at [260, 243] on span "Hashville shrimp" at bounding box center [265, 249] width 54 height 13
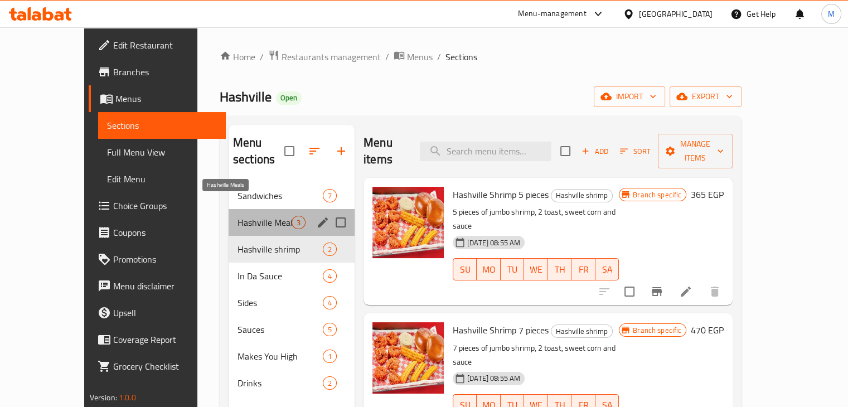
click at [265, 216] on span "Hashville Meals" at bounding box center [265, 222] width 54 height 13
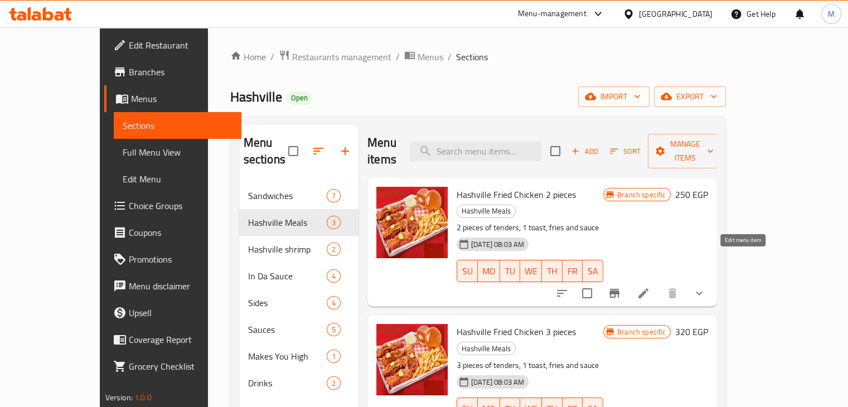
click at [650, 287] on icon at bounding box center [643, 293] width 13 height 13
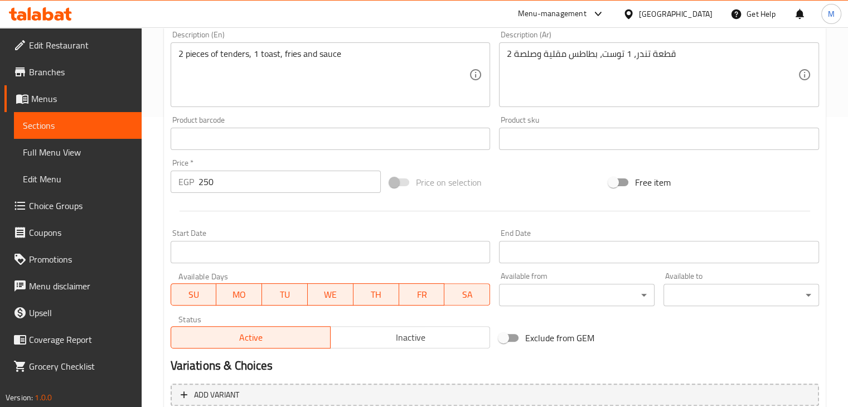
scroll to position [415, 0]
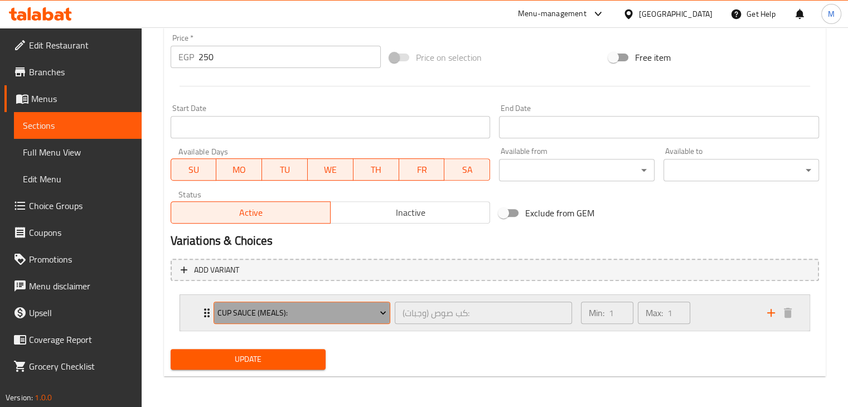
click at [359, 312] on span "Cup Sauce (Meals):" at bounding box center [302, 313] width 169 height 14
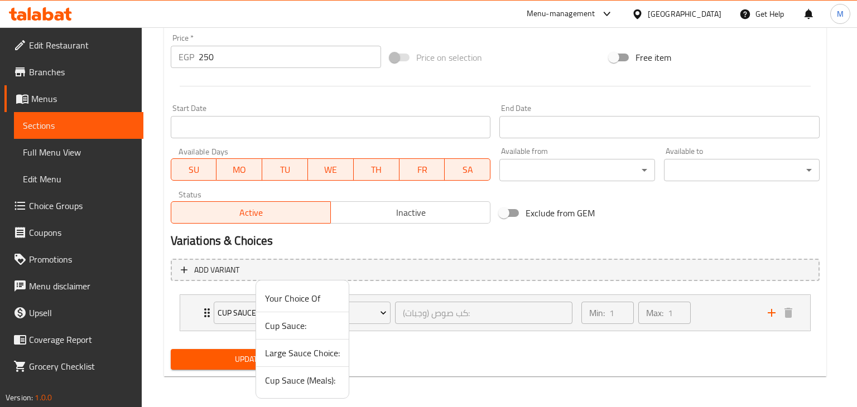
click at [520, 344] on div at bounding box center [428, 203] width 857 height 407
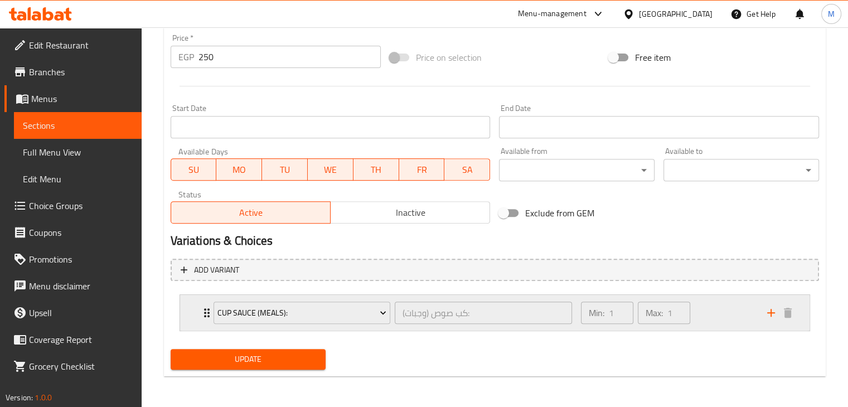
click at [728, 310] on div "Min: 1 ​ Max: 1 ​" at bounding box center [667, 313] width 186 height 36
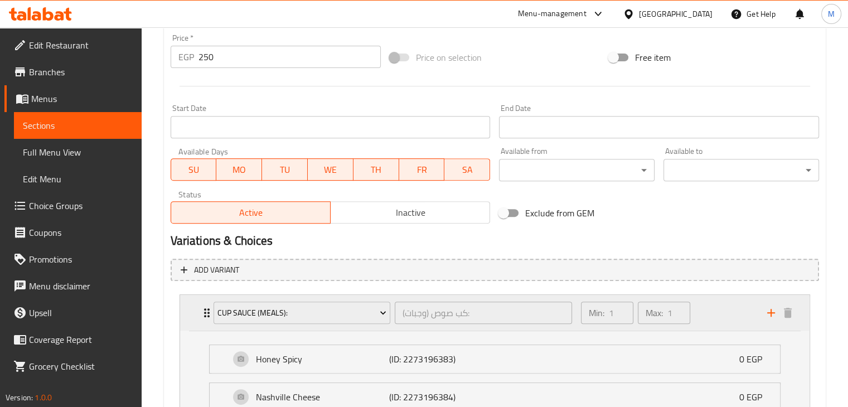
scroll to position [627, 0]
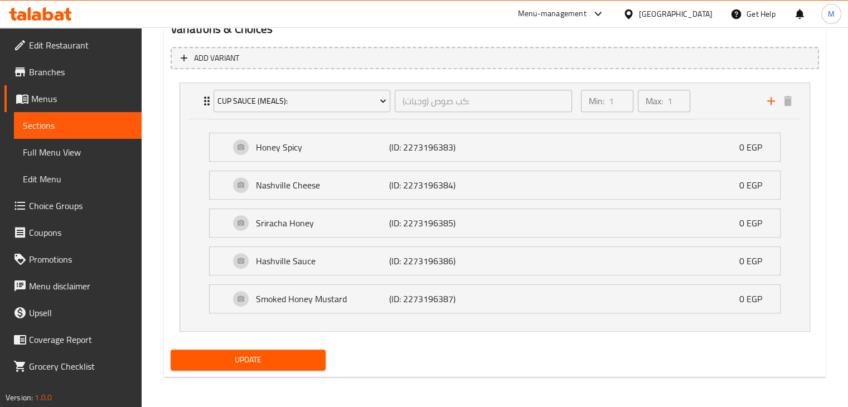
click at [291, 357] on span "Update" at bounding box center [249, 360] width 138 height 14
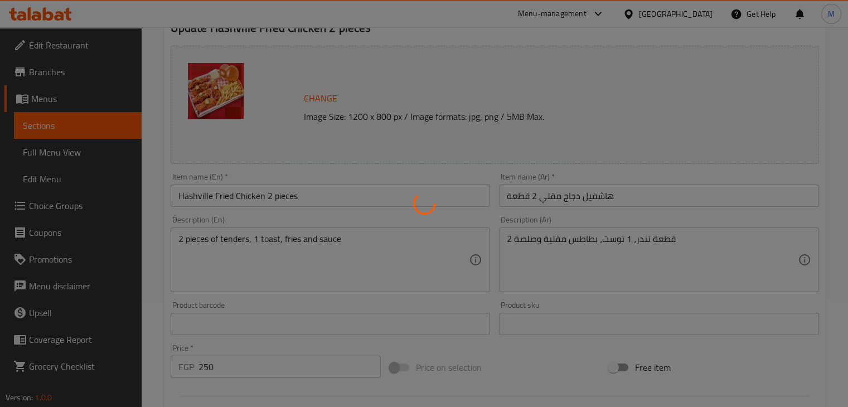
scroll to position [0, 0]
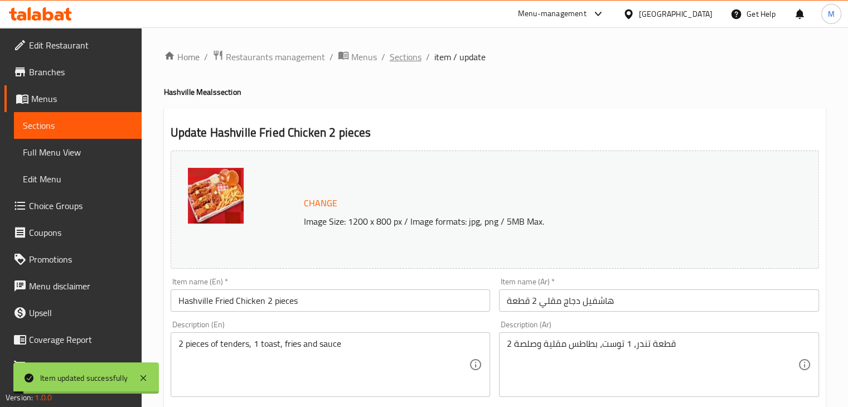
click at [404, 59] on span "Sections" at bounding box center [406, 56] width 32 height 13
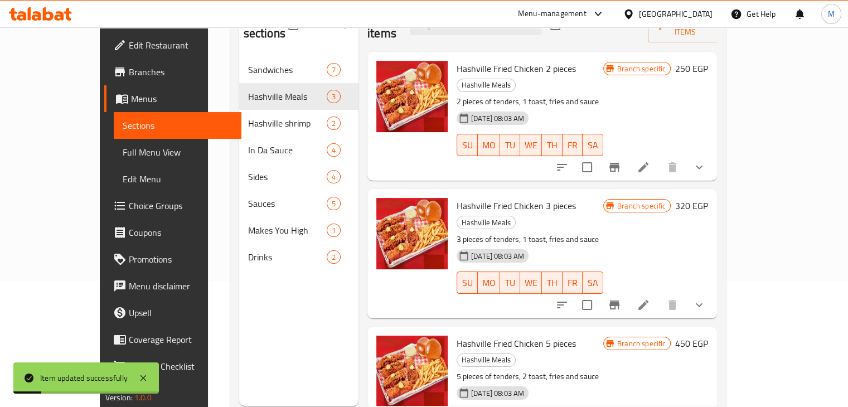
scroll to position [132, 0]
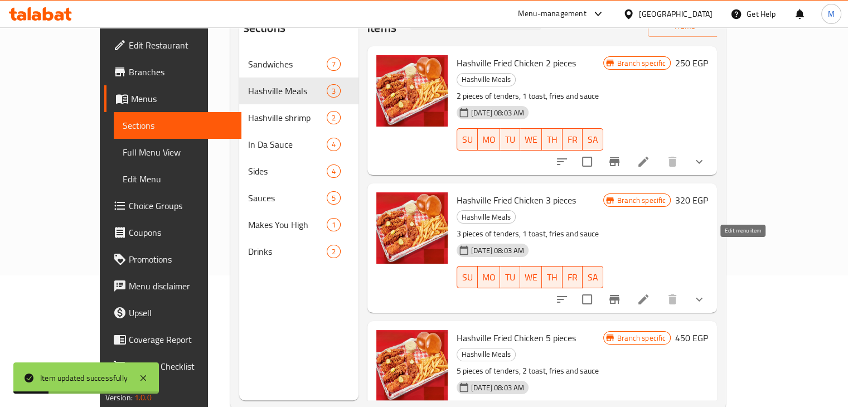
click at [650, 293] on icon at bounding box center [643, 299] width 13 height 13
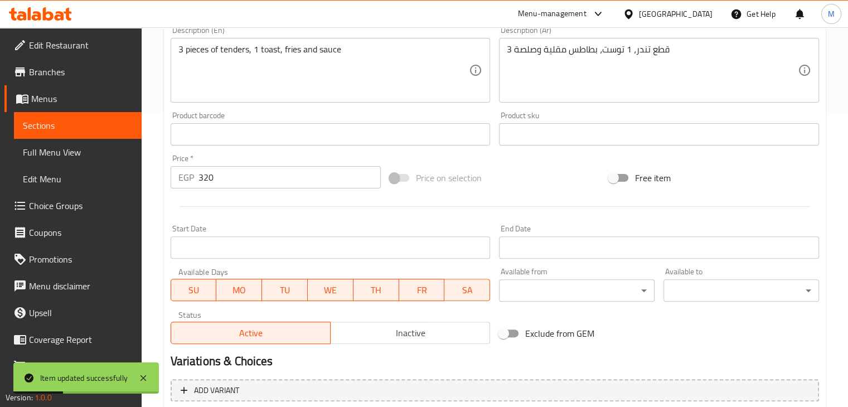
scroll to position [415, 0]
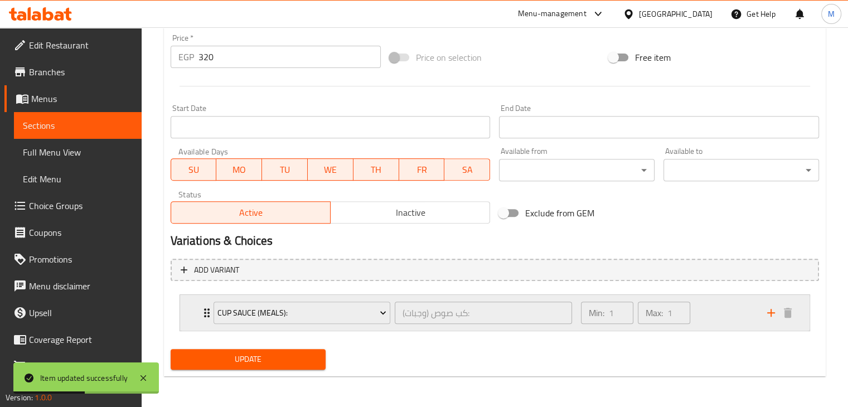
click at [696, 305] on div "Min: 1 ​ Max: 1 ​" at bounding box center [667, 313] width 186 height 36
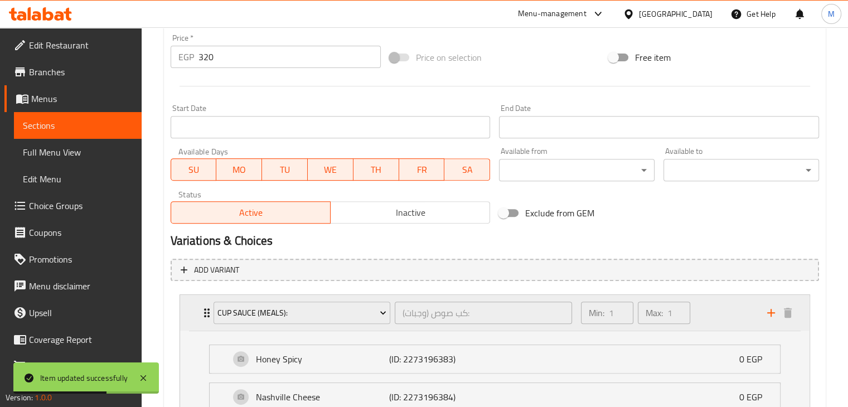
scroll to position [627, 0]
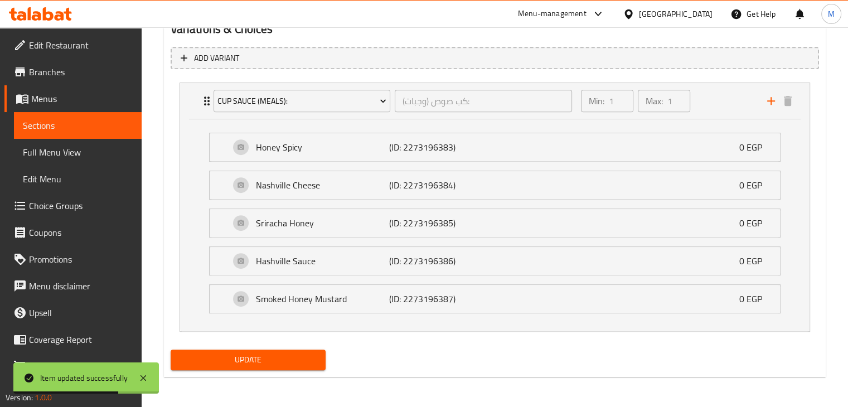
click at [287, 364] on span "Update" at bounding box center [249, 360] width 138 height 14
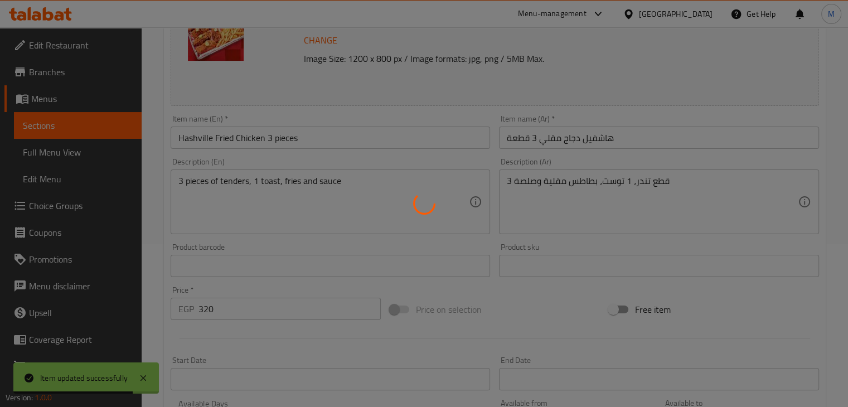
scroll to position [0, 0]
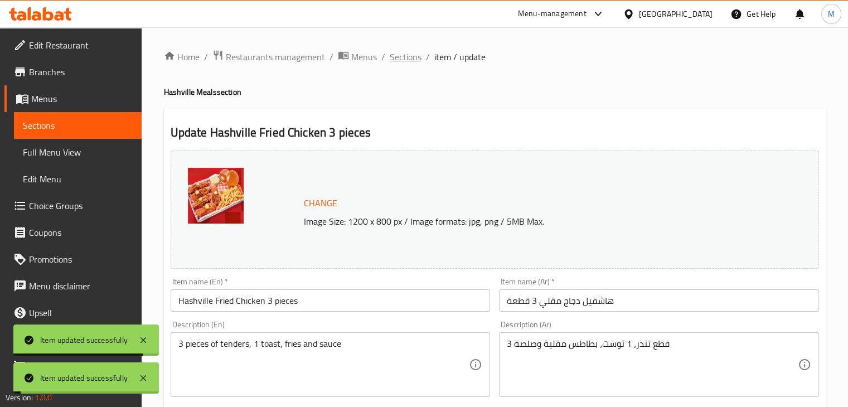
click at [413, 61] on span "Sections" at bounding box center [406, 56] width 32 height 13
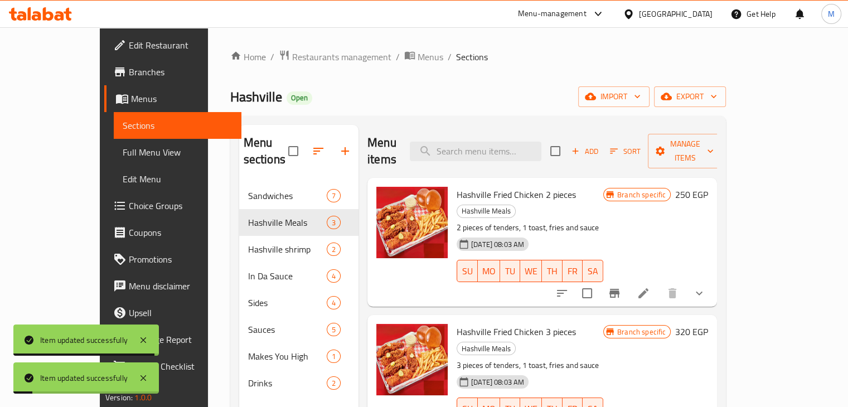
scroll to position [156, 0]
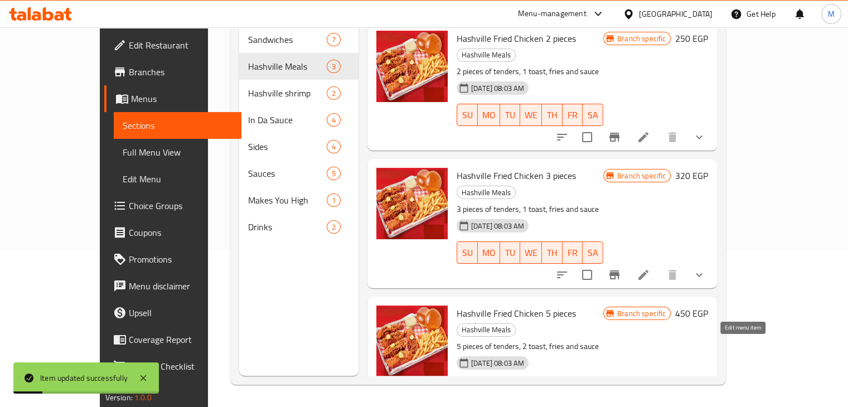
click at [649, 407] on icon at bounding box center [644, 412] width 10 height 10
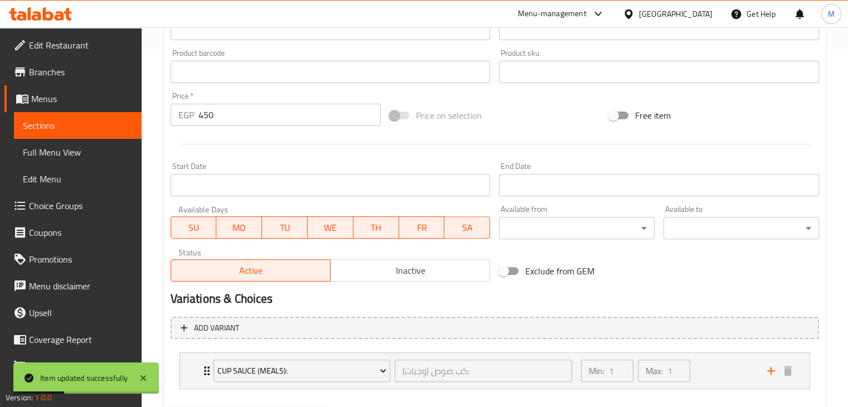
scroll to position [415, 0]
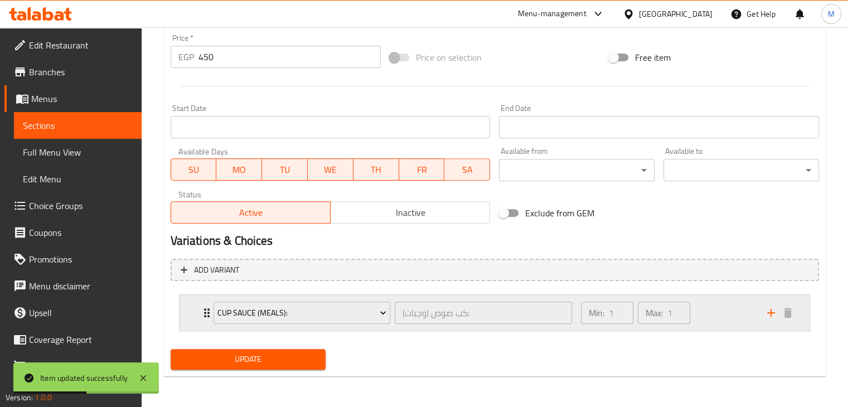
click at [712, 312] on div "Min: 1 ​ Max: 1 ​" at bounding box center [667, 313] width 186 height 36
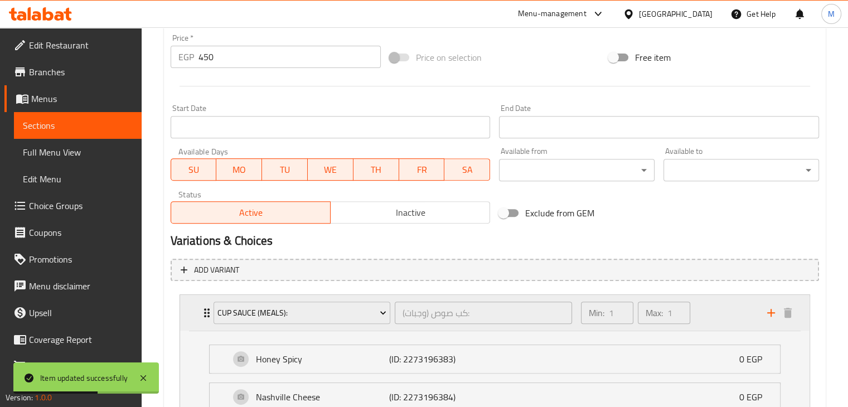
click at [712, 312] on div "Min: 1 ​ Max: 1 ​" at bounding box center [667, 313] width 186 height 36
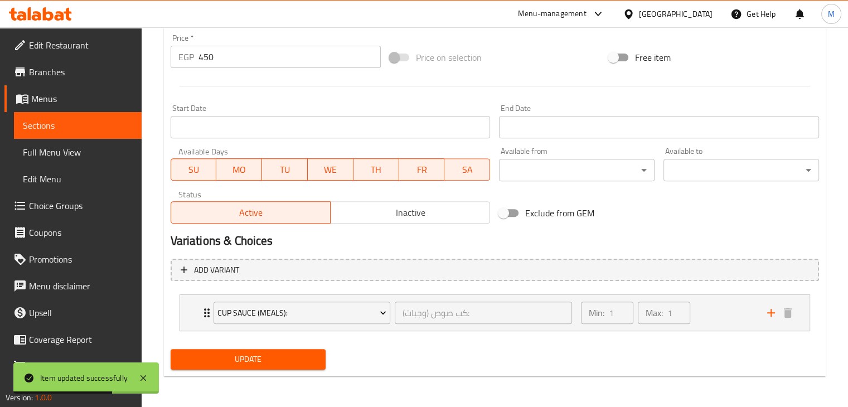
click at [289, 361] on span "Update" at bounding box center [249, 359] width 138 height 14
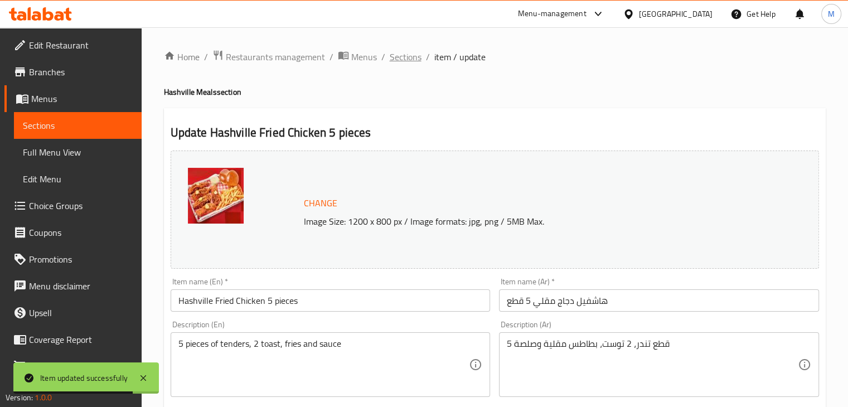
click at [416, 60] on span "Sections" at bounding box center [406, 56] width 32 height 13
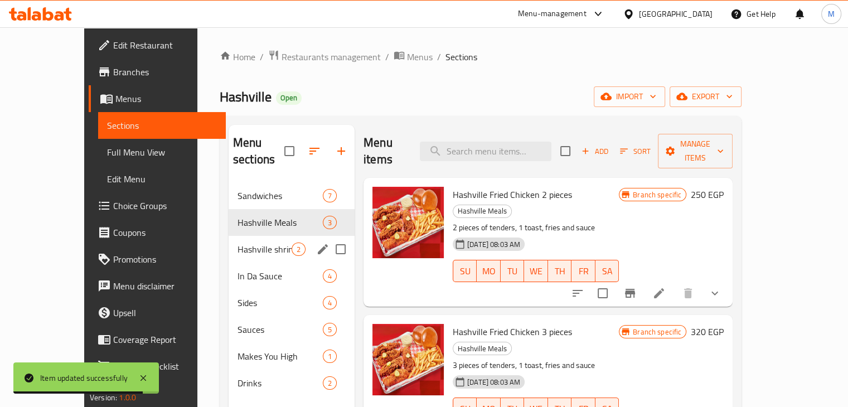
click at [238, 269] on span "In Da Sauce" at bounding box center [280, 275] width 85 height 13
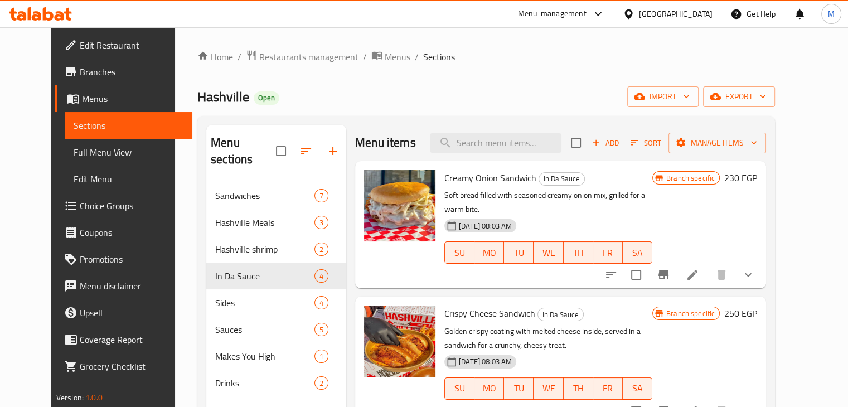
click at [752, 273] on icon "show more" at bounding box center [748, 275] width 7 height 4
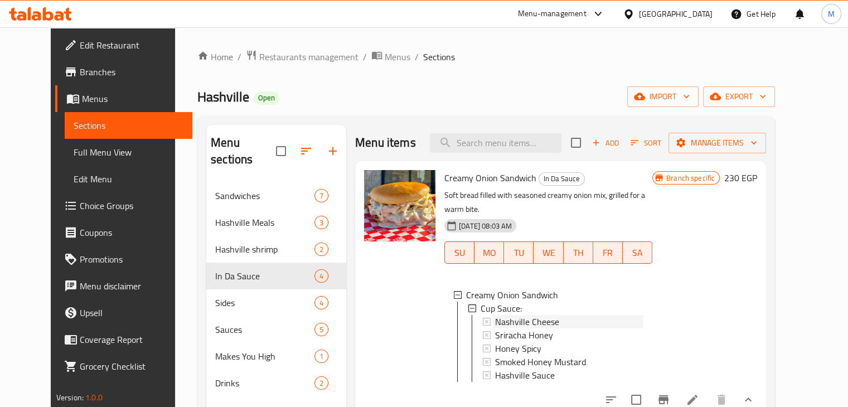
click at [553, 315] on div "Nashville Cheese" at bounding box center [569, 321] width 148 height 13
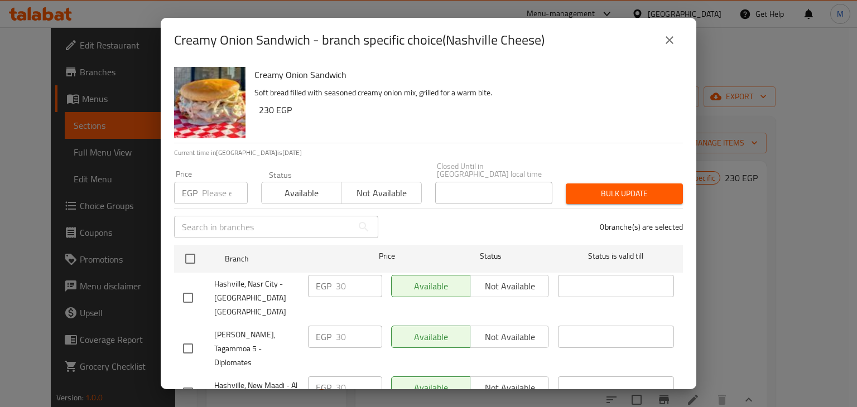
click at [763, 268] on div "Creamy Onion Sandwich - branch specific choice(Nashville Cheese) Creamy Onion S…" at bounding box center [428, 203] width 857 height 407
click at [678, 38] on button "close" at bounding box center [669, 40] width 27 height 27
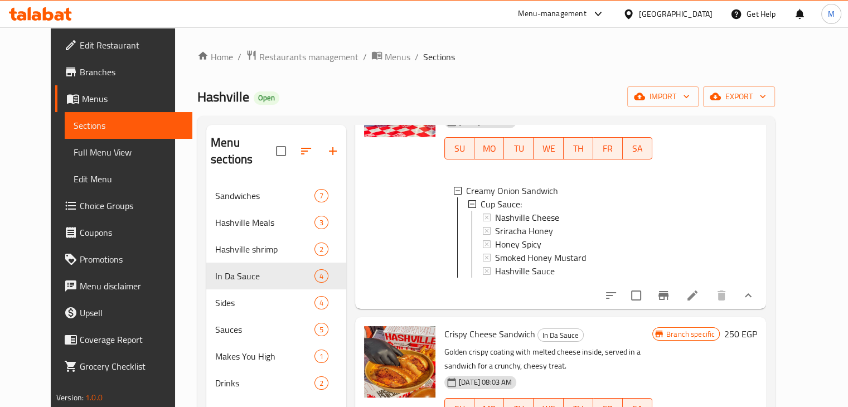
scroll to position [105, 0]
click at [699, 295] on icon at bounding box center [692, 294] width 13 height 13
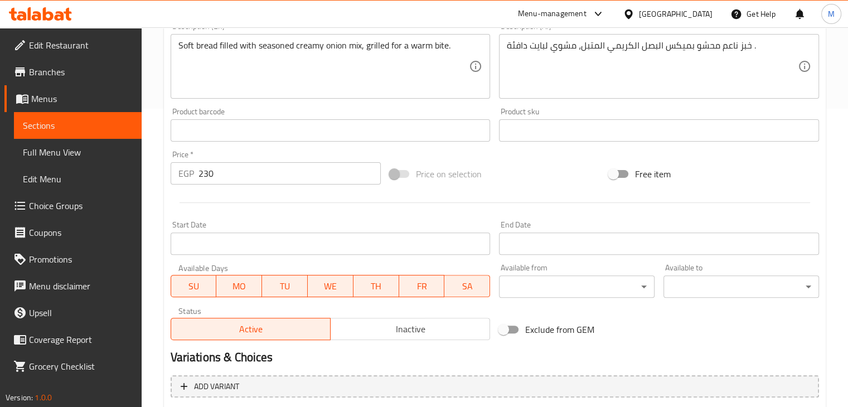
scroll to position [415, 0]
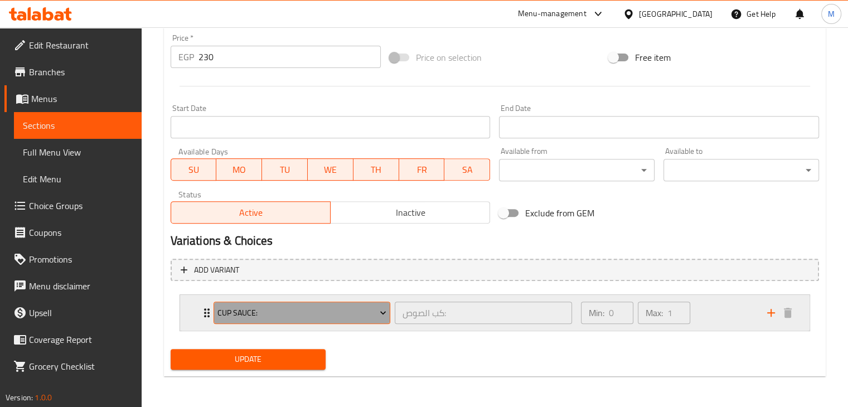
click at [325, 322] on button "Cup Sauce:" at bounding box center [302, 313] width 177 height 22
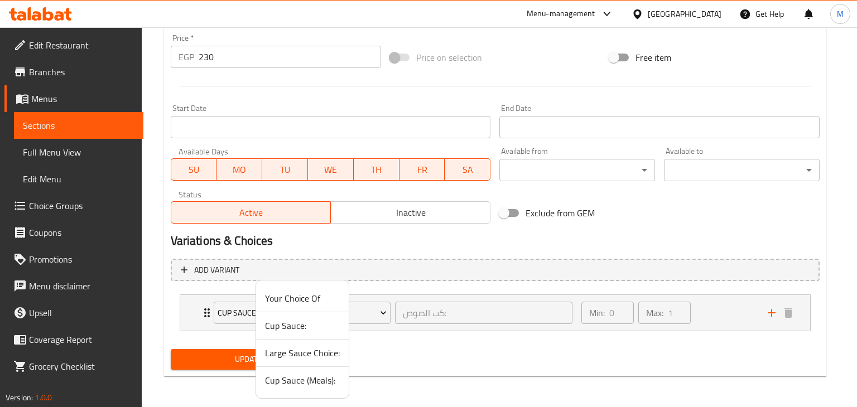
click at [305, 299] on span "Your Choice Of" at bounding box center [302, 298] width 75 height 13
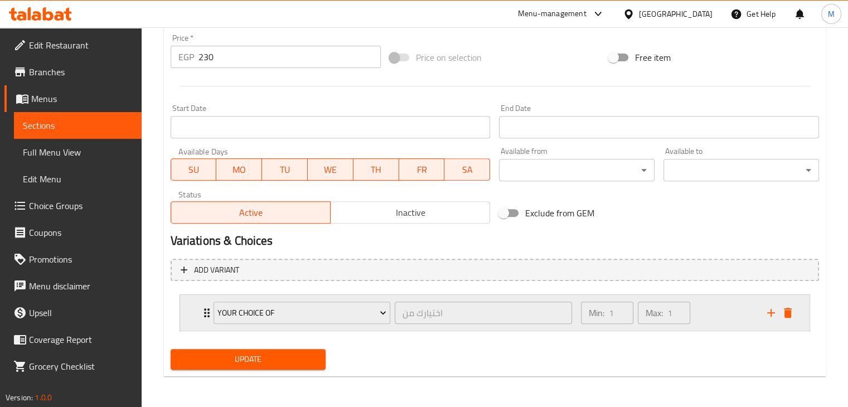
click at [732, 318] on div "Min: 1 ​ Max: 1 ​" at bounding box center [667, 313] width 186 height 36
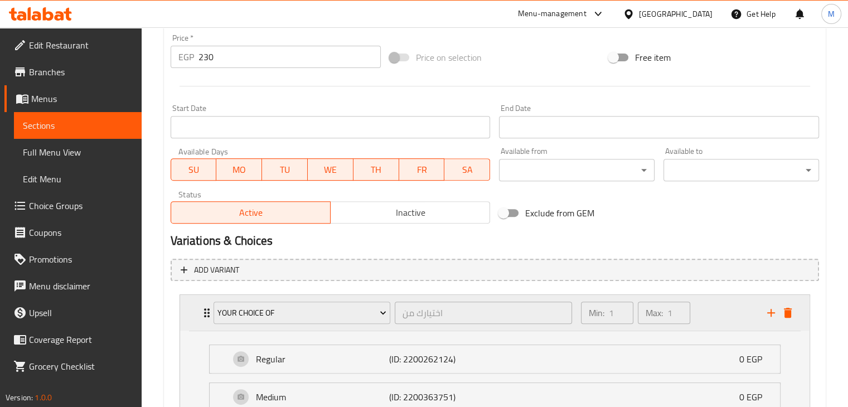
click at [712, 316] on div "Min: 1 ​ Max: 1 ​" at bounding box center [667, 313] width 186 height 36
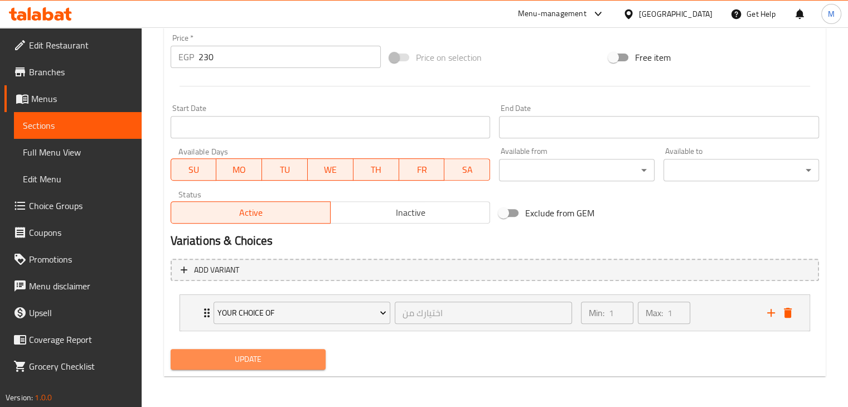
click at [318, 356] on button "Update" at bounding box center [249, 359] width 156 height 21
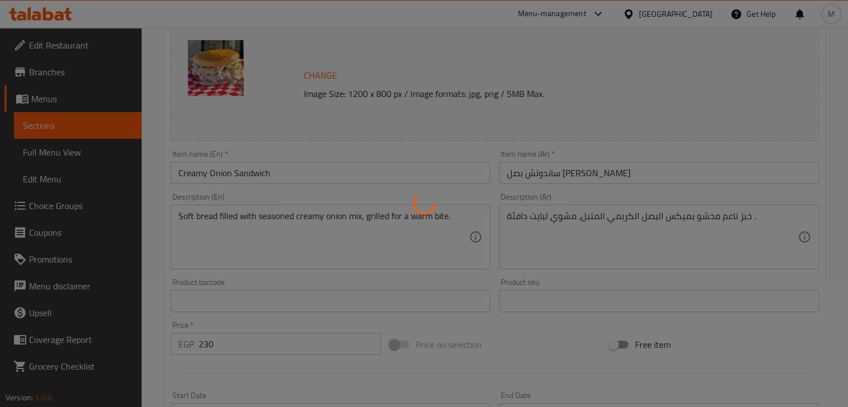
scroll to position [0, 0]
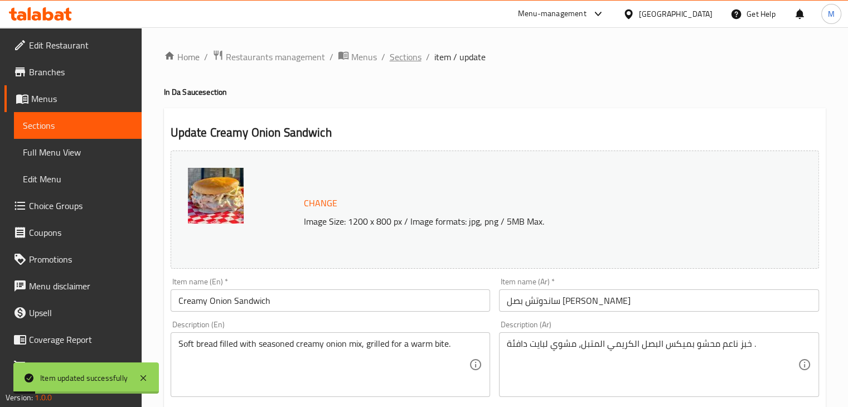
click at [409, 63] on span "Sections" at bounding box center [406, 56] width 32 height 13
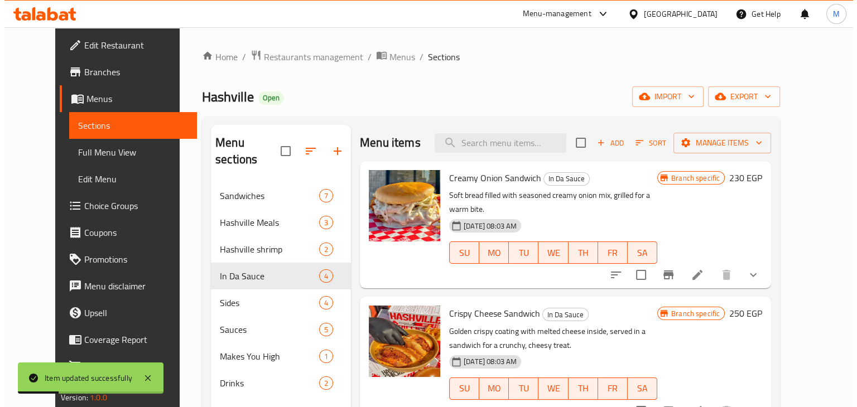
scroll to position [51, 0]
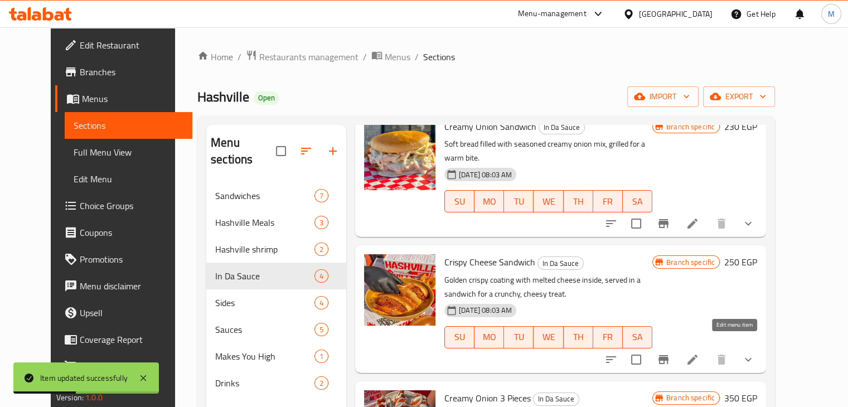
click at [699, 353] on icon at bounding box center [692, 359] width 13 height 13
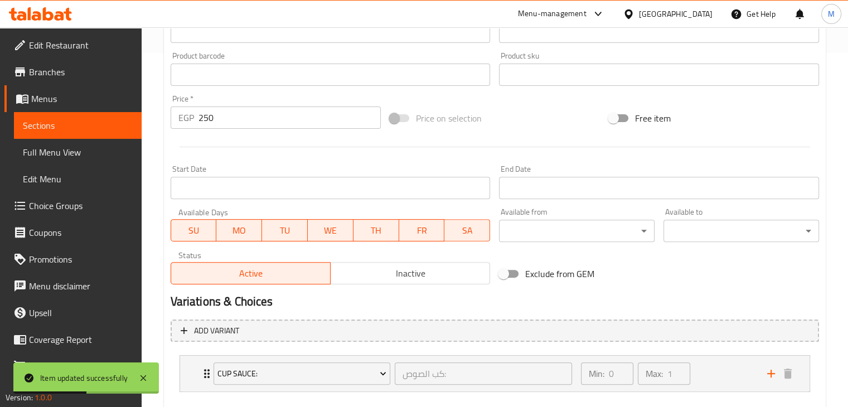
scroll to position [415, 0]
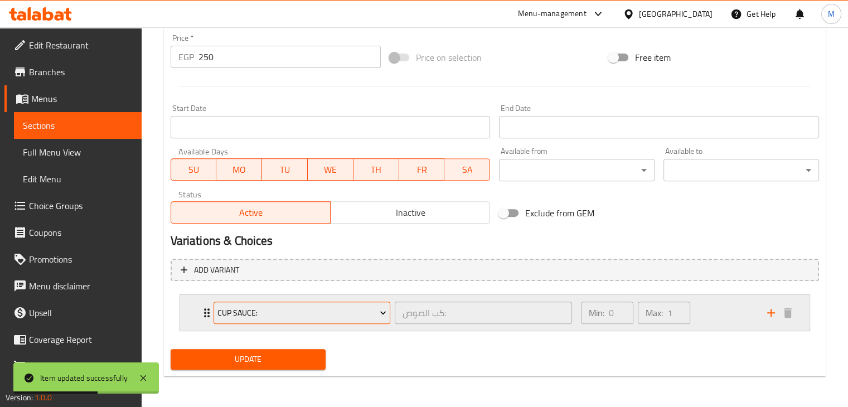
click at [386, 316] on icon "Expand" at bounding box center [383, 312] width 11 height 11
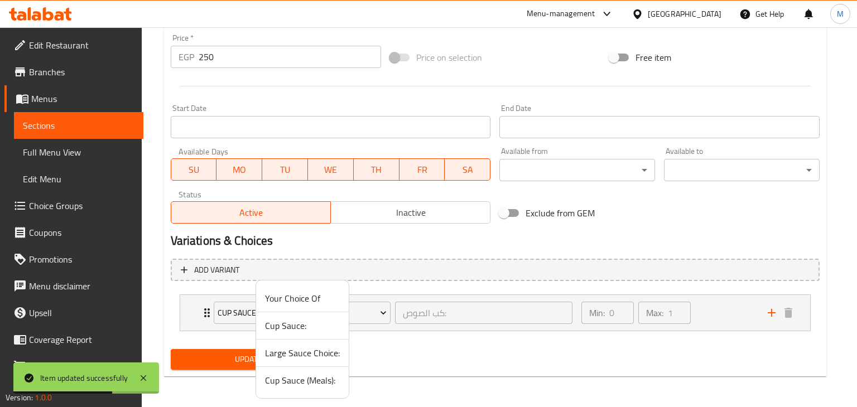
click at [329, 296] on span "Your Choice Of" at bounding box center [302, 298] width 75 height 13
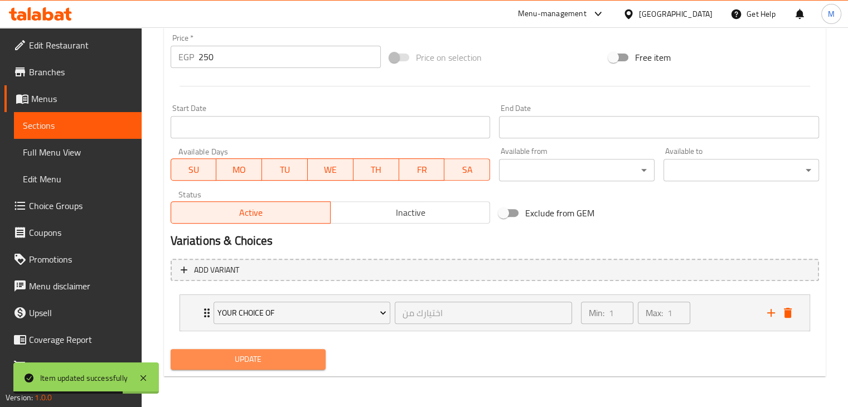
click at [265, 352] on span "Update" at bounding box center [249, 359] width 138 height 14
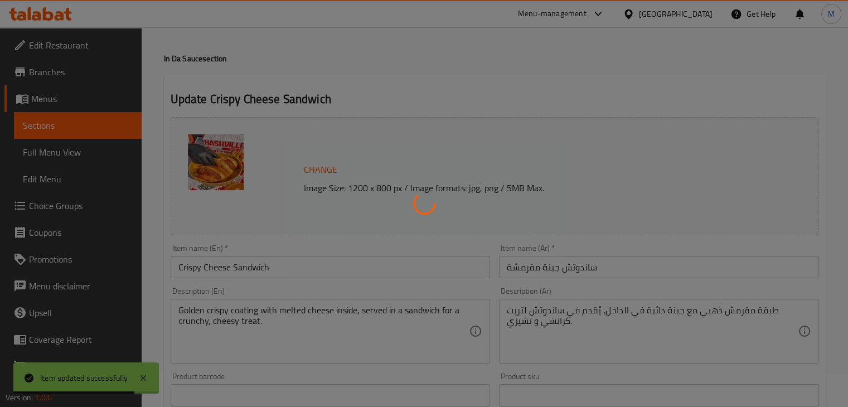
scroll to position [0, 0]
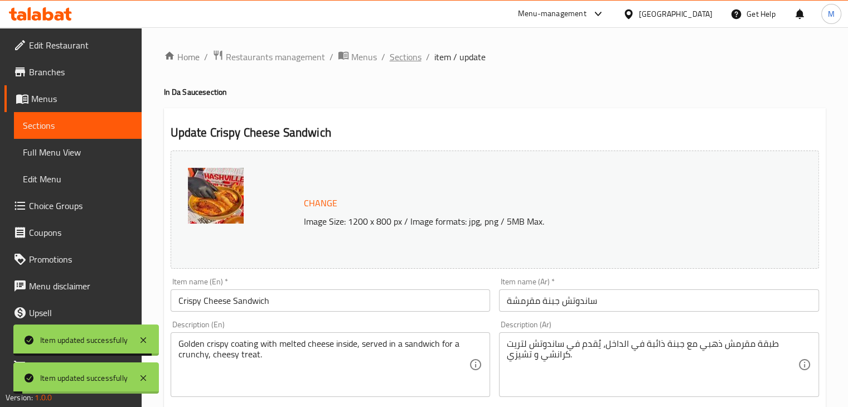
click at [406, 55] on span "Sections" at bounding box center [406, 56] width 32 height 13
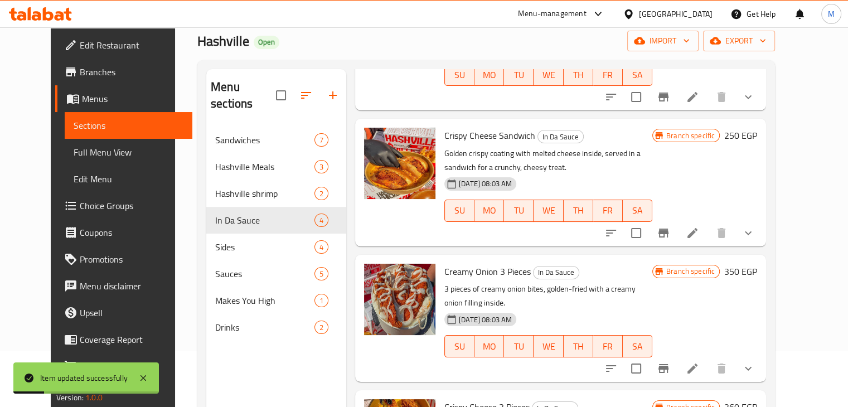
scroll to position [60, 0]
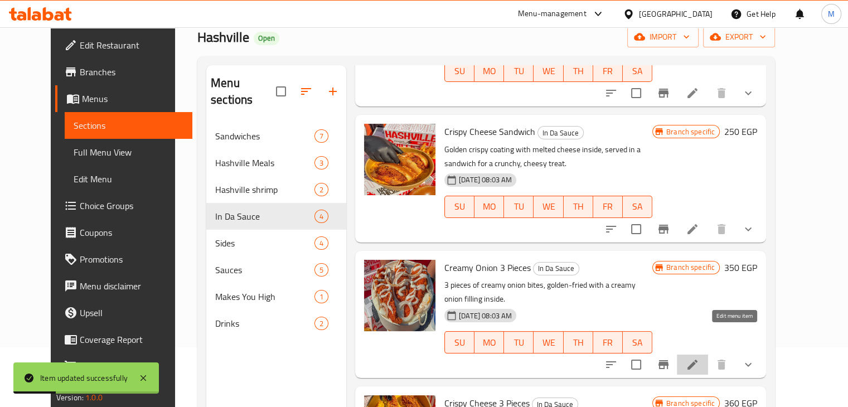
click at [699, 358] on icon at bounding box center [692, 364] width 13 height 13
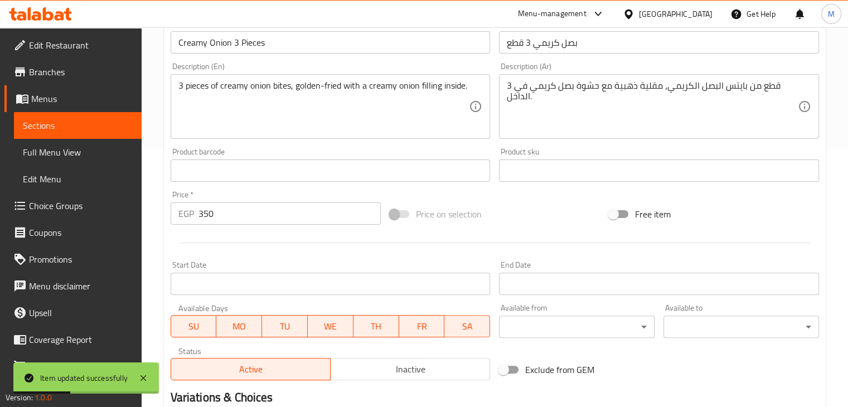
scroll to position [415, 0]
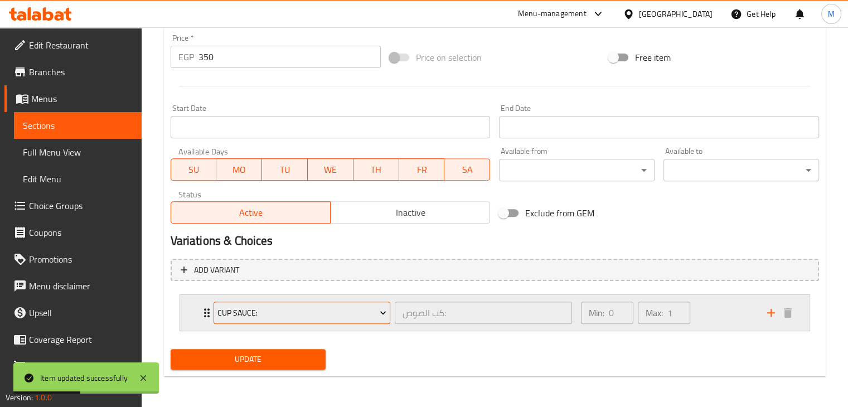
click at [344, 321] on button "Cup Sauce:" at bounding box center [302, 313] width 177 height 22
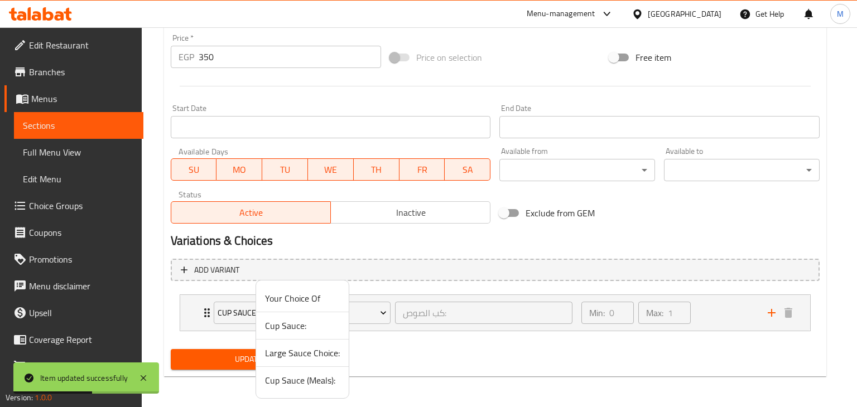
click at [323, 292] on span "Your Choice Of" at bounding box center [302, 298] width 75 height 13
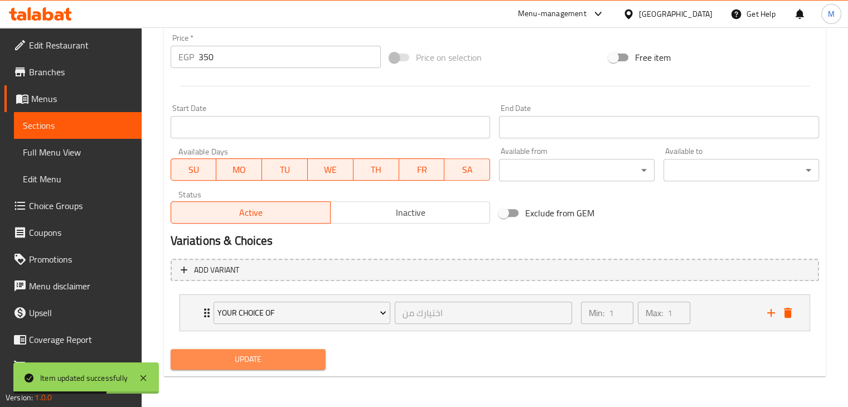
click at [258, 355] on span "Update" at bounding box center [249, 359] width 138 height 14
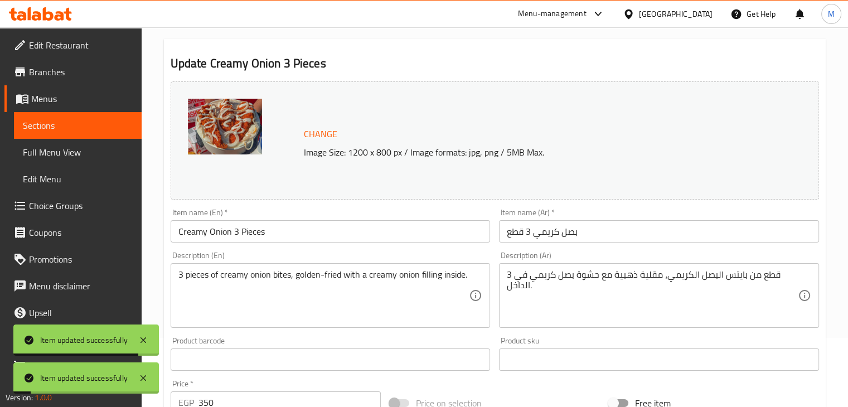
scroll to position [0, 0]
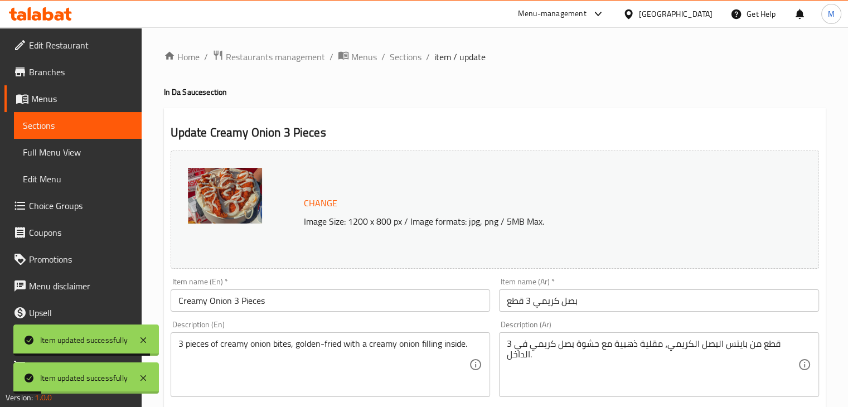
click at [409, 61] on span "Sections" at bounding box center [406, 56] width 32 height 13
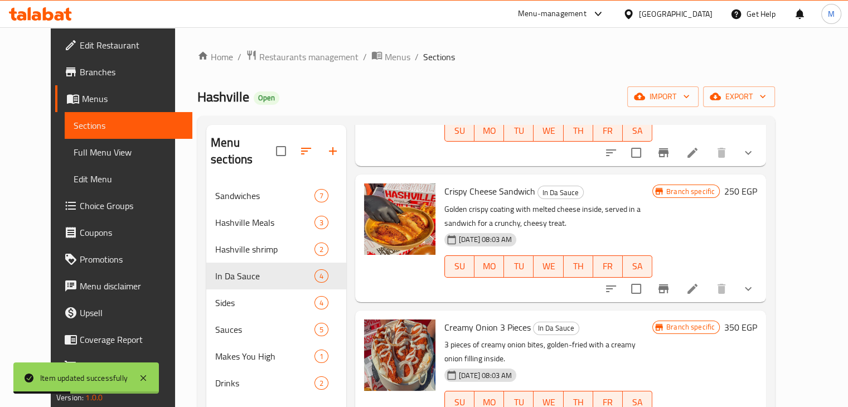
scroll to position [156, 0]
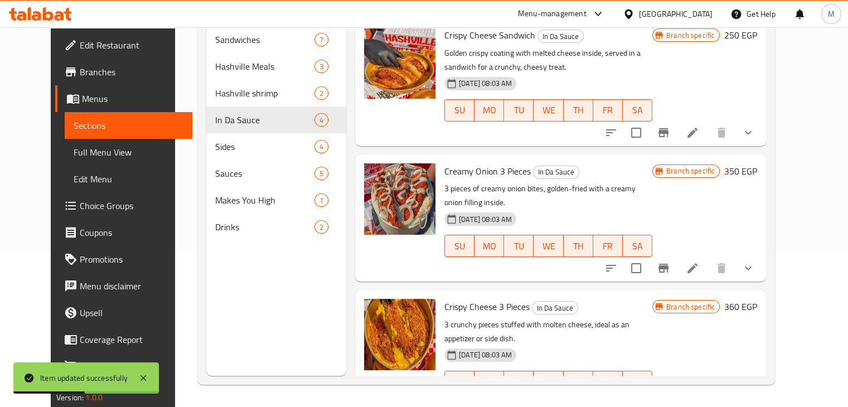
click at [708, 394] on li at bounding box center [692, 404] width 31 height 20
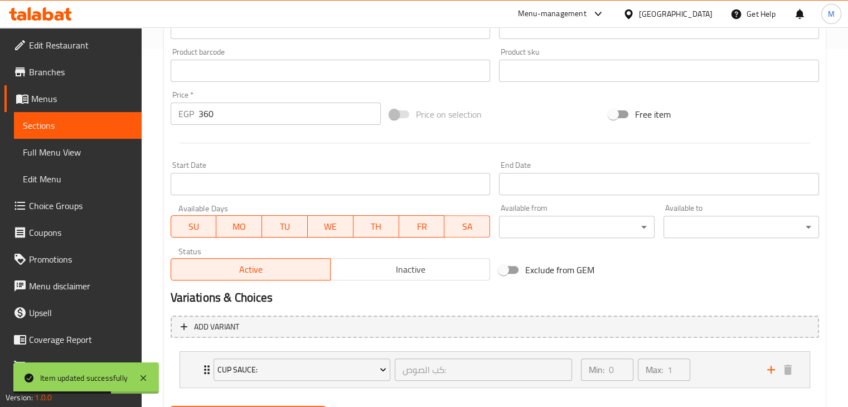
scroll to position [415, 0]
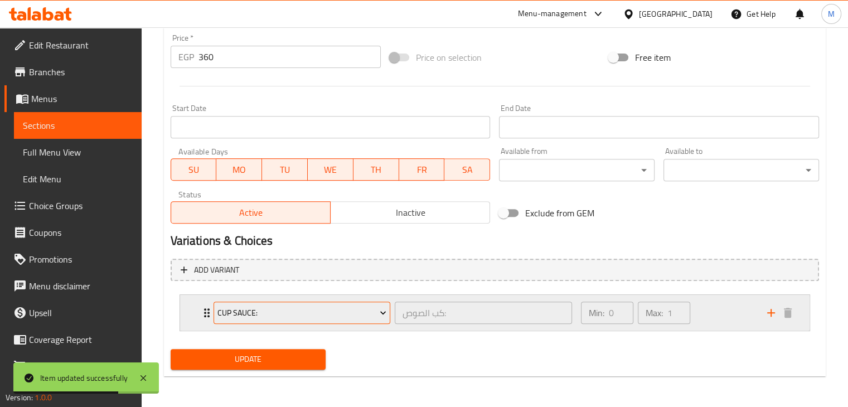
click at [335, 317] on span "Cup Sauce:" at bounding box center [302, 313] width 169 height 14
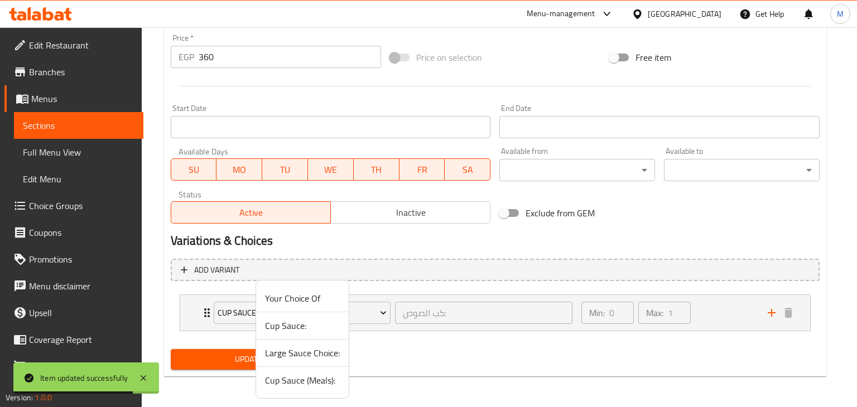
click at [308, 305] on span "Your Choice Of" at bounding box center [302, 298] width 75 height 13
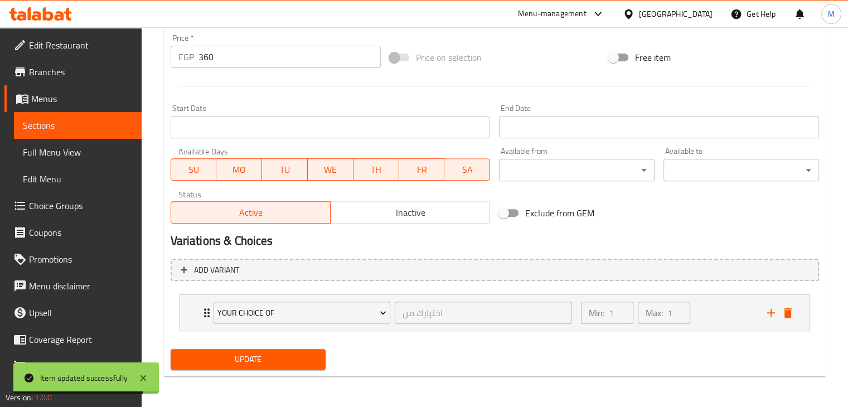
click at [245, 361] on span "Update" at bounding box center [249, 359] width 138 height 14
